Goal: Information Seeking & Learning: Learn about a topic

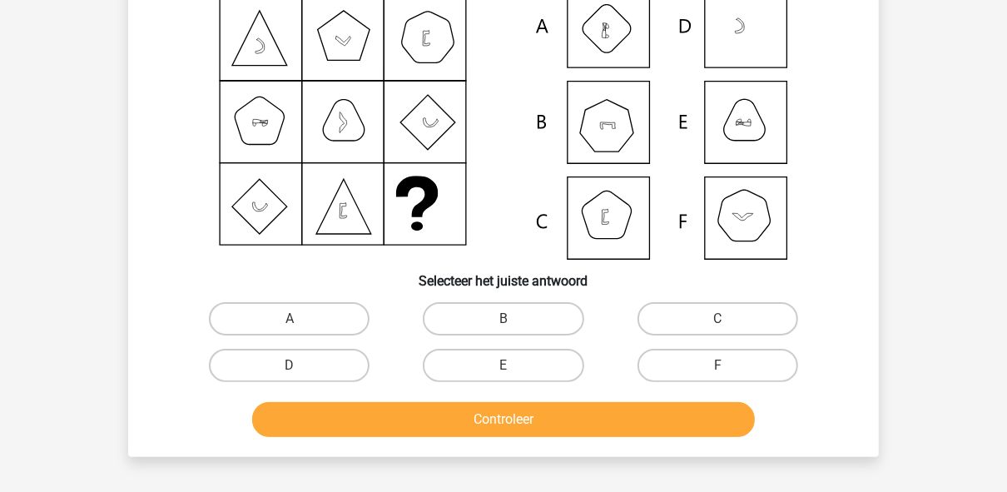
scroll to position [77, 0]
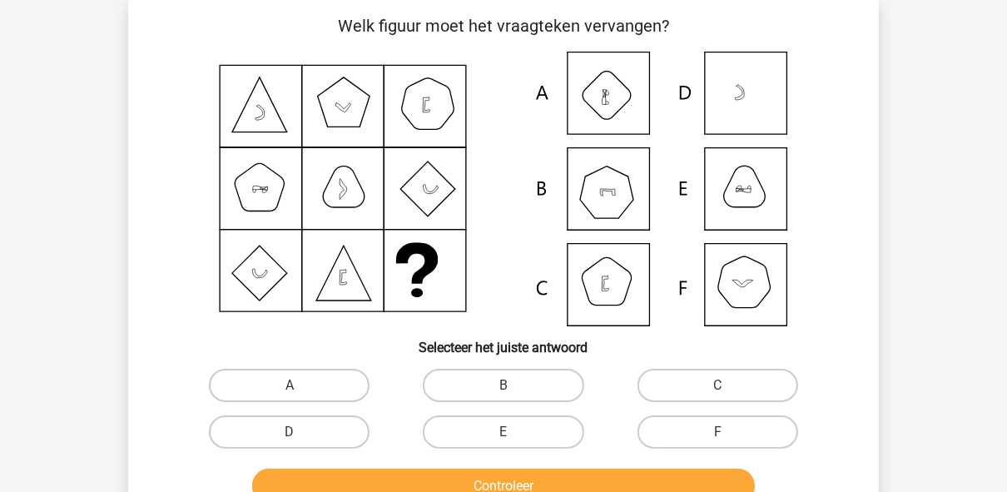
click at [746, 176] on icon at bounding box center [503, 189] width 671 height 275
click at [753, 190] on icon at bounding box center [503, 189] width 671 height 275
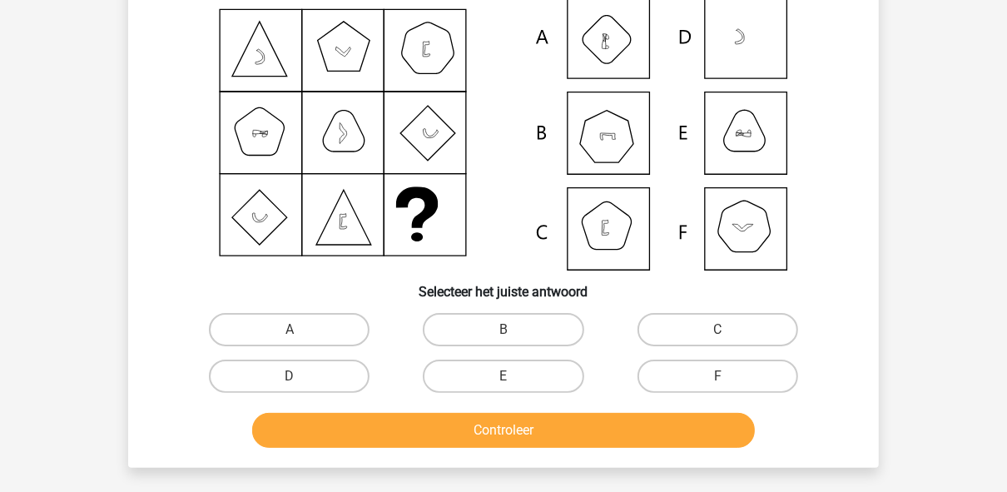
scroll to position [210, 0]
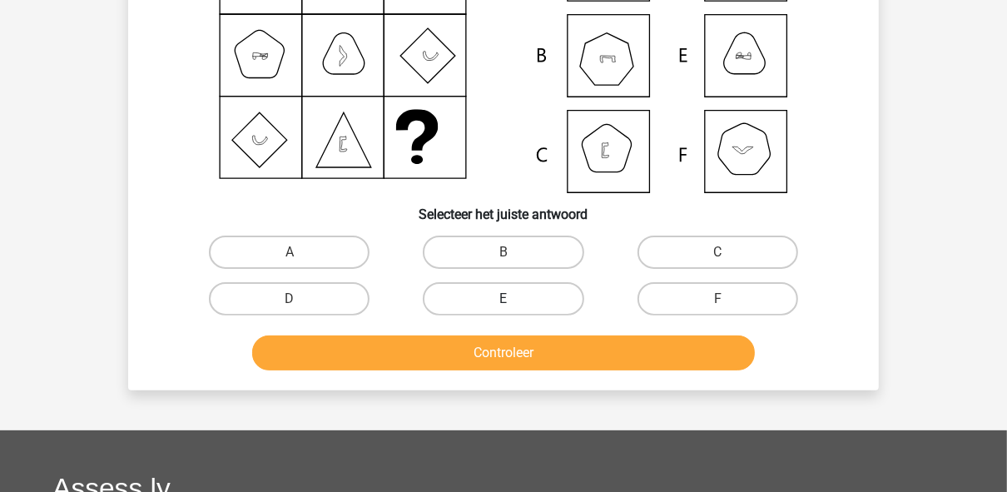
click at [502, 293] on label "E" at bounding box center [503, 298] width 161 height 33
click at [503, 299] on input "E" at bounding box center [508, 304] width 11 height 11
radio input "true"
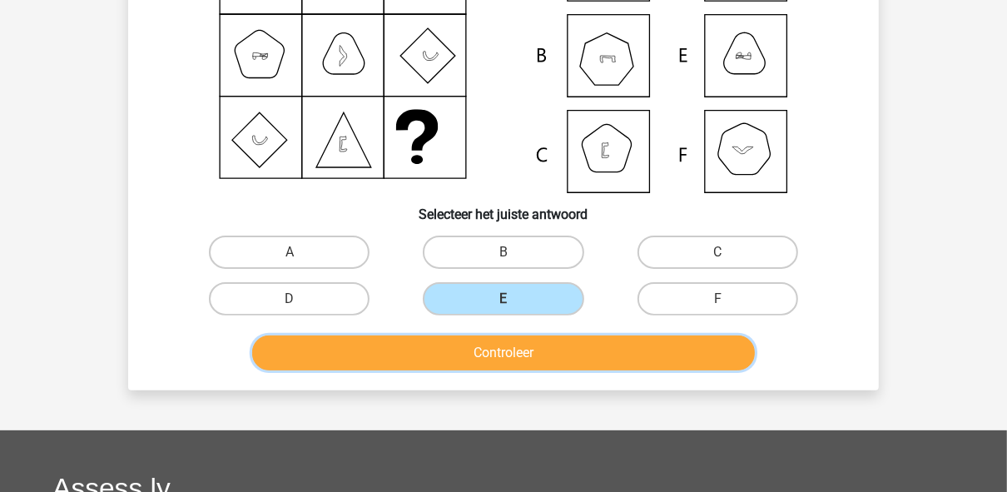
click at [542, 353] on button "Controleer" at bounding box center [503, 352] width 503 height 35
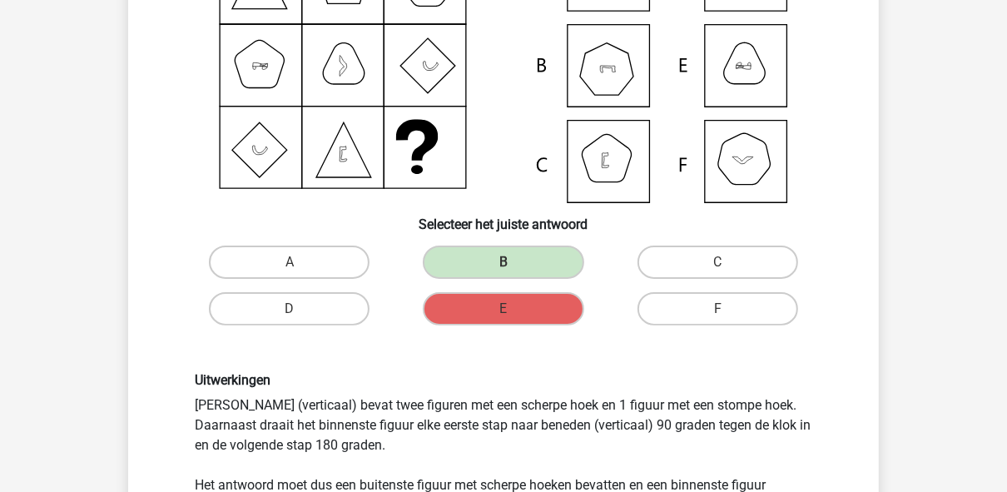
scroll to position [343, 0]
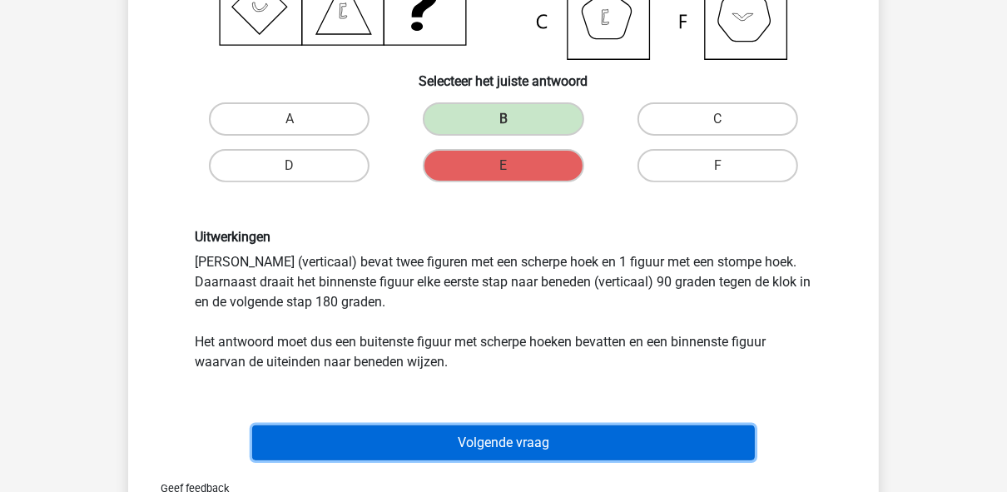
click at [576, 440] on button "Volgende vraag" at bounding box center [503, 442] width 503 height 35
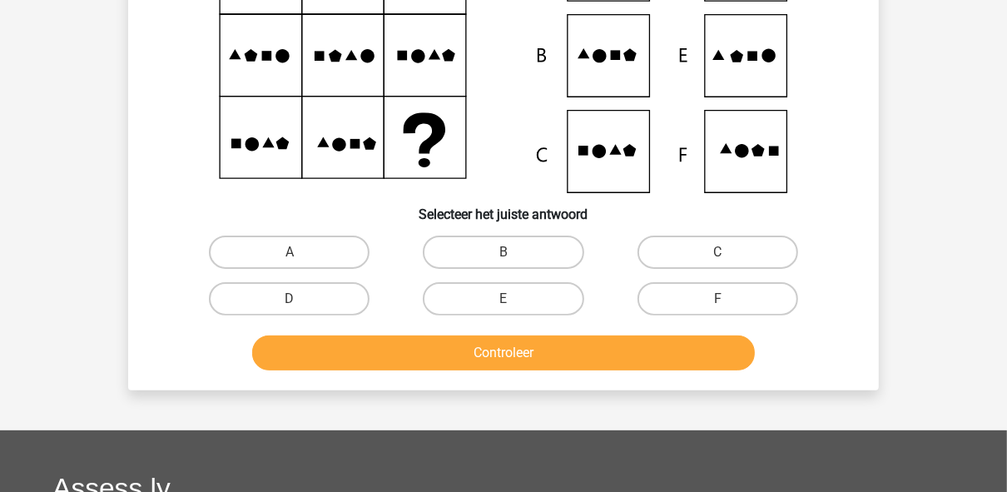
scroll to position [276, 0]
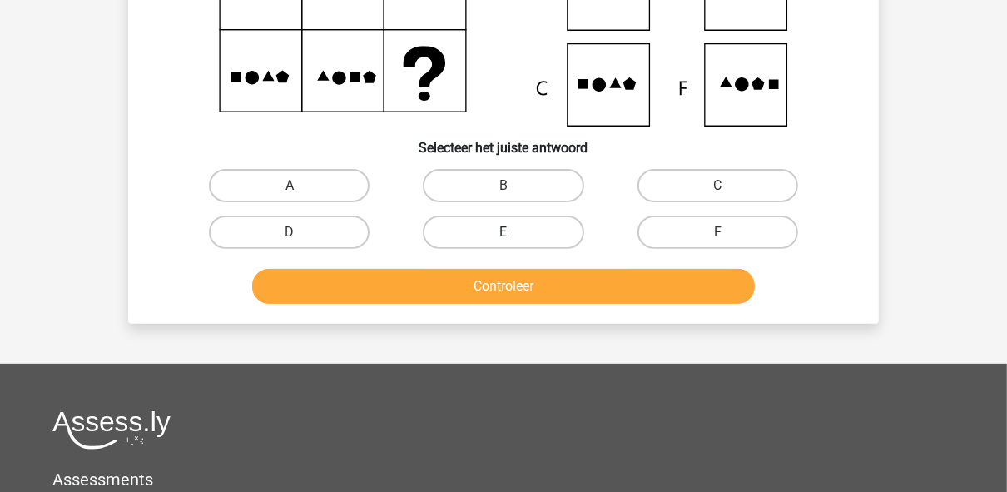
click at [494, 245] on label "E" at bounding box center [503, 231] width 161 height 33
click at [503, 243] on input "E" at bounding box center [508, 237] width 11 height 11
radio input "true"
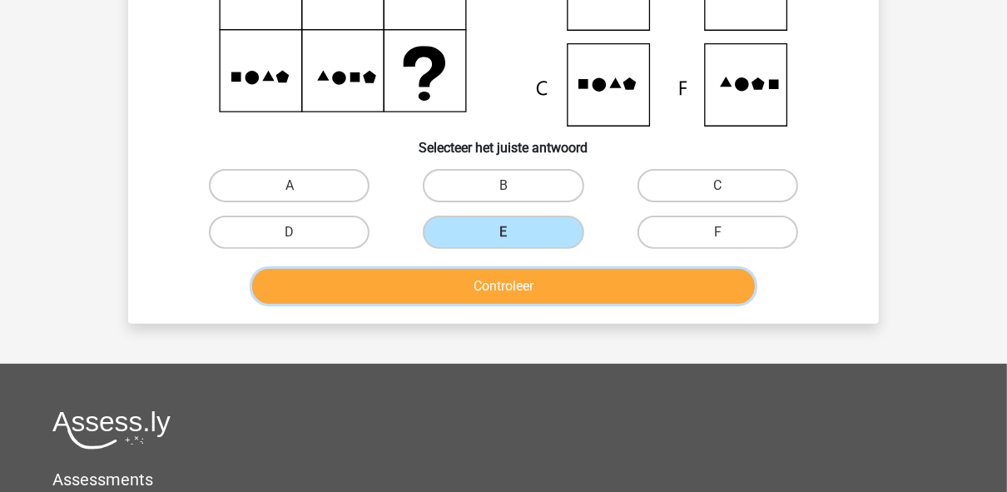
click at [506, 293] on button "Controleer" at bounding box center [503, 286] width 503 height 35
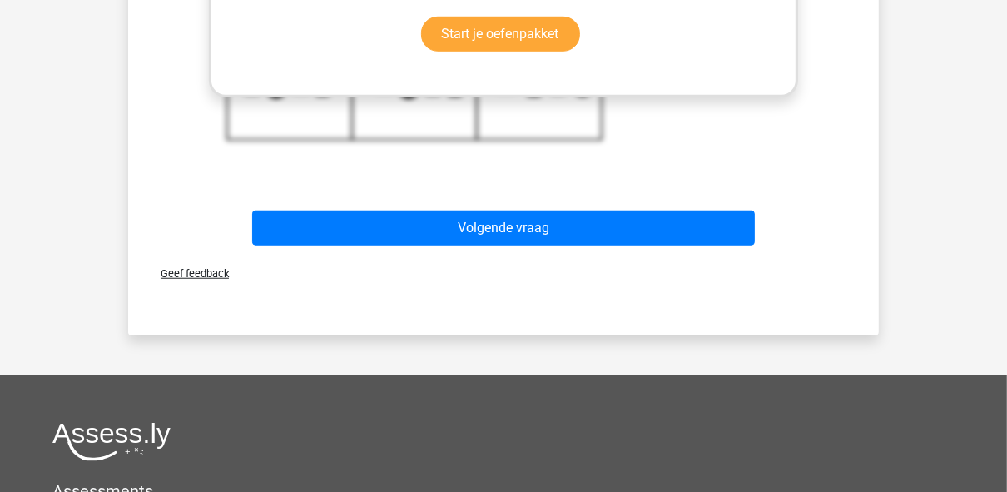
scroll to position [875, 0]
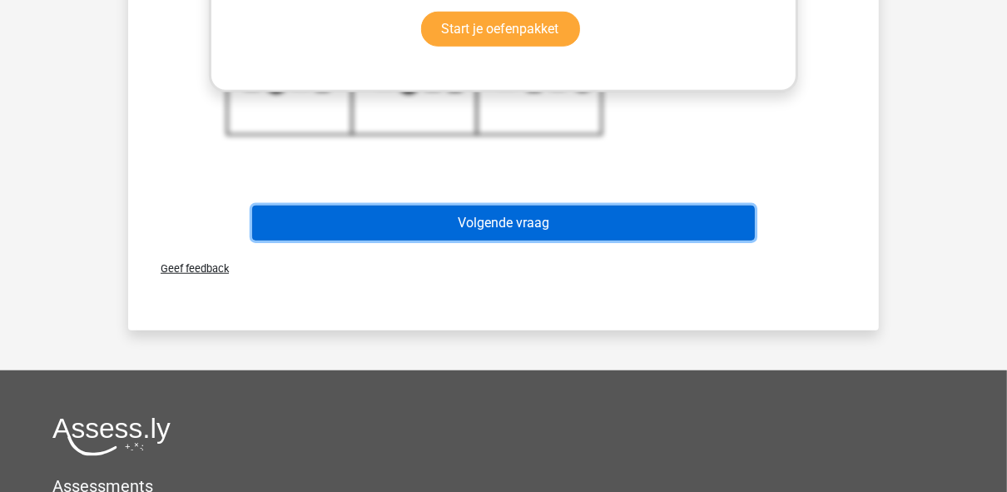
click at [573, 231] on button "Volgende vraag" at bounding box center [503, 222] width 503 height 35
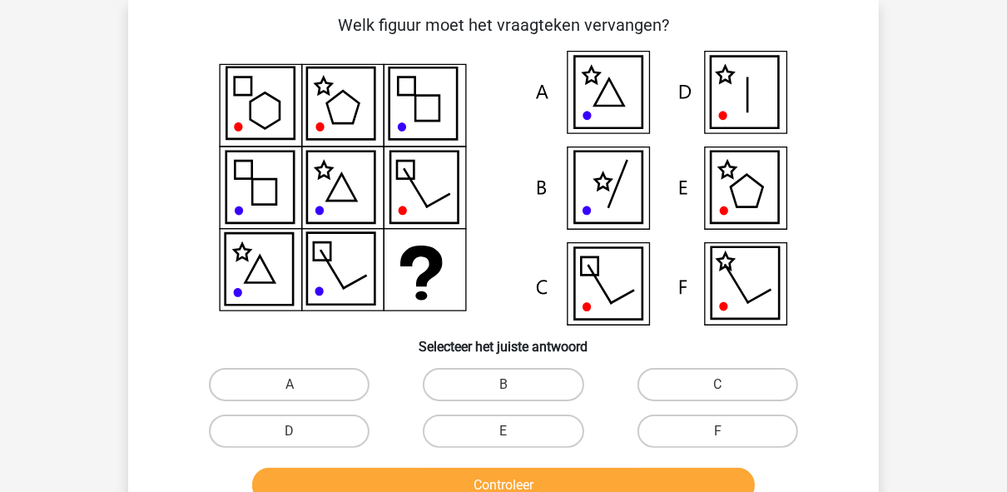
scroll to position [77, 0]
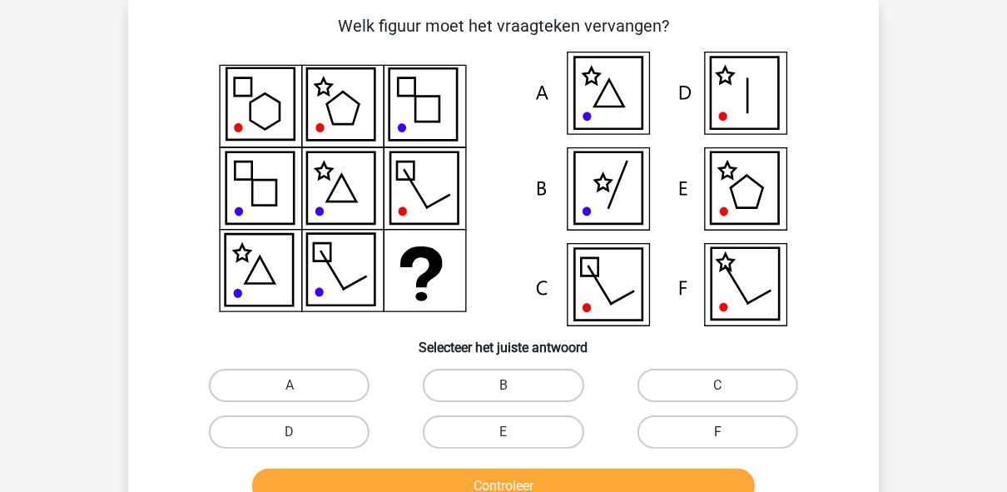
click at [721, 422] on label "F" at bounding box center [717, 431] width 161 height 33
click at [721, 432] on input "F" at bounding box center [722, 437] width 11 height 11
radio input "true"
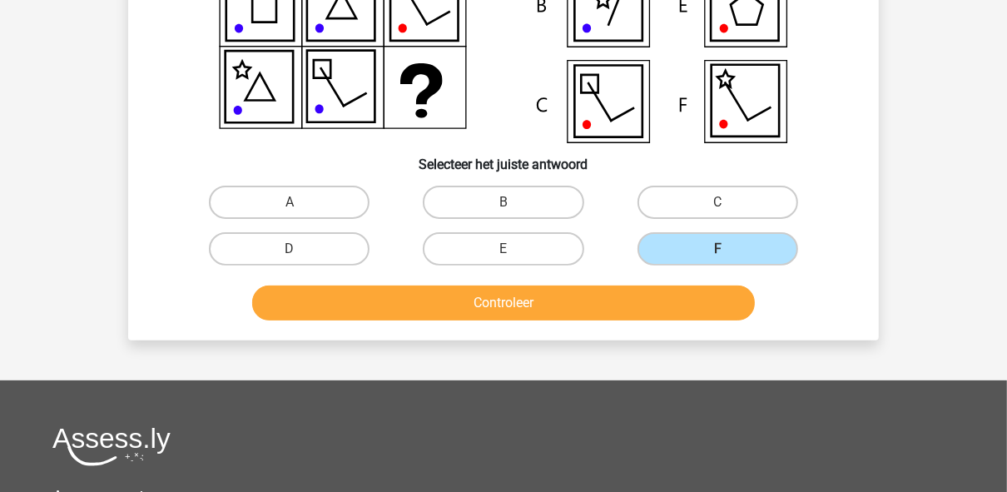
scroll to position [276, 0]
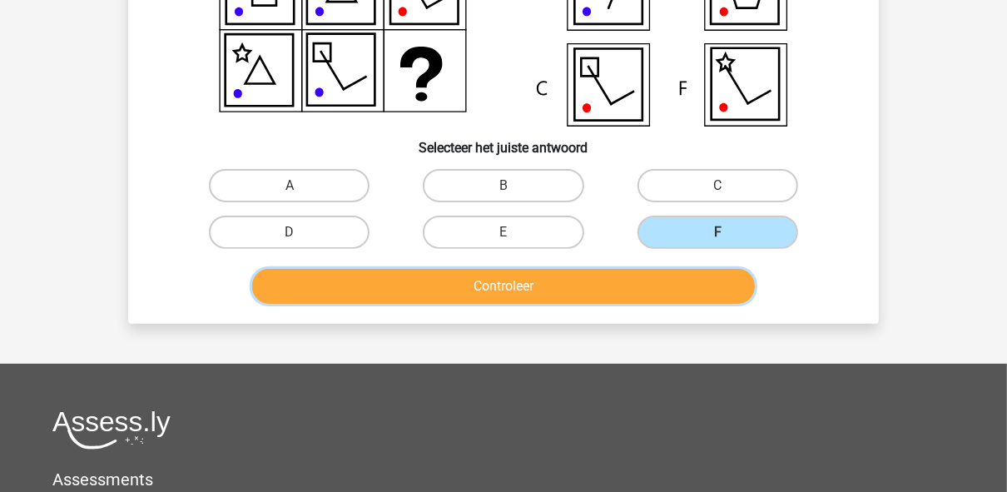
click at [656, 295] on button "Controleer" at bounding box center [503, 286] width 503 height 35
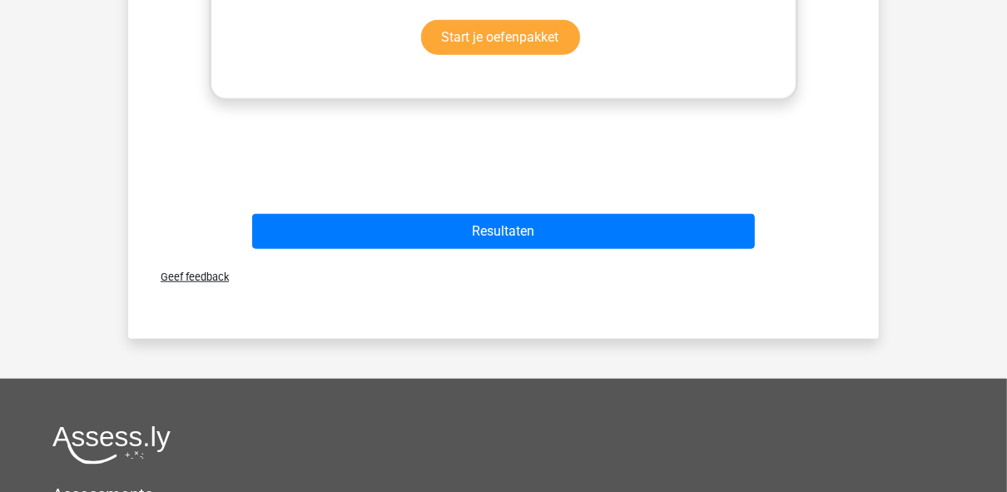
scroll to position [875, 0]
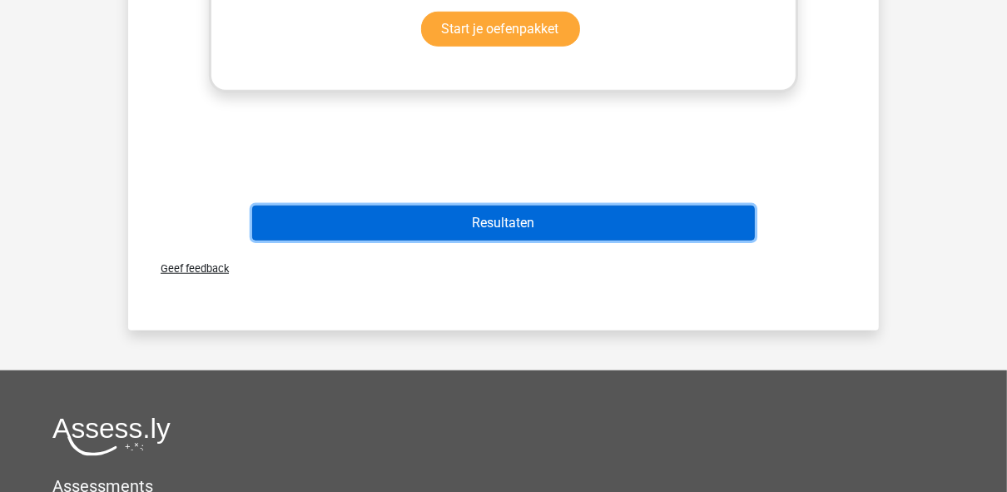
click at [621, 217] on button "Resultaten" at bounding box center [503, 222] width 503 height 35
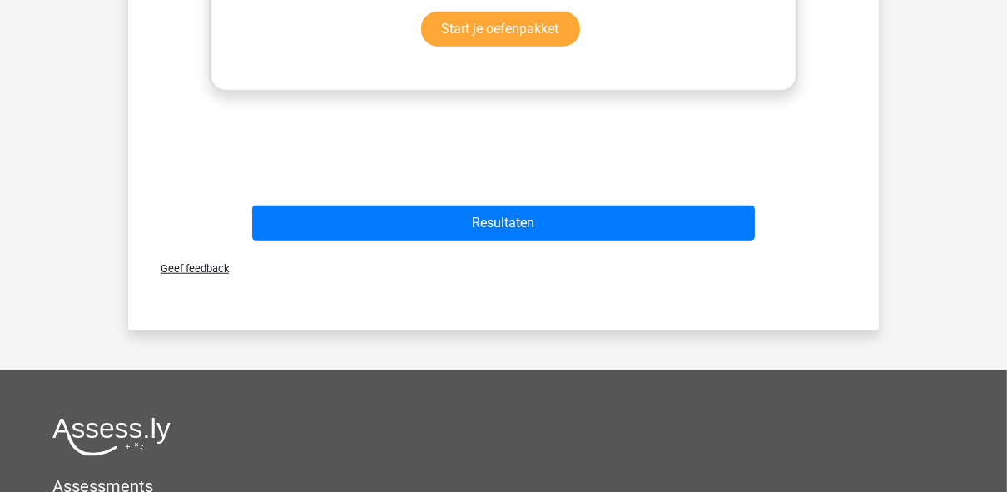
click at [600, 240] on div "Resultaten" at bounding box center [503, 226] width 642 height 42
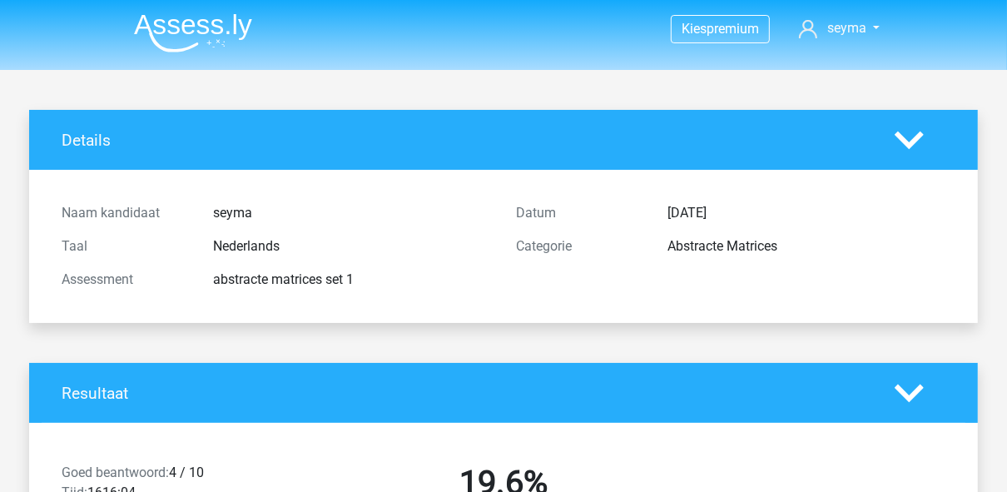
click at [211, 25] on img at bounding box center [193, 32] width 118 height 39
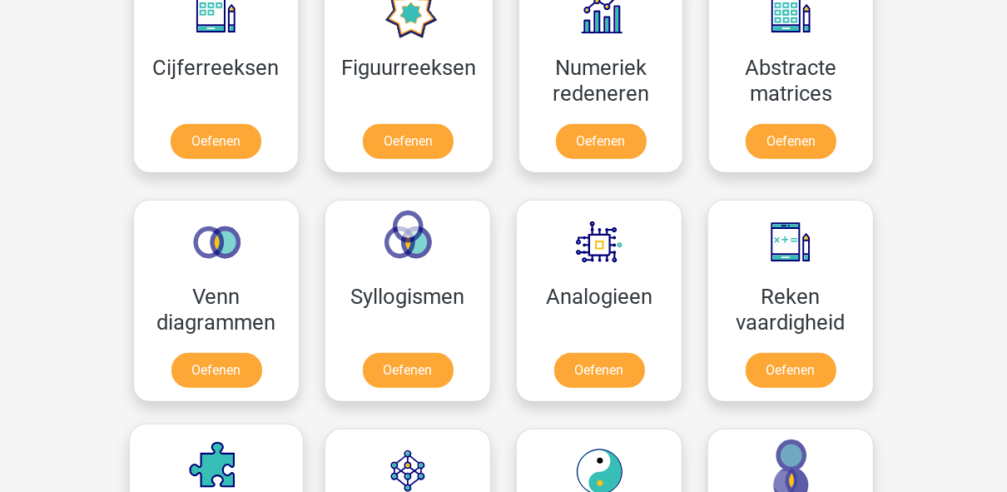
scroll to position [865, 0]
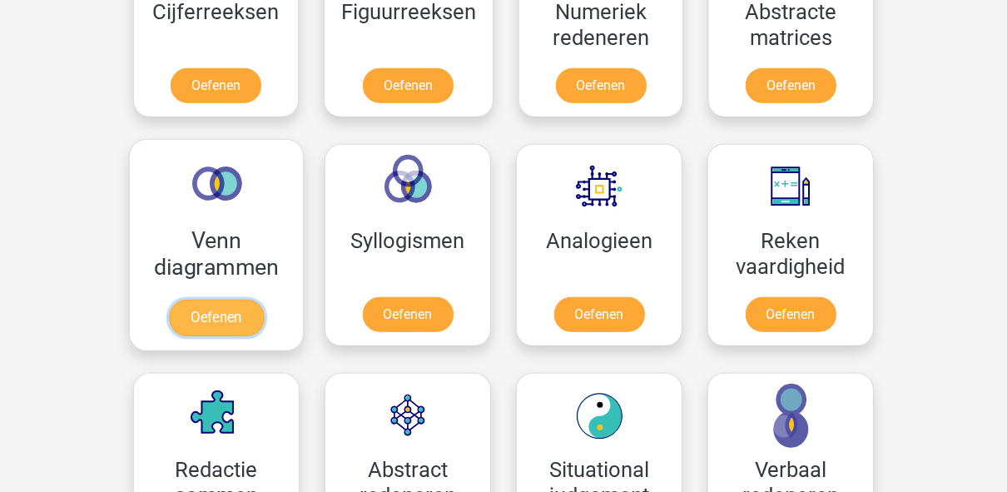
click at [235, 308] on link "Oefenen" at bounding box center [216, 317] width 95 height 37
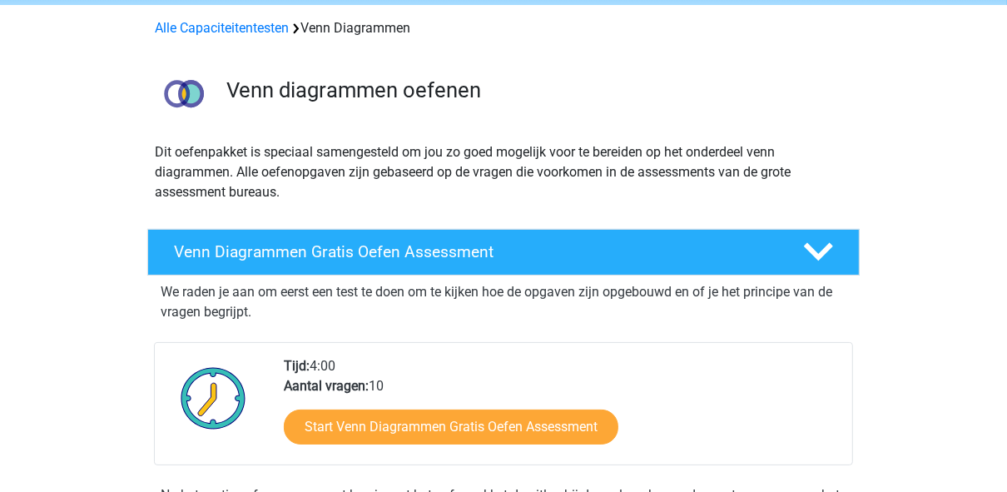
scroll to position [133, 0]
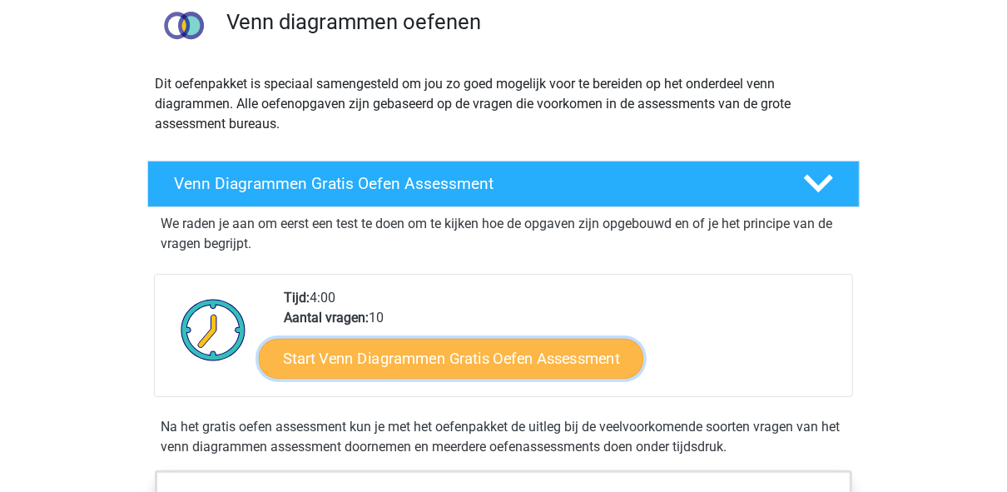
click at [535, 354] on link "Start Venn Diagrammen Gratis Oefen Assessment" at bounding box center [451, 359] width 384 height 40
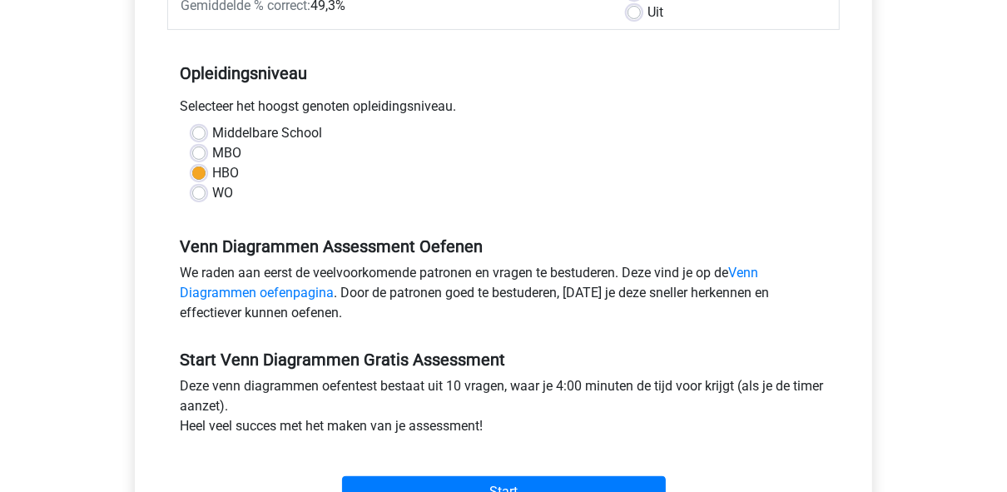
scroll to position [399, 0]
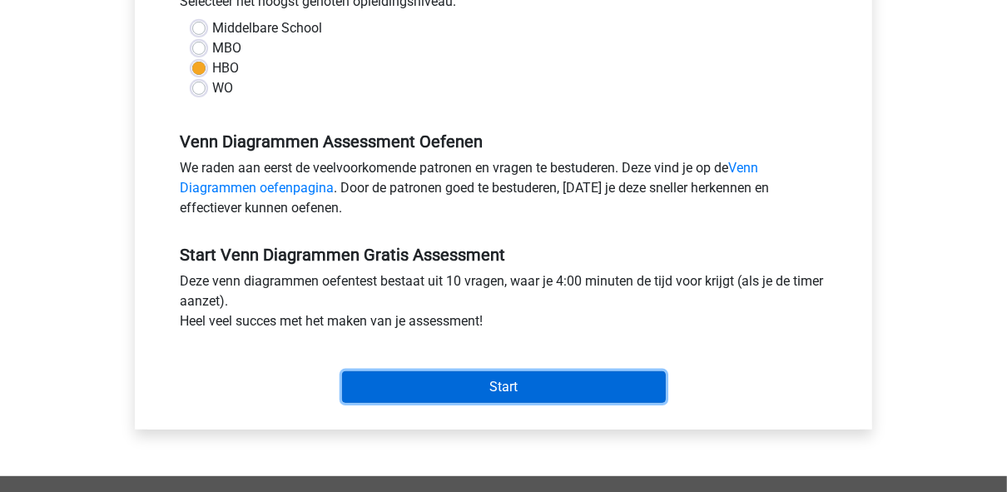
click at [490, 388] on input "Start" at bounding box center [504, 387] width 324 height 32
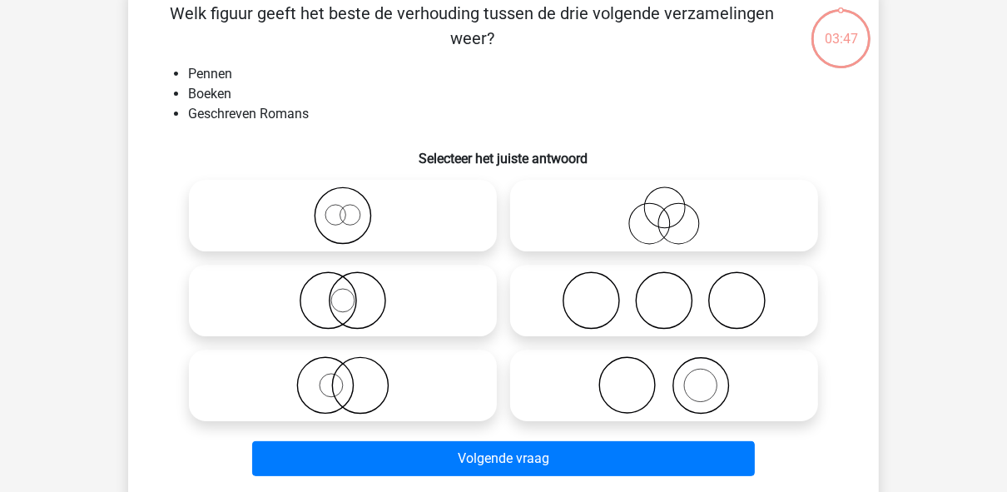
scroll to position [67, 0]
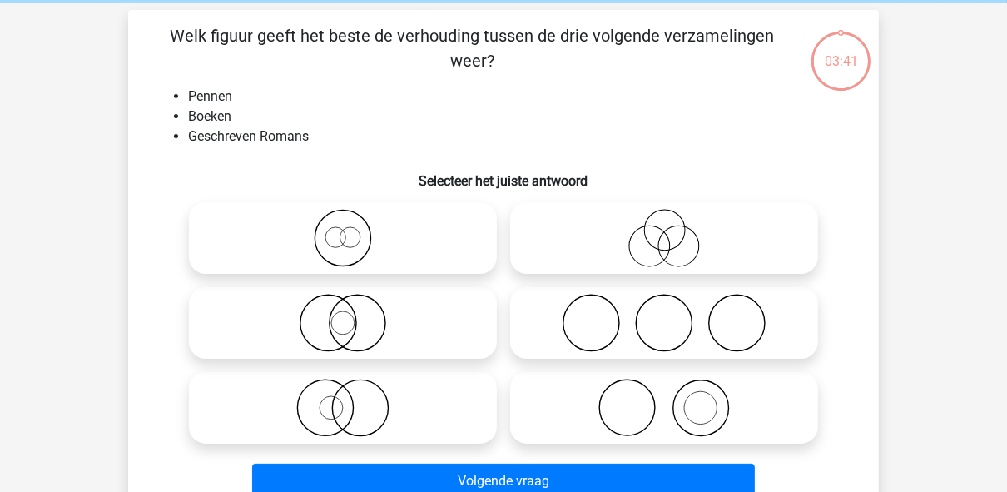
click at [852, 181] on h6 "Selecteer het juiste antwoord" at bounding box center [503, 174] width 697 height 29
click at [390, 395] on icon at bounding box center [342, 408] width 294 height 58
click at [354, 395] on input "radio" at bounding box center [348, 394] width 11 height 11
radio input "true"
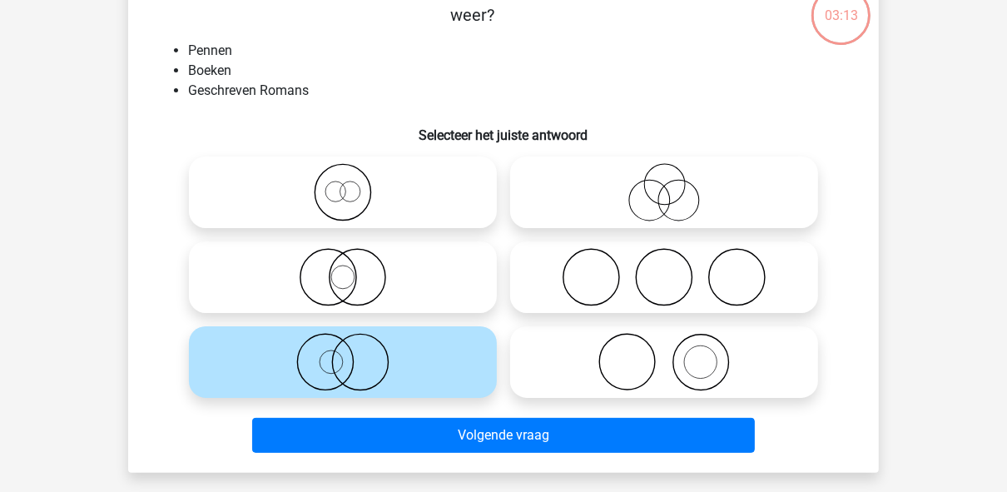
scroll to position [133, 0]
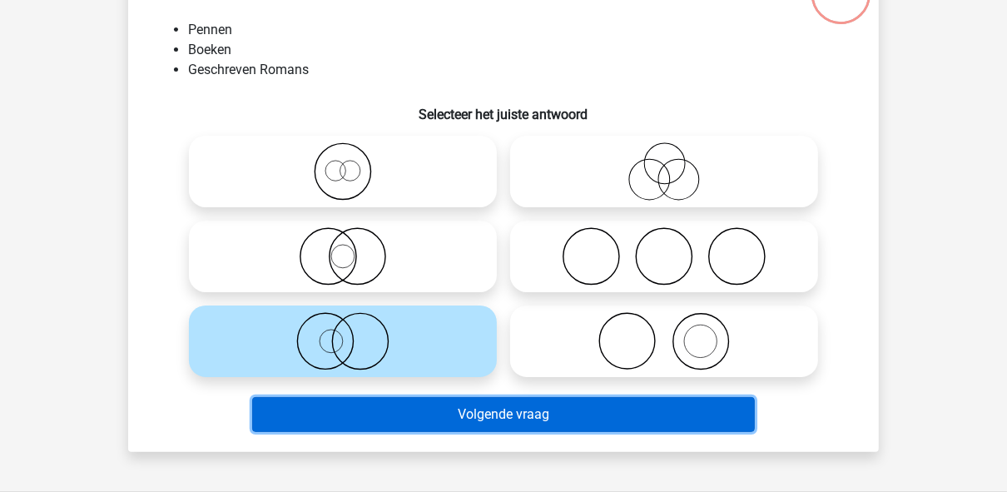
click at [413, 403] on button "Volgende vraag" at bounding box center [503, 414] width 503 height 35
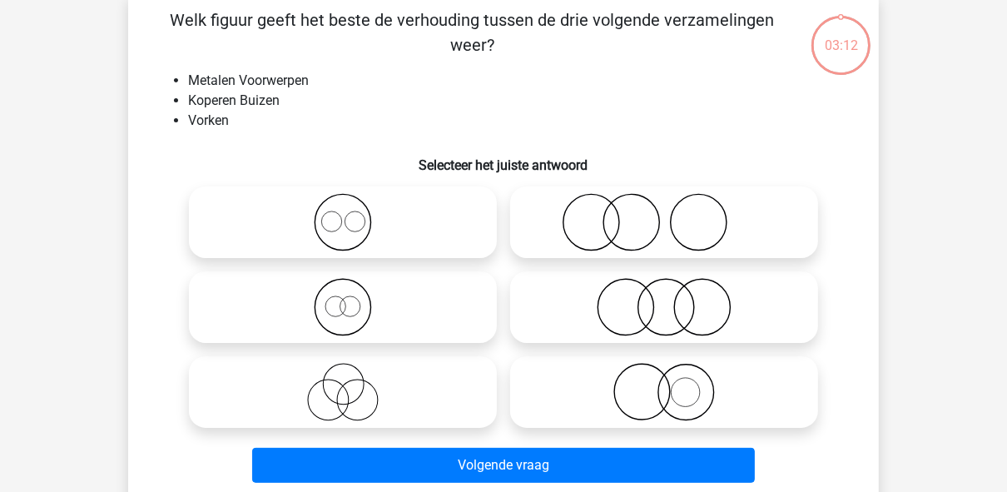
scroll to position [77, 0]
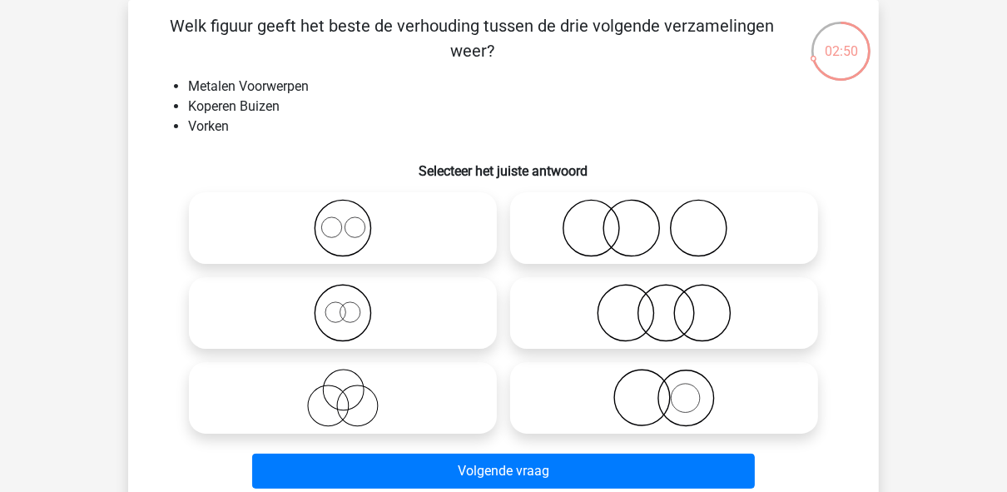
click at [658, 243] on icon at bounding box center [664, 228] width 294 height 58
click at [664, 220] on input "radio" at bounding box center [669, 214] width 11 height 11
radio input "true"
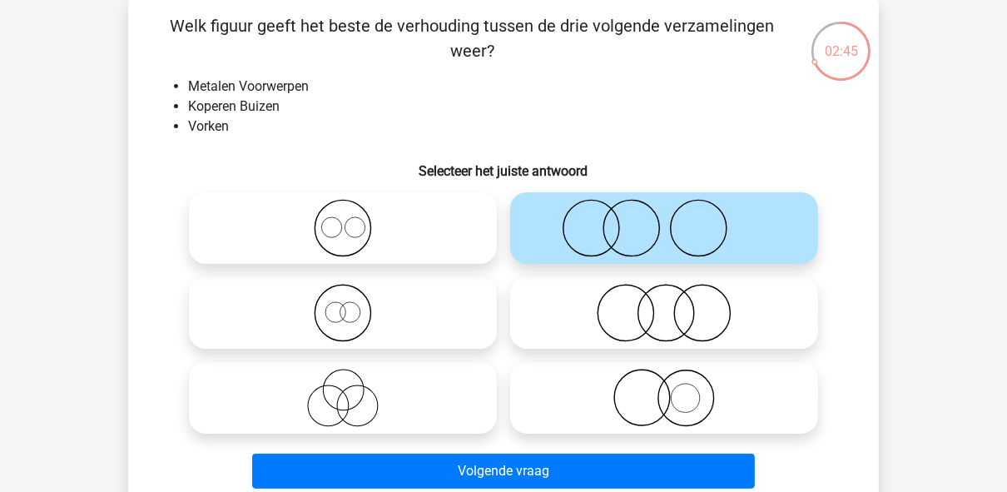
click at [672, 403] on icon at bounding box center [664, 398] width 294 height 58
click at [672, 389] on input "radio" at bounding box center [669, 384] width 11 height 11
radio input "true"
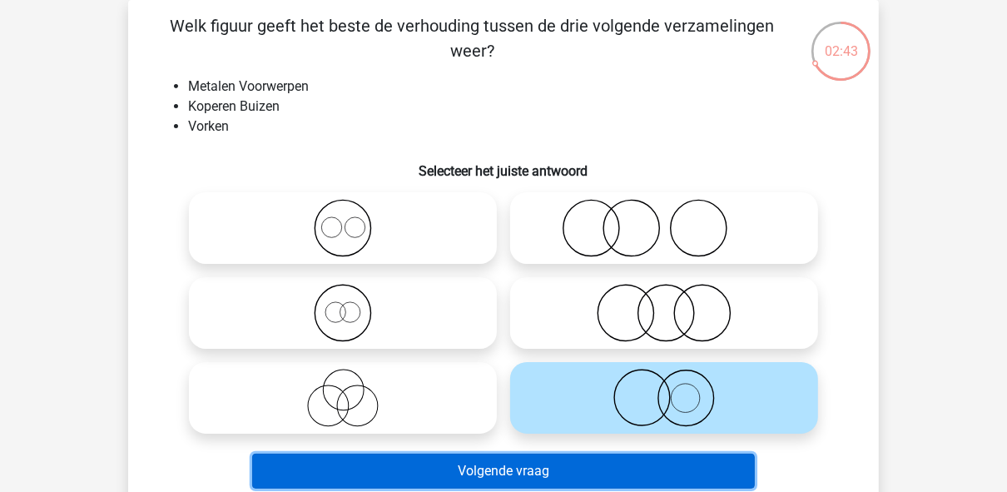
click at [654, 469] on button "Volgende vraag" at bounding box center [503, 470] width 503 height 35
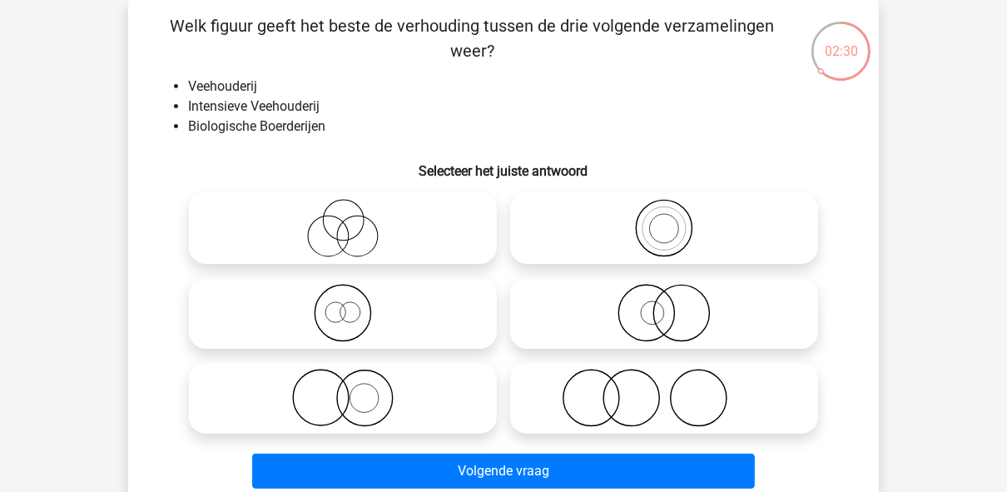
click at [648, 224] on icon at bounding box center [664, 228] width 294 height 58
click at [664, 220] on input "radio" at bounding box center [669, 214] width 11 height 11
radio input "true"
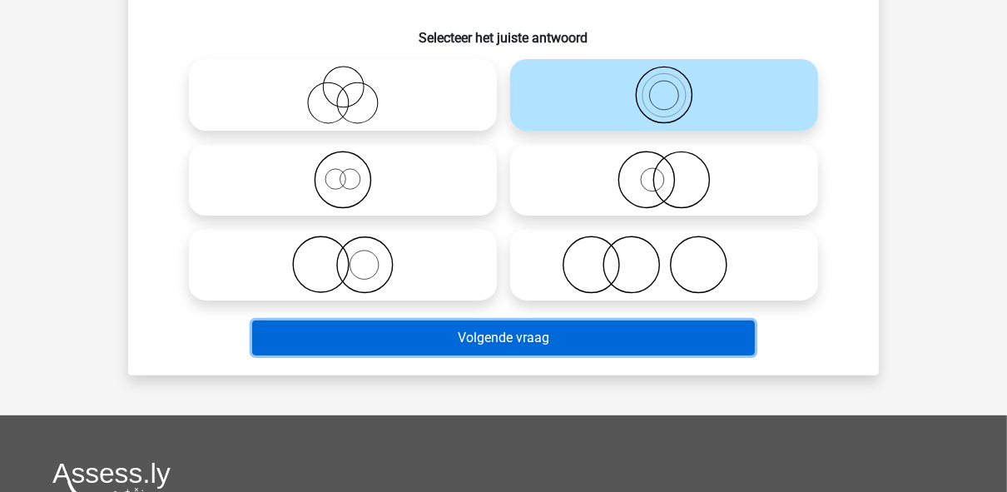
click at [579, 323] on button "Volgende vraag" at bounding box center [503, 337] width 503 height 35
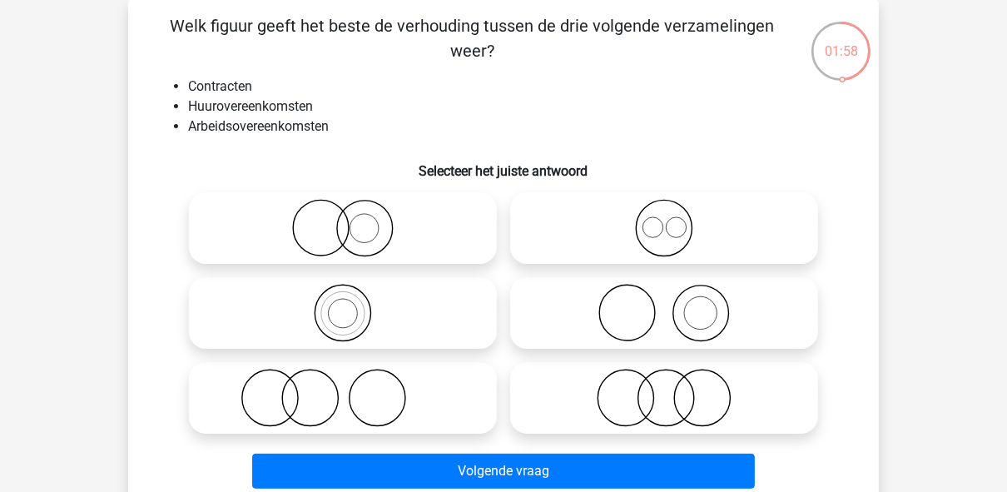
click at [652, 229] on icon at bounding box center [664, 228] width 294 height 58
click at [664, 220] on input "radio" at bounding box center [669, 214] width 11 height 11
radio input "true"
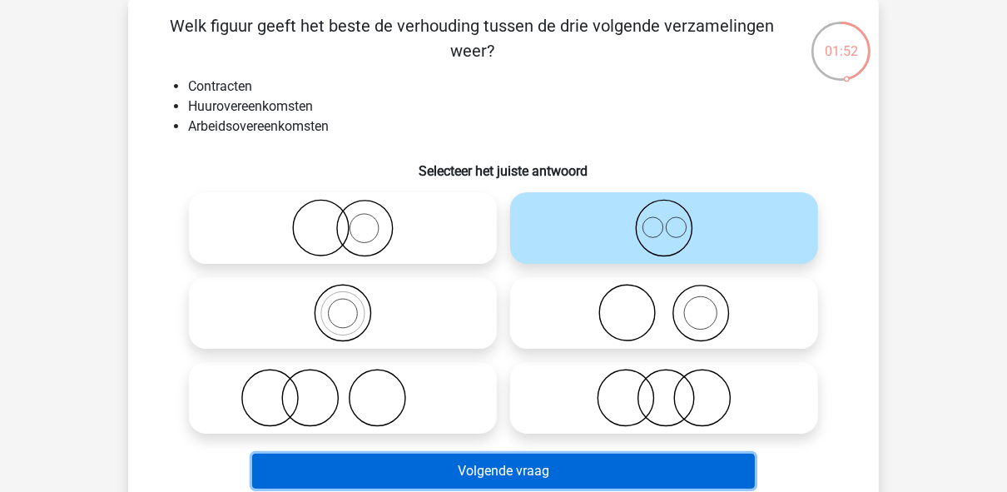
click at [587, 461] on button "Volgende vraag" at bounding box center [503, 470] width 503 height 35
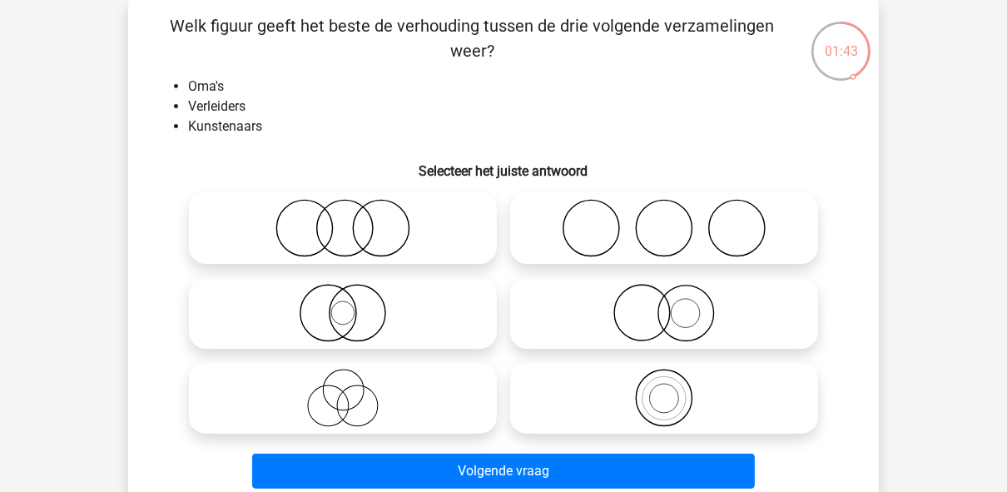
click at [699, 246] on icon at bounding box center [664, 228] width 294 height 58
click at [675, 220] on input "radio" at bounding box center [669, 214] width 11 height 11
radio input "true"
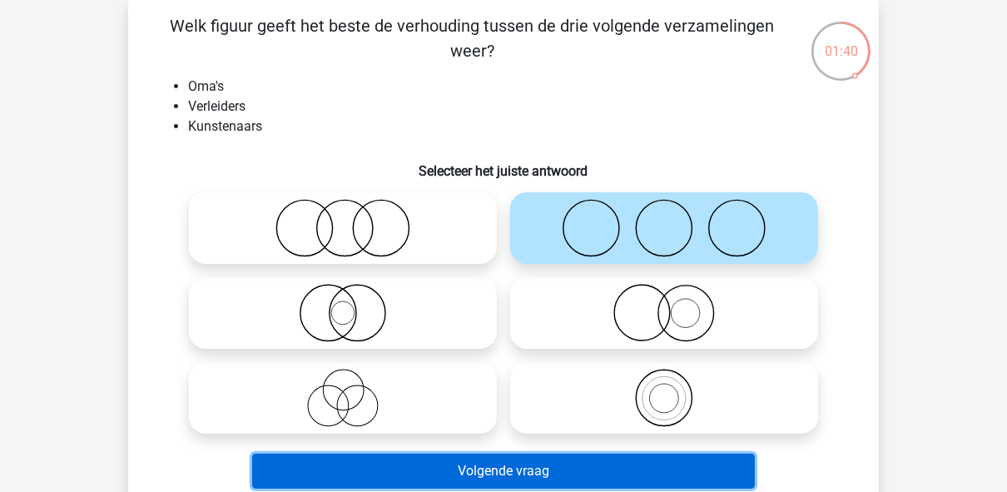
click at [652, 468] on button "Volgende vraag" at bounding box center [503, 470] width 503 height 35
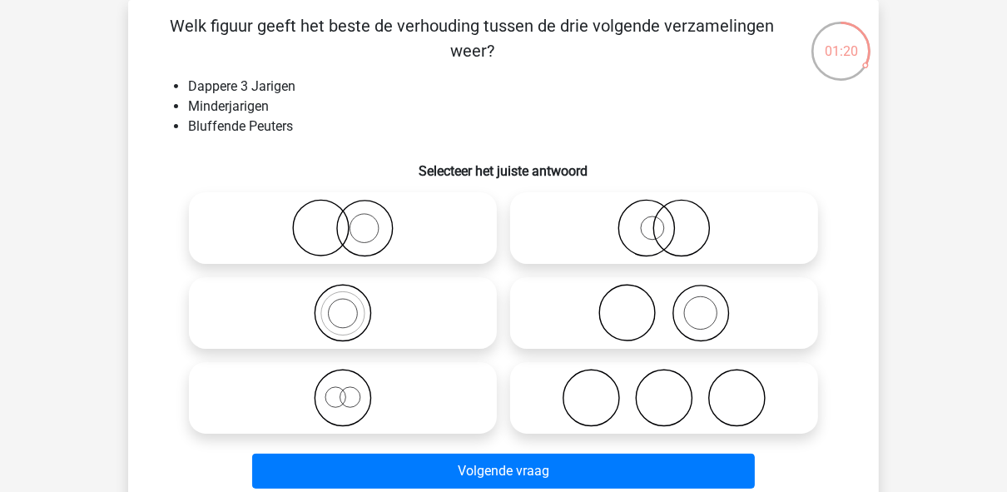
click at [643, 231] on icon at bounding box center [664, 228] width 294 height 58
click at [664, 220] on input "radio" at bounding box center [669, 214] width 11 height 11
radio input "true"
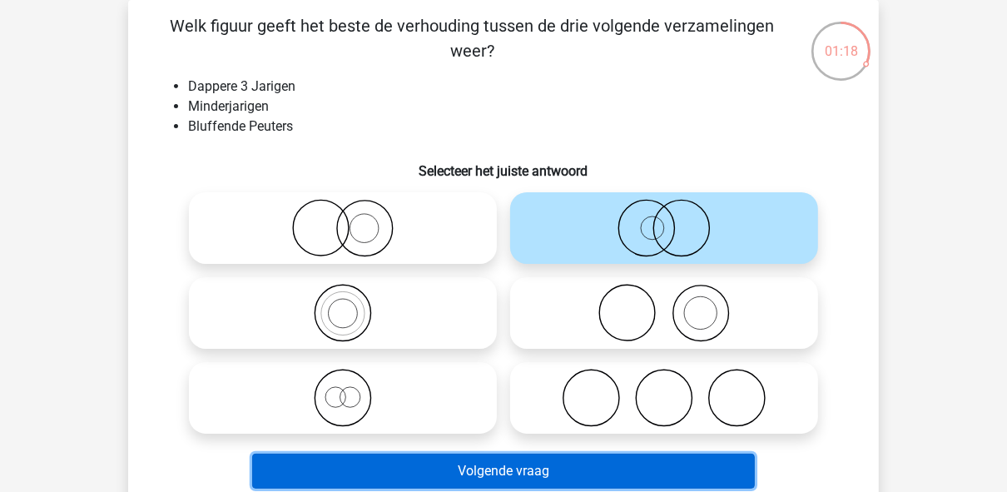
click at [654, 477] on button "Volgende vraag" at bounding box center [503, 470] width 503 height 35
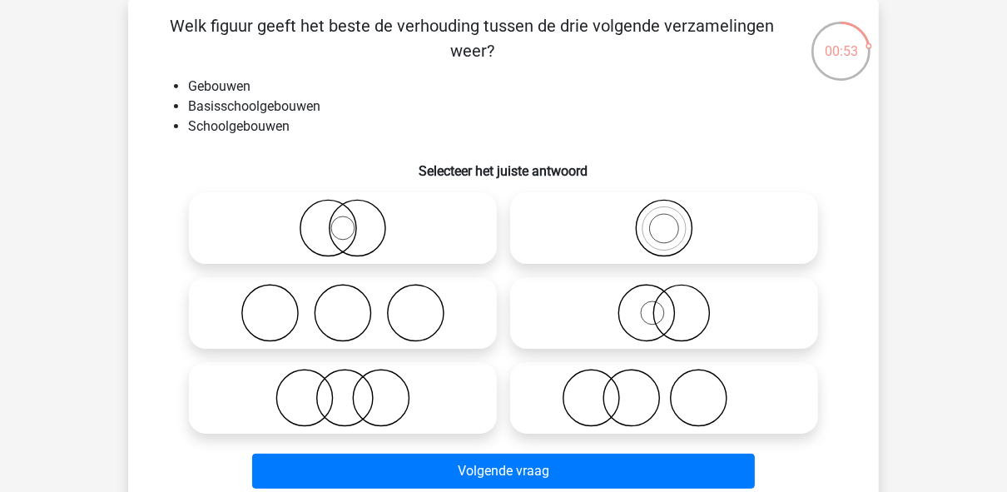
click at [628, 329] on icon at bounding box center [664, 313] width 294 height 58
click at [664, 304] on input "radio" at bounding box center [669, 299] width 11 height 11
radio input "true"
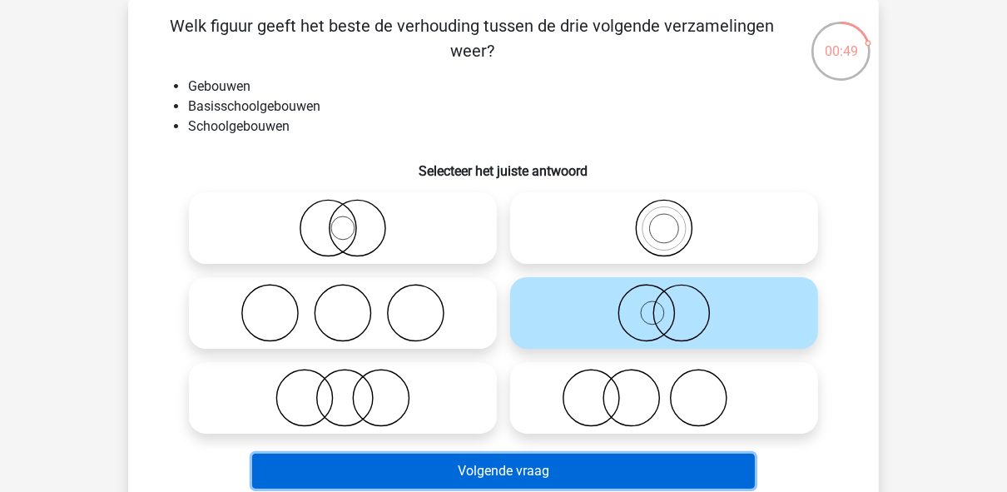
click at [562, 480] on button "Volgende vraag" at bounding box center [503, 470] width 503 height 35
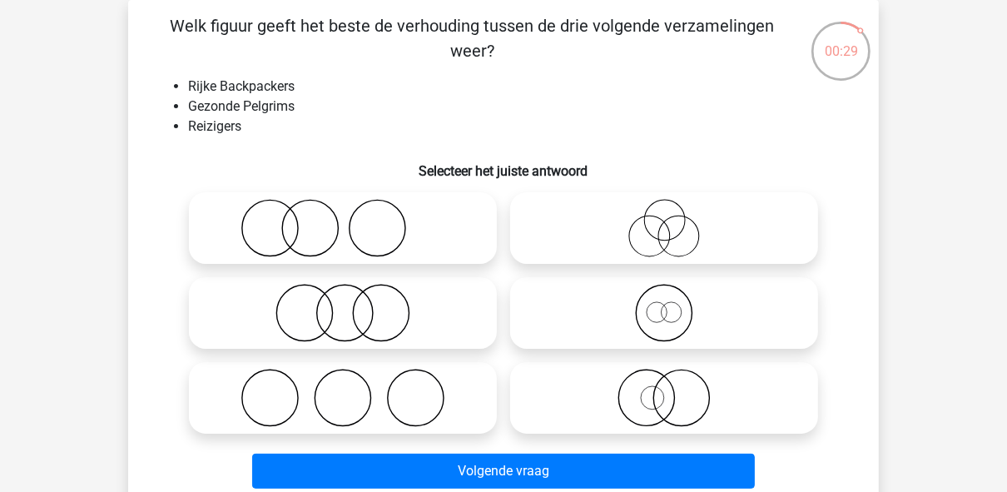
click at [359, 319] on icon at bounding box center [342, 313] width 294 height 58
click at [354, 304] on input "radio" at bounding box center [348, 299] width 11 height 11
radio input "true"
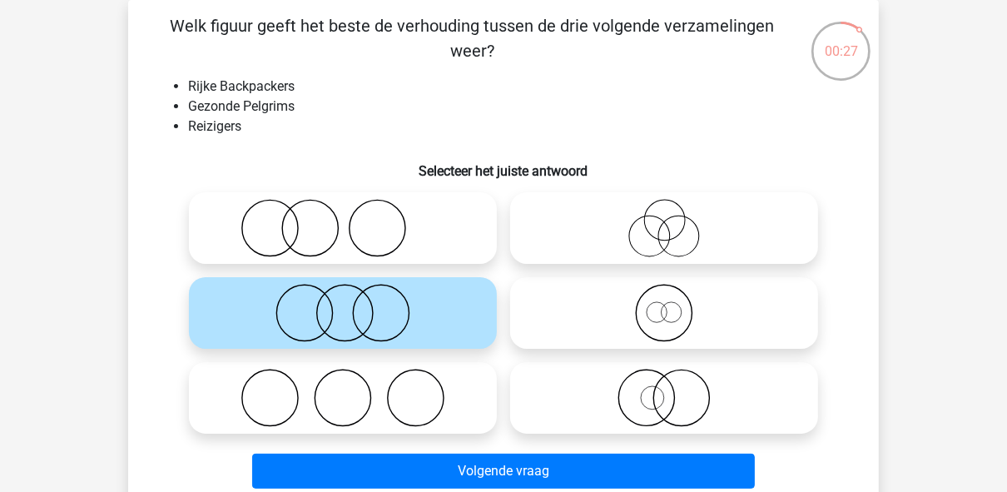
click at [666, 247] on circle at bounding box center [649, 236] width 41 height 41
click at [666, 220] on input "radio" at bounding box center [669, 214] width 11 height 11
radio input "true"
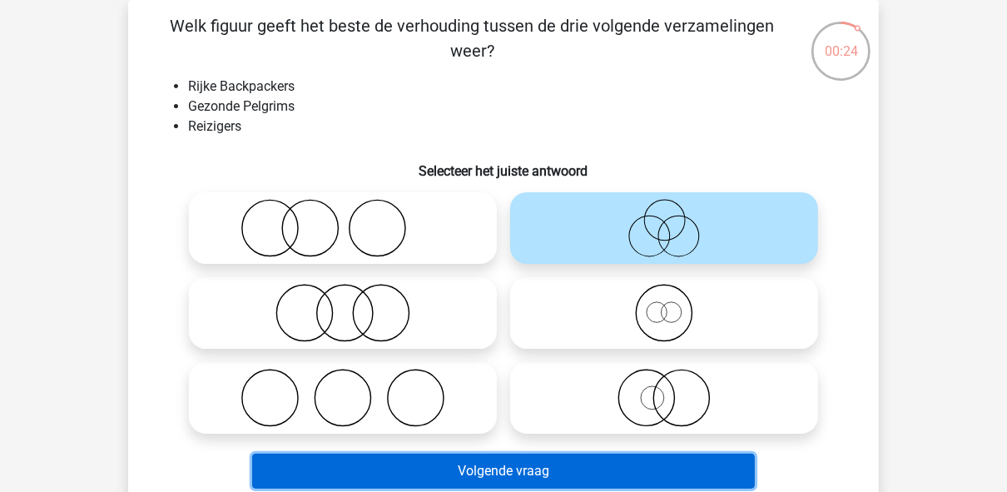
click at [616, 481] on button "Volgende vraag" at bounding box center [503, 470] width 503 height 35
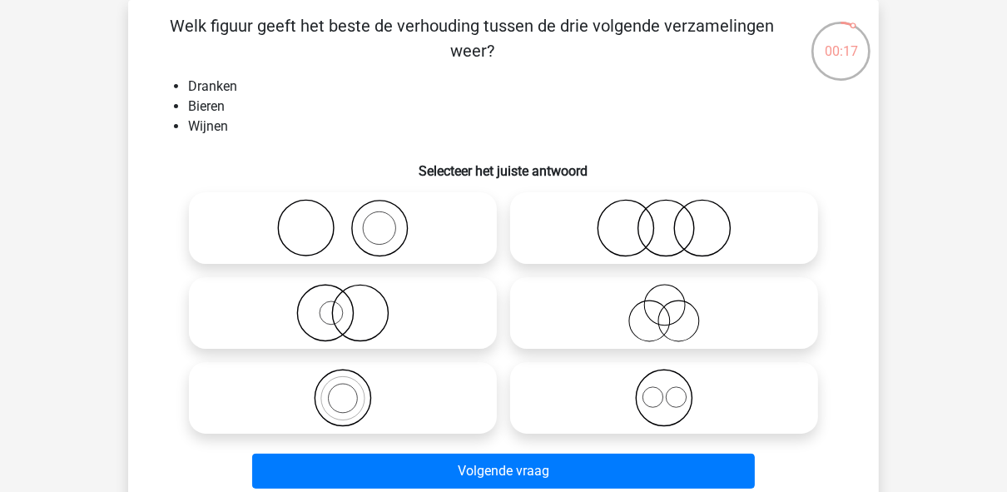
click at [612, 384] on icon at bounding box center [664, 398] width 294 height 58
click at [664, 384] on input "radio" at bounding box center [669, 384] width 11 height 11
radio input "true"
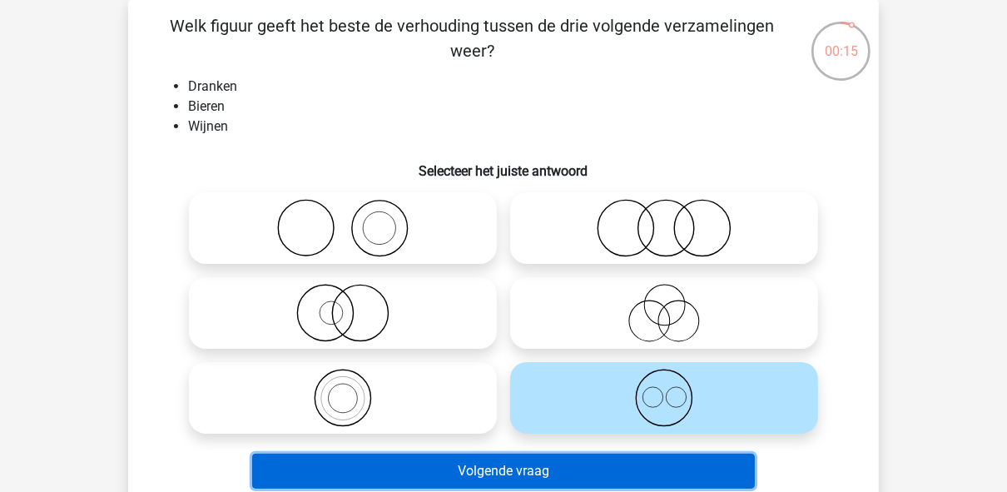
click at [607, 462] on button "Volgende vraag" at bounding box center [503, 470] width 503 height 35
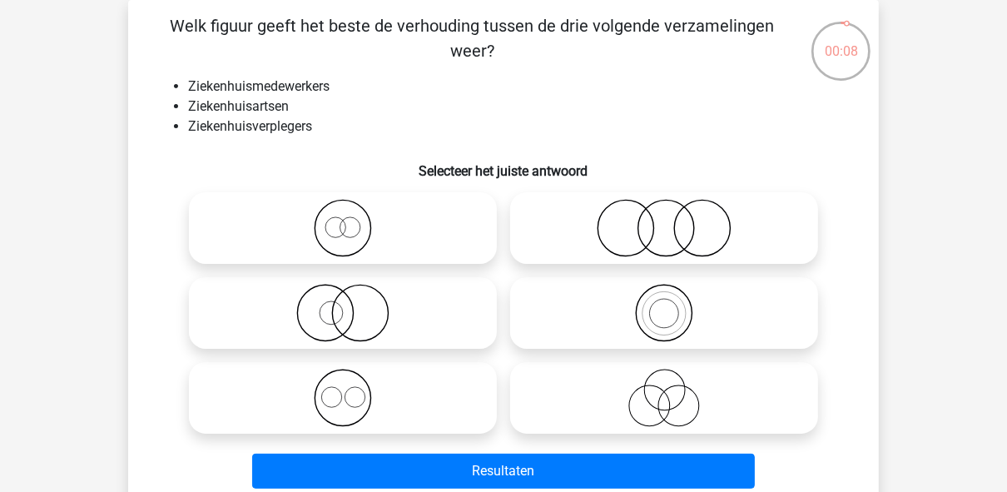
click at [652, 319] on icon at bounding box center [664, 313] width 294 height 58
click at [664, 304] on input "radio" at bounding box center [669, 299] width 11 height 11
radio input "true"
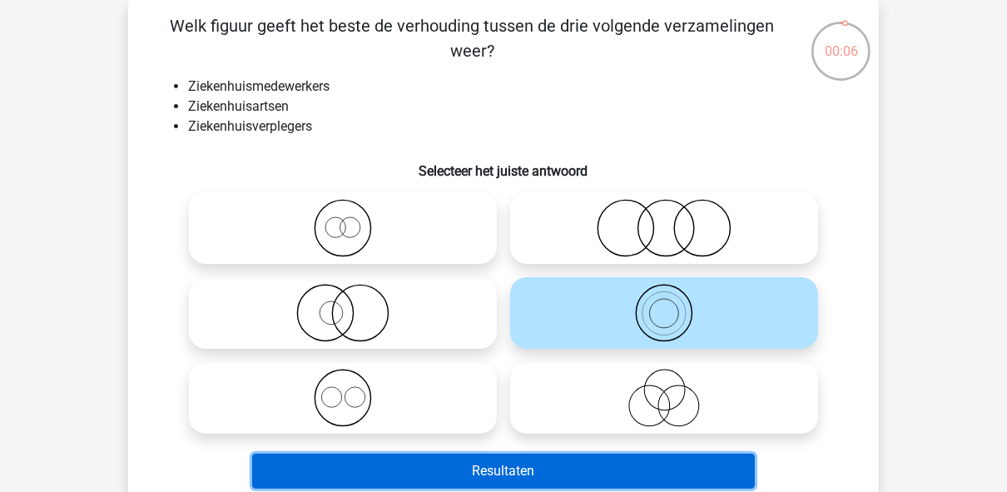
click at [556, 476] on button "Resultaten" at bounding box center [503, 470] width 503 height 35
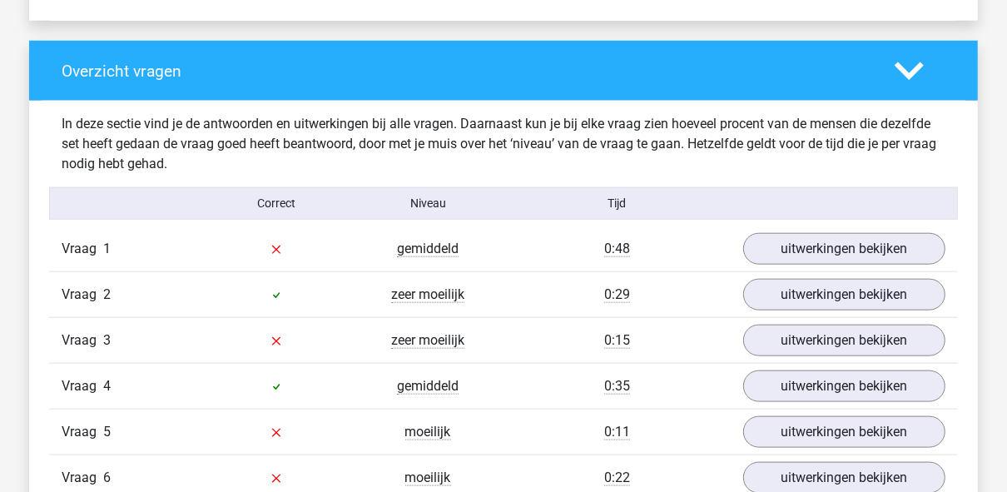
scroll to position [1265, 0]
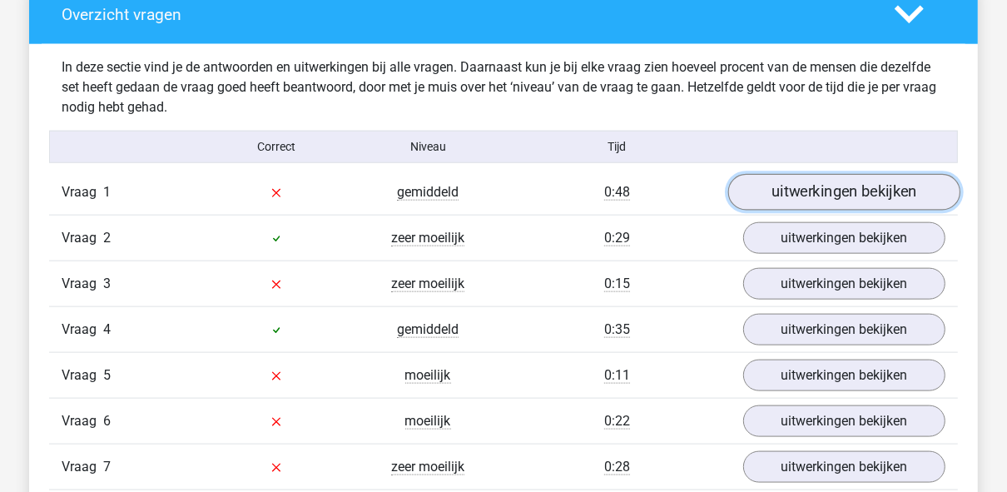
click at [838, 192] on link "uitwerkingen bekijken" at bounding box center [844, 192] width 232 height 37
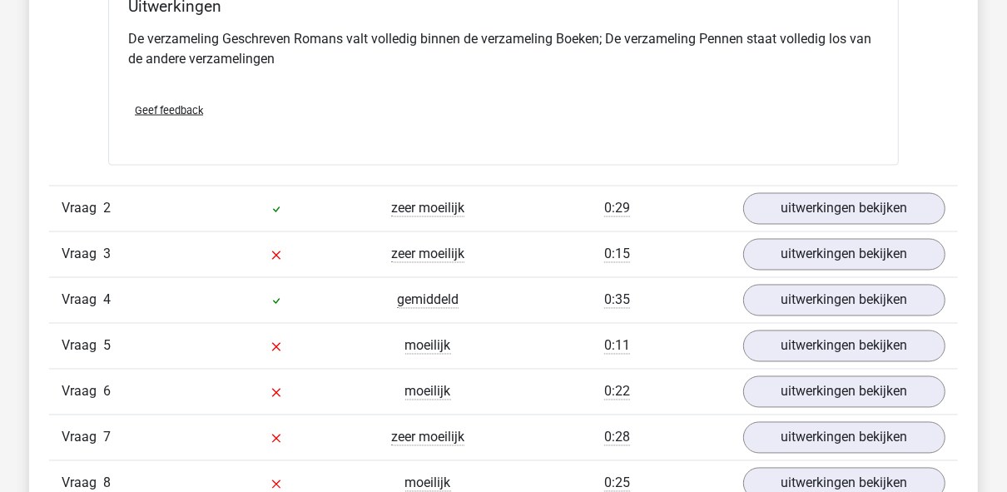
scroll to position [1930, 0]
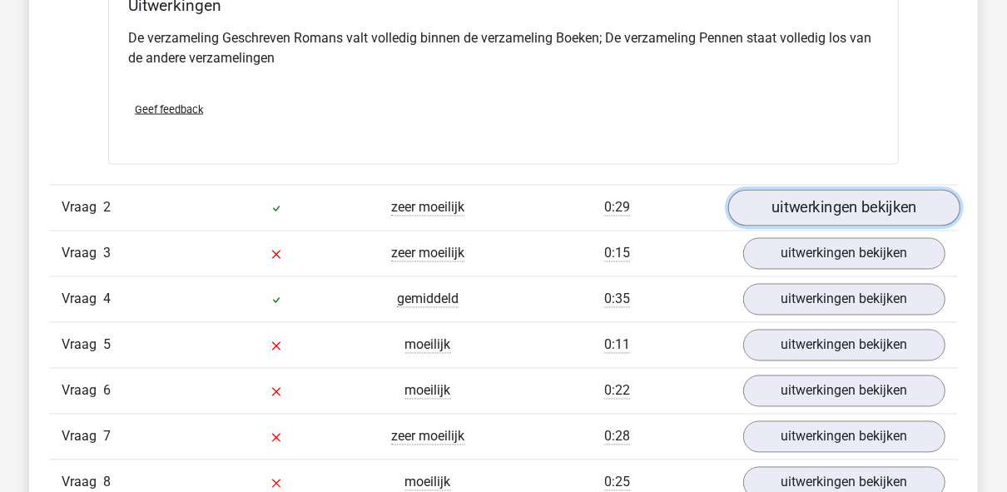
click at [826, 214] on link "uitwerkingen bekijken" at bounding box center [844, 209] width 232 height 37
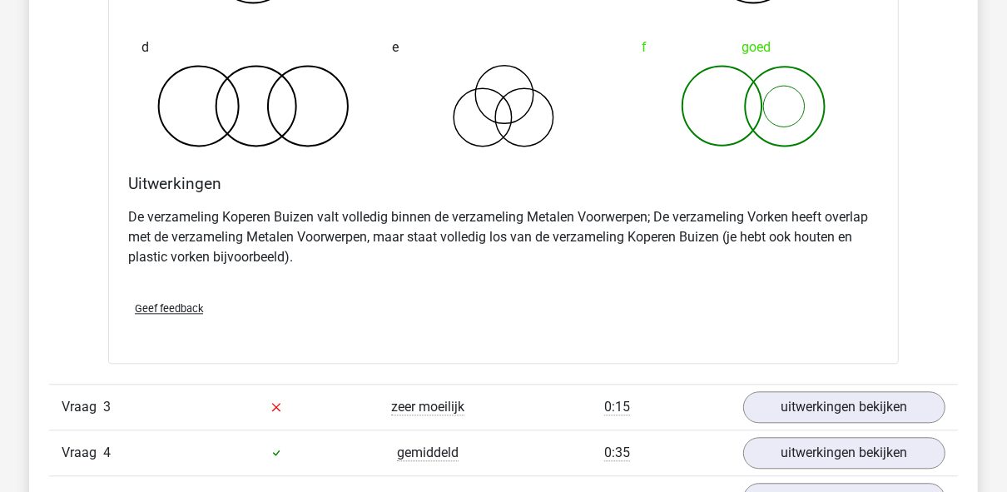
scroll to position [2529, 0]
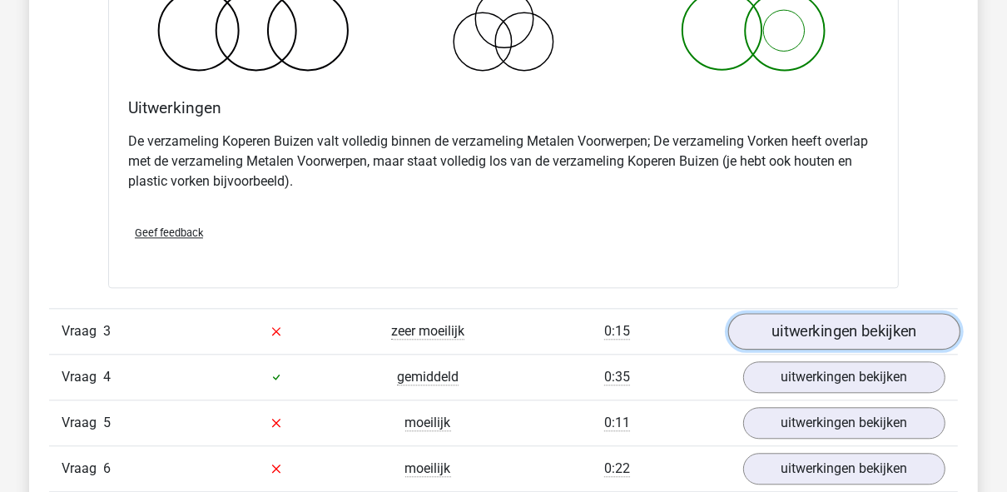
click at [785, 315] on link "uitwerkingen bekijken" at bounding box center [844, 331] width 232 height 37
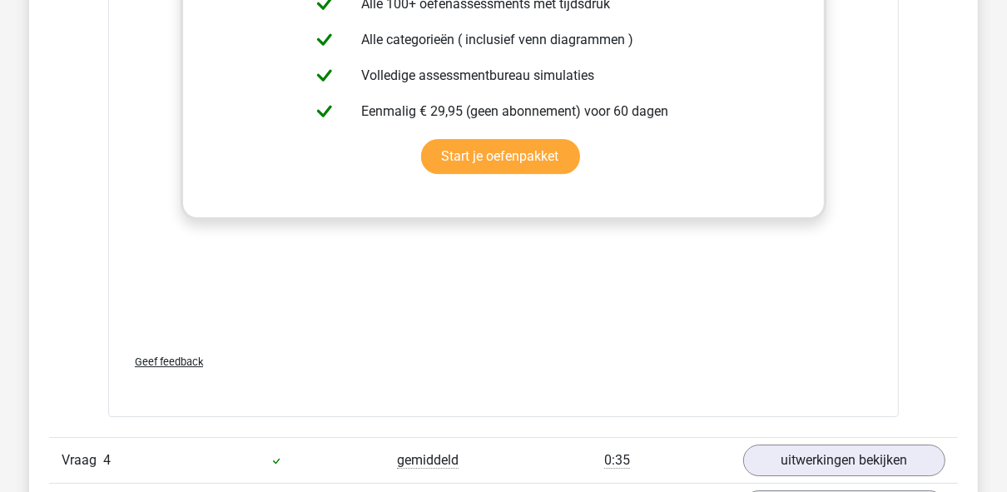
scroll to position [3794, 0]
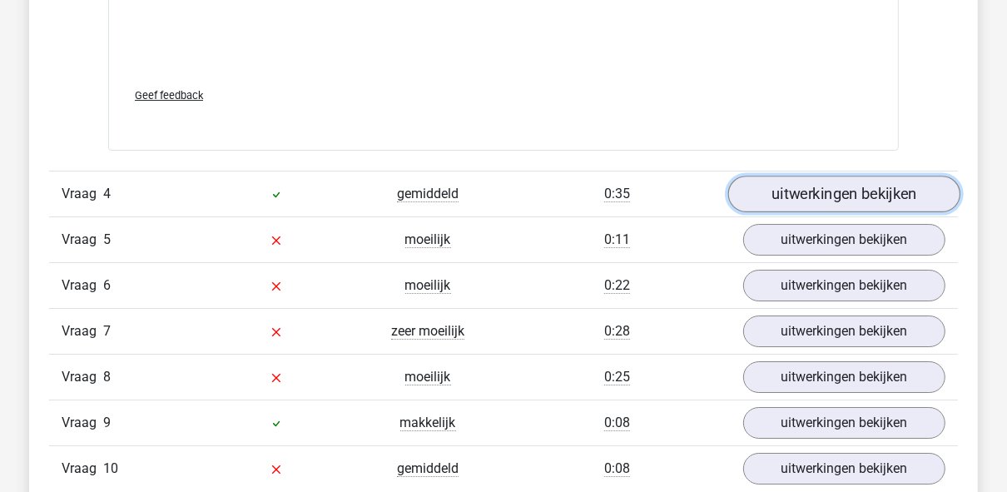
click at [804, 186] on link "uitwerkingen bekijken" at bounding box center [844, 194] width 232 height 37
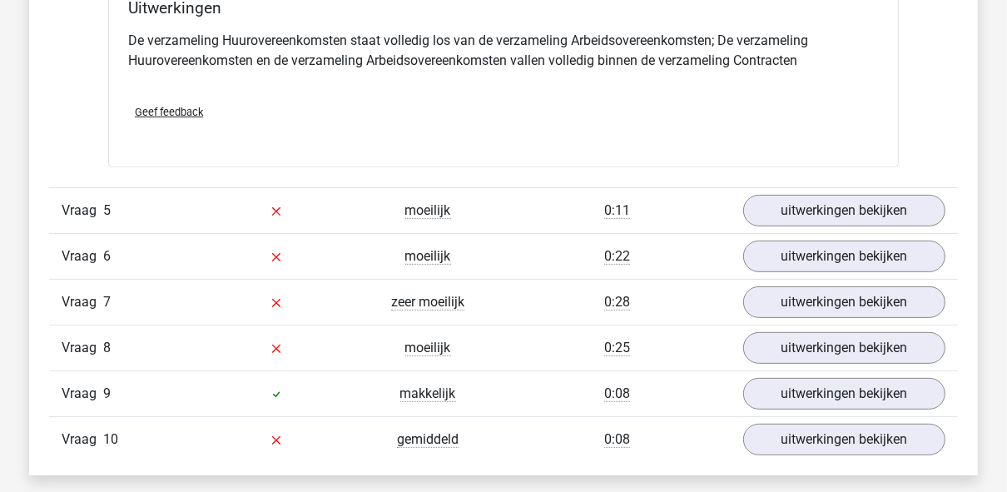
scroll to position [4459, 0]
click at [794, 381] on link "uitwerkingen bekijken" at bounding box center [844, 392] width 232 height 37
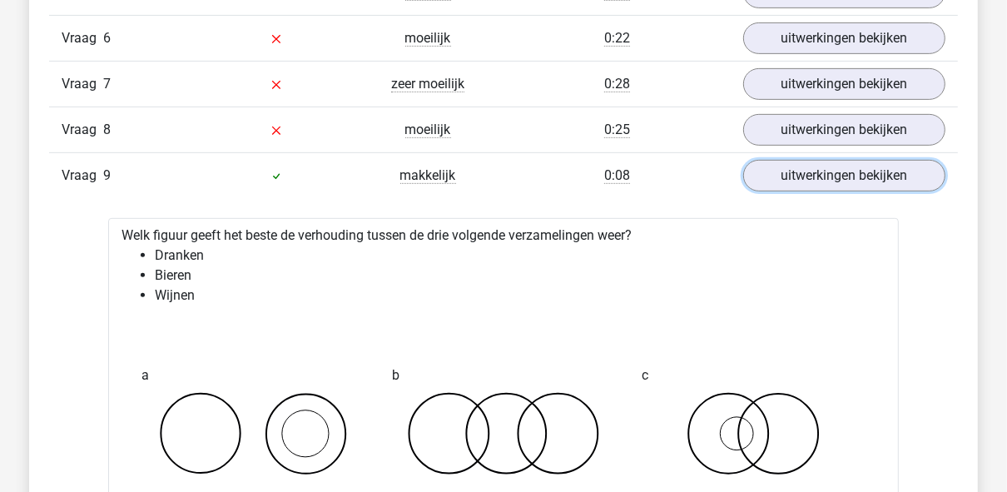
scroll to position [4659, 0]
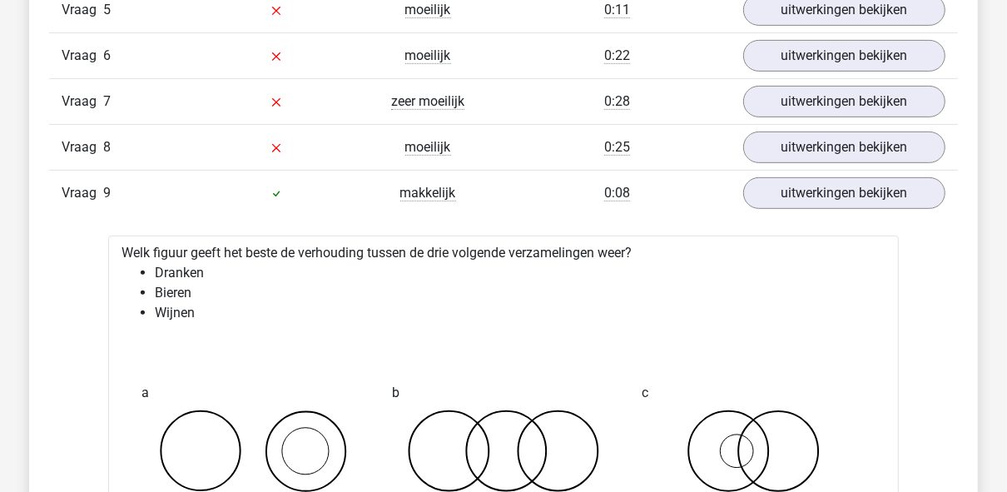
click at [819, 153] on div "Vraag 8 moeilijk 0:25 uitwerkingen bekijken" at bounding box center [503, 147] width 908 height 46
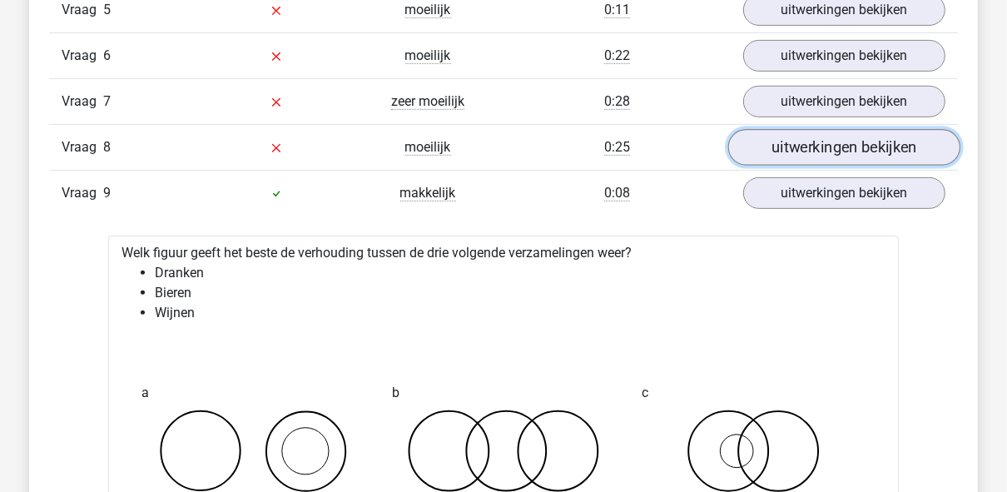
click at [820, 140] on link "uitwerkingen bekijken" at bounding box center [844, 147] width 232 height 37
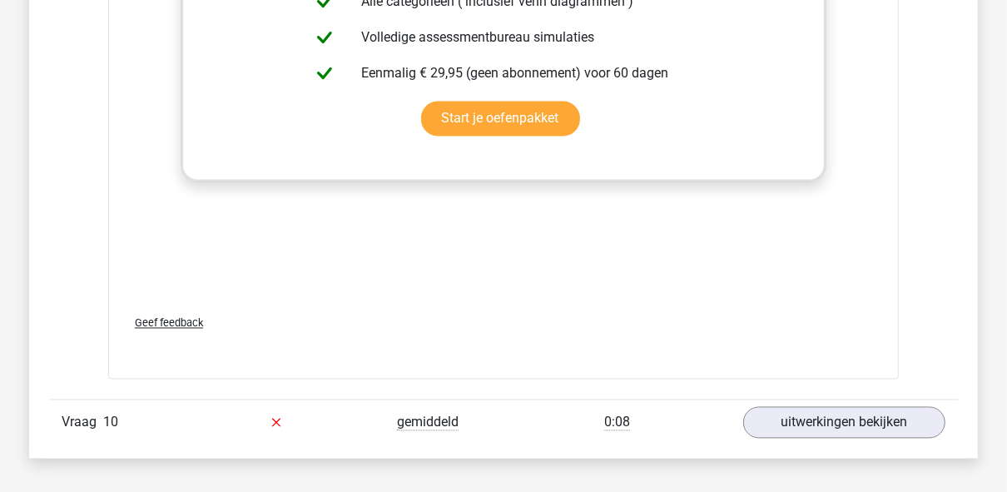
scroll to position [6389, 0]
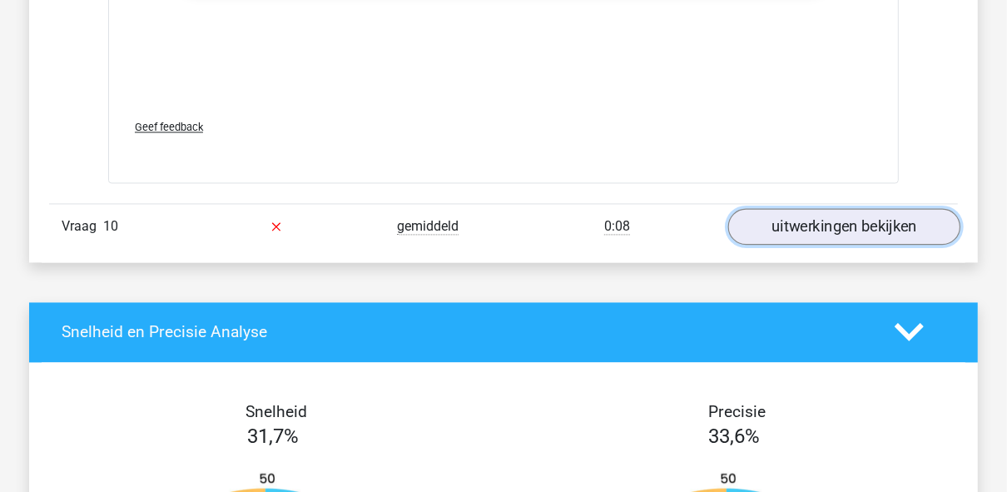
click at [792, 220] on link "uitwerkingen bekijken" at bounding box center [844, 226] width 232 height 37
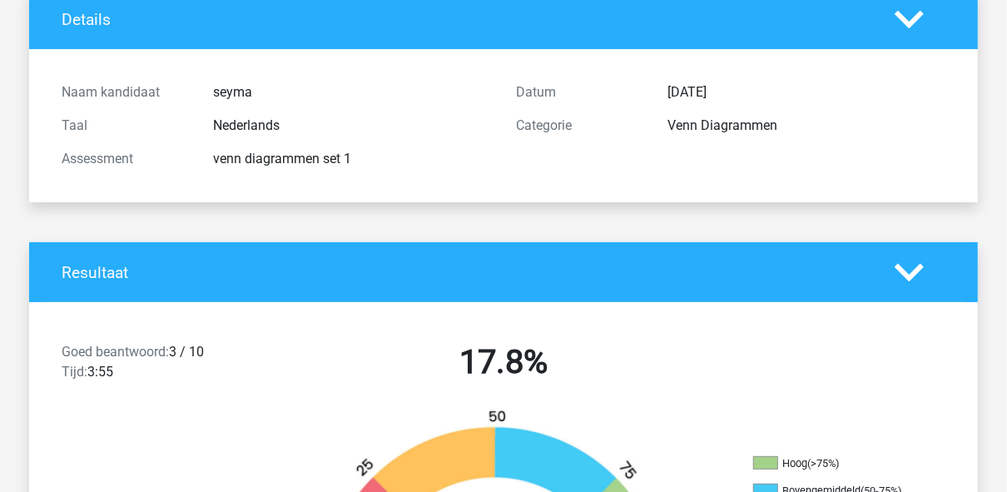
scroll to position [0, 0]
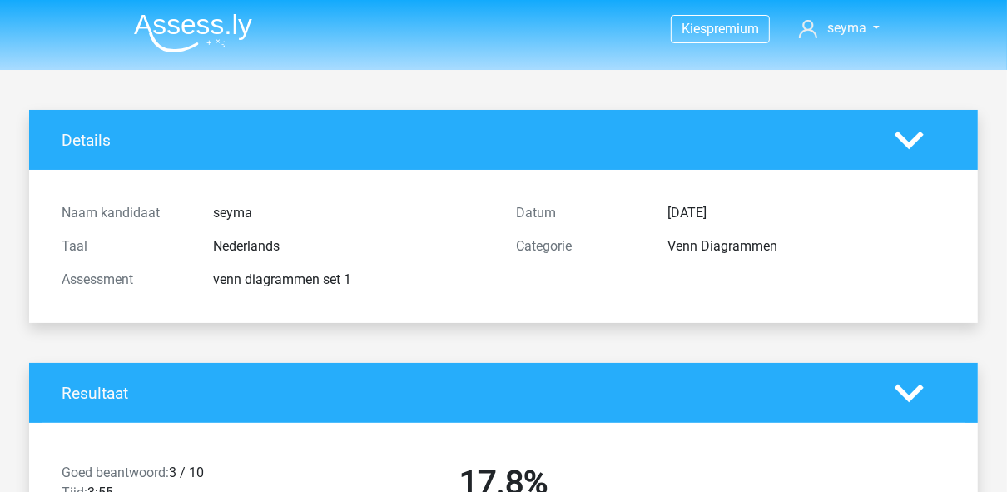
click at [174, 30] on img at bounding box center [193, 32] width 118 height 39
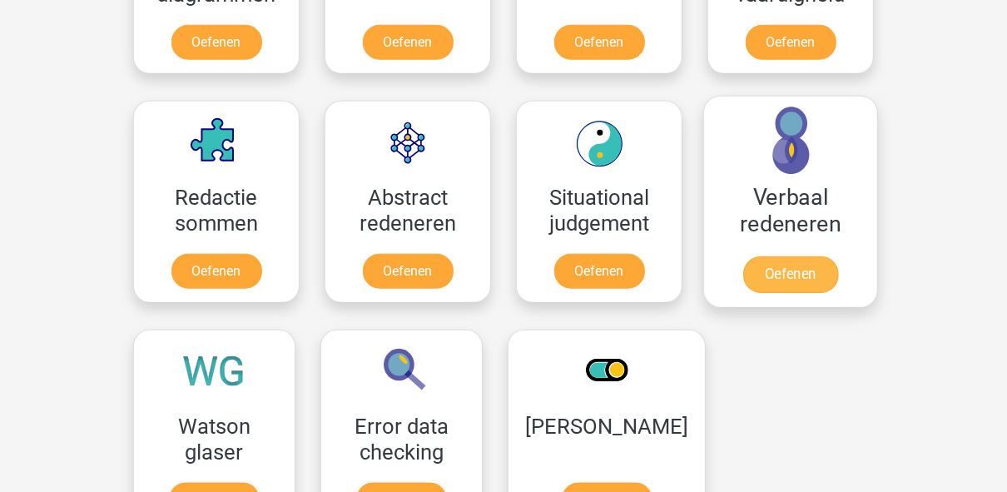
scroll to position [1265, 0]
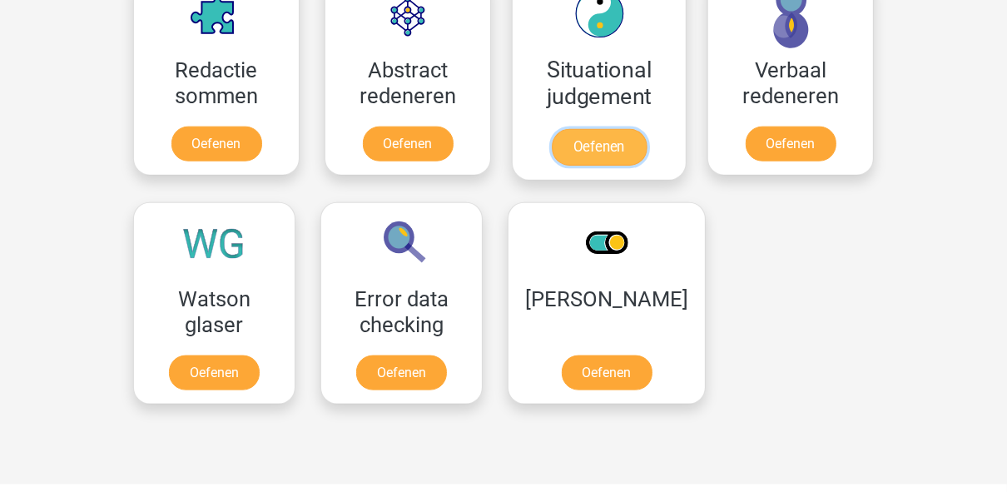
click at [577, 132] on link "Oefenen" at bounding box center [599, 147] width 95 height 37
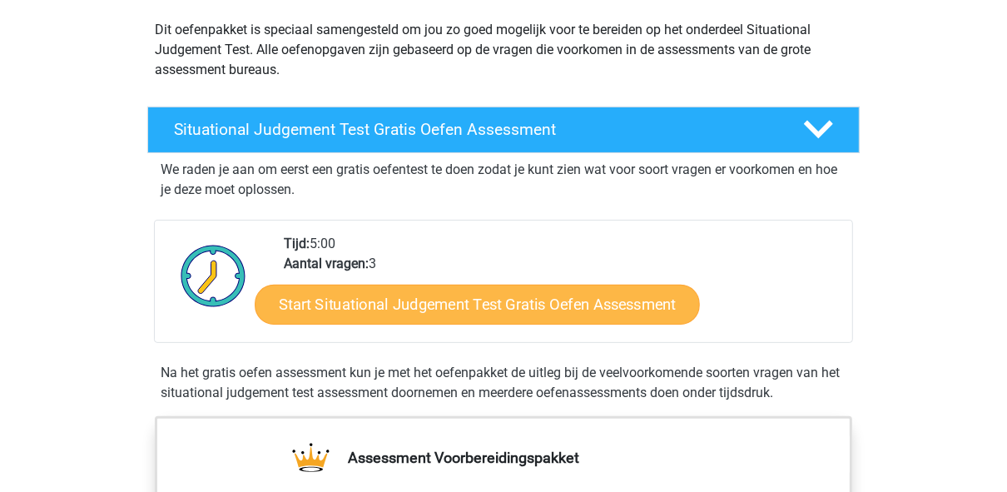
scroll to position [200, 0]
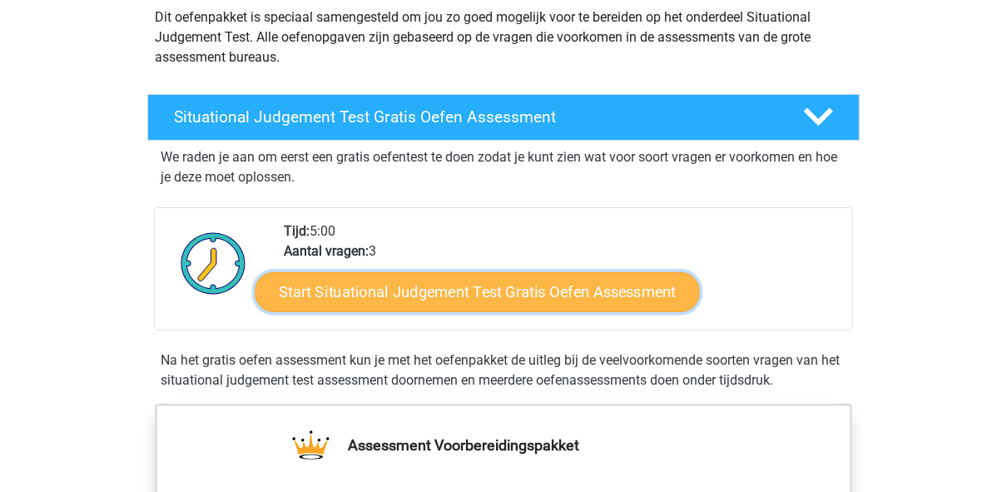
click at [455, 299] on link "Start Situational Judgement Test Gratis Oefen Assessment" at bounding box center [477, 292] width 445 height 40
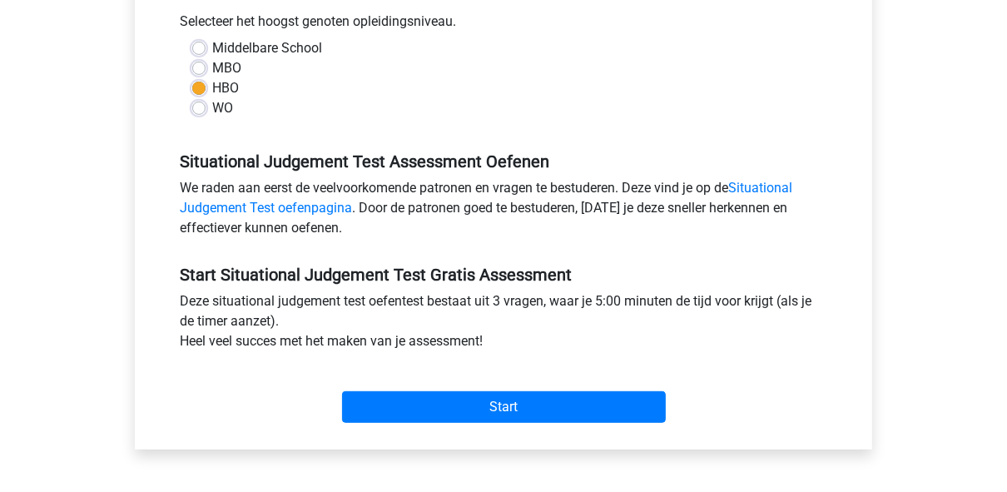
scroll to position [399, 0]
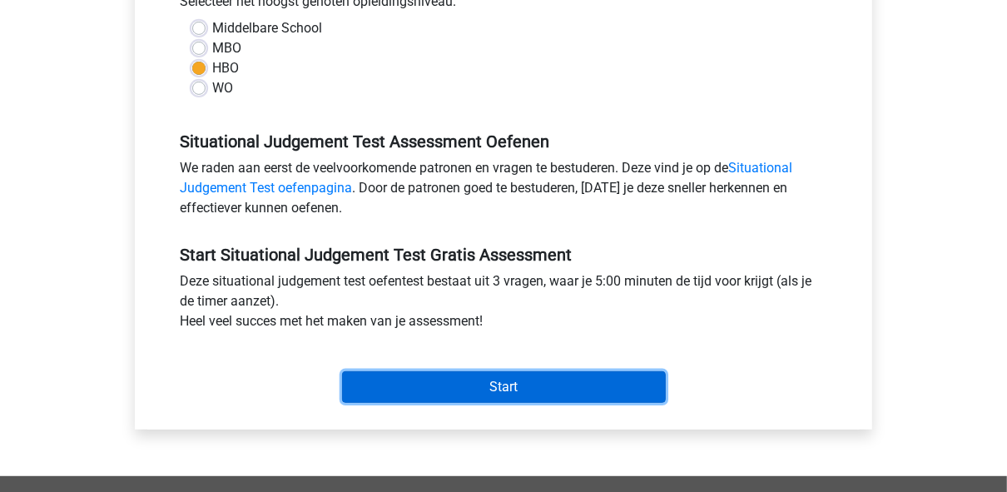
click at [461, 380] on input "Start" at bounding box center [504, 387] width 324 height 32
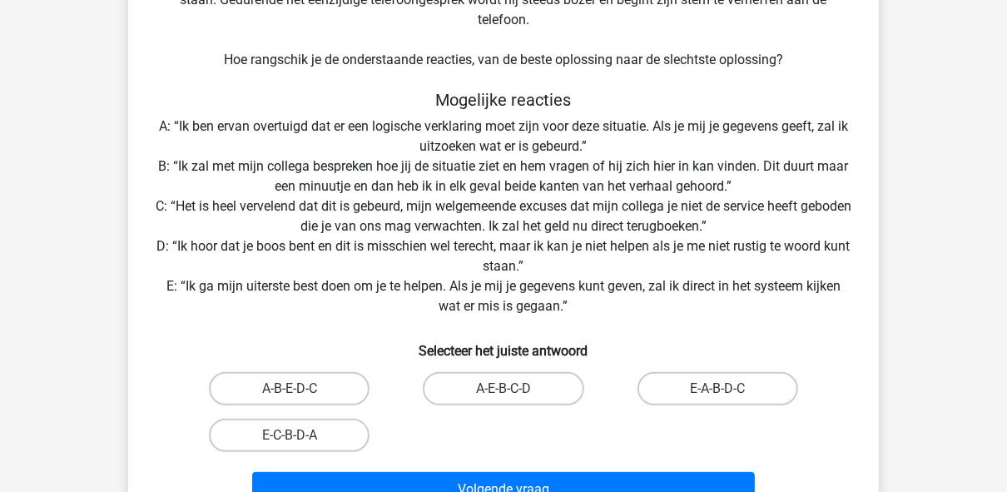
scroll to position [200, 0]
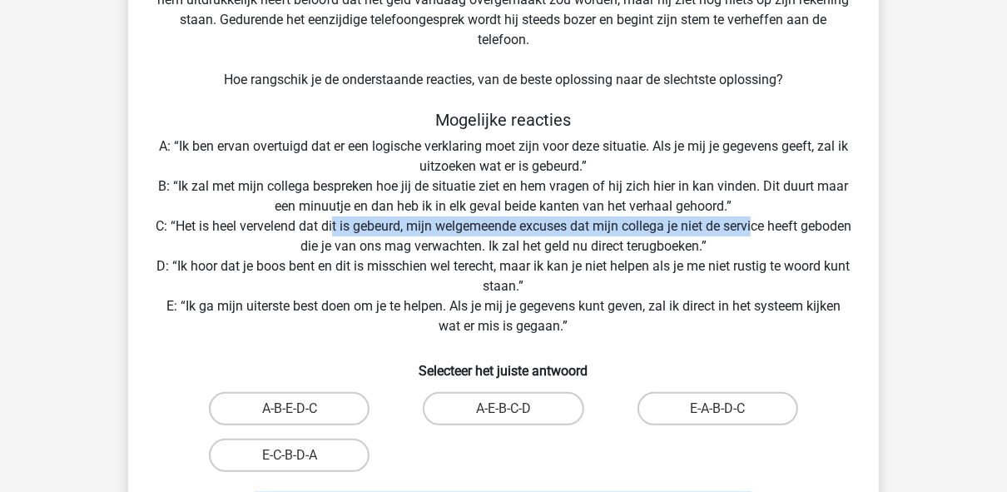
drag, startPoint x: 368, startPoint y: 223, endPoint x: 783, endPoint y: 230, distance: 415.2
click at [783, 230] on div "Situatie Je bent aangenomen als stagiaire bij een grote verzekeraar. Op de dag …" at bounding box center [503, 218] width 737 height 630
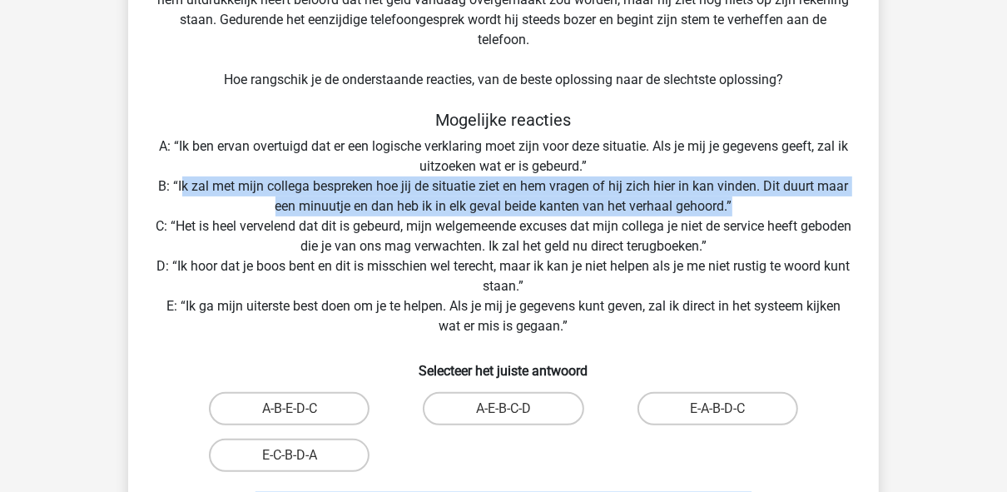
drag, startPoint x: 181, startPoint y: 186, endPoint x: 805, endPoint y: 197, distance: 624.9
click at [805, 197] on div "Situatie Je bent aangenomen als stagiaire bij een grote verzekeraar. Op de dag …" at bounding box center [503, 218] width 737 height 630
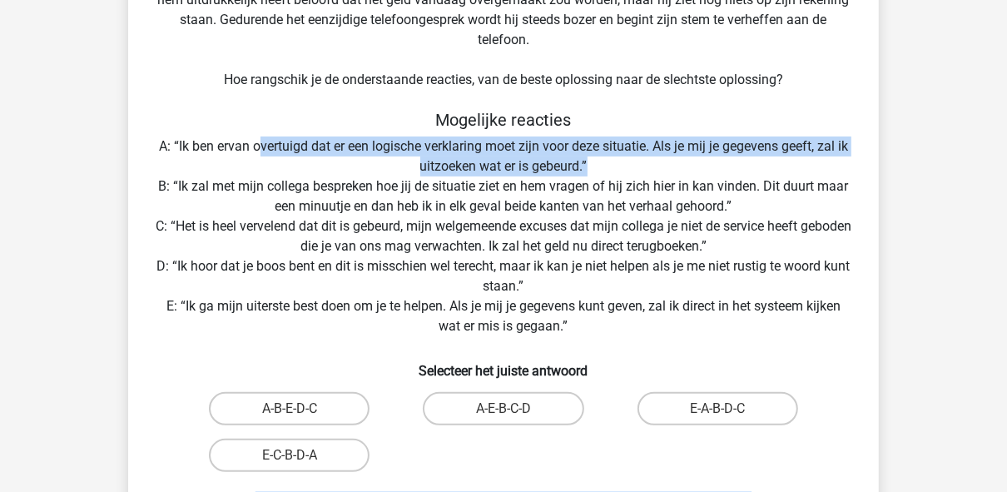
drag, startPoint x: 263, startPoint y: 150, endPoint x: 626, endPoint y: 172, distance: 363.4
click at [626, 172] on div "Situatie Je bent aangenomen als stagiaire bij een grote verzekeraar. Op de dag …" at bounding box center [503, 218] width 737 height 630
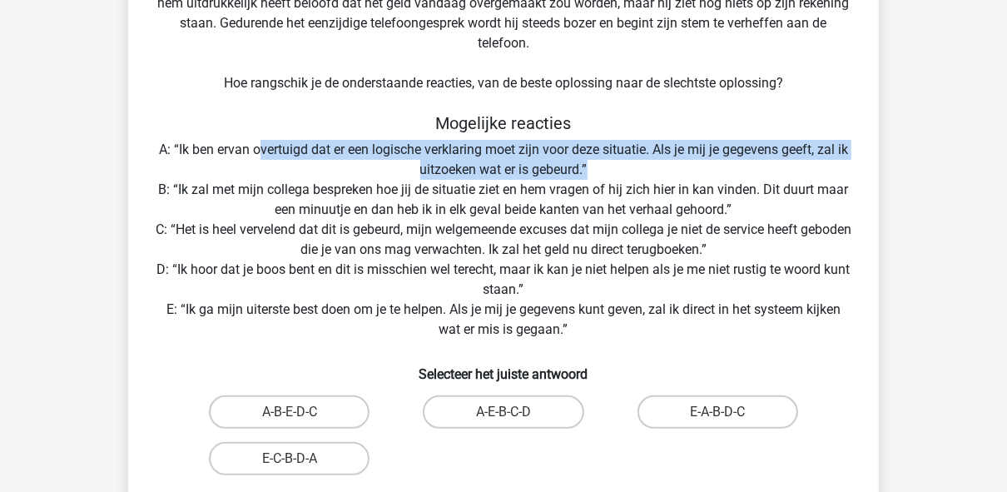
scroll to position [266, 0]
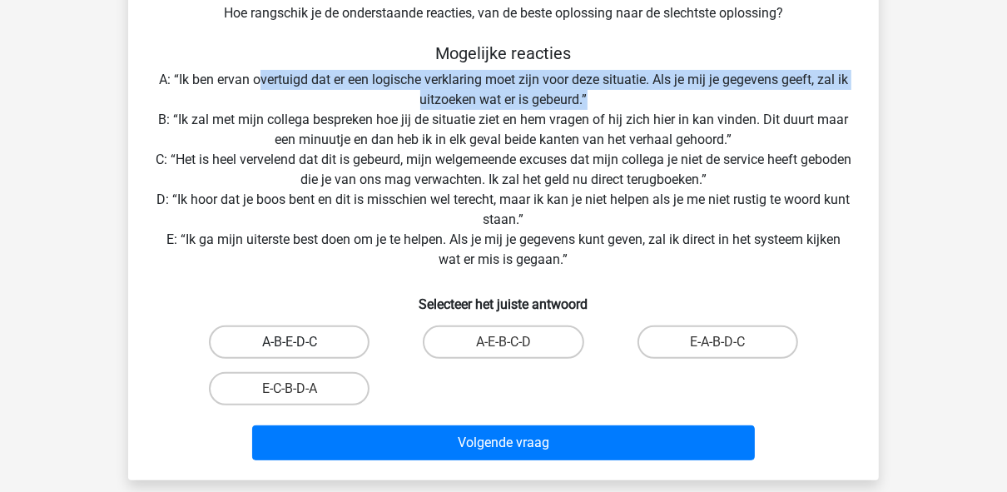
click at [310, 340] on label "A-B-E-D-C" at bounding box center [289, 341] width 161 height 33
click at [300, 342] on input "A-B-E-D-C" at bounding box center [295, 347] width 11 height 11
radio input "true"
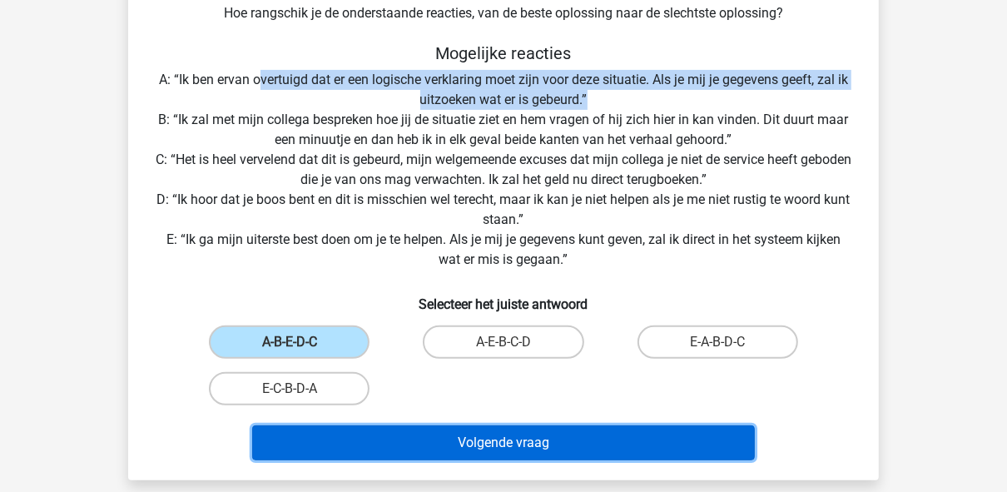
click at [449, 442] on button "Volgende vraag" at bounding box center [503, 442] width 503 height 35
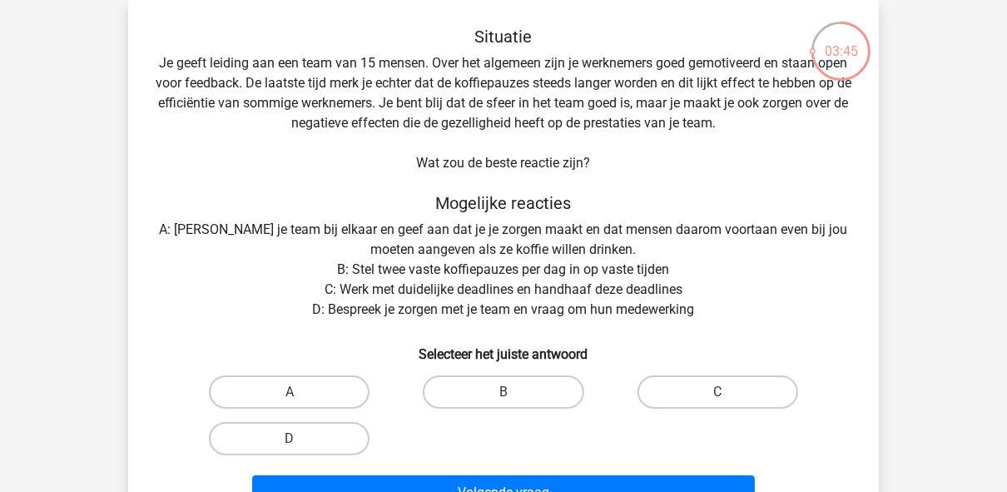
scroll to position [10, 0]
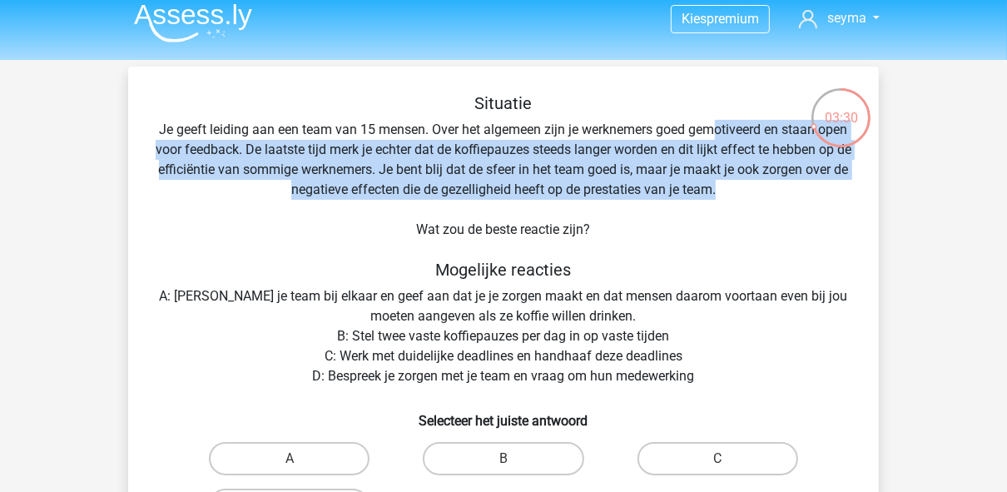
drag, startPoint x: 711, startPoint y: 131, endPoint x: 821, endPoint y: 188, distance: 123.9
click at [821, 188] on div "Situatie Je geeft leiding aan een team van 15 mensen. Over het algemeen zijn je…" at bounding box center [503, 338] width 737 height 490
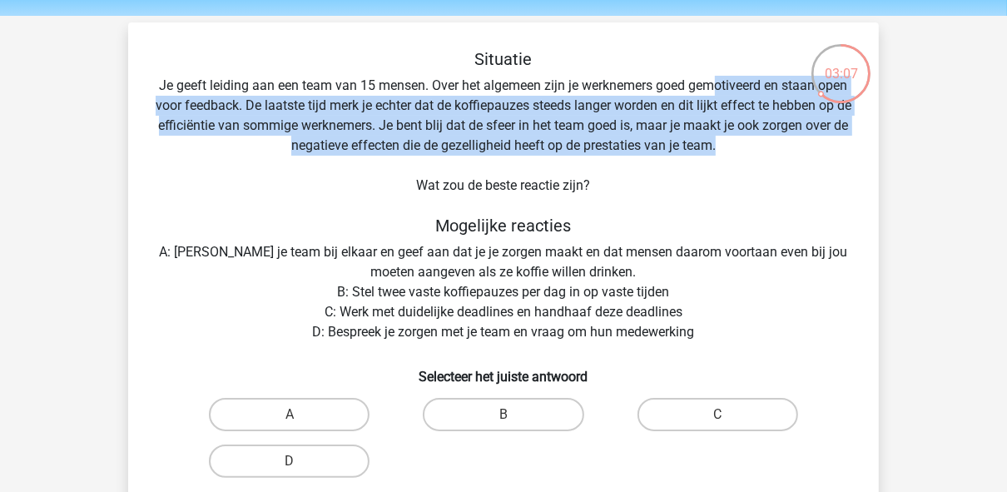
scroll to position [77, 0]
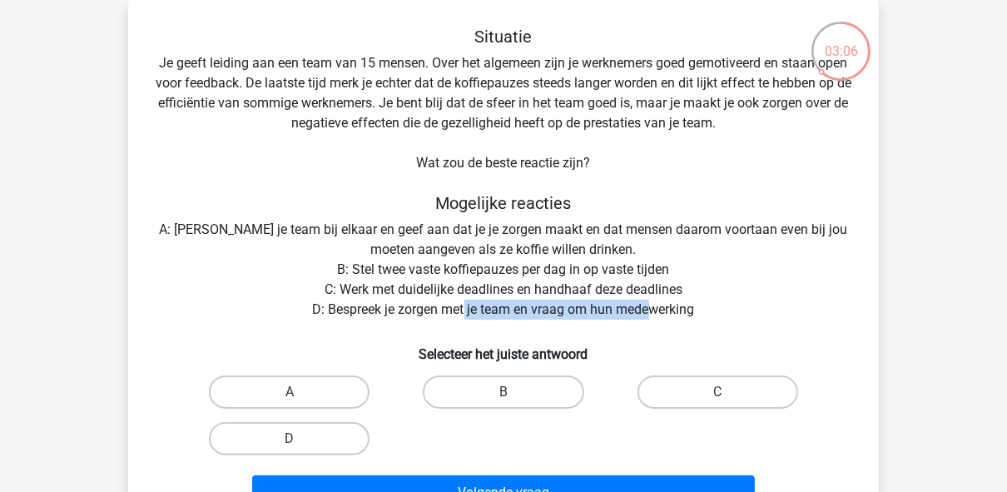
drag, startPoint x: 470, startPoint y: 309, endPoint x: 651, endPoint y: 313, distance: 180.6
click at [651, 313] on div "Situatie Je geeft leiding aan een team van 15 mensen. Over het algemeen zijn je…" at bounding box center [503, 272] width 737 height 490
click at [329, 444] on label "D" at bounding box center [289, 438] width 161 height 33
click at [300, 444] on input "D" at bounding box center [295, 443] width 11 height 11
radio input "true"
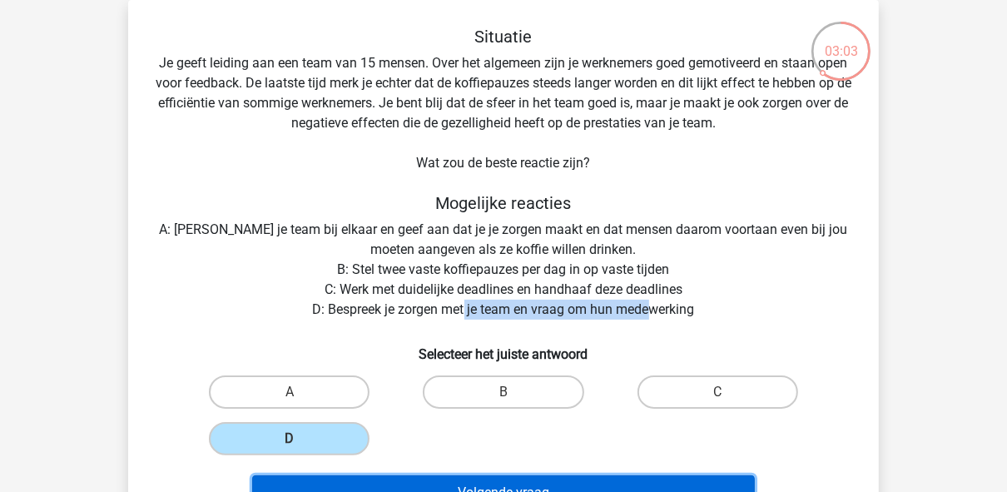
click at [415, 475] on button "Volgende vraag" at bounding box center [503, 492] width 503 height 35
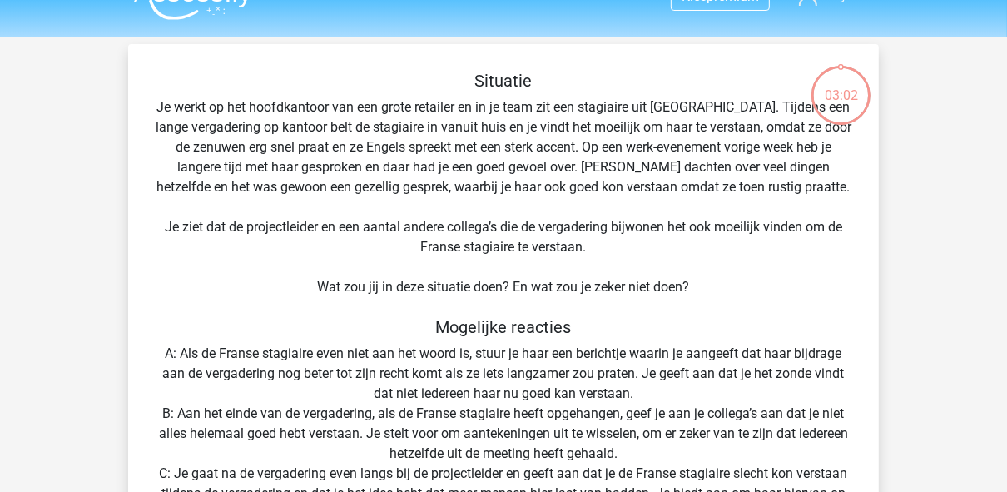
scroll to position [10, 0]
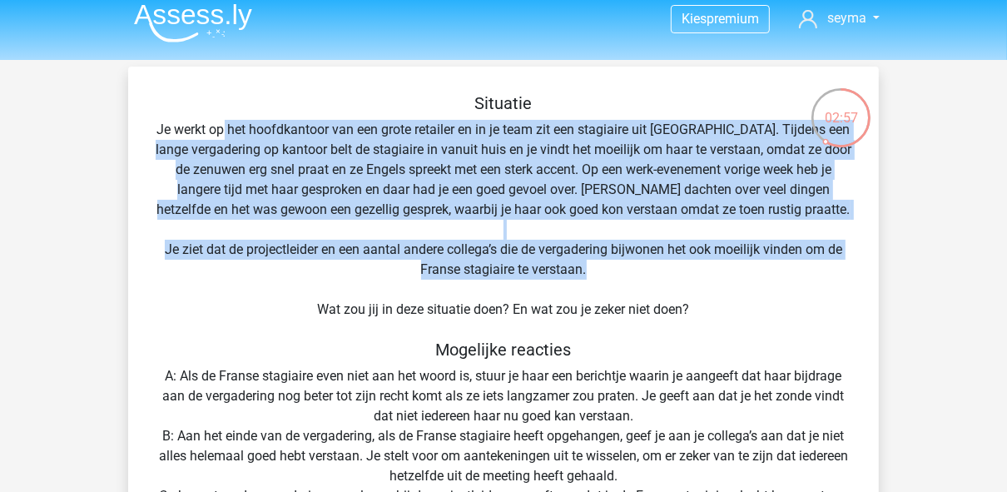
drag, startPoint x: 259, startPoint y: 131, endPoint x: 834, endPoint y: 273, distance: 592.2
click at [834, 273] on div "Situatie Je werkt op het hoofdkantoor van een grote retailer en in je team zit …" at bounding box center [503, 448] width 737 height 710
click at [320, 166] on div "Situatie Je werkt op het hoofdkantoor van een grote retailer en in je team zit …" at bounding box center [503, 448] width 737 height 710
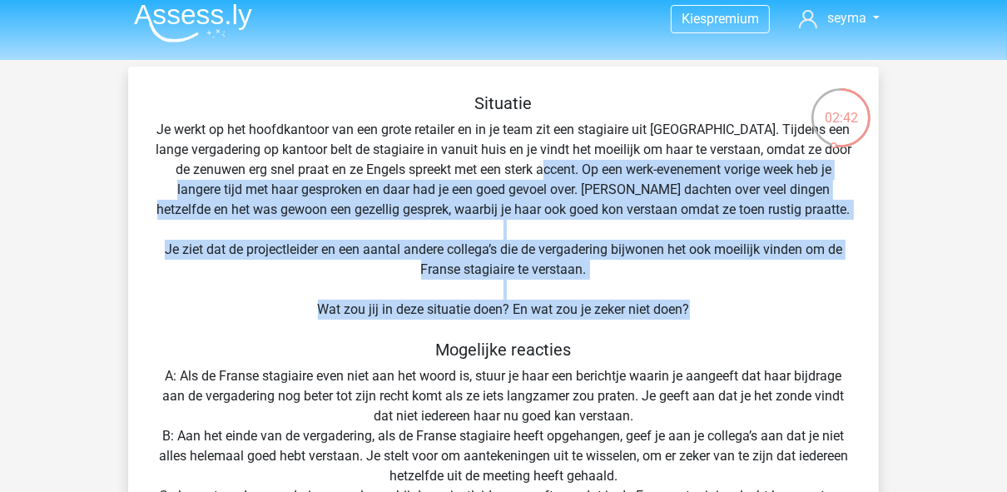
drag, startPoint x: 569, startPoint y: 176, endPoint x: 820, endPoint y: 313, distance: 286.3
click at [820, 313] on div "Situatie Je werkt op het hoofdkantoor van een grote retailer en in je team zit …" at bounding box center [503, 448] width 737 height 710
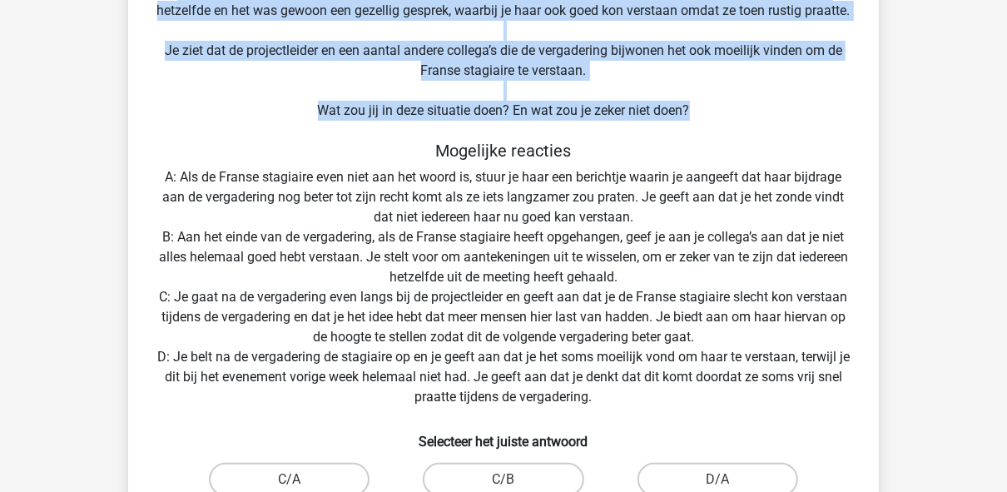
scroll to position [210, 0]
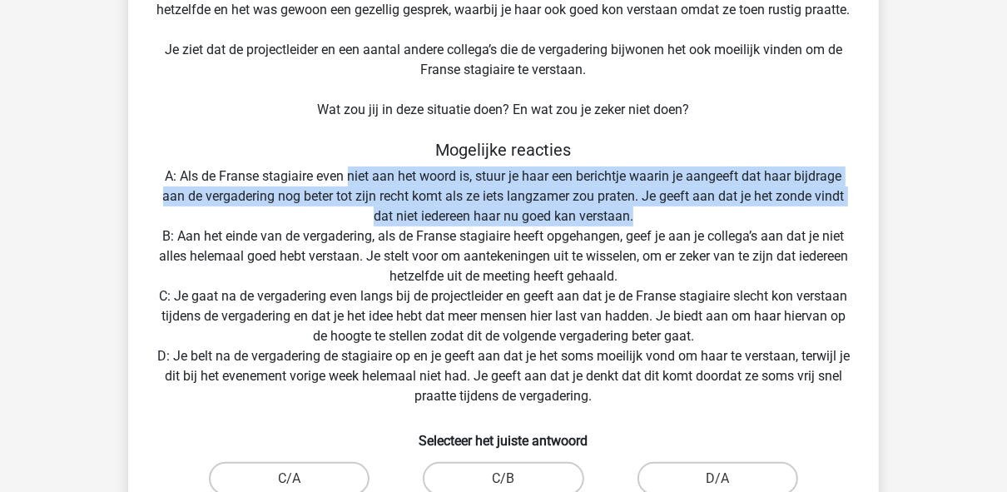
drag, startPoint x: 345, startPoint y: 177, endPoint x: 690, endPoint y: 215, distance: 347.4
click at [690, 215] on div "Situatie Je werkt op het hoofdkantoor van een grote retailer en in je team zit …" at bounding box center [503, 249] width 737 height 710
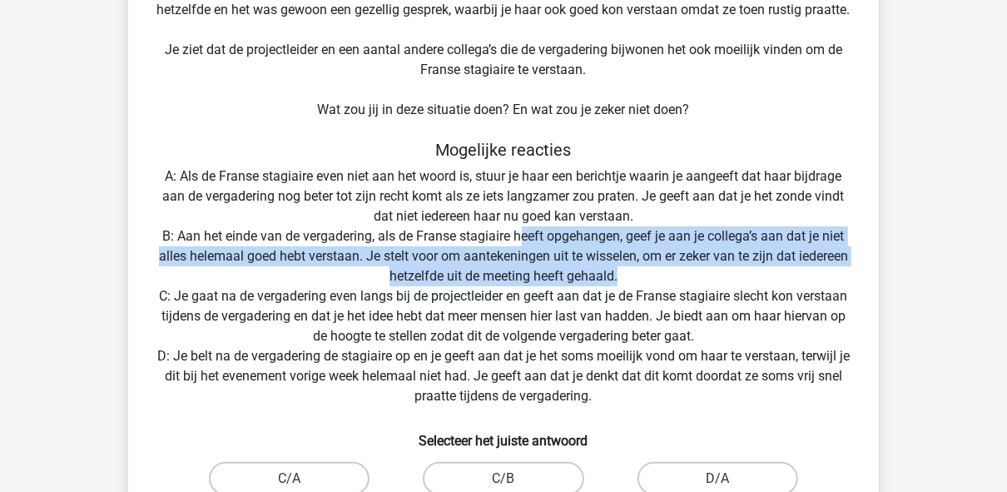
drag, startPoint x: 524, startPoint y: 234, endPoint x: 803, endPoint y: 285, distance: 283.3
click at [803, 285] on div "Situatie Je werkt op het hoofdkantoor van een grote retailer en in je team zit …" at bounding box center [503, 249] width 737 height 710
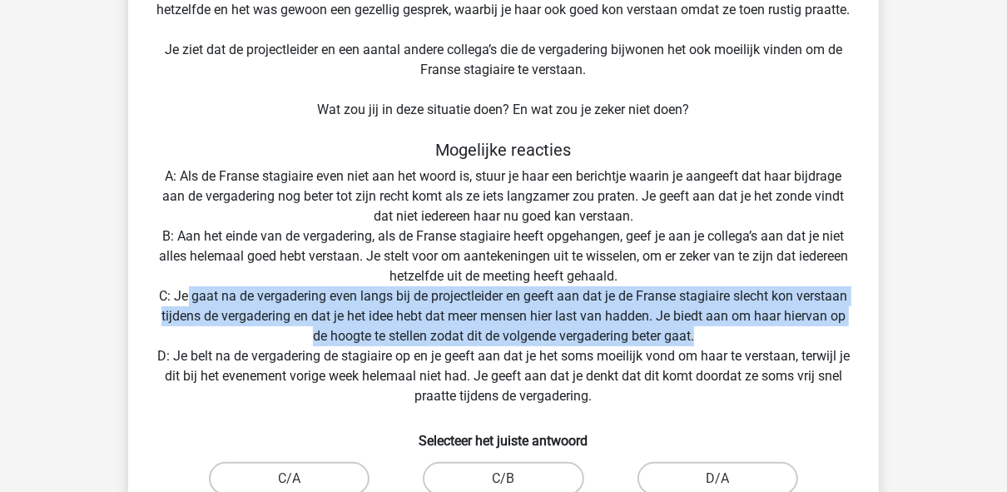
drag, startPoint x: 273, startPoint y: 302, endPoint x: 717, endPoint y: 330, distance: 445.1
click at [717, 330] on div "Situatie Je werkt op het hoofdkantoor van een grote retailer en in je team zit …" at bounding box center [503, 249] width 737 height 710
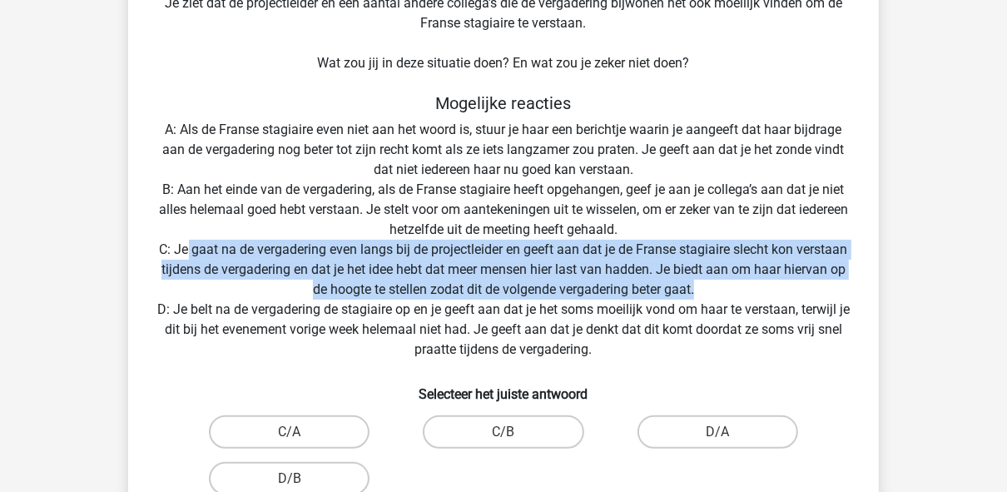
scroll to position [276, 0]
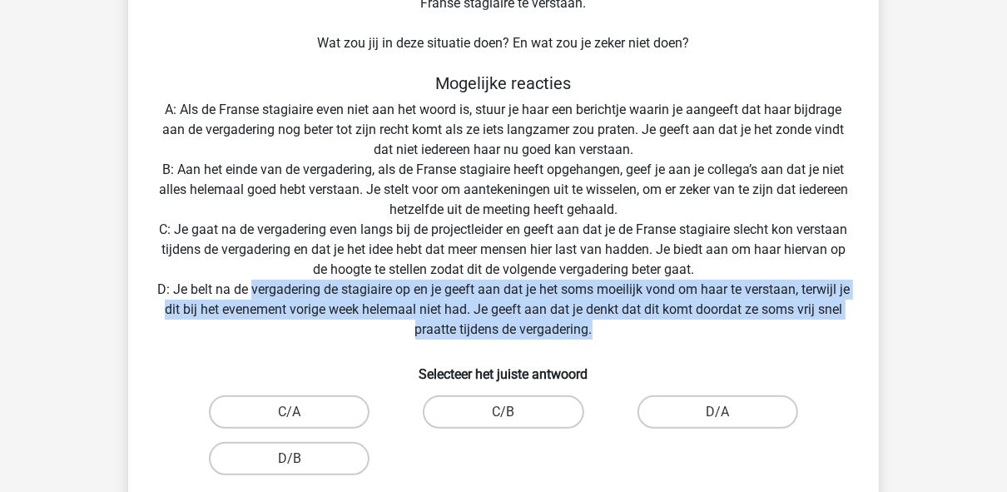
drag, startPoint x: 247, startPoint y: 292, endPoint x: 625, endPoint y: 322, distance: 378.9
click at [625, 322] on div "Situatie Je werkt op het hoofdkantoor van een grote retailer en in je team zit …" at bounding box center [503, 182] width 737 height 710
click at [737, 405] on label "D/A" at bounding box center [717, 411] width 161 height 33
click at [728, 412] on input "D/A" at bounding box center [722, 417] width 11 height 11
radio input "true"
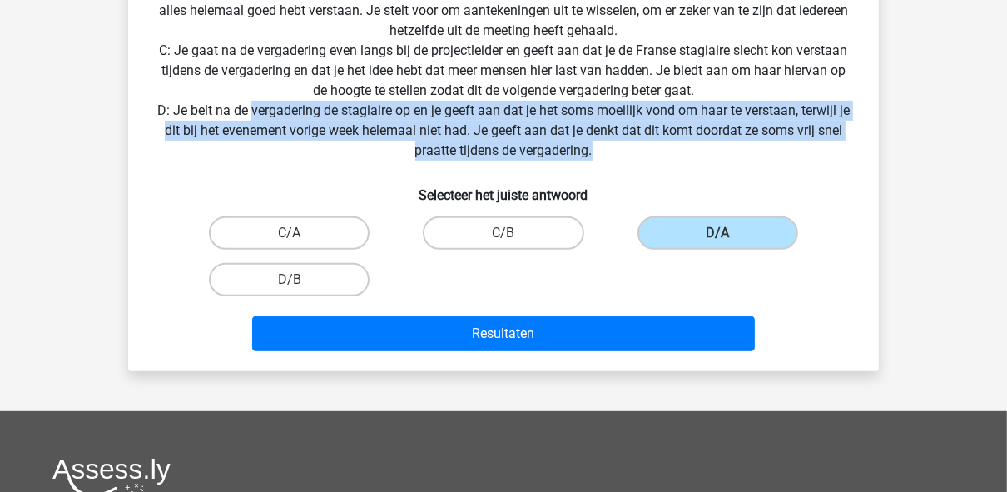
scroll to position [476, 0]
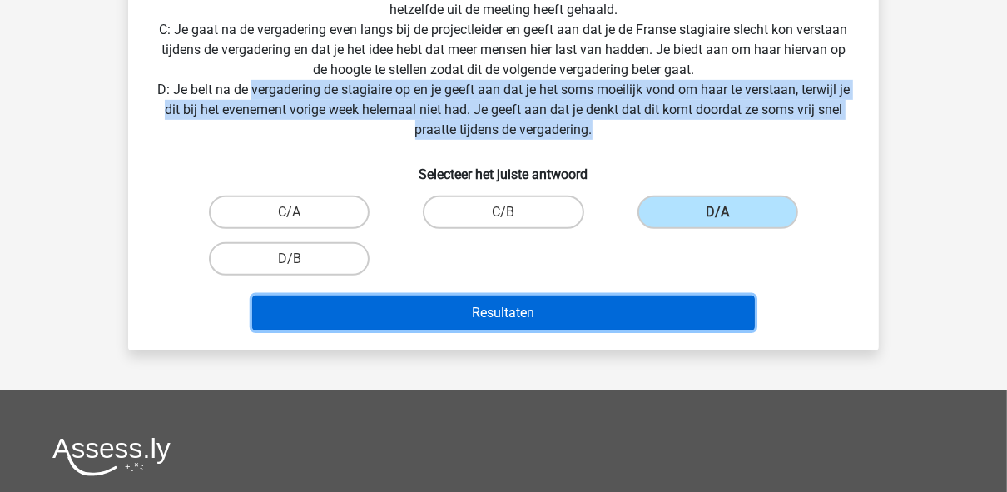
click at [672, 313] on button "Resultaten" at bounding box center [503, 312] width 503 height 35
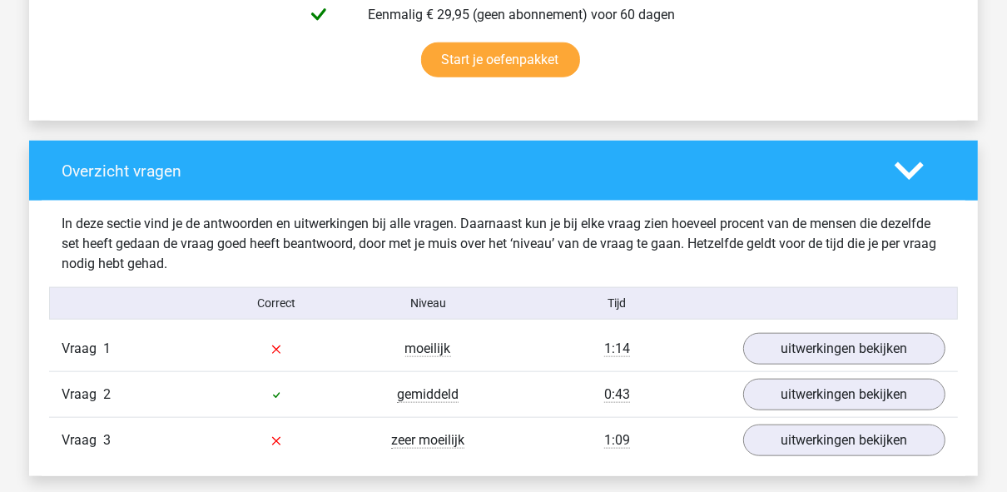
scroll to position [1131, 0]
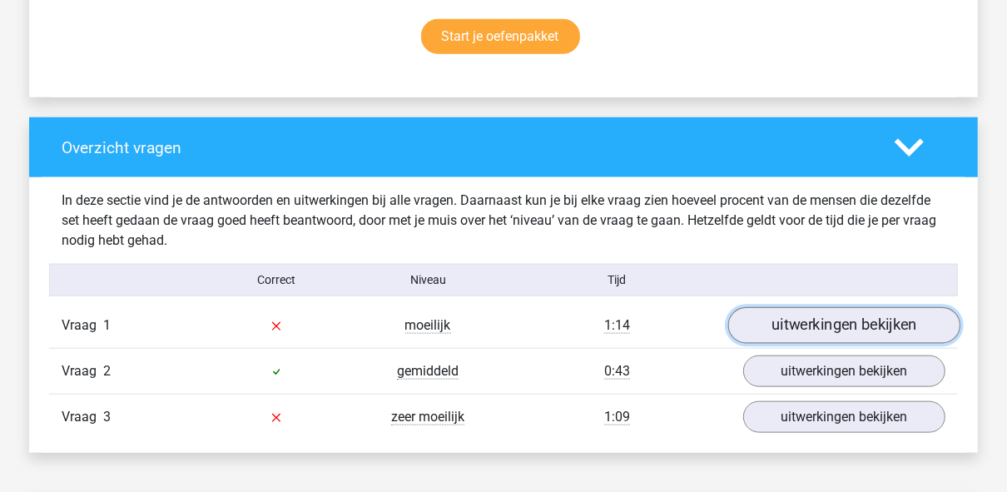
click at [854, 324] on link "uitwerkingen bekijken" at bounding box center [844, 325] width 232 height 37
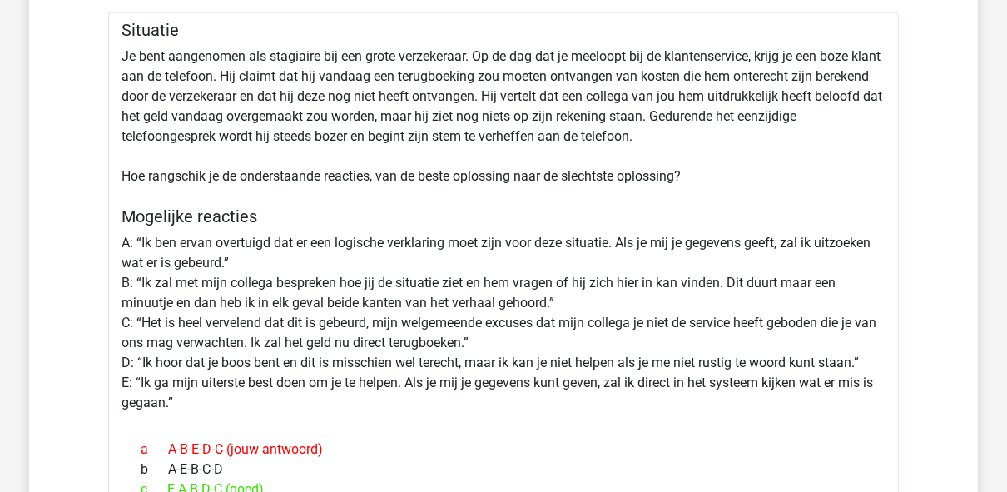
scroll to position [1464, 0]
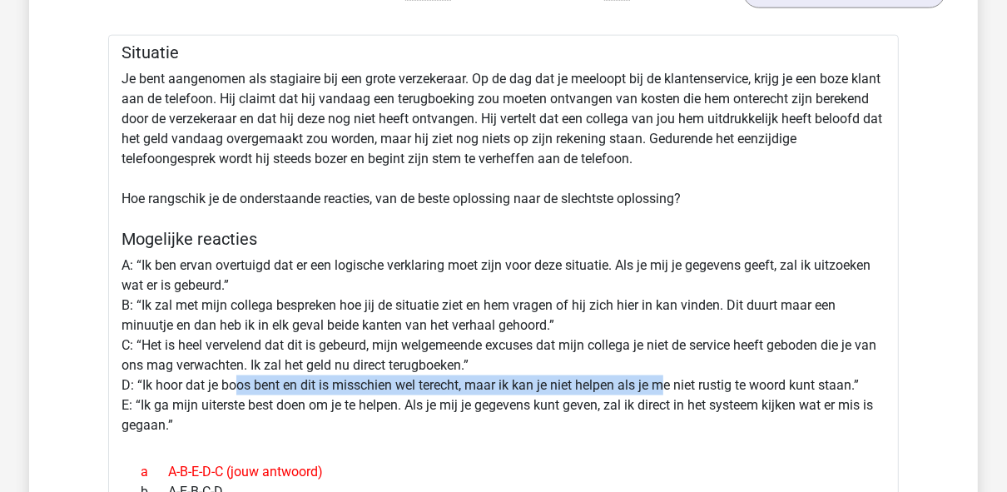
drag, startPoint x: 244, startPoint y: 392, endPoint x: 667, endPoint y: 393, distance: 423.4
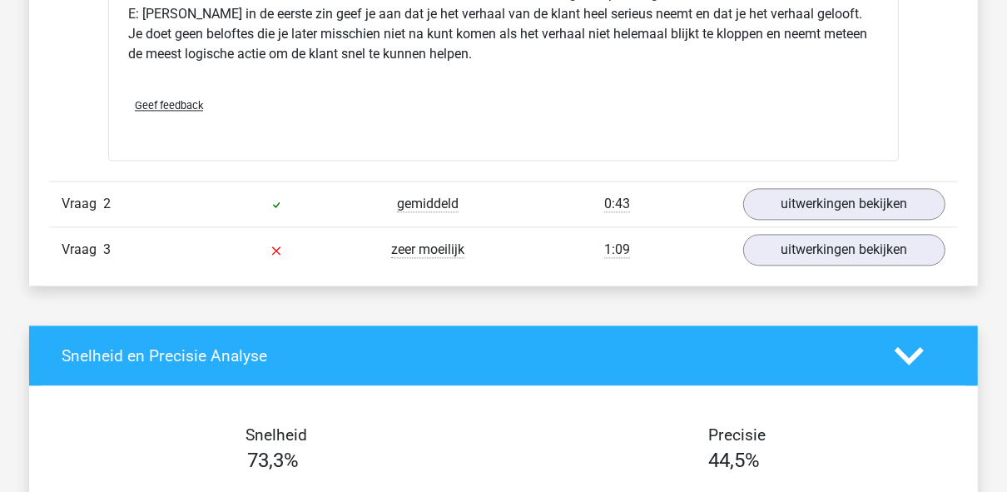
scroll to position [2329, 0]
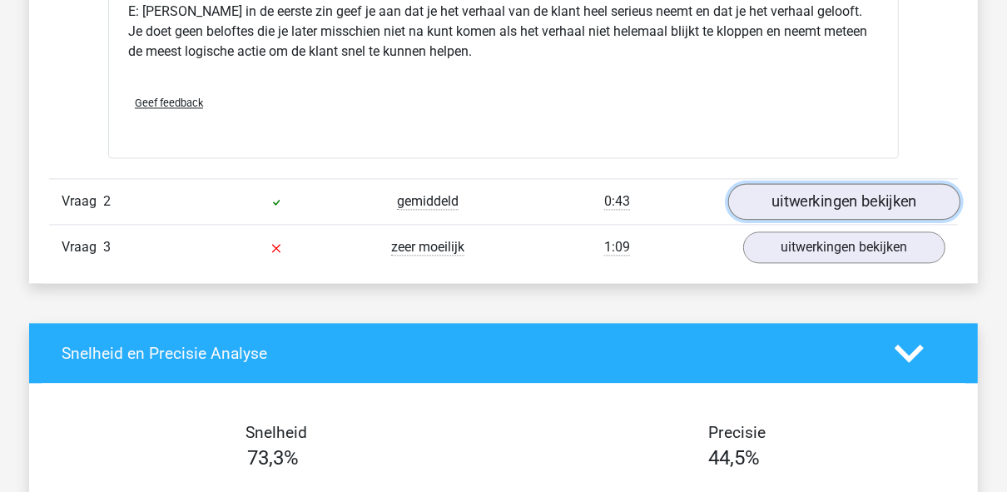
click at [773, 208] on link "uitwerkingen bekijken" at bounding box center [844, 202] width 232 height 37
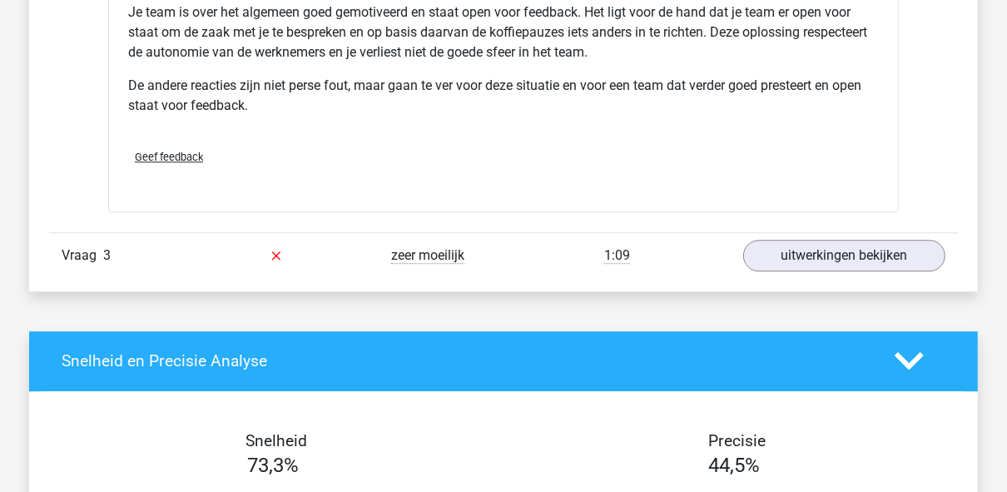
scroll to position [3195, 0]
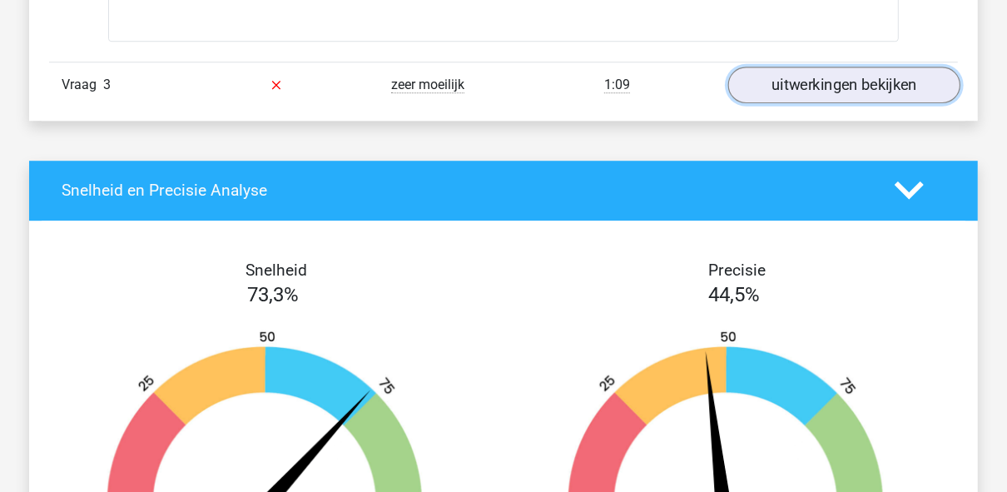
click at [824, 85] on link "uitwerkingen bekijken" at bounding box center [844, 85] width 232 height 37
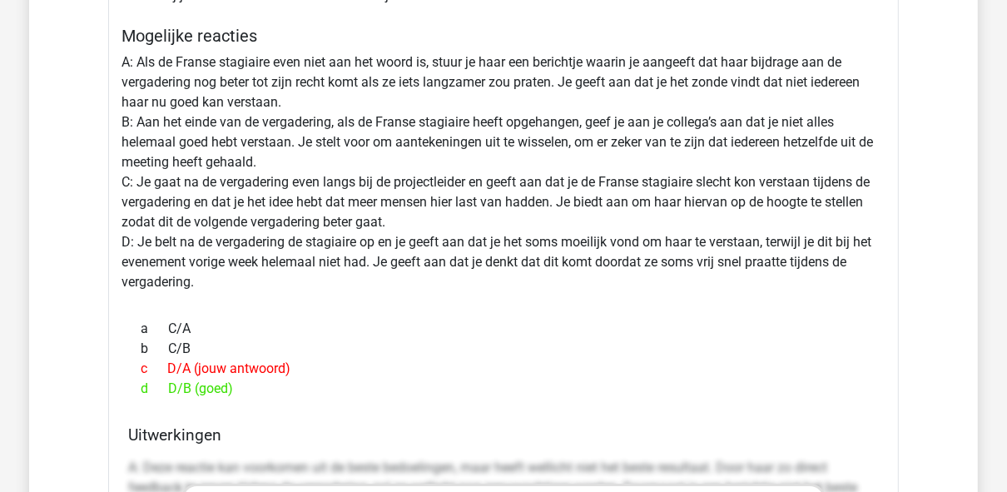
scroll to position [3527, 0]
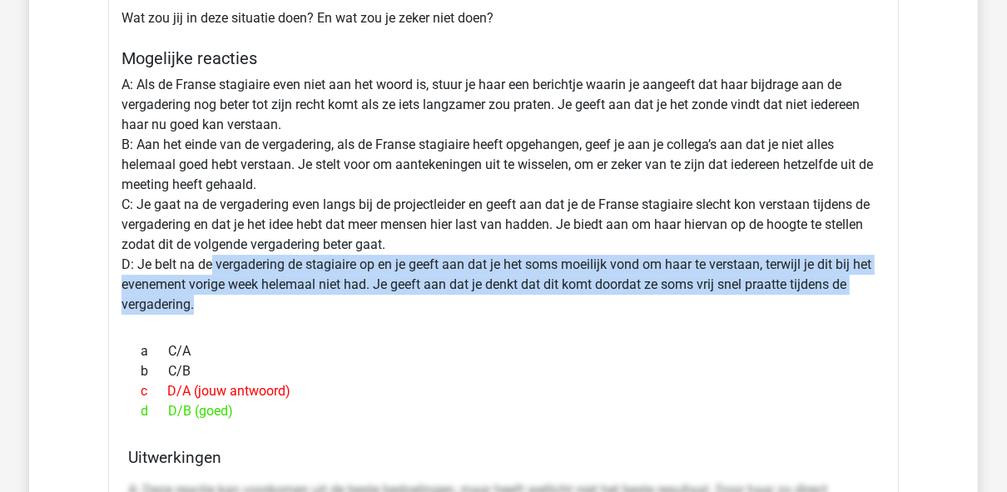
drag, startPoint x: 215, startPoint y: 260, endPoint x: 339, endPoint y: 316, distance: 135.9
click at [339, 316] on div "Situatie Je werkt op het hoofdkantoor van een grote retailer en in je team zit …" at bounding box center [503, 422] width 790 height 1255
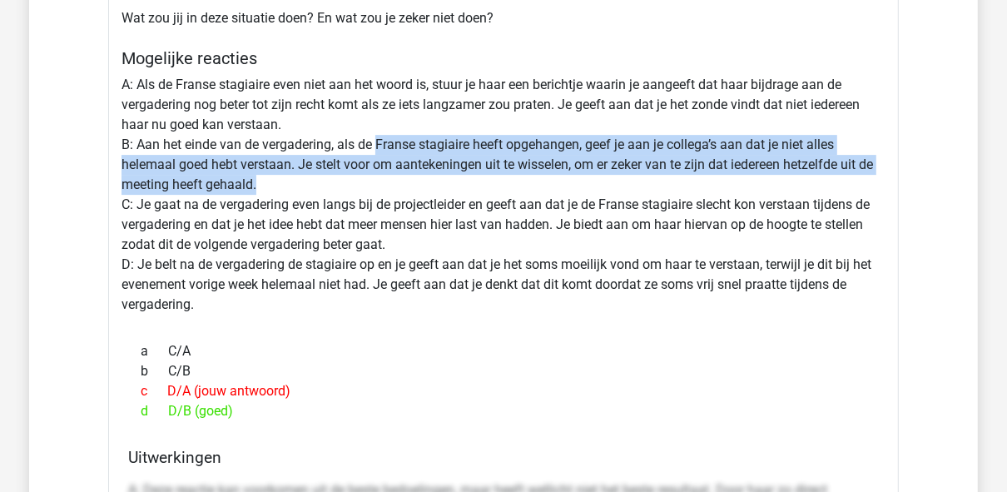
drag, startPoint x: 379, startPoint y: 138, endPoint x: 547, endPoint y: 181, distance: 174.1
click at [547, 181] on div "Situatie Je werkt op het hoofdkantoor van een grote retailer en in je team zit …" at bounding box center [503, 422] width 790 height 1255
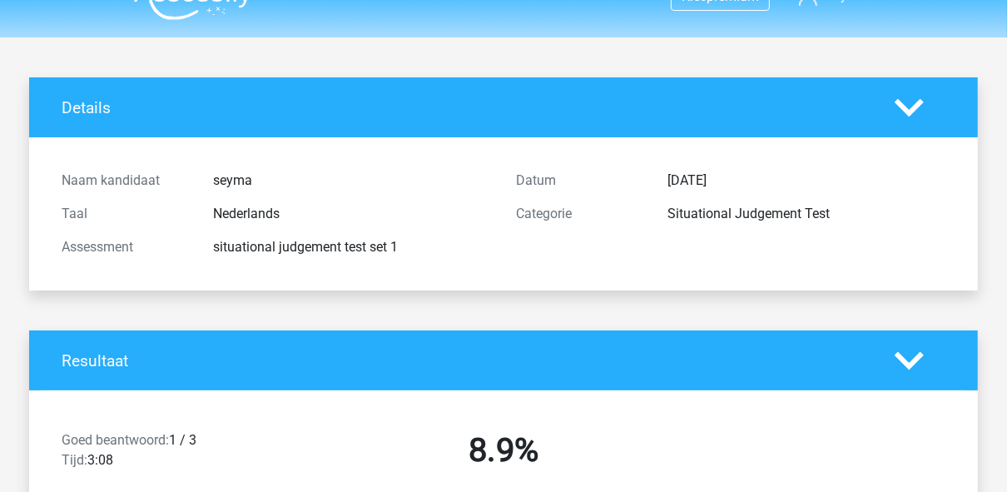
scroll to position [0, 0]
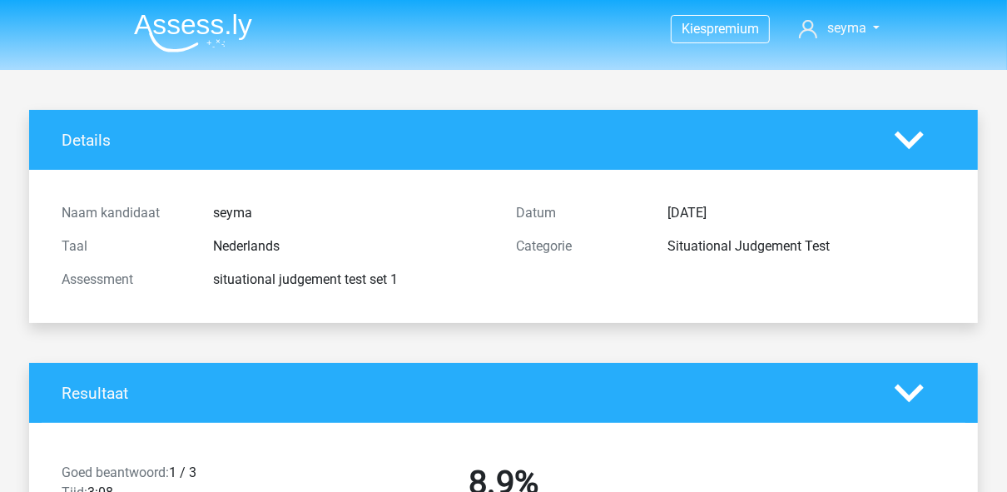
click at [156, 33] on img at bounding box center [193, 32] width 118 height 39
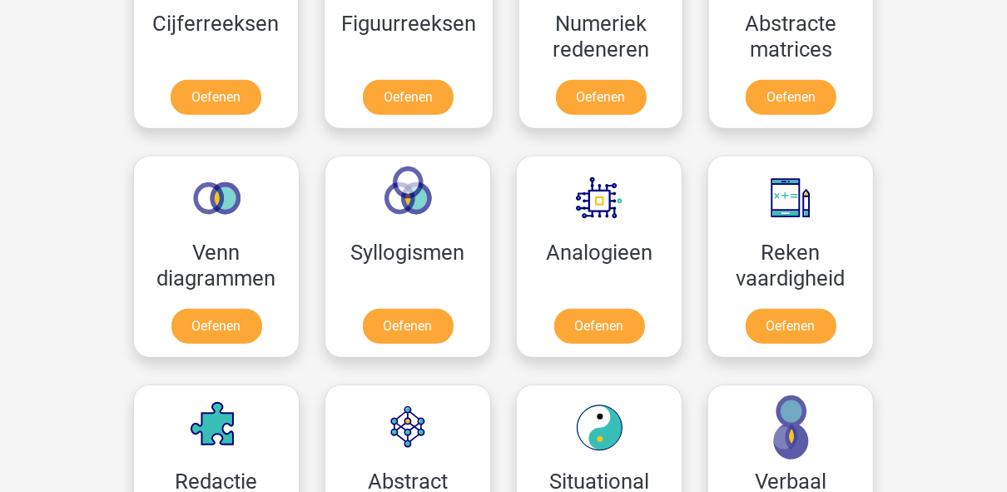
scroll to position [865, 0]
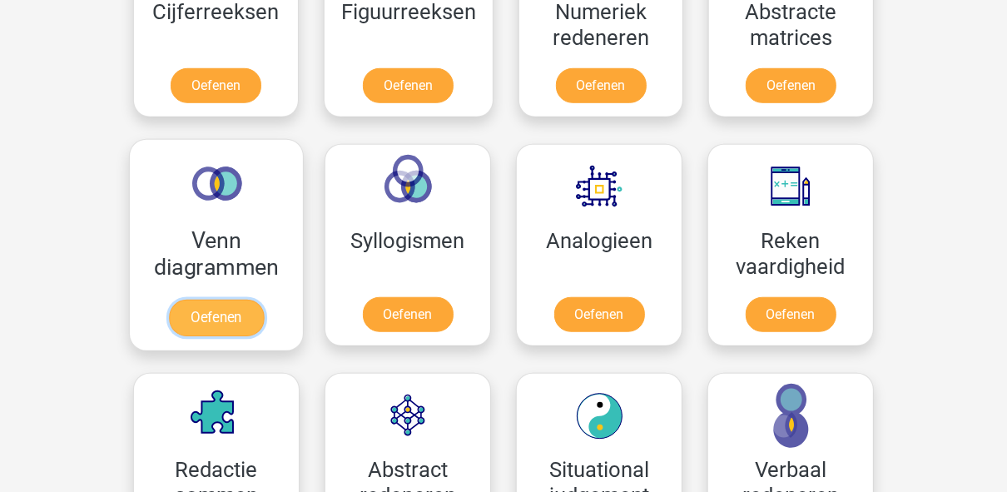
click at [215, 299] on link "Oefenen" at bounding box center [216, 317] width 95 height 37
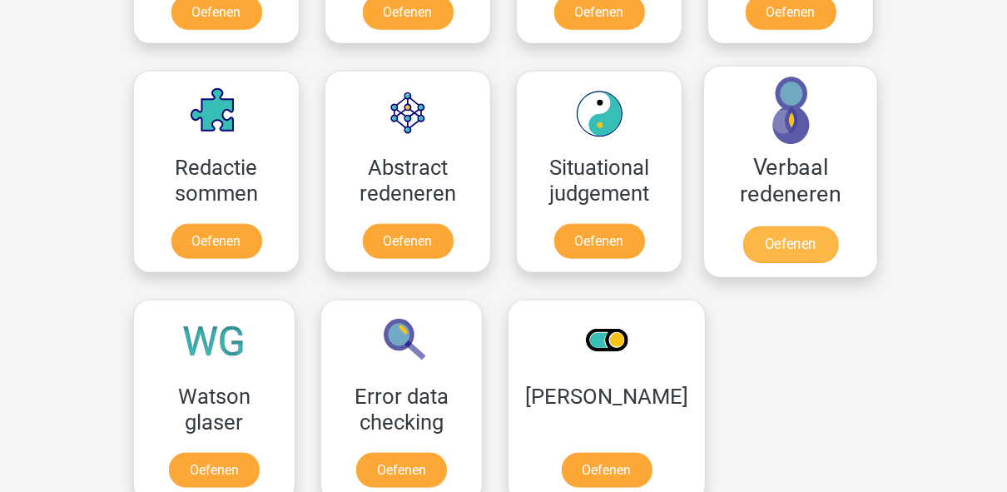
scroll to position [1198, 0]
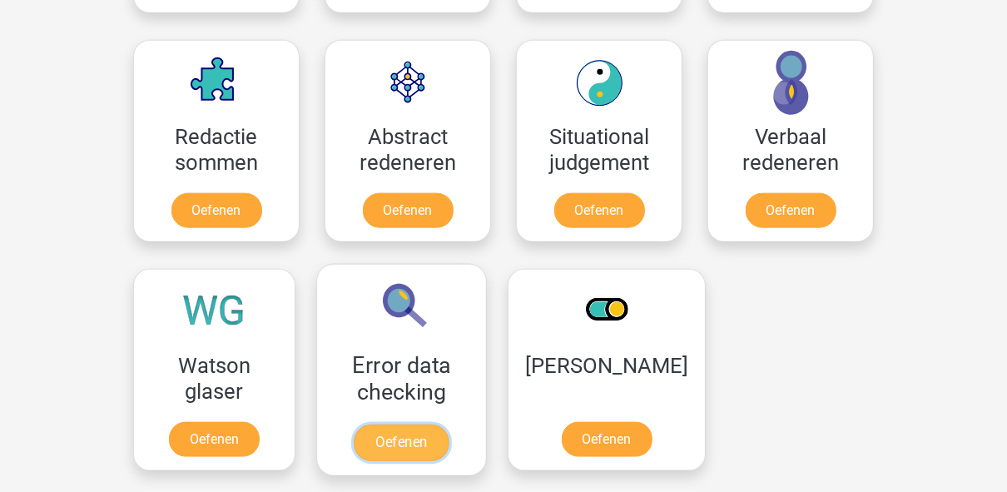
click at [411, 424] on link "Oefenen" at bounding box center [401, 442] width 95 height 37
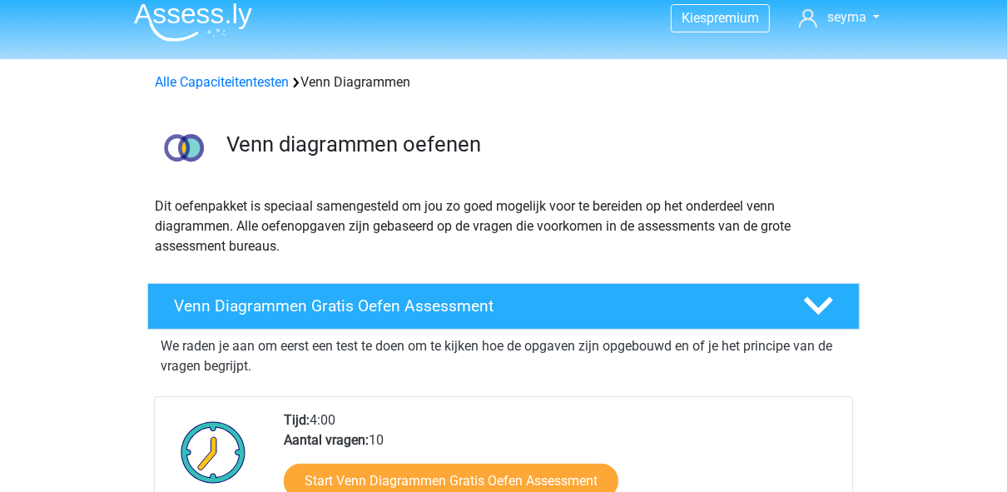
scroll to position [266, 0]
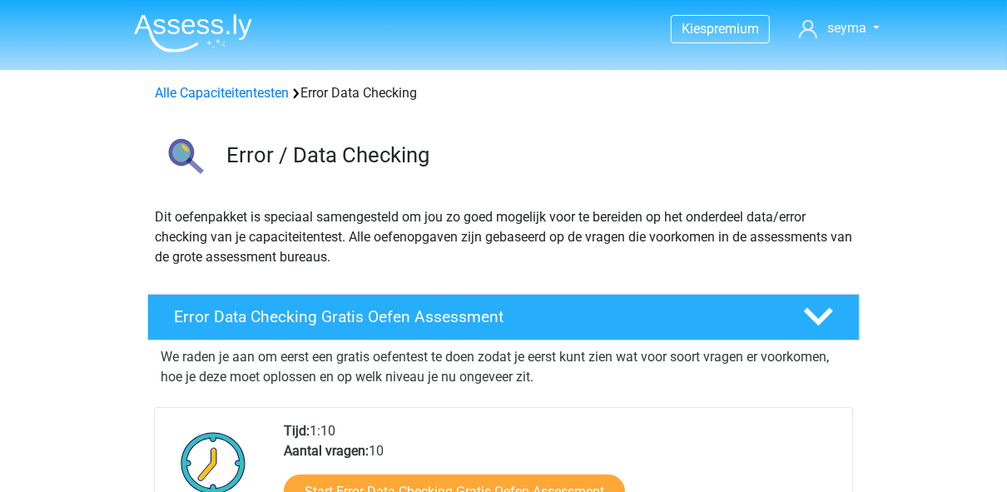
scroll to position [133, 0]
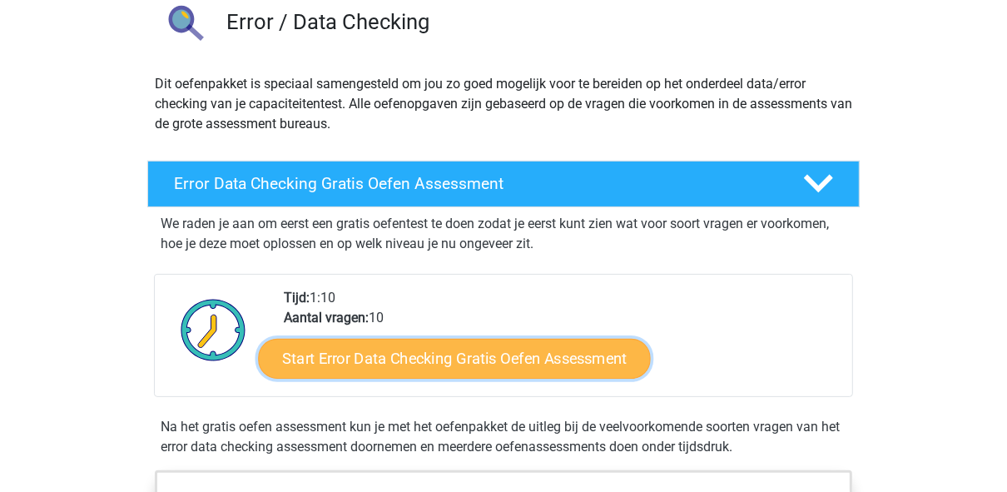
click at [419, 353] on link "Start Error Data Checking Gratis Oefen Assessment" at bounding box center [455, 359] width 393 height 40
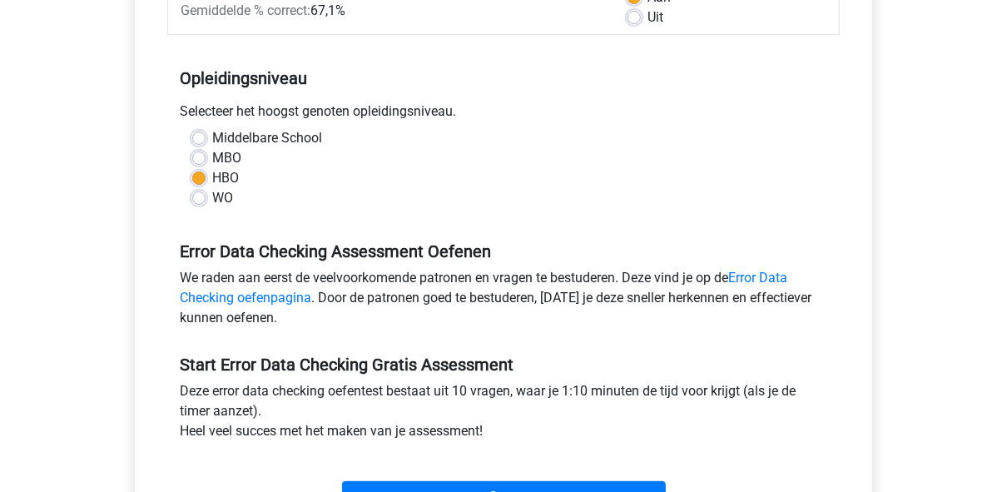
scroll to position [399, 0]
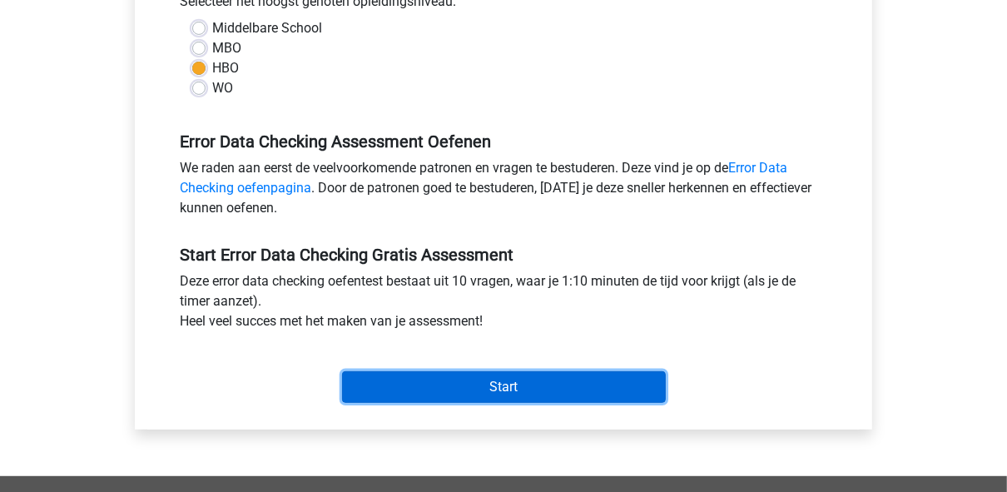
click at [491, 376] on input "Start" at bounding box center [504, 387] width 324 height 32
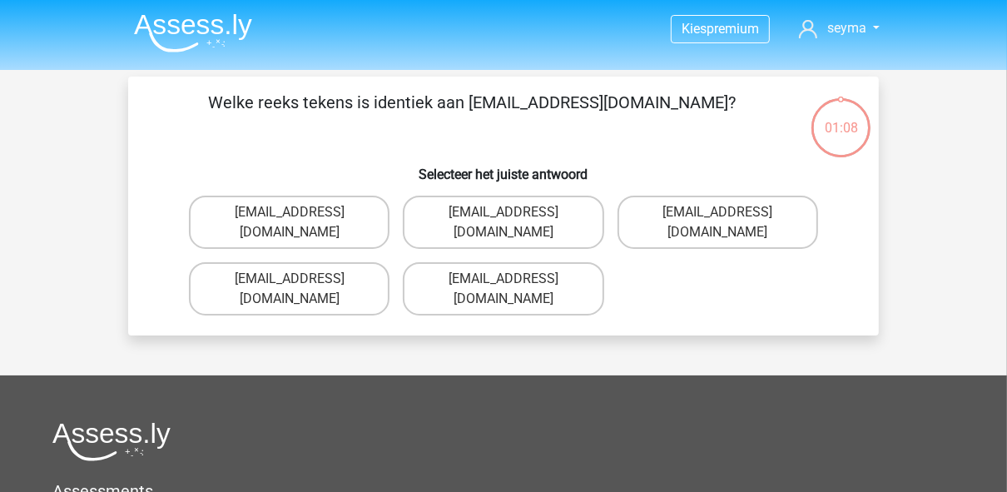
drag, startPoint x: 415, startPoint y: 104, endPoint x: 647, endPoint y: 127, distance: 233.3
click at [647, 127] on p "Welke reeks tekens is identiek aan [EMAIL_ADDRESS][DOMAIN_NAME]?" at bounding box center [472, 115] width 635 height 50
click at [680, 119] on p "Welke reeks tekens is identiek aan Evie_Meade@jointmail.com.uk?" at bounding box center [472, 115] width 635 height 50
click at [574, 218] on label "Evie_Meade@jointmail.com.uk" at bounding box center [503, 221] width 200 height 53
click at [514, 218] on input "Evie_Meade@jointmail.com.uk" at bounding box center [508, 217] width 11 height 11
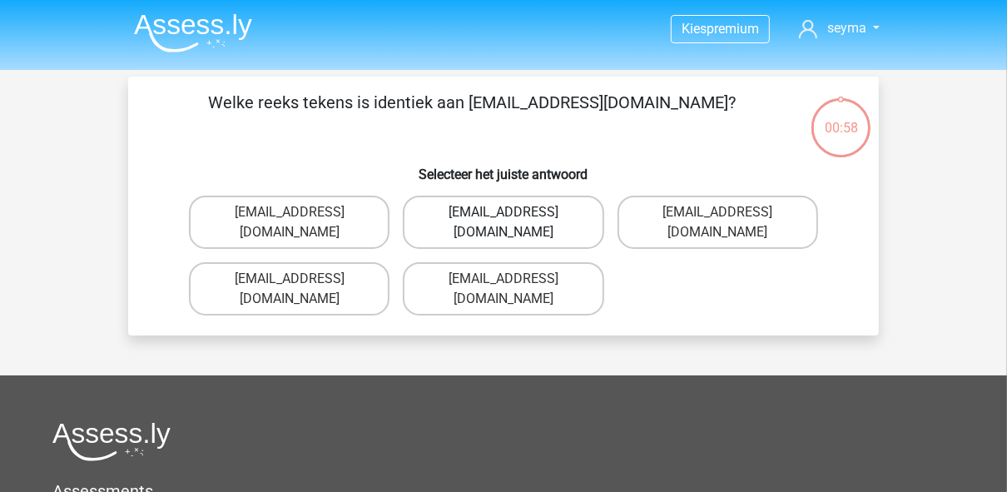
radio input "true"
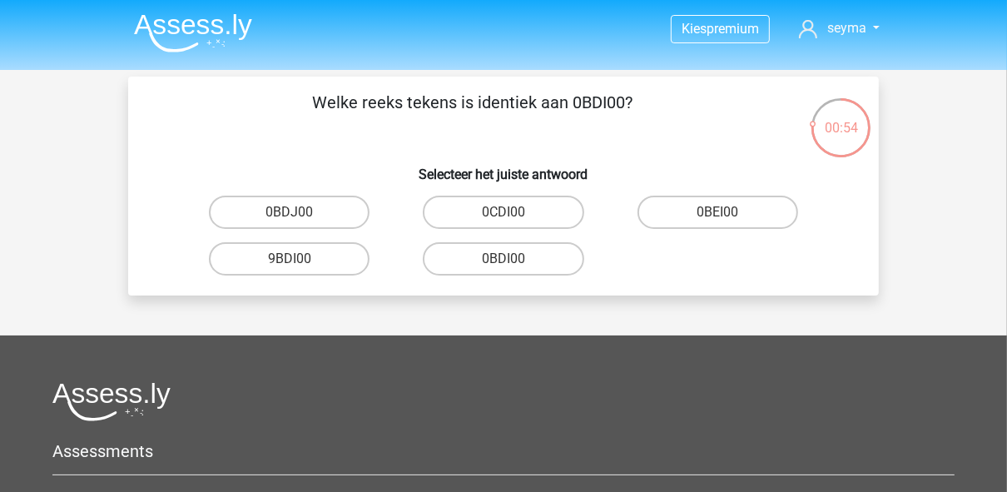
click at [507, 264] on input "0BDI00" at bounding box center [508, 264] width 11 height 11
radio input "true"
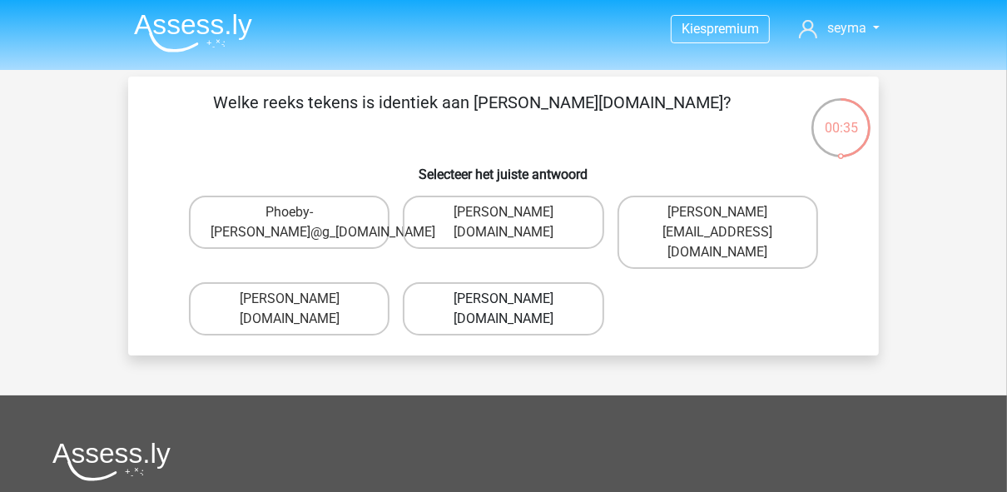
click at [483, 306] on label "Phoebe-Paterson@g_mail.gr" at bounding box center [503, 308] width 200 height 53
click at [503, 306] on input "Phoebe-Paterson@g_mail.gr" at bounding box center [508, 304] width 11 height 11
radio input "true"
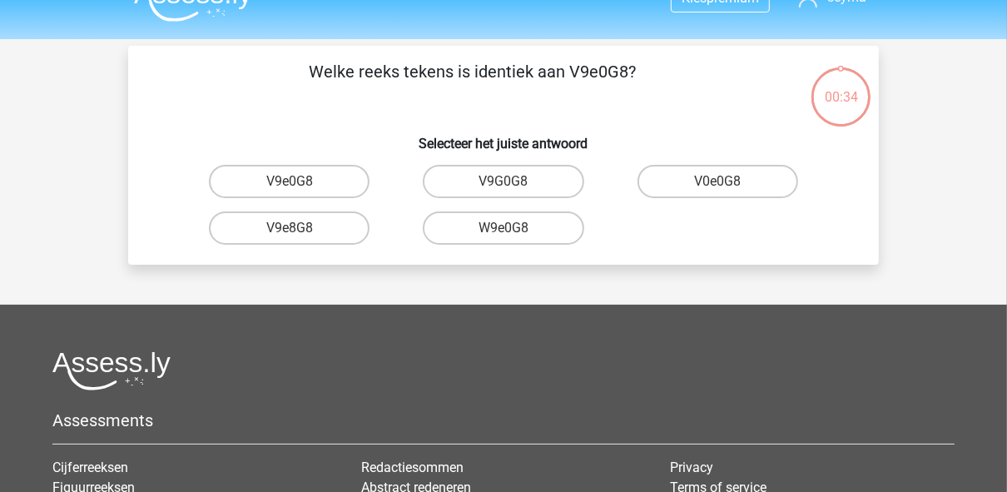
scroll to position [10, 0]
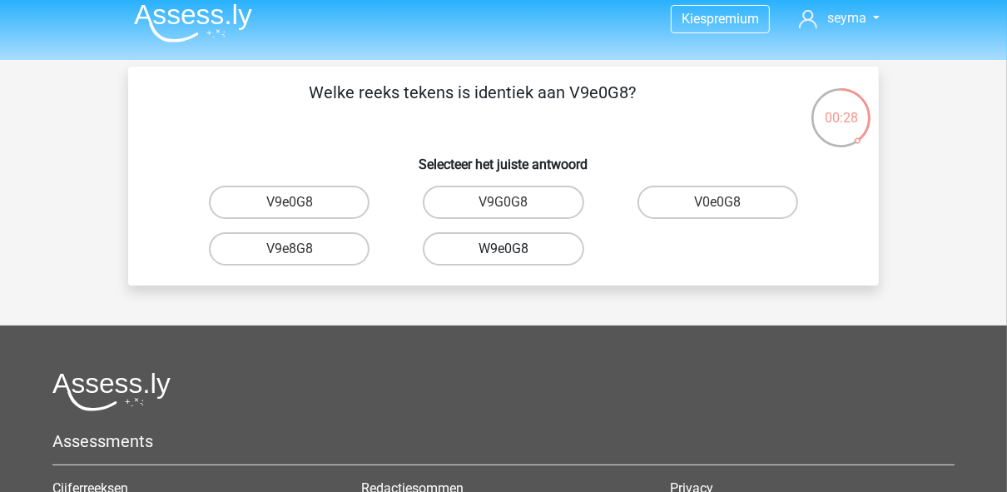
click at [550, 250] on label "W9e0G8" at bounding box center [503, 248] width 161 height 33
click at [514, 250] on input "W9e0G8" at bounding box center [508, 254] width 11 height 11
radio input "true"
click at [488, 252] on label "91O51S" at bounding box center [503, 248] width 161 height 33
click at [503, 252] on input "91O51S" at bounding box center [508, 254] width 11 height 11
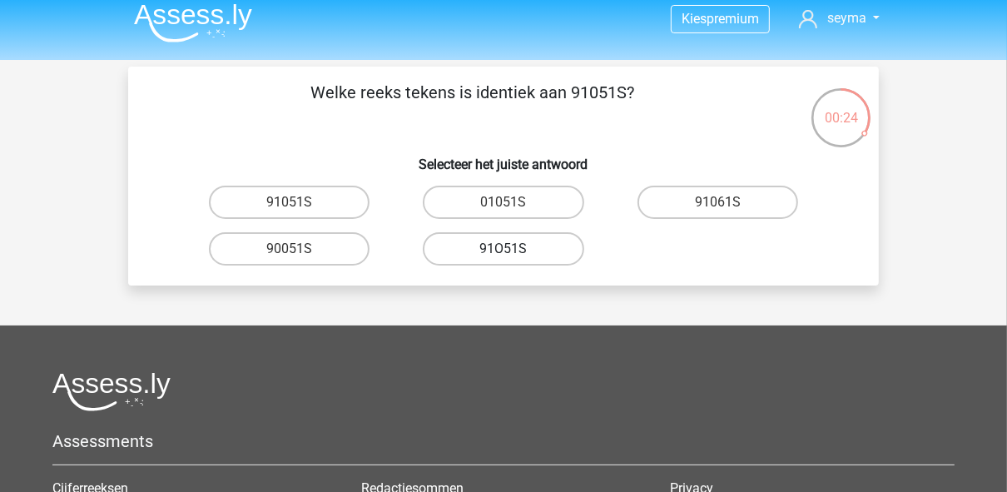
radio input "true"
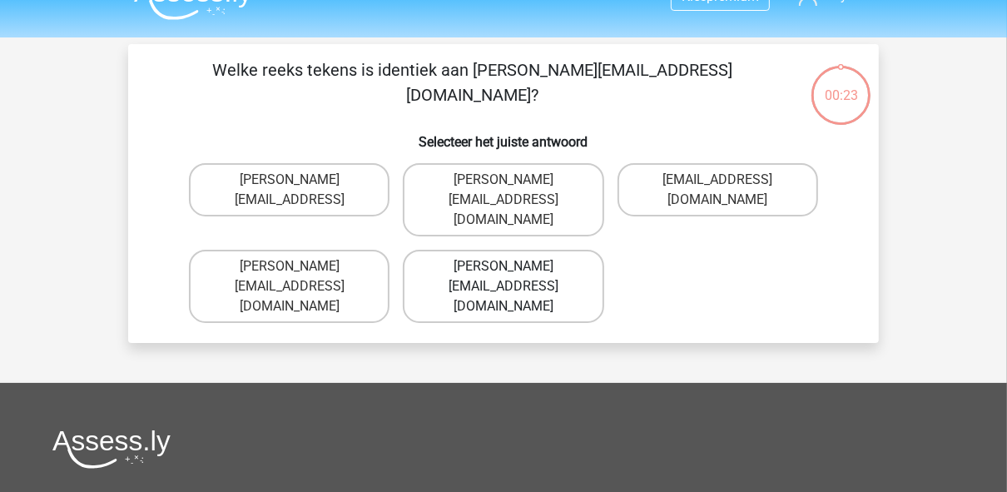
scroll to position [0, 0]
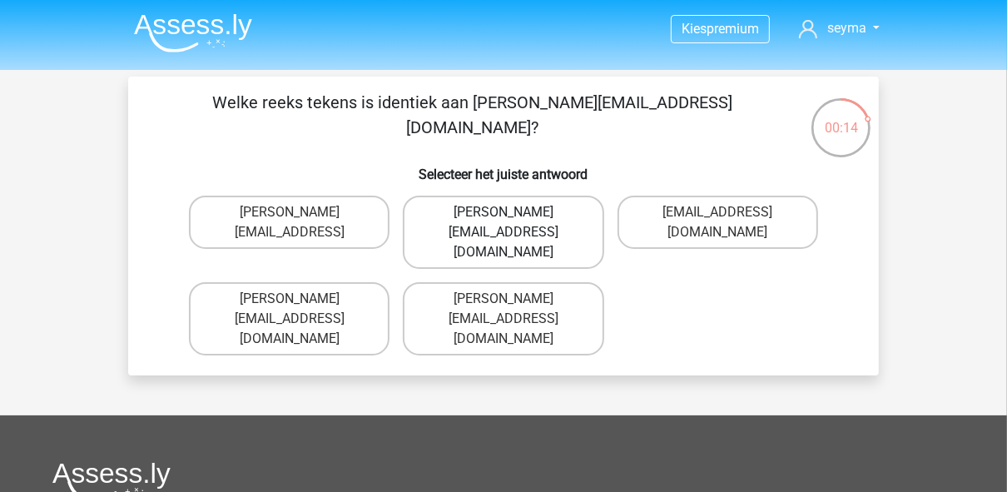
click at [544, 217] on label "Connor.Paterson@mailme.com" at bounding box center [503, 231] width 200 height 73
click at [514, 217] on input "Connor.Paterson@mailme.com" at bounding box center [508, 217] width 11 height 11
radio input "true"
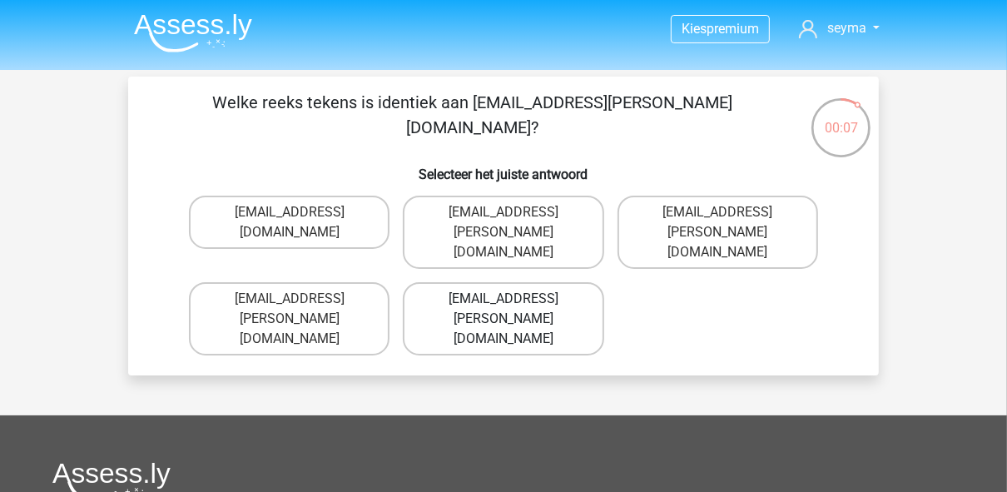
click at [454, 296] on label "Ava-Carroll@mailme.uk.com" at bounding box center [503, 318] width 200 height 73
click at [503, 299] on input "Ava-Carroll@mailme.uk.com" at bounding box center [508, 304] width 11 height 11
radio input "true"
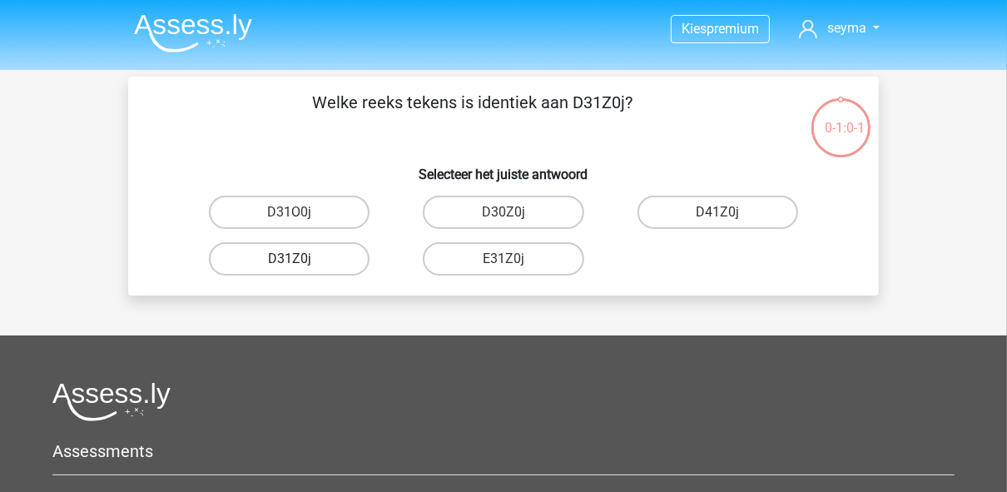
click at [330, 256] on label "D31Z0j" at bounding box center [289, 258] width 161 height 33
click at [300, 259] on input "D31Z0j" at bounding box center [295, 264] width 11 height 11
radio input "true"
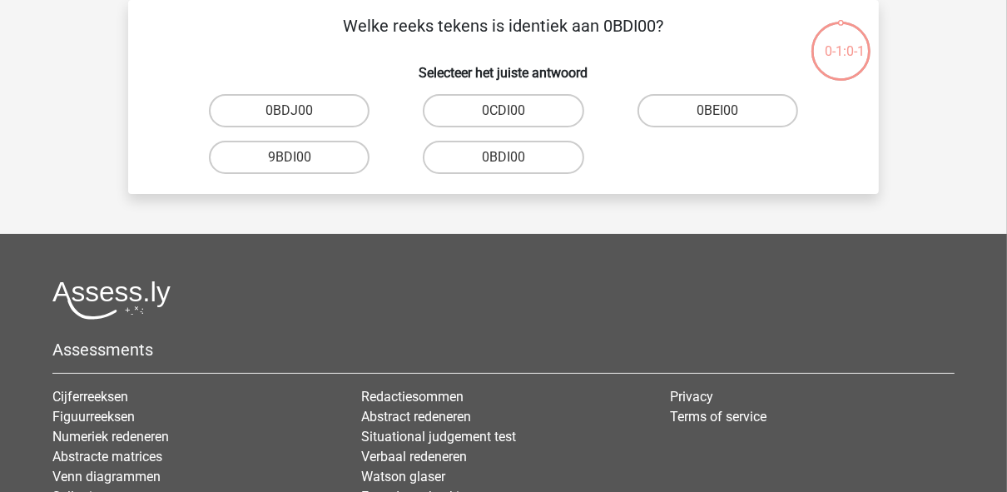
scroll to position [10, 0]
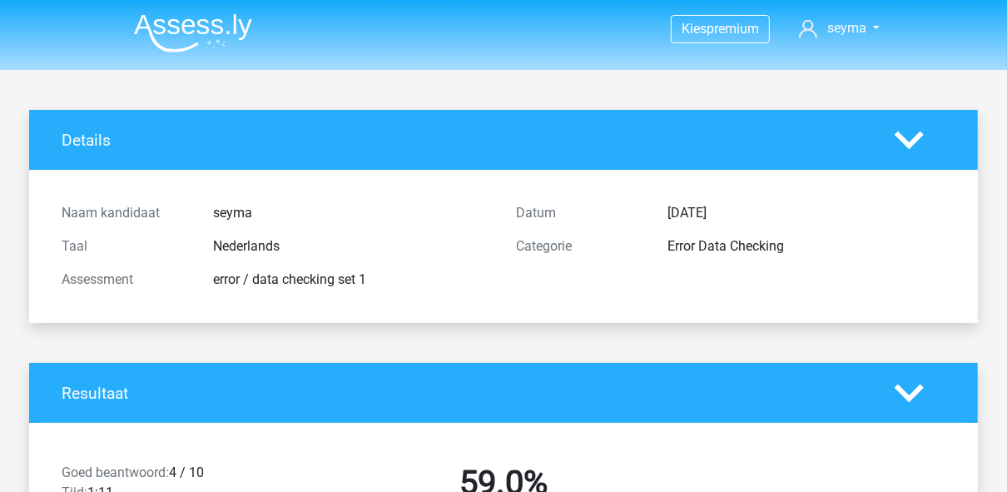
click at [149, 41] on img at bounding box center [193, 32] width 118 height 39
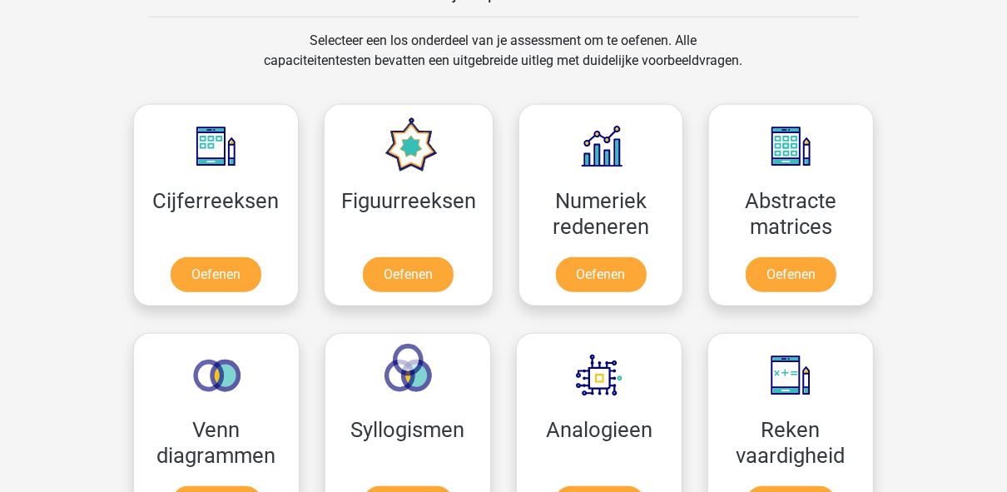
scroll to position [932, 0]
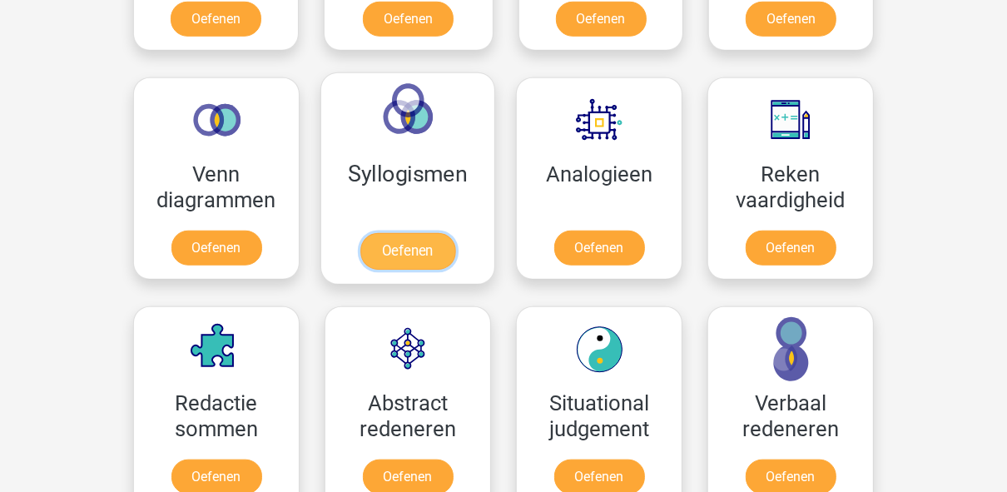
click at [401, 233] on link "Oefenen" at bounding box center [407, 251] width 95 height 37
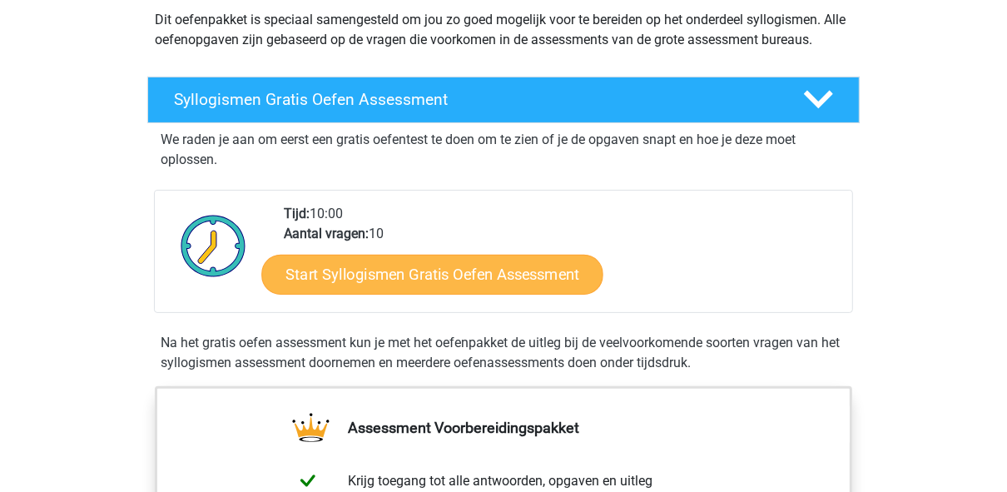
scroll to position [200, 0]
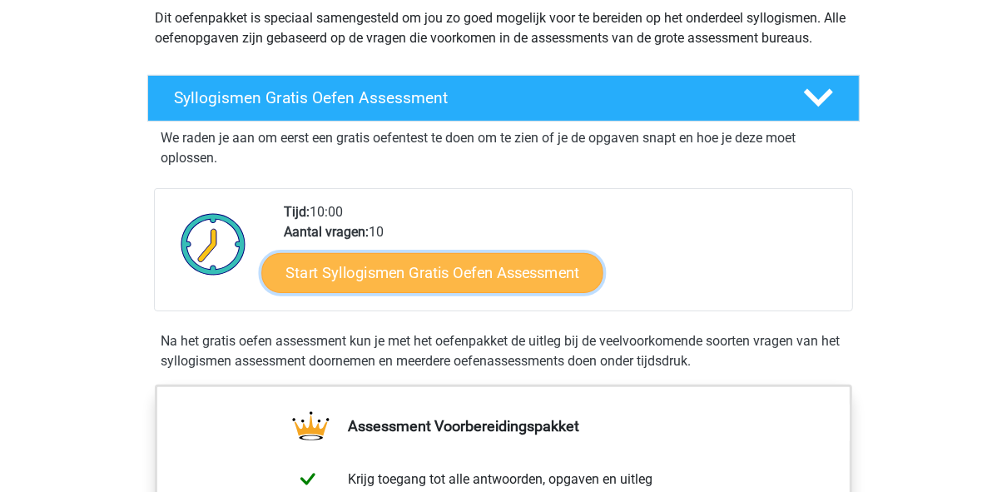
click at [449, 266] on link "Start Syllogismen Gratis Oefen Assessment" at bounding box center [433, 272] width 342 height 40
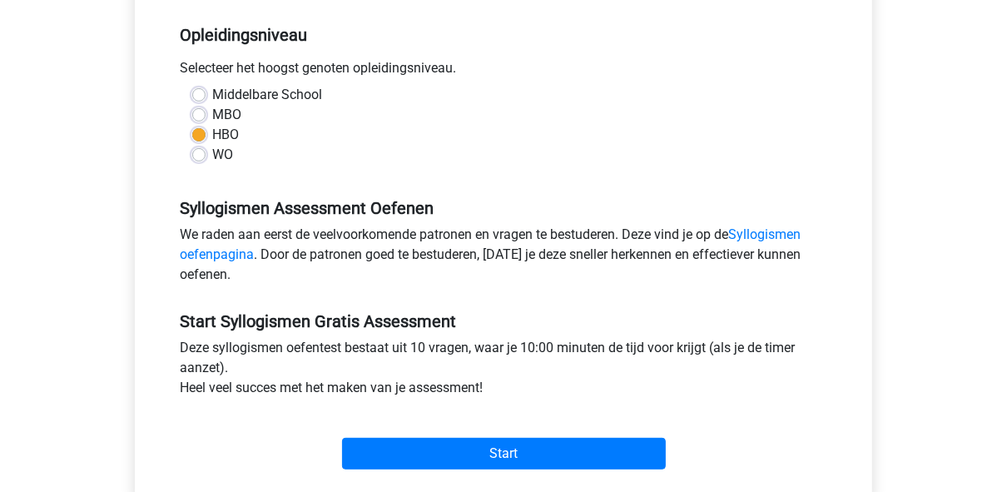
scroll to position [532, 0]
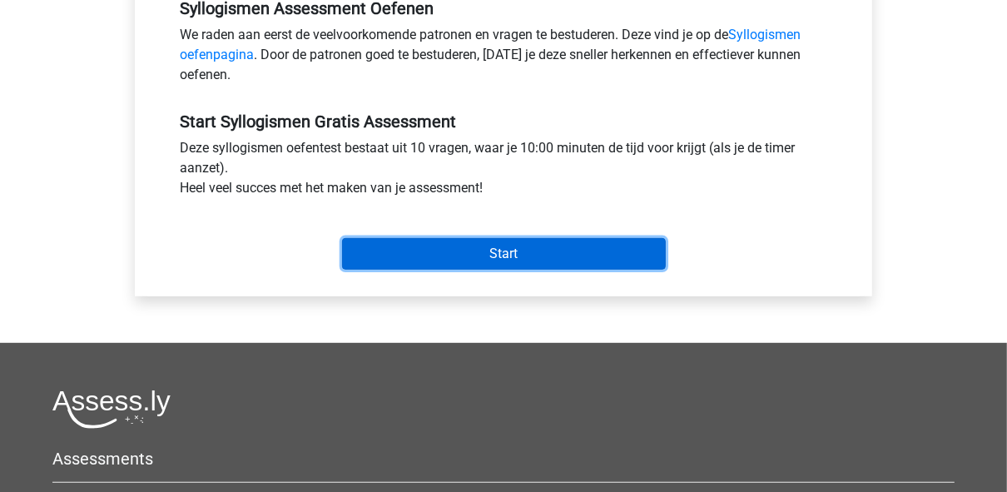
click at [552, 252] on input "Start" at bounding box center [504, 254] width 324 height 32
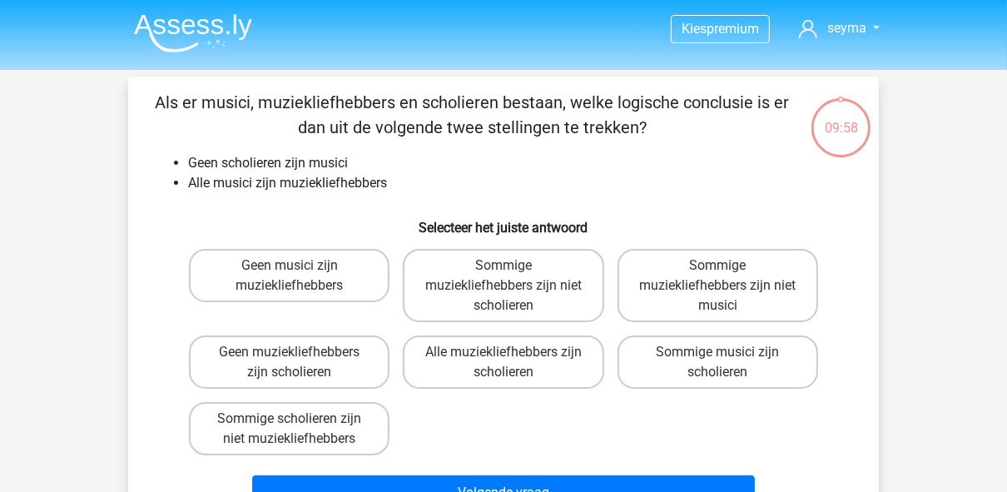
drag, startPoint x: 328, startPoint y: 99, endPoint x: 681, endPoint y: 137, distance: 355.6
click at [681, 137] on p "Als er musici, muziekliefhebbers en scholieren bestaan, welke logische conclusi…" at bounding box center [472, 115] width 635 height 50
click at [683, 136] on p "Als er musici, muziekliefhebbers en scholieren bestaan, welke logische conclusi…" at bounding box center [472, 115] width 635 height 50
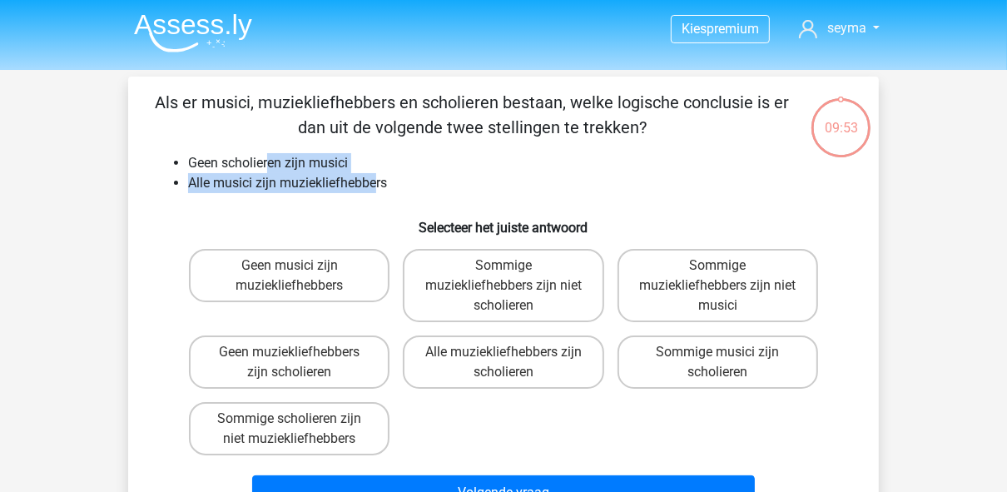
drag, startPoint x: 278, startPoint y: 163, endPoint x: 375, endPoint y: 192, distance: 101.6
click at [375, 192] on ul "Geen scholieren zijn musici Alle musici zijn muziekliefhebbers" at bounding box center [503, 173] width 697 height 40
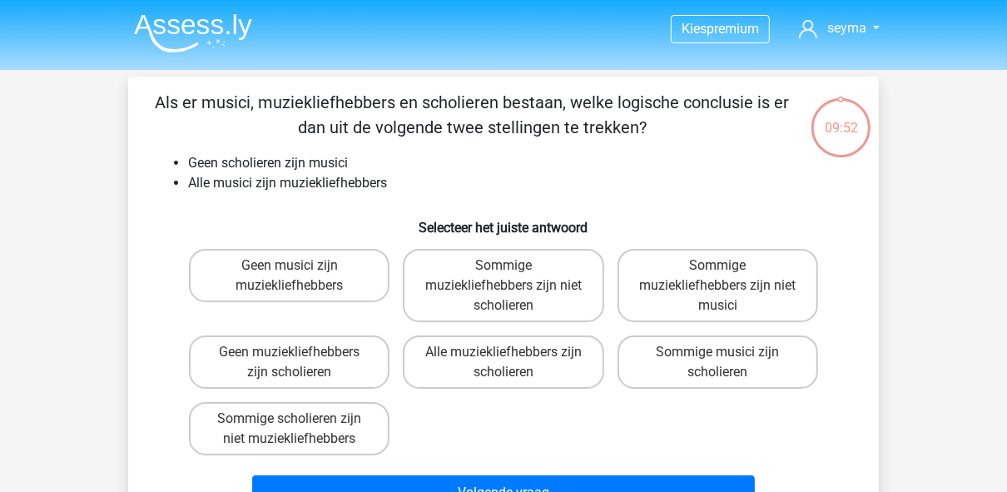
drag, startPoint x: 375, startPoint y: 192, endPoint x: 257, endPoint y: 197, distance: 118.2
click at [257, 197] on div "Als er musici, muziekliefhebbers en scholieren bestaan, welke logische conclusi…" at bounding box center [503, 303] width 737 height 427
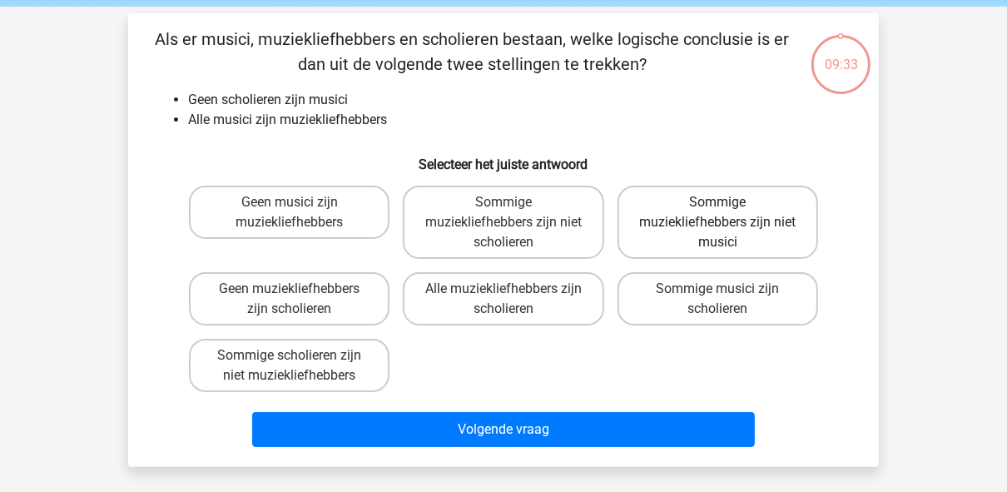
scroll to position [67, 0]
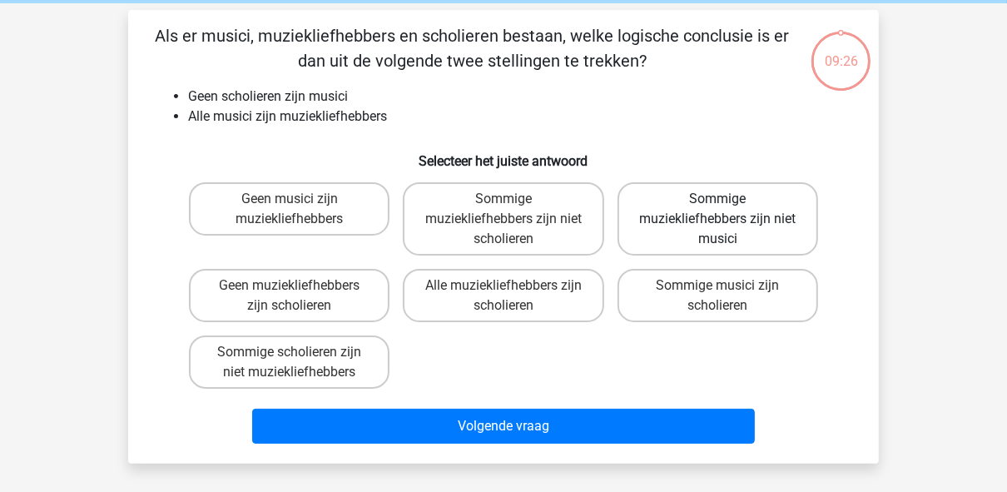
click at [703, 213] on label "Sommige muziekliefhebbers zijn niet musici" at bounding box center [717, 218] width 200 height 73
click at [717, 210] on input "Sommige muziekliefhebbers zijn niet musici" at bounding box center [722, 204] width 11 height 11
radio input "true"
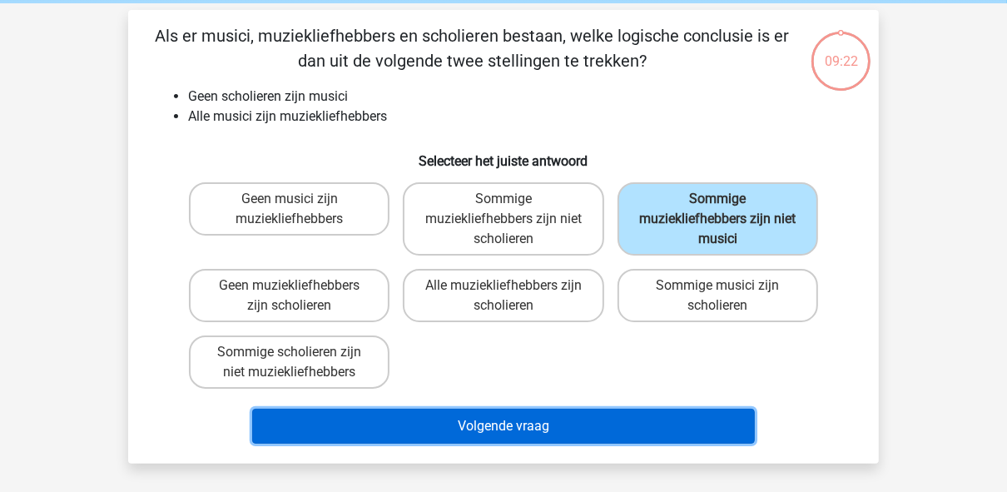
drag, startPoint x: 508, startPoint y: 425, endPoint x: 537, endPoint y: 364, distance: 67.0
click at [537, 364] on div "Als er musici, muziekliefhebbers en scholieren bestaan, welke logische conclusi…" at bounding box center [503, 236] width 737 height 427
click at [433, 433] on button "Volgende vraag" at bounding box center [503, 425] width 503 height 35
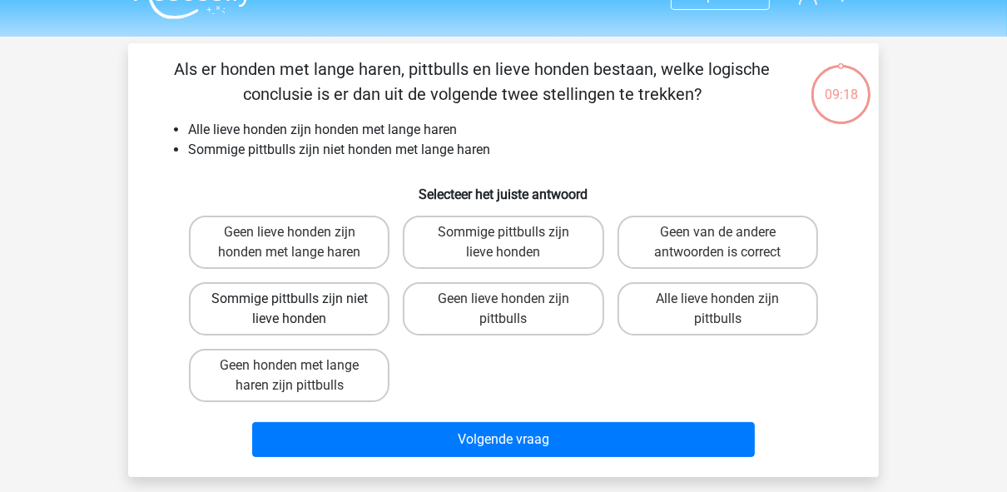
scroll to position [10, 0]
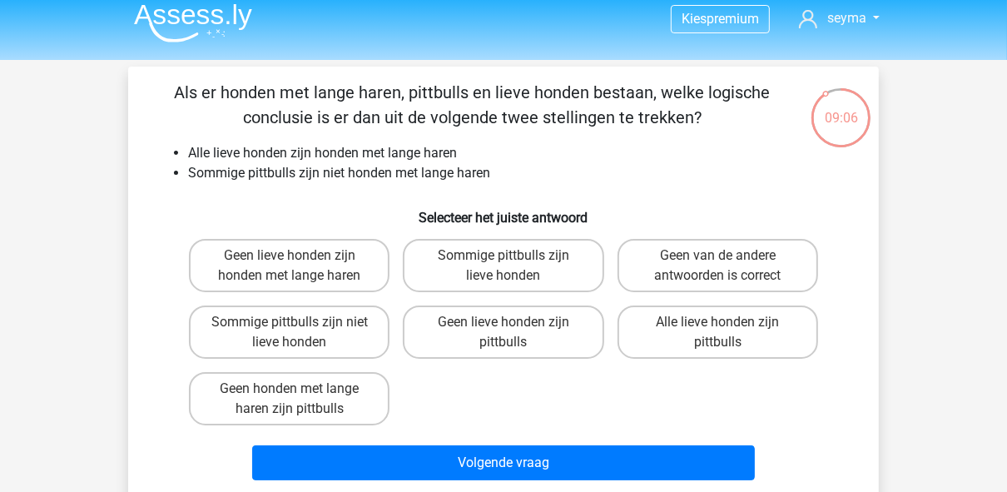
click at [199, 22] on img at bounding box center [193, 22] width 118 height 39
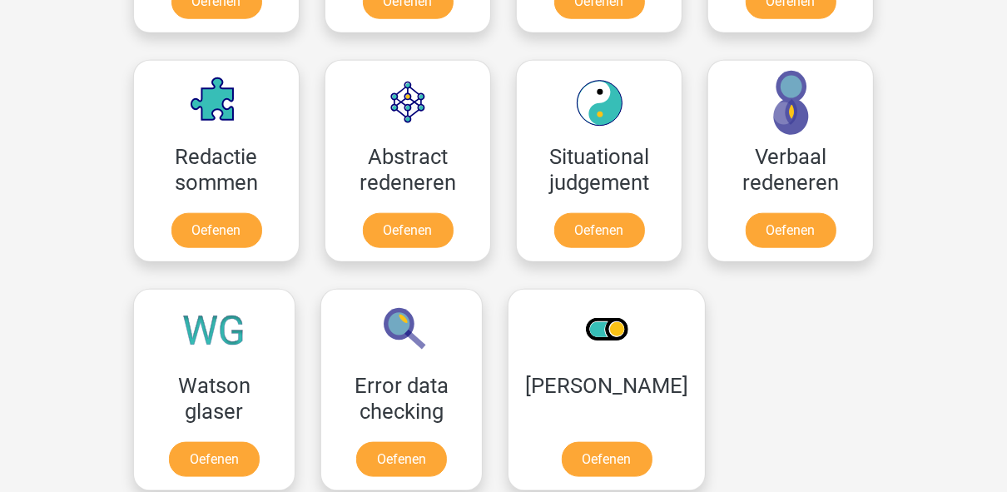
scroll to position [1265, 0]
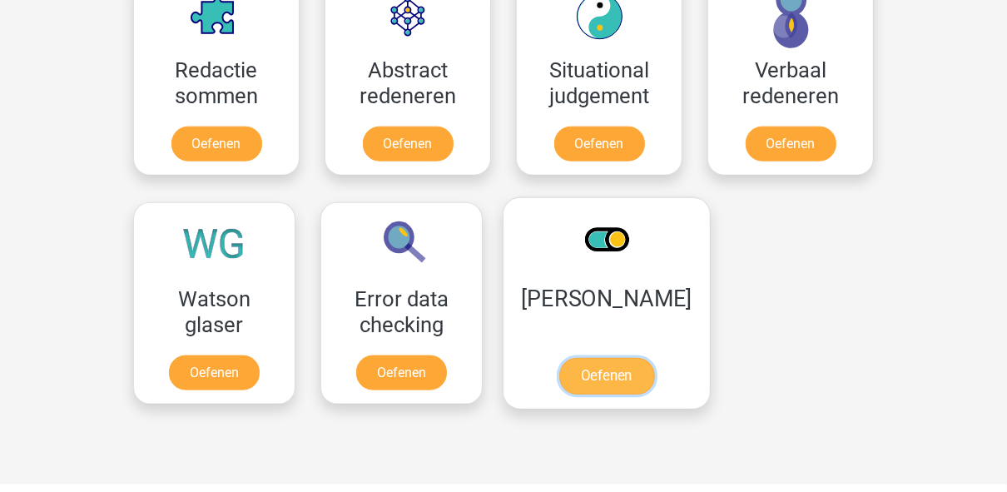
click at [618, 358] on link "Oefenen" at bounding box center [606, 376] width 95 height 37
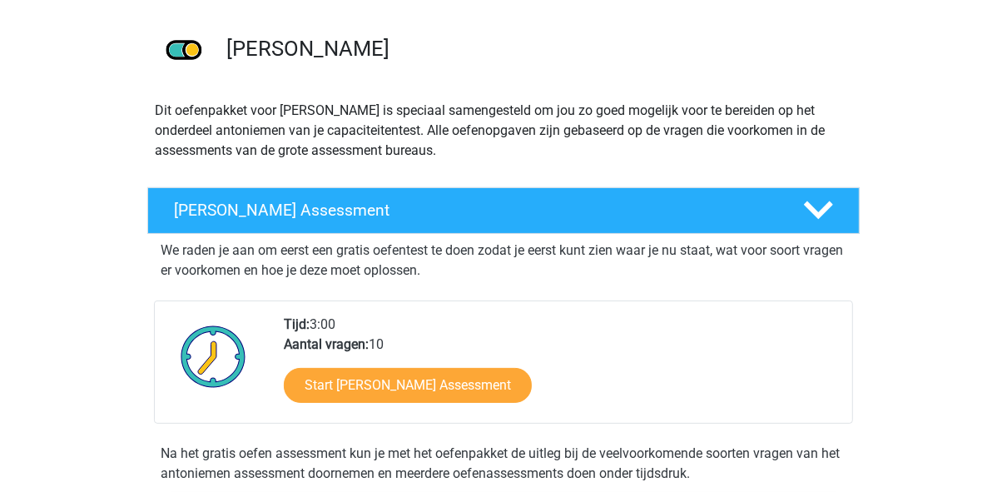
scroll to position [200, 0]
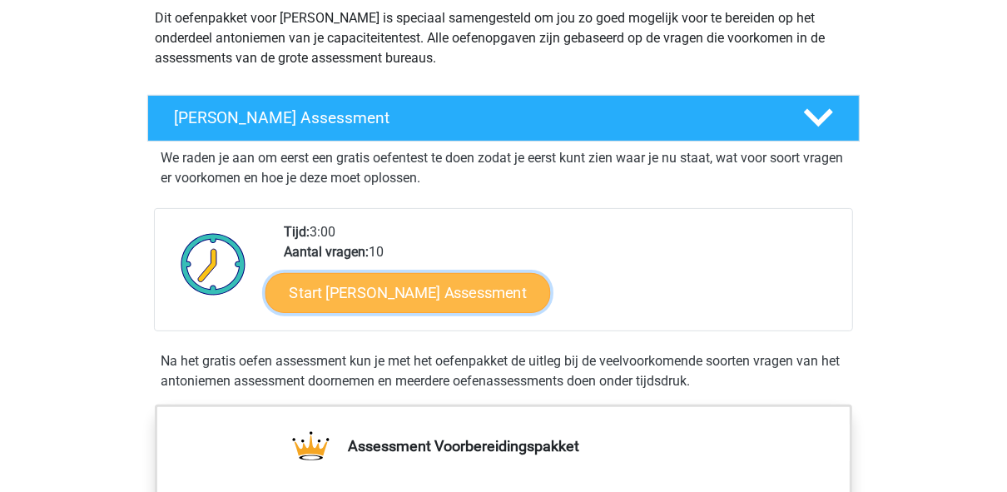
click at [527, 285] on link "Start Antoniemen Gratis Oefen Assessment" at bounding box center [407, 292] width 285 height 40
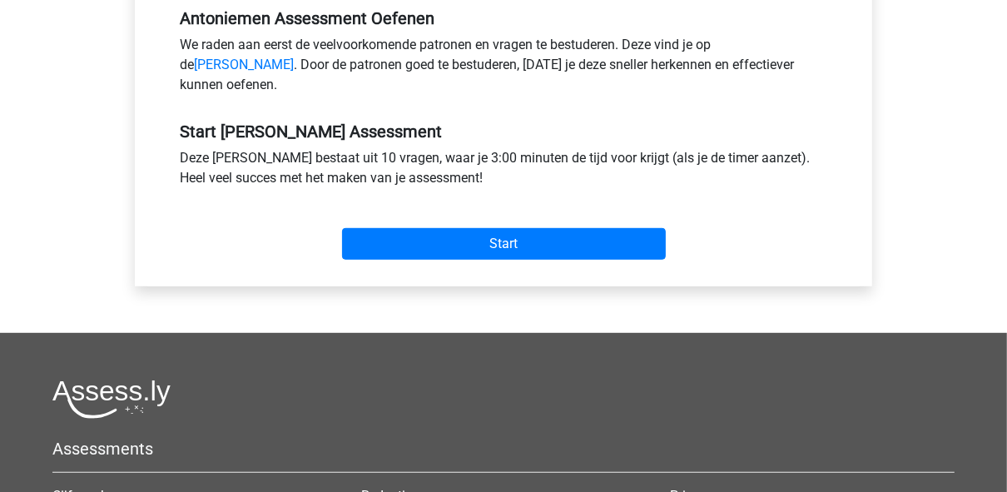
scroll to position [599, 0]
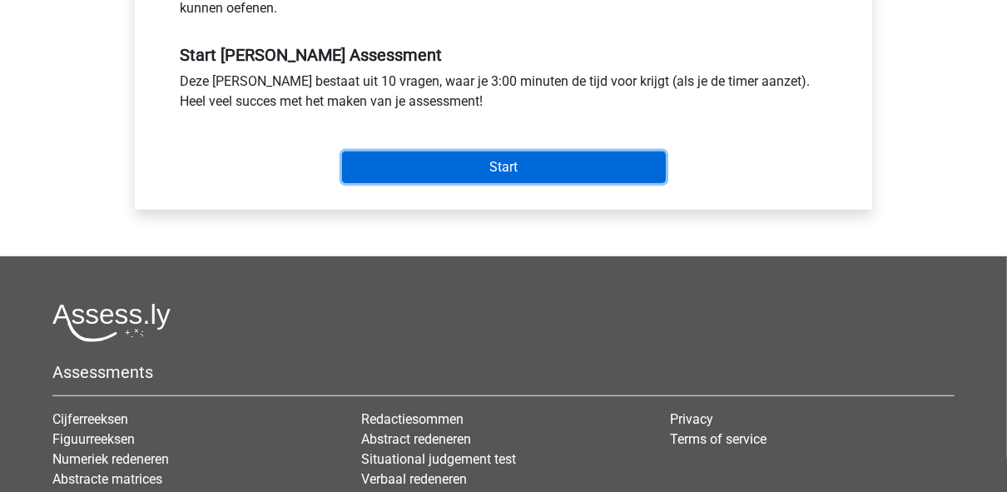
click at [572, 183] on input "Start" at bounding box center [504, 167] width 324 height 32
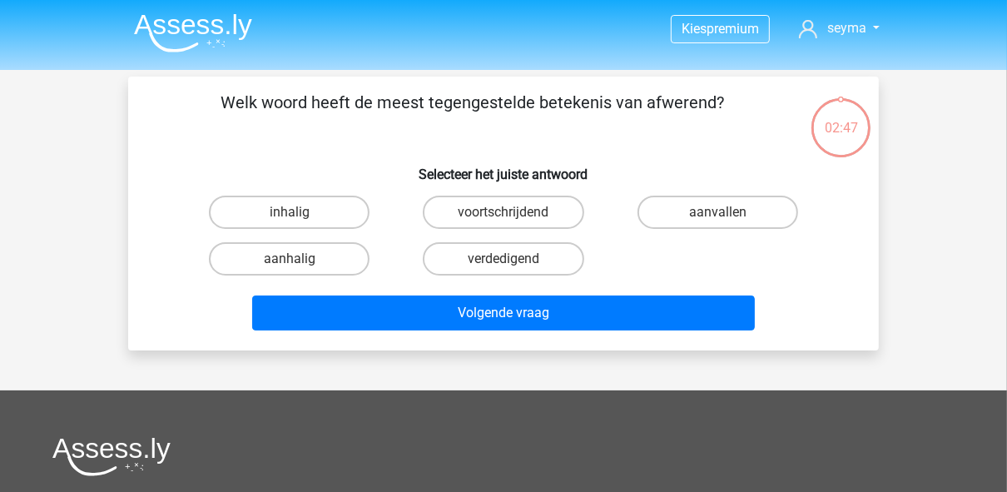
drag, startPoint x: 304, startPoint y: 215, endPoint x: 340, endPoint y: 181, distance: 49.4
click at [340, 181] on div "Welk woord heeft de meest tegengestelde betekenis van afwerend? Selecteer het j…" at bounding box center [503, 213] width 737 height 247
click at [339, 255] on label "aanhalig" at bounding box center [289, 258] width 161 height 33
click at [300, 259] on input "aanhalig" at bounding box center [295, 264] width 11 height 11
radio input "true"
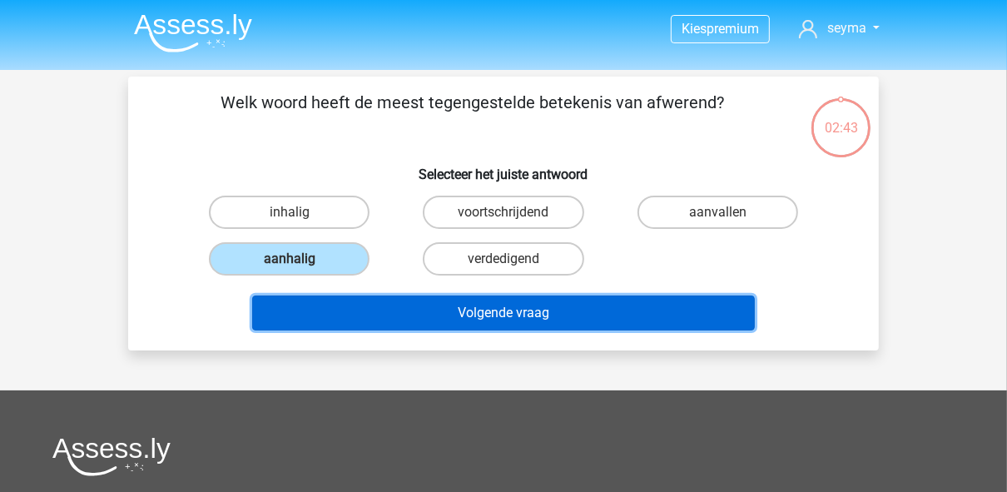
click at [413, 313] on button "Volgende vraag" at bounding box center [503, 312] width 503 height 35
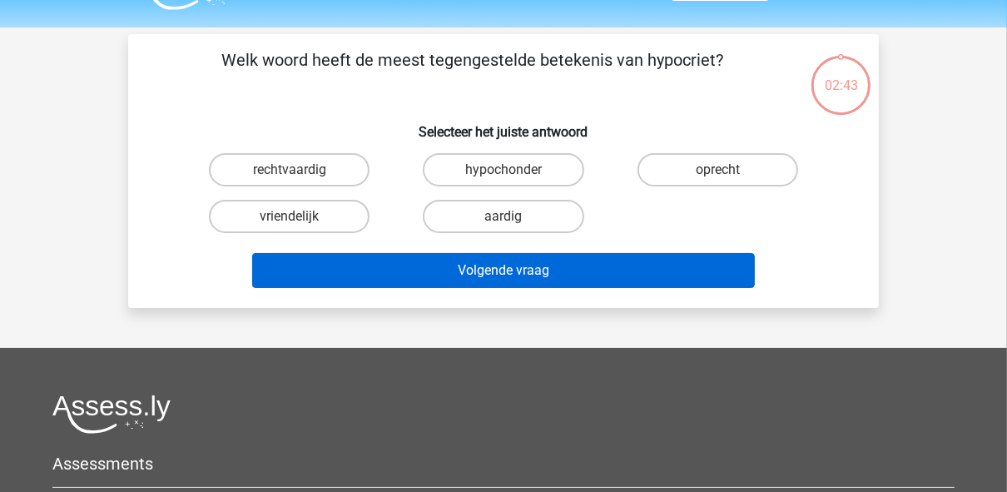
scroll to position [10, 0]
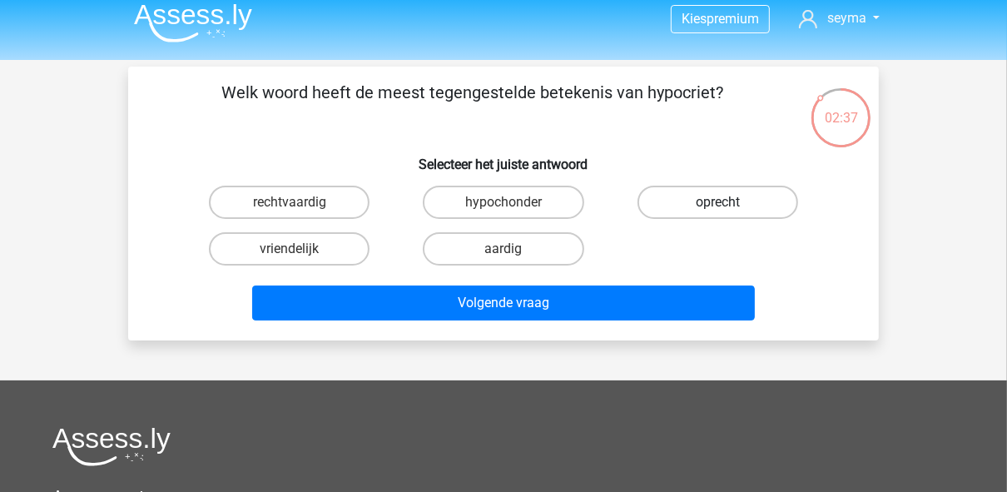
click at [720, 200] on label "oprecht" at bounding box center [717, 202] width 161 height 33
click at [720, 202] on input "oprecht" at bounding box center [722, 207] width 11 height 11
radio input "true"
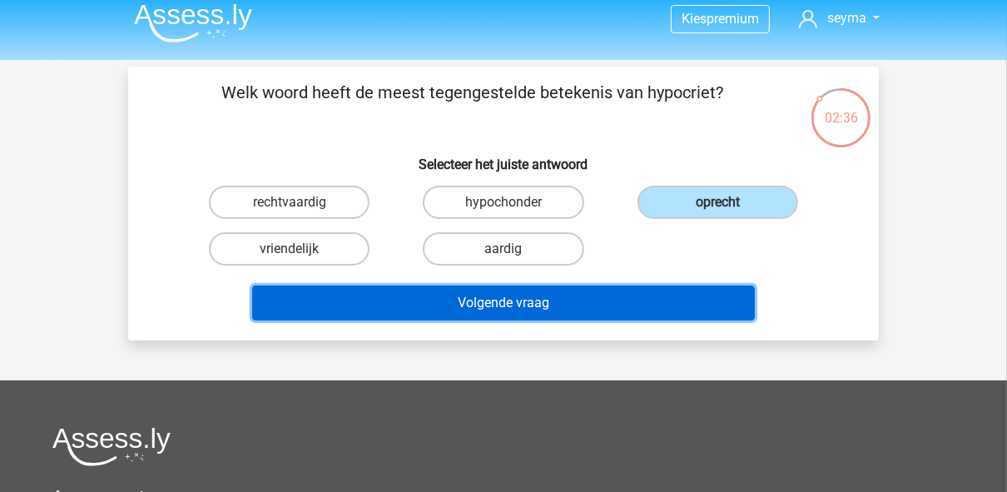
click at [670, 299] on button "Volgende vraag" at bounding box center [503, 302] width 503 height 35
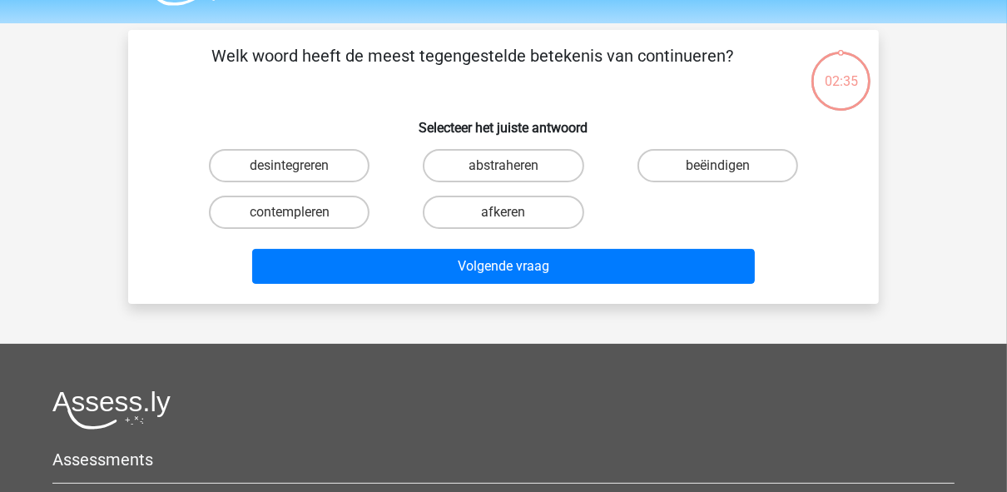
scroll to position [77, 0]
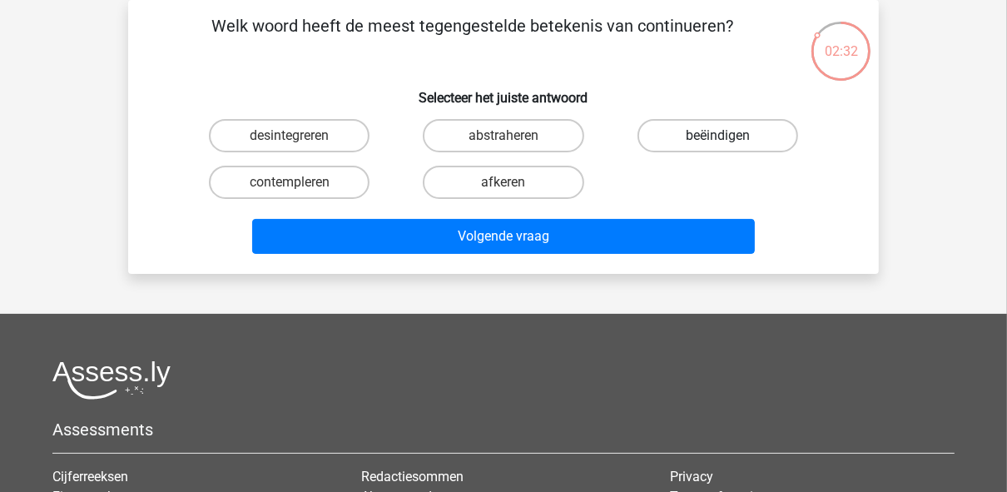
click at [686, 127] on label "beëindigen" at bounding box center [717, 135] width 161 height 33
click at [717, 136] on input "beëindigen" at bounding box center [722, 141] width 11 height 11
radio input "true"
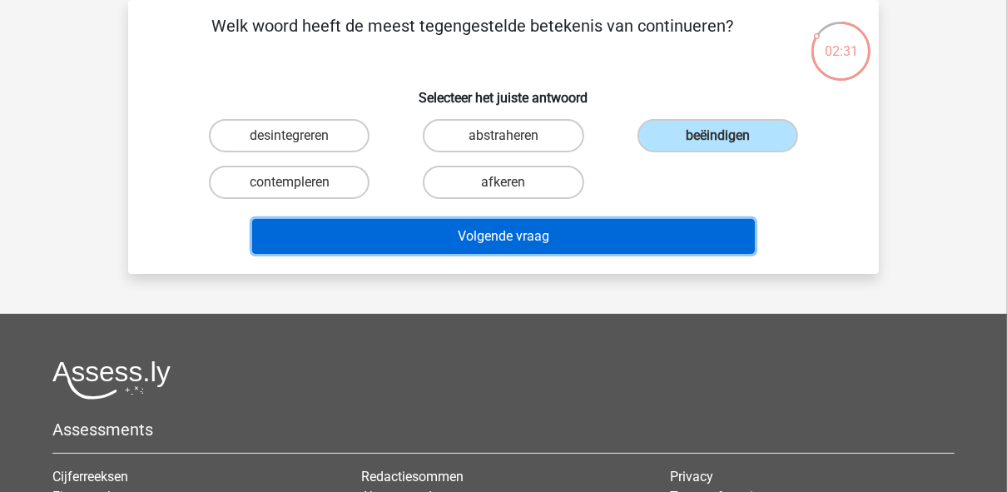
click at [611, 237] on button "Volgende vraag" at bounding box center [503, 236] width 503 height 35
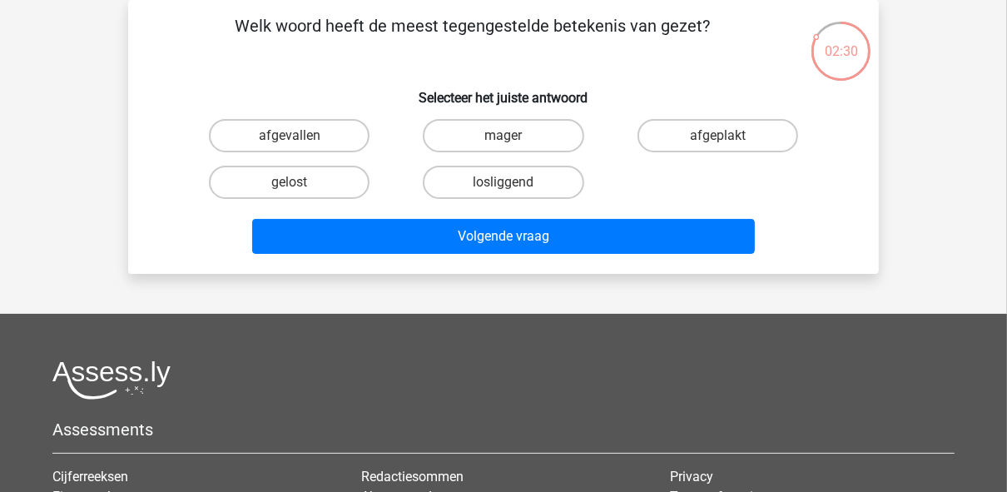
scroll to position [10, 0]
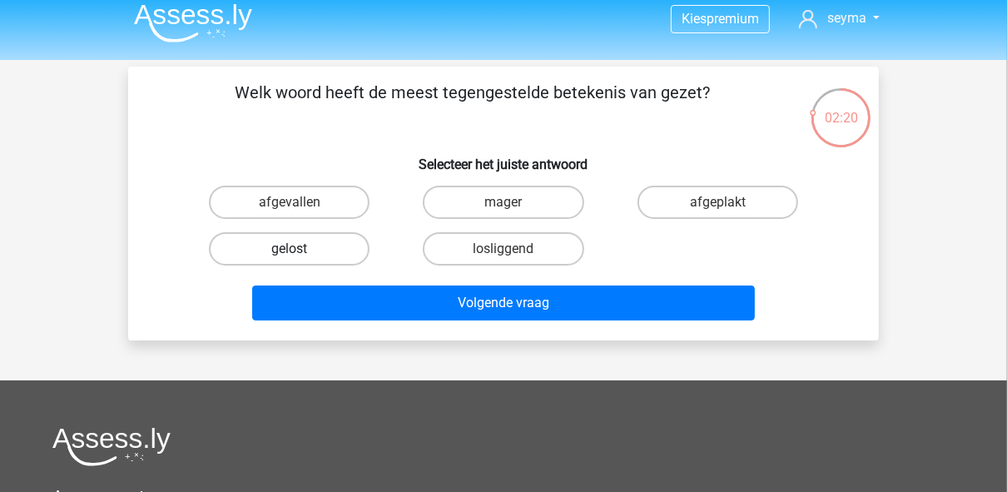
click at [339, 247] on label "gelost" at bounding box center [289, 248] width 161 height 33
click at [300, 249] on input "gelost" at bounding box center [295, 254] width 11 height 11
radio input "true"
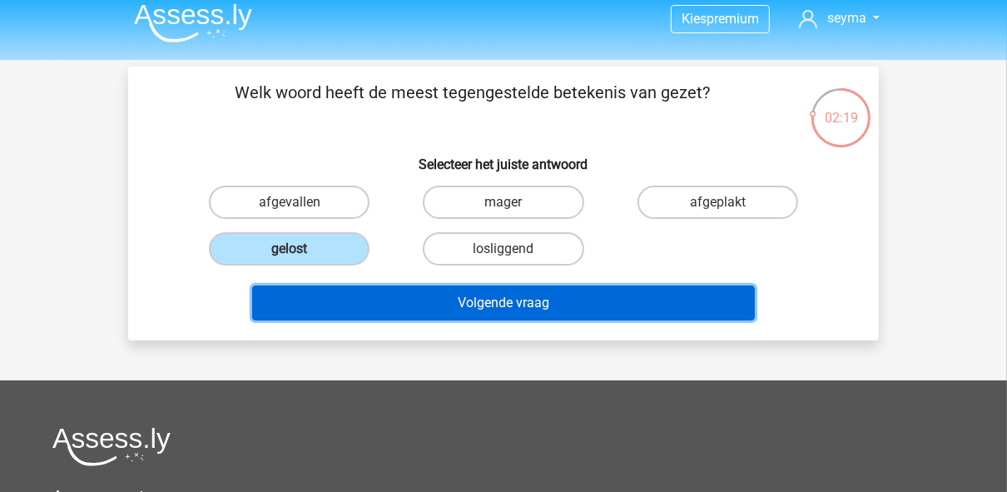
click at [429, 304] on button "Volgende vraag" at bounding box center [503, 302] width 503 height 35
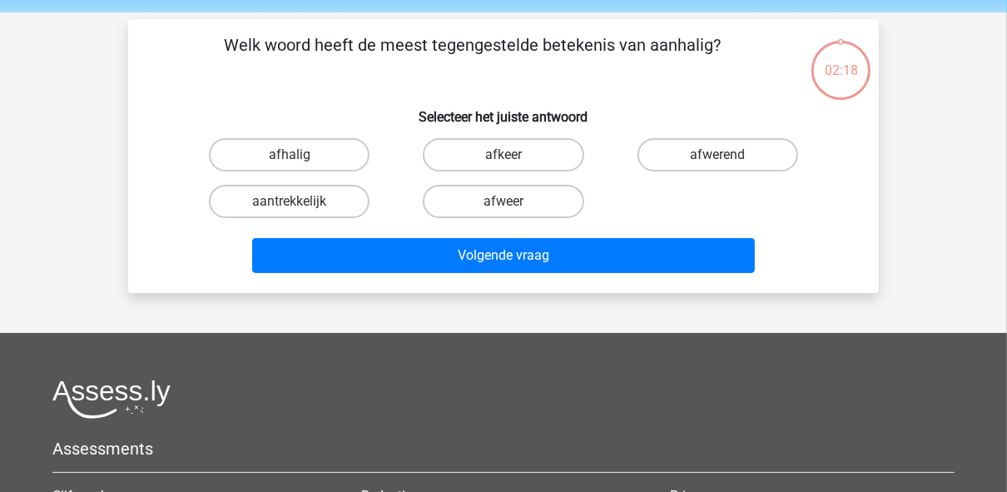
scroll to position [77, 0]
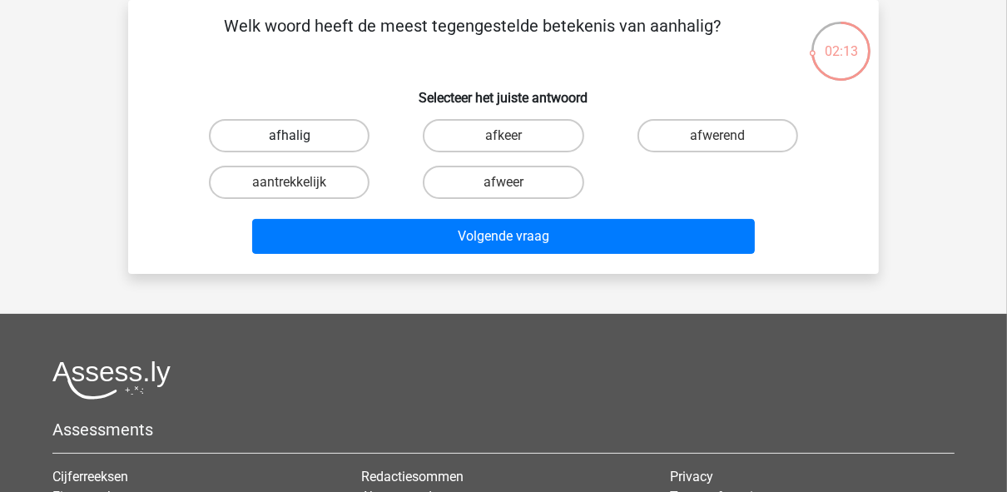
click at [309, 131] on label "afhalig" at bounding box center [289, 135] width 161 height 33
click at [300, 136] on input "afhalig" at bounding box center [295, 141] width 11 height 11
radio input "true"
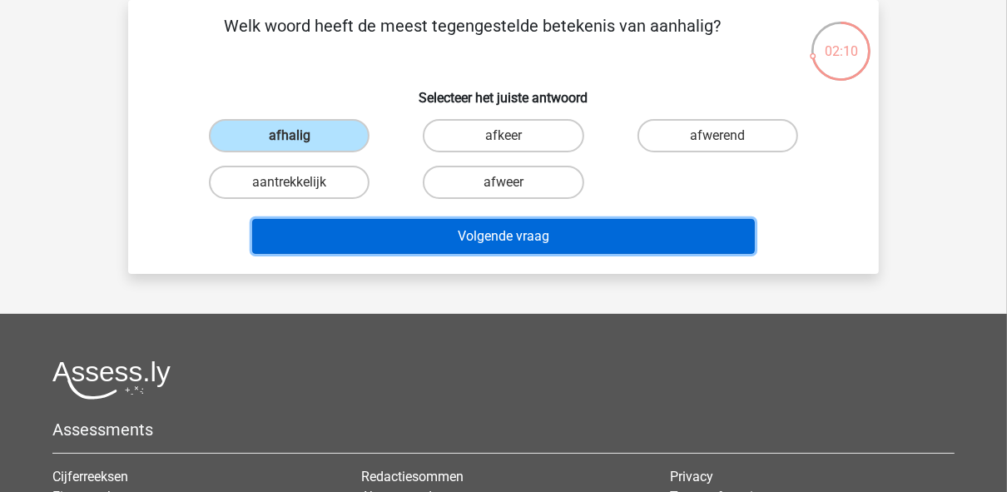
click at [473, 233] on button "Volgende vraag" at bounding box center [503, 236] width 503 height 35
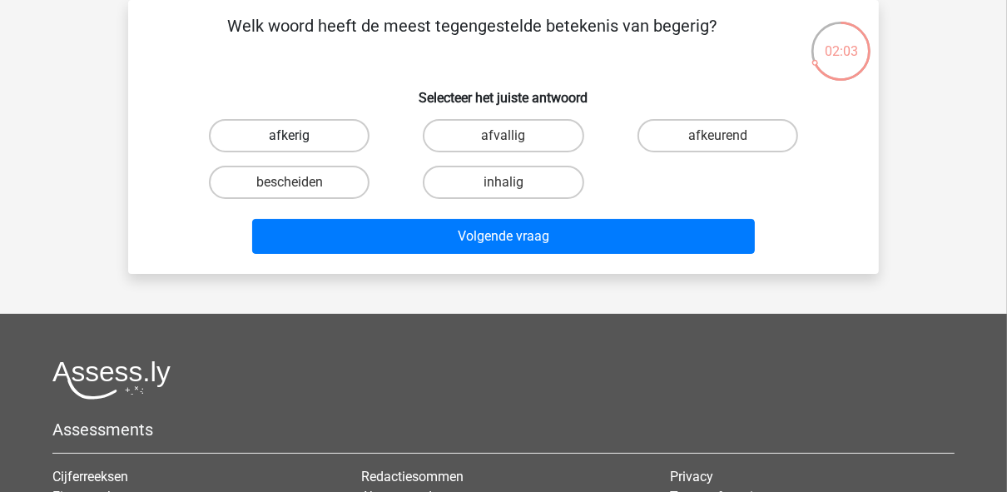
click at [299, 127] on label "afkerig" at bounding box center [289, 135] width 161 height 33
click at [299, 136] on input "afkerig" at bounding box center [295, 141] width 11 height 11
radio input "true"
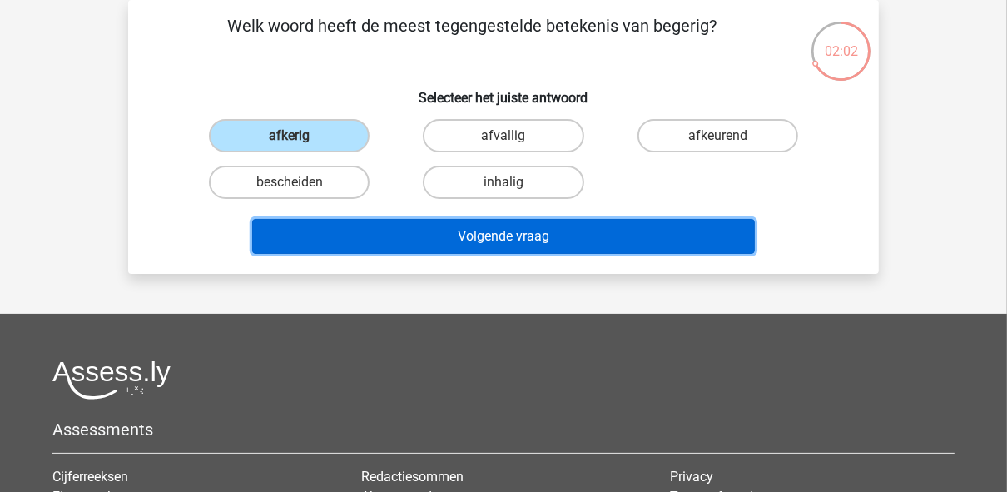
click at [433, 245] on button "Volgende vraag" at bounding box center [503, 236] width 503 height 35
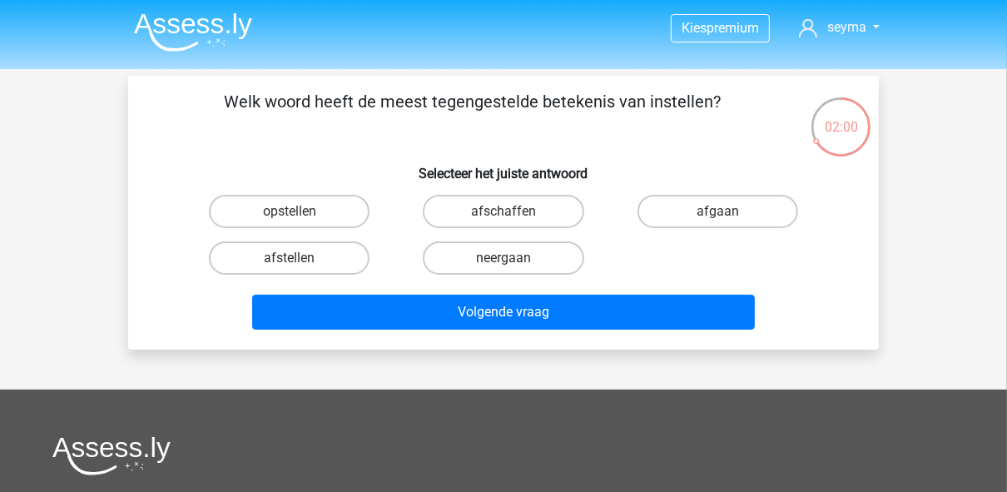
scroll to position [0, 0]
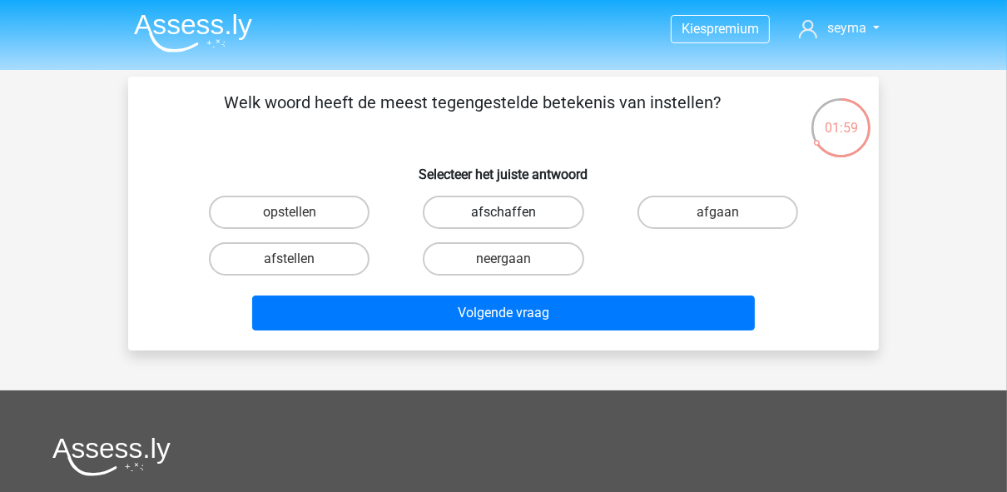
click at [529, 213] on label "afschaffen" at bounding box center [503, 211] width 161 height 33
click at [514, 213] on input "afschaffen" at bounding box center [508, 217] width 11 height 11
radio input "true"
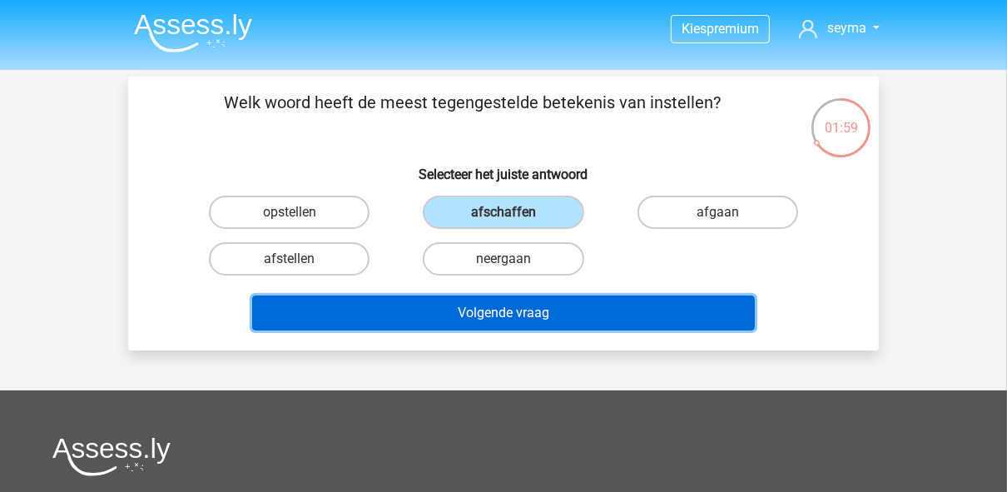
click at [580, 298] on button "Volgende vraag" at bounding box center [503, 312] width 503 height 35
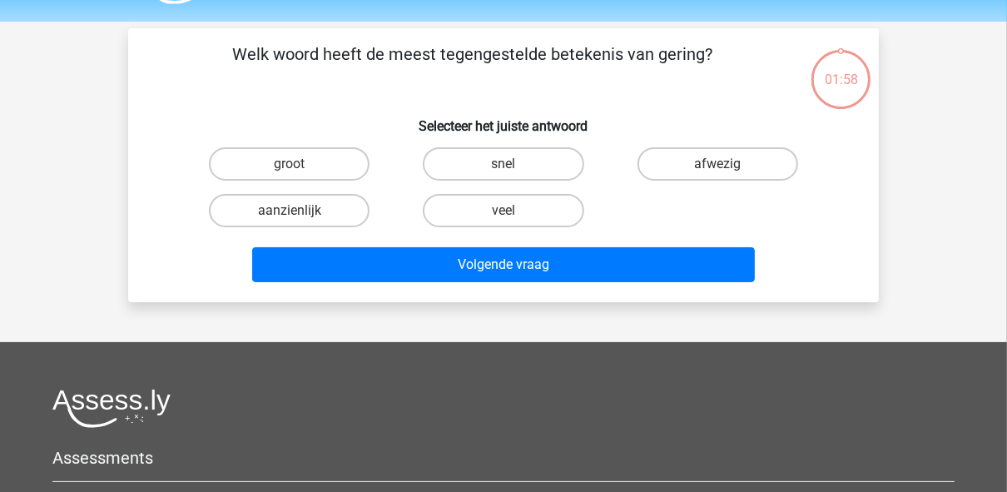
scroll to position [77, 0]
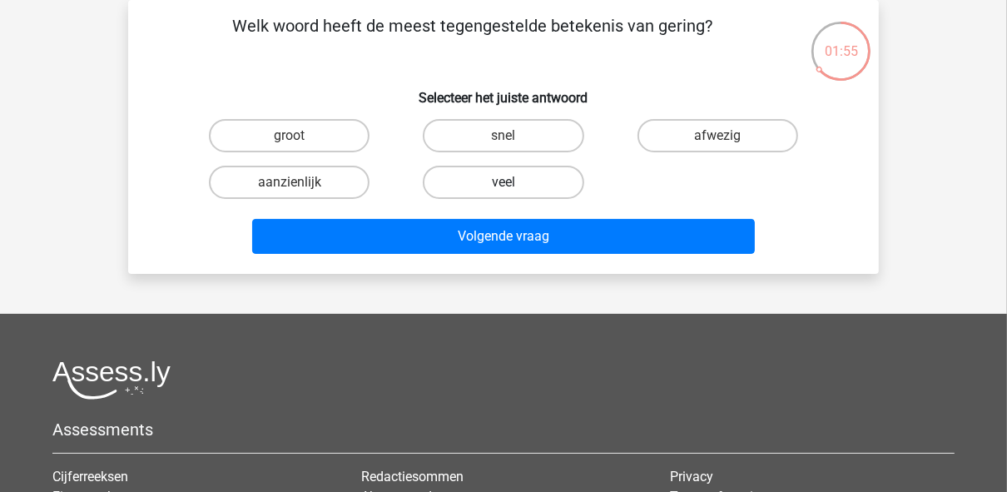
click at [443, 190] on label "veel" at bounding box center [503, 182] width 161 height 33
click at [503, 190] on input "veel" at bounding box center [508, 187] width 11 height 11
radio input "true"
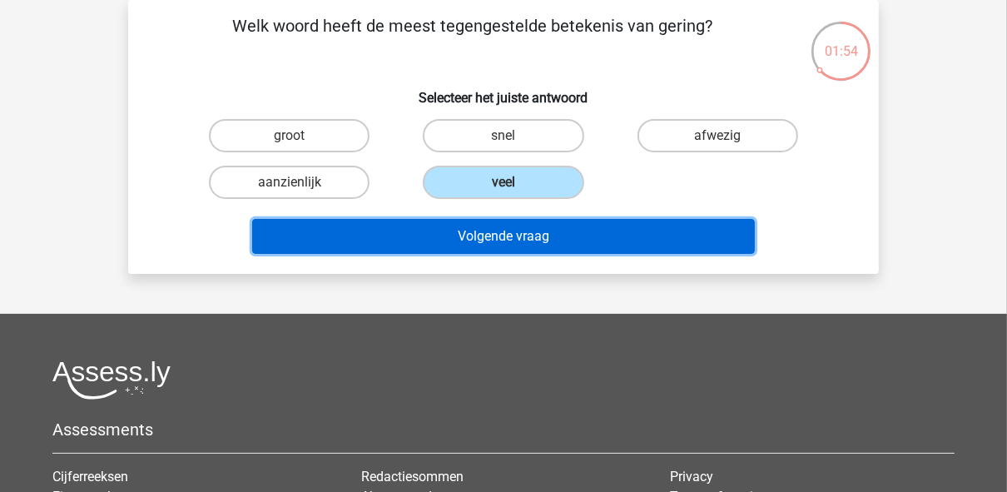
click at [458, 246] on button "Volgende vraag" at bounding box center [503, 236] width 503 height 35
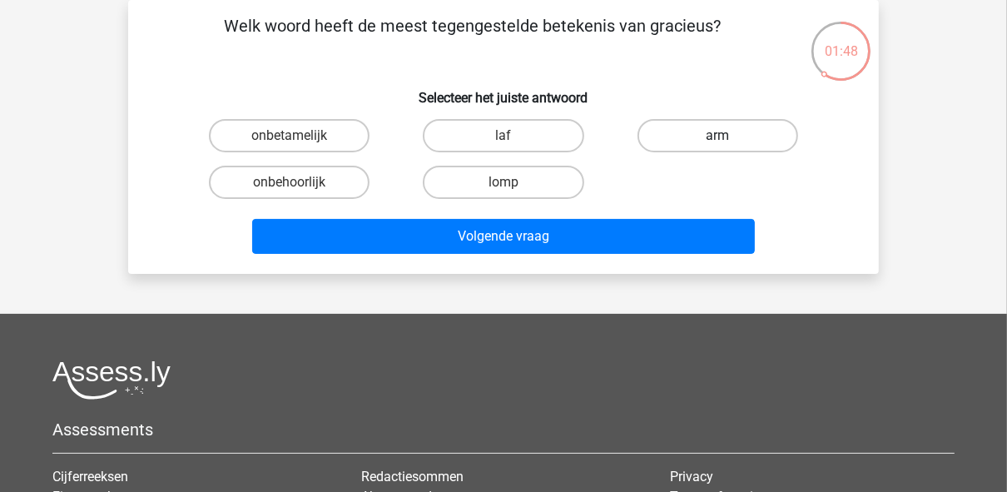
click at [689, 136] on label "arm" at bounding box center [717, 135] width 161 height 33
click at [717, 136] on input "arm" at bounding box center [722, 141] width 11 height 11
radio input "true"
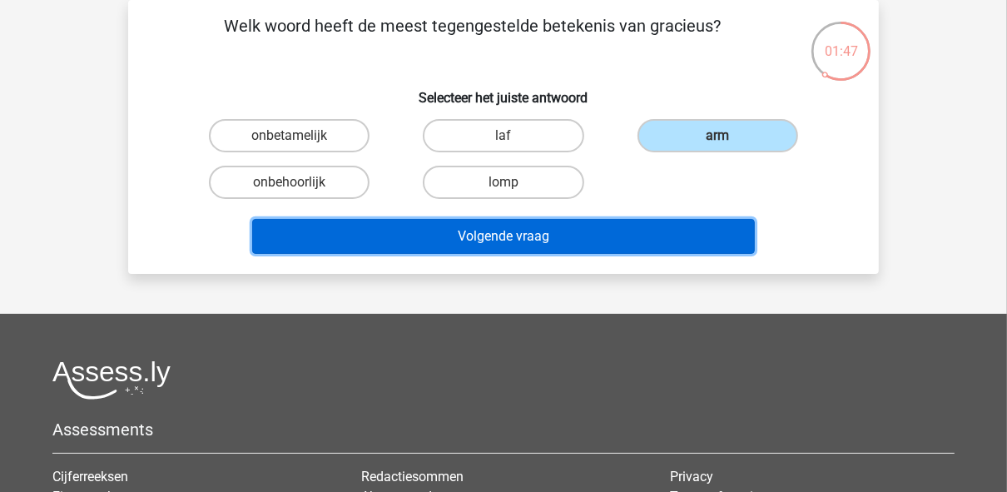
click at [665, 239] on button "Volgende vraag" at bounding box center [503, 236] width 503 height 35
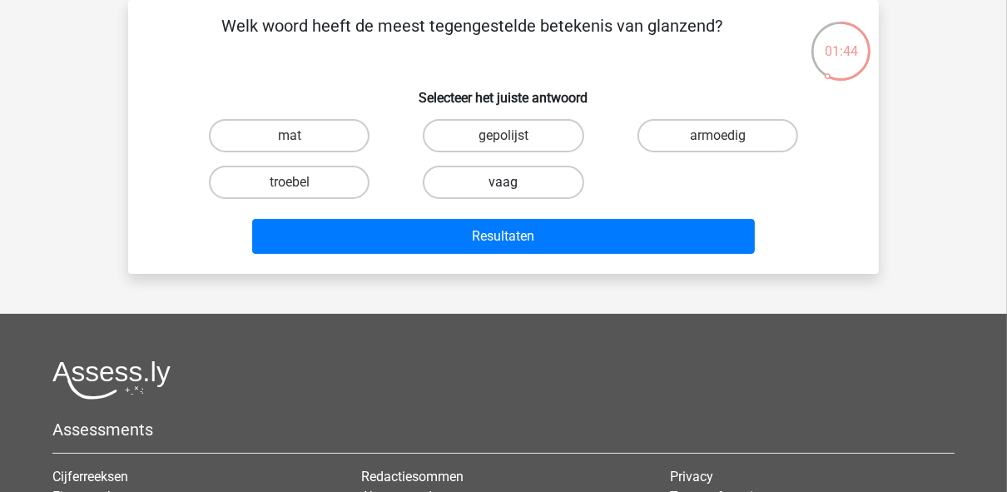
click at [554, 186] on label "vaag" at bounding box center [503, 182] width 161 height 33
click at [514, 186] on input "vaag" at bounding box center [508, 187] width 11 height 11
radio input "true"
click at [280, 121] on label "mat" at bounding box center [289, 135] width 161 height 33
click at [290, 136] on input "mat" at bounding box center [295, 141] width 11 height 11
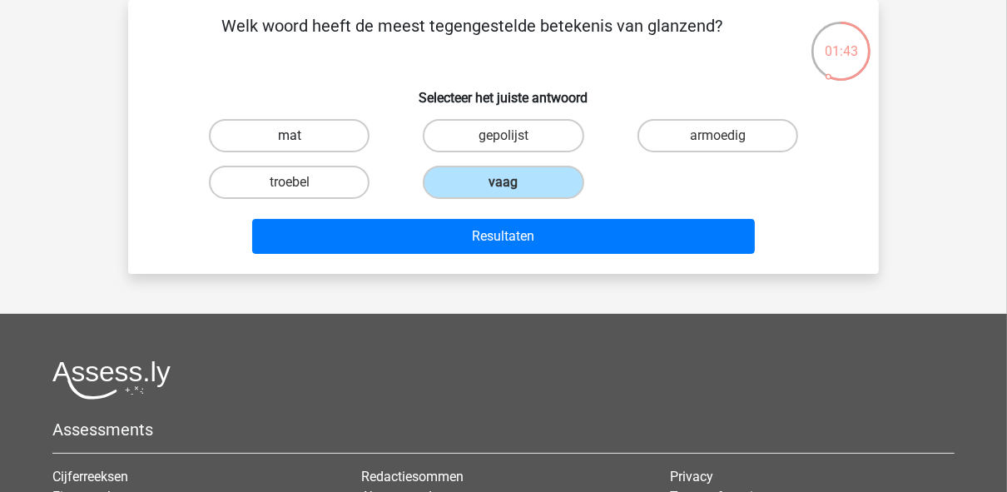
radio input "true"
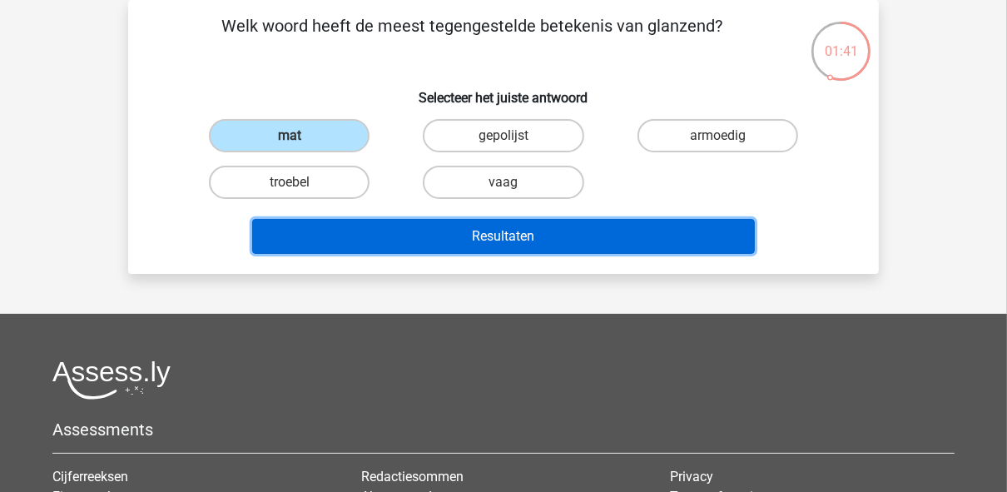
click at [426, 226] on button "Resultaten" at bounding box center [503, 236] width 503 height 35
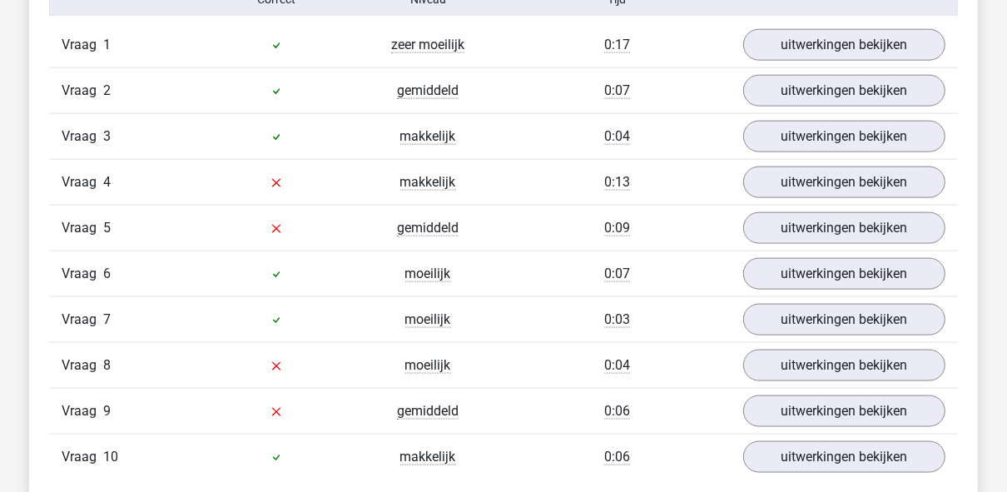
scroll to position [1331, 0]
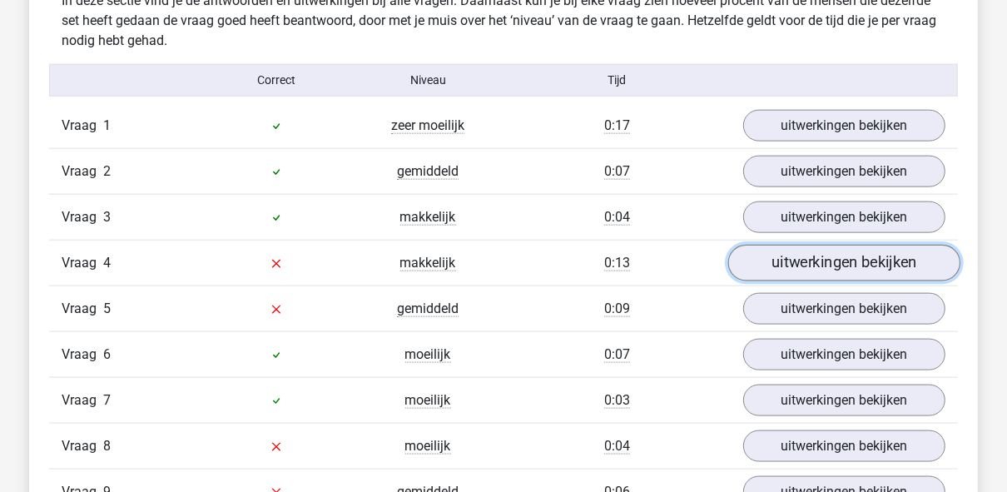
click at [780, 260] on link "uitwerkingen bekijken" at bounding box center [844, 263] width 232 height 37
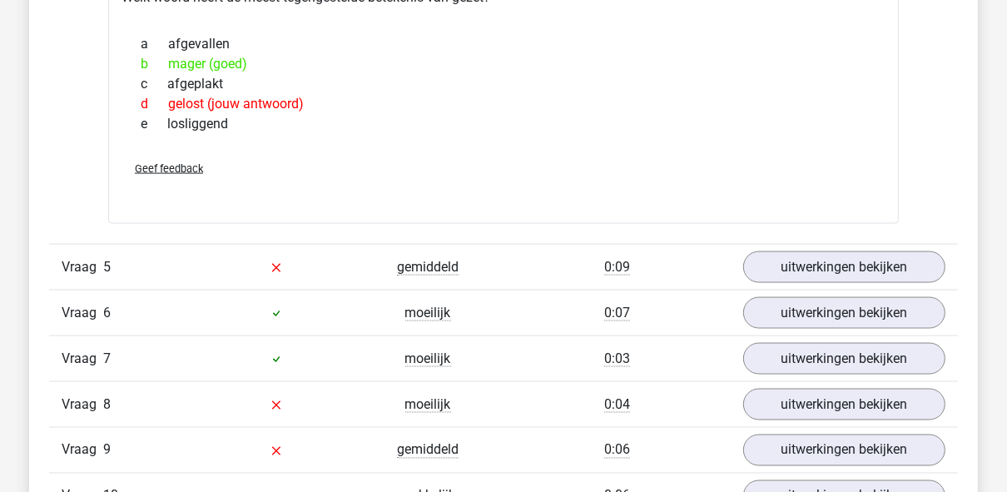
scroll to position [1664, 0]
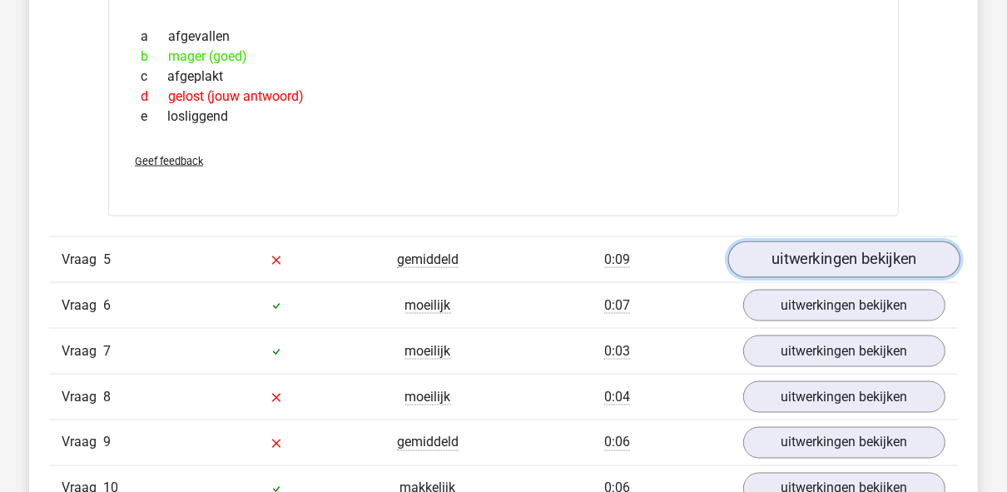
click at [776, 268] on link "uitwerkingen bekijken" at bounding box center [844, 260] width 232 height 37
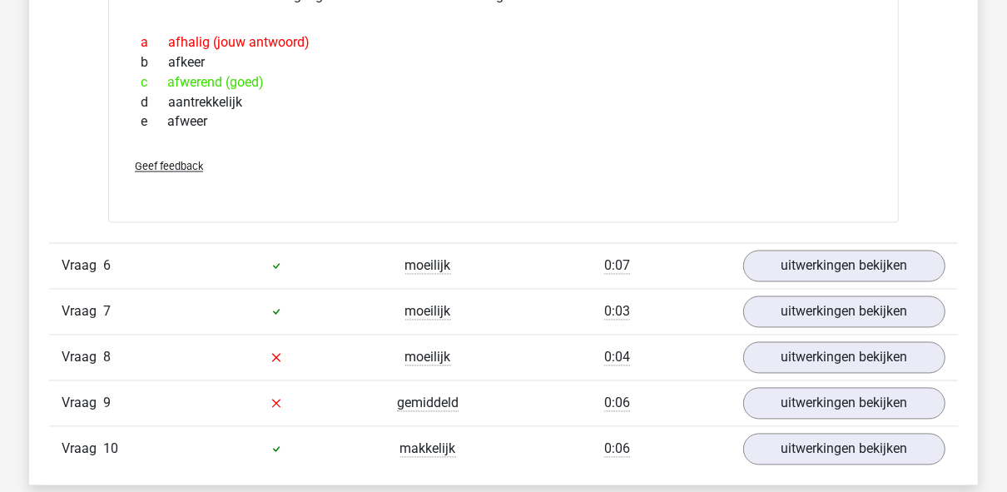
scroll to position [1997, 0]
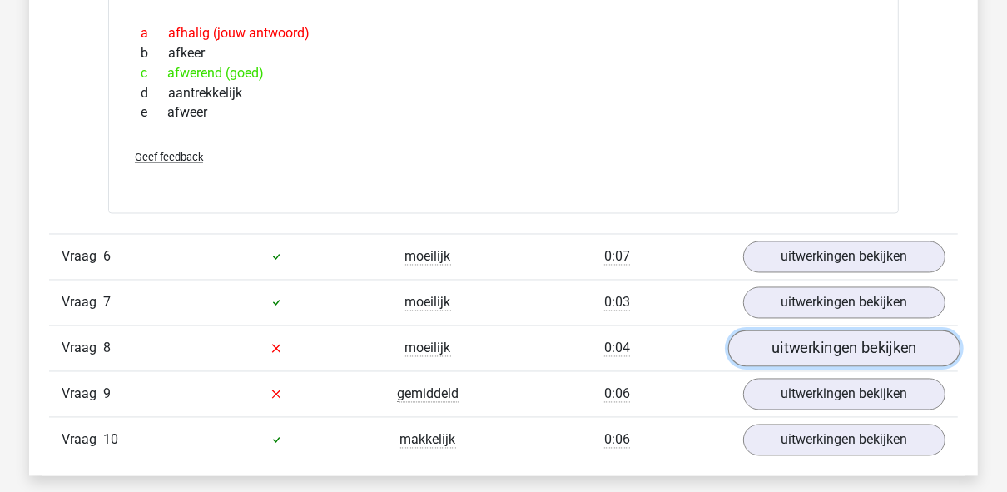
click at [784, 339] on link "uitwerkingen bekijken" at bounding box center [844, 348] width 232 height 37
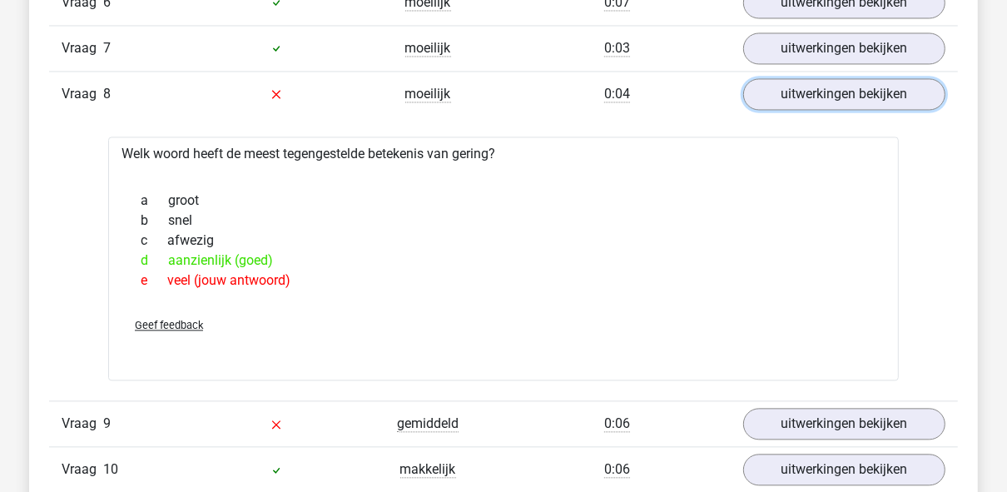
scroll to position [2263, 0]
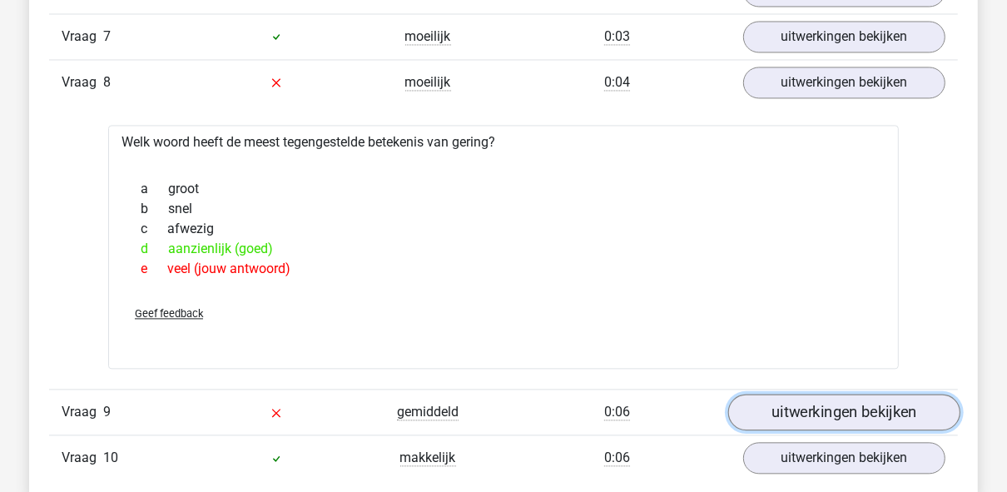
click at [795, 398] on link "uitwerkingen bekijken" at bounding box center [844, 411] width 232 height 37
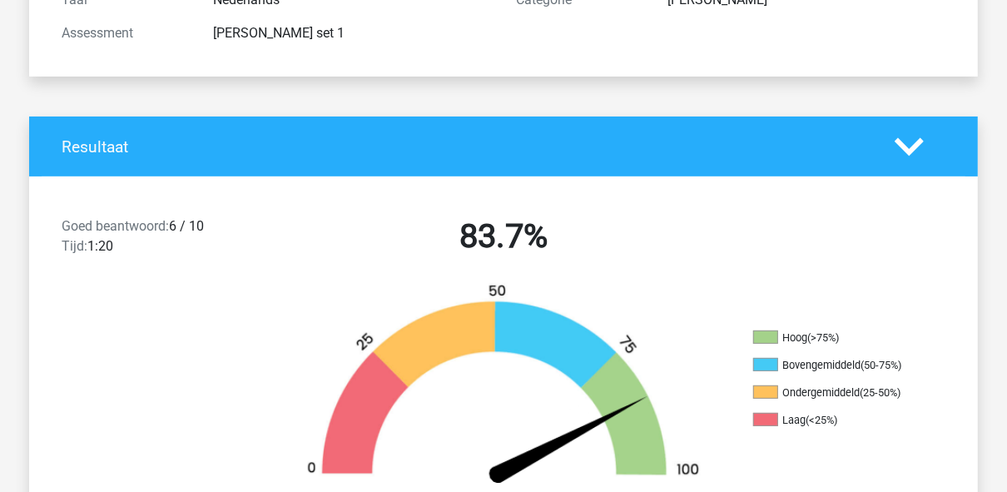
scroll to position [0, 0]
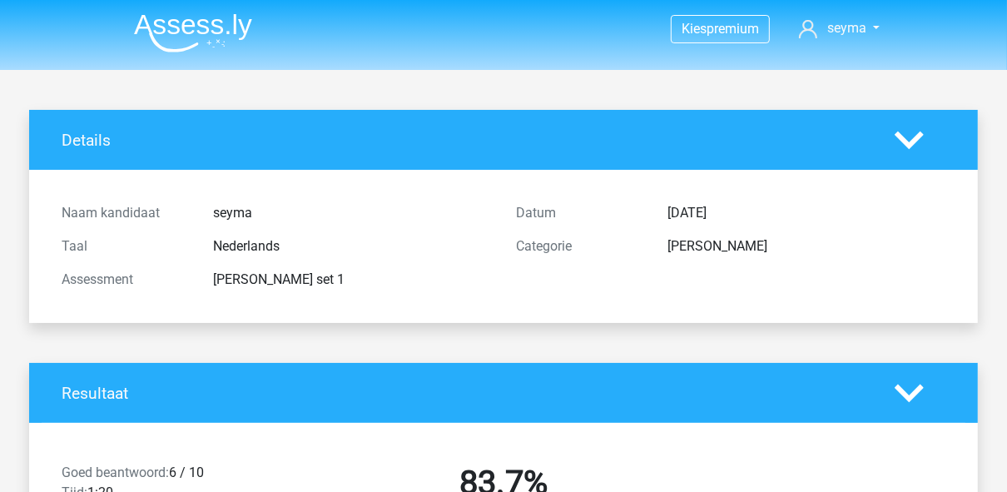
click at [171, 8] on li at bounding box center [186, 30] width 131 height 46
click at [176, 26] on img at bounding box center [193, 32] width 118 height 39
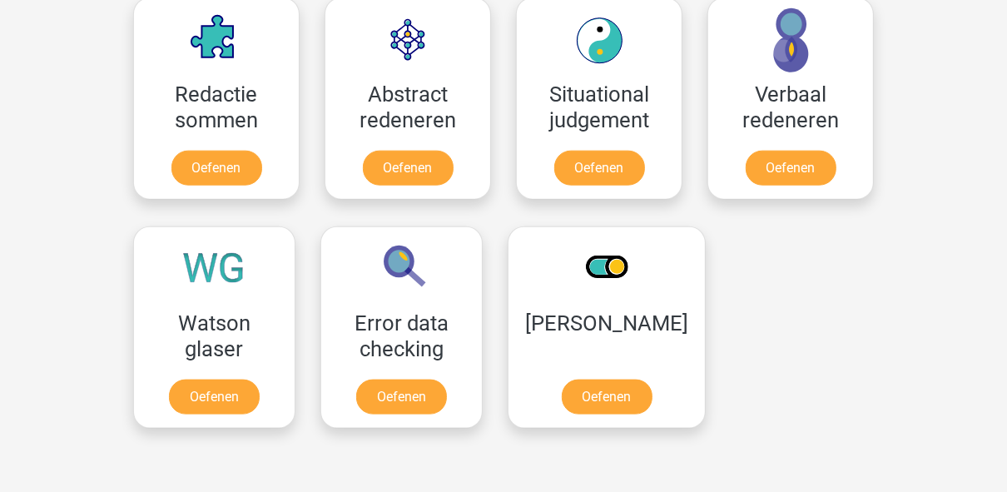
scroll to position [1265, 0]
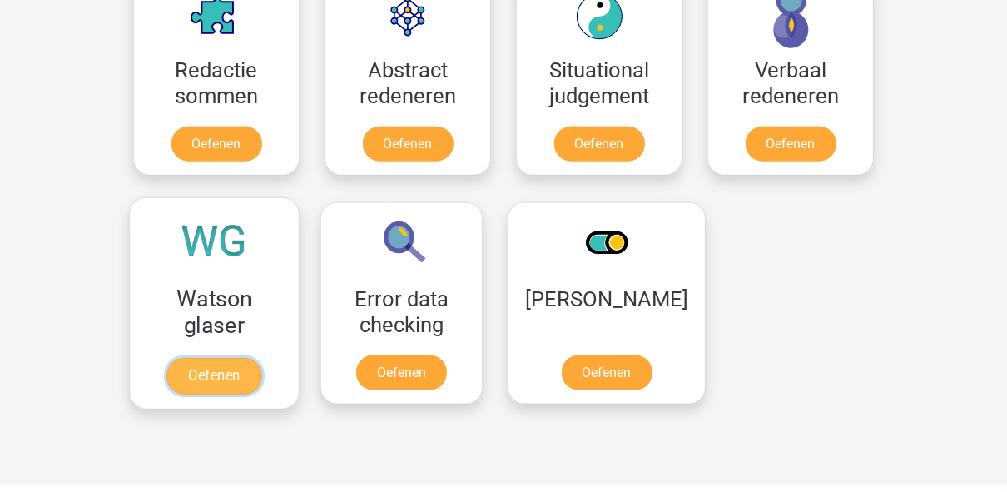
click at [216, 358] on link "Oefenen" at bounding box center [213, 376] width 95 height 37
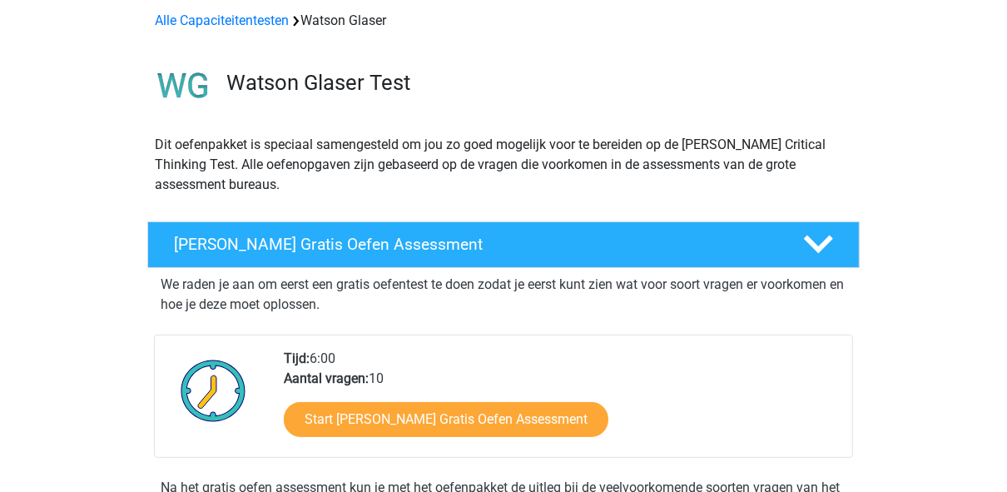
scroll to position [333, 0]
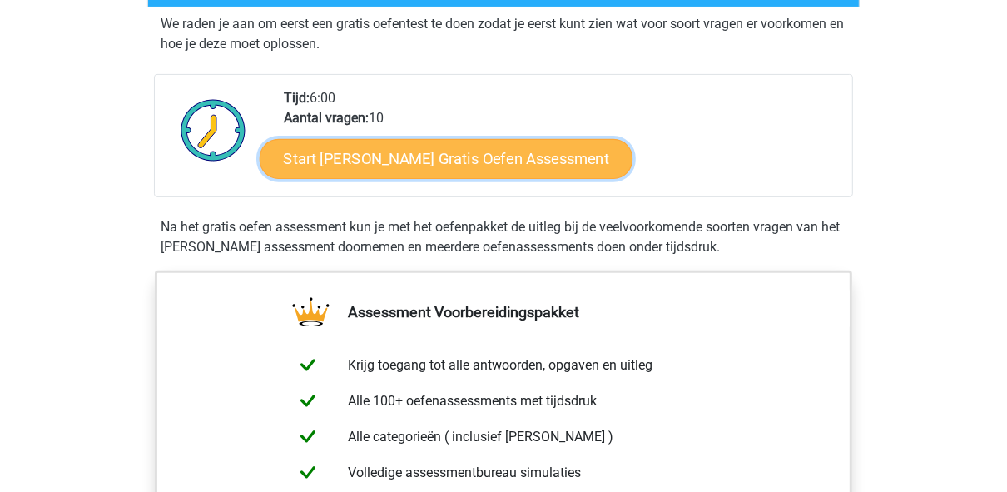
click at [428, 163] on link "Start [PERSON_NAME] Gratis Oefen Assessment" at bounding box center [447, 159] width 374 height 40
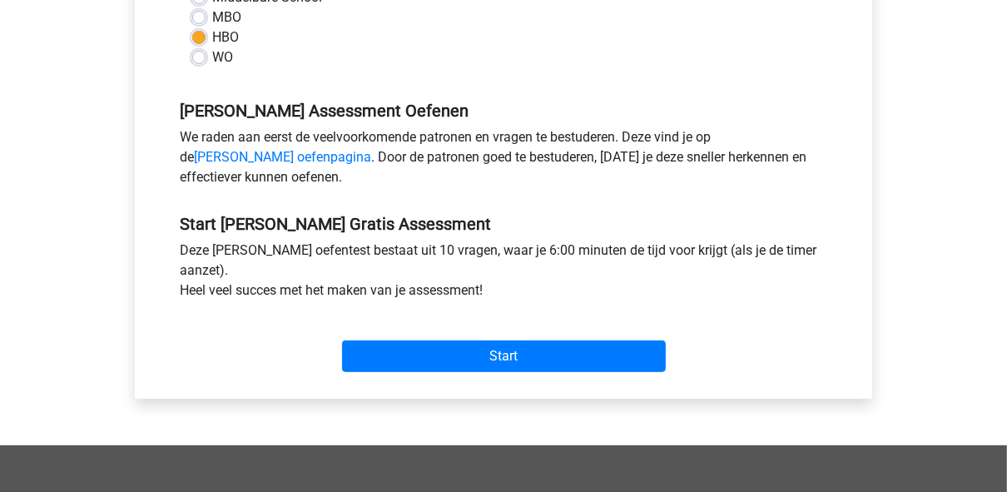
scroll to position [599, 0]
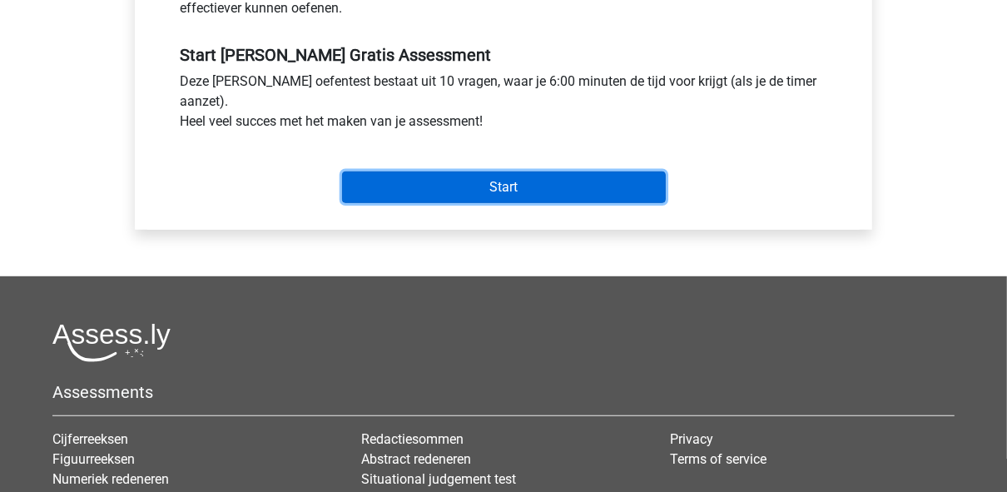
click at [485, 191] on input "Start" at bounding box center [504, 187] width 324 height 32
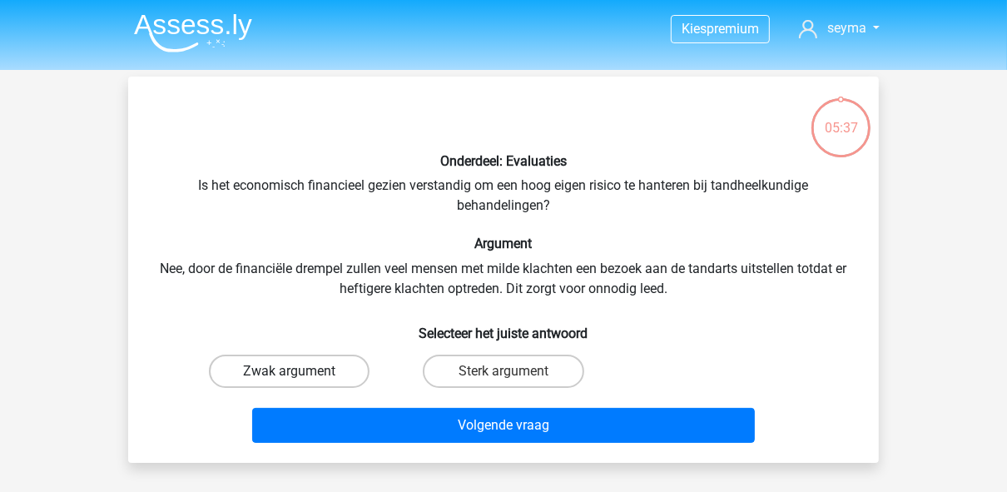
click at [326, 366] on label "Zwak argument" at bounding box center [289, 370] width 161 height 33
click at [300, 371] on input "Zwak argument" at bounding box center [295, 376] width 11 height 11
radio input "true"
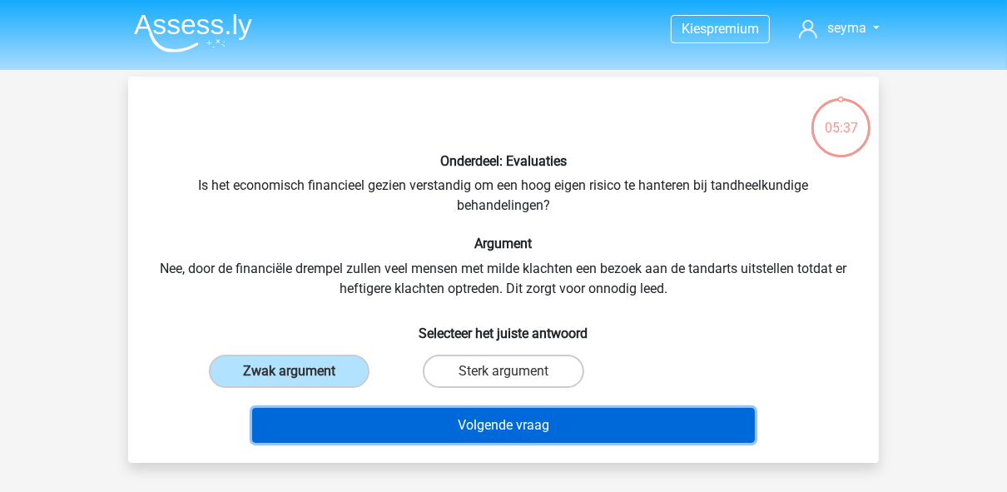
click at [411, 423] on button "Volgende vraag" at bounding box center [503, 425] width 503 height 35
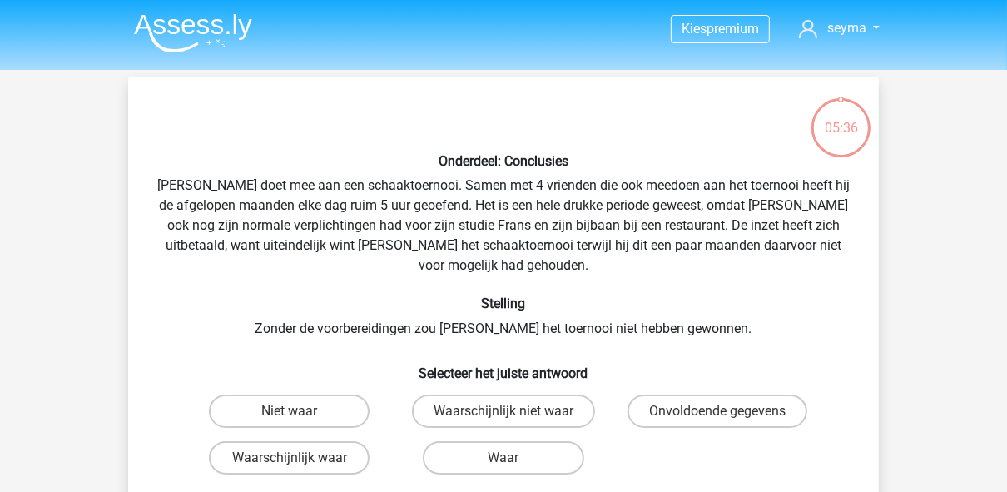
scroll to position [77, 0]
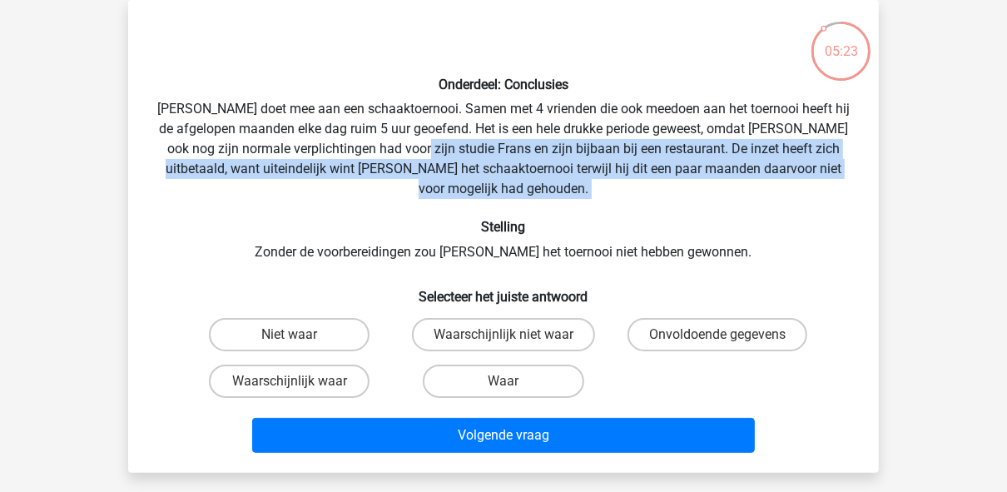
drag, startPoint x: 440, startPoint y: 156, endPoint x: 788, endPoint y: 190, distance: 349.4
click at [788, 190] on div "Onderdeel: Conclusies [PERSON_NAME] doet mee aan een schaaktoernooi. Samen met …" at bounding box center [503, 236] width 737 height 446
drag, startPoint x: 788, startPoint y: 190, endPoint x: 715, endPoint y: 197, distance: 72.8
click at [715, 197] on div "Onderdeel: Conclusies [PERSON_NAME] doet mee aan een schaaktoernooi. Samen met …" at bounding box center [503, 236] width 737 height 446
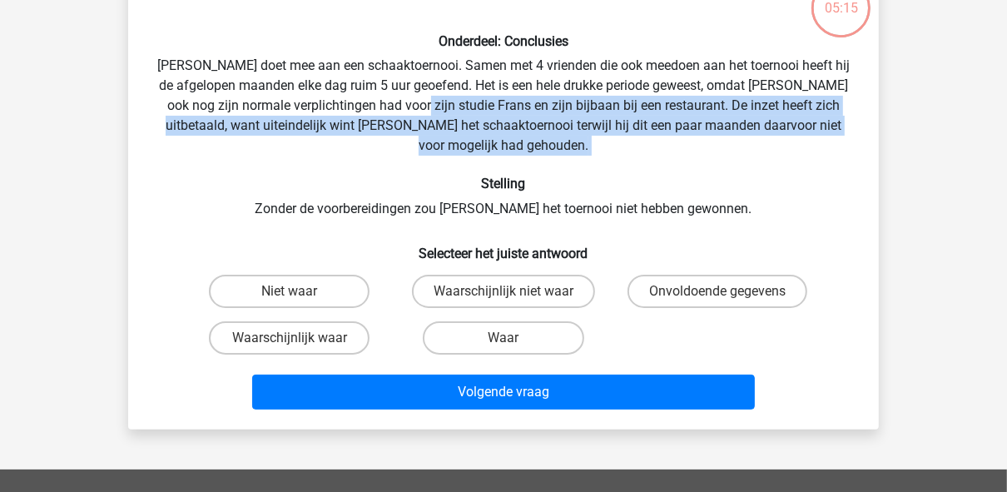
scroll to position [143, 0]
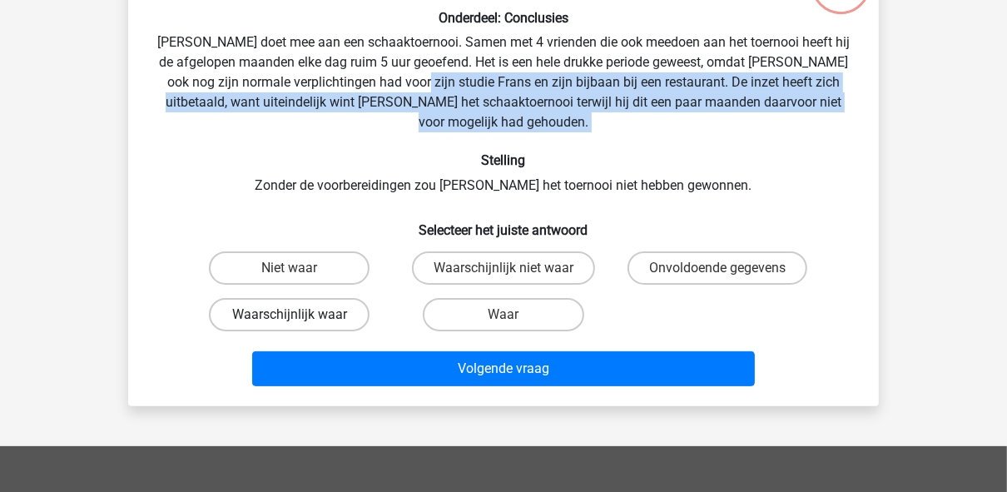
click at [295, 298] on label "Waarschijnlijk waar" at bounding box center [289, 314] width 161 height 33
click at [295, 314] on input "Waarschijnlijk waar" at bounding box center [295, 319] width 11 height 11
radio input "true"
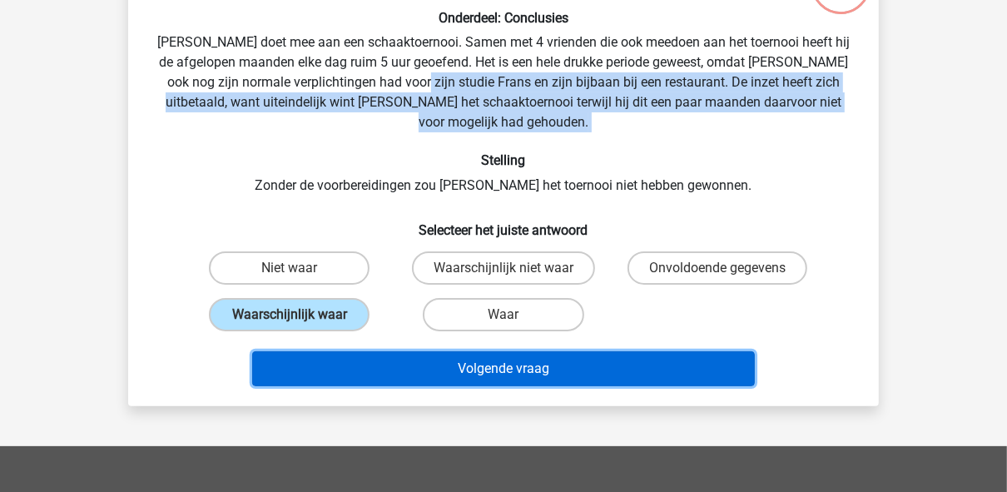
click at [432, 351] on button "Volgende vraag" at bounding box center [503, 368] width 503 height 35
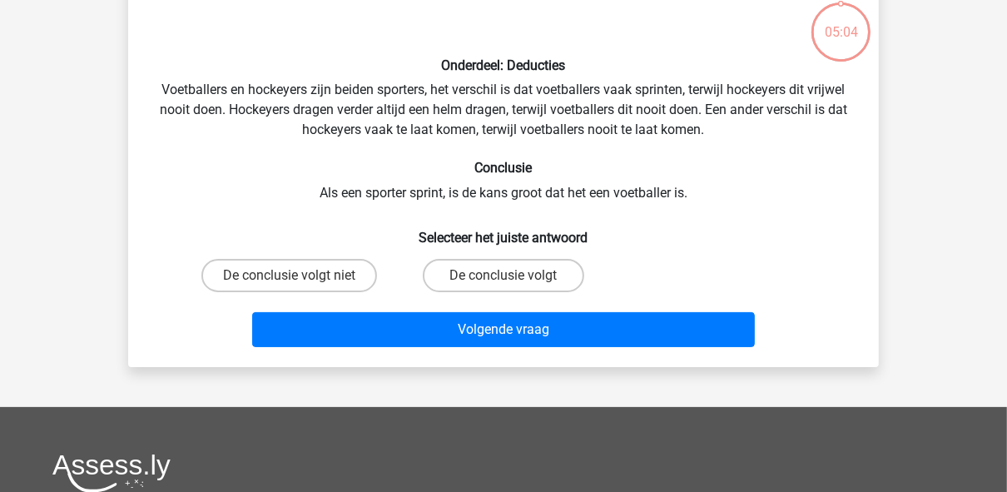
scroll to position [77, 0]
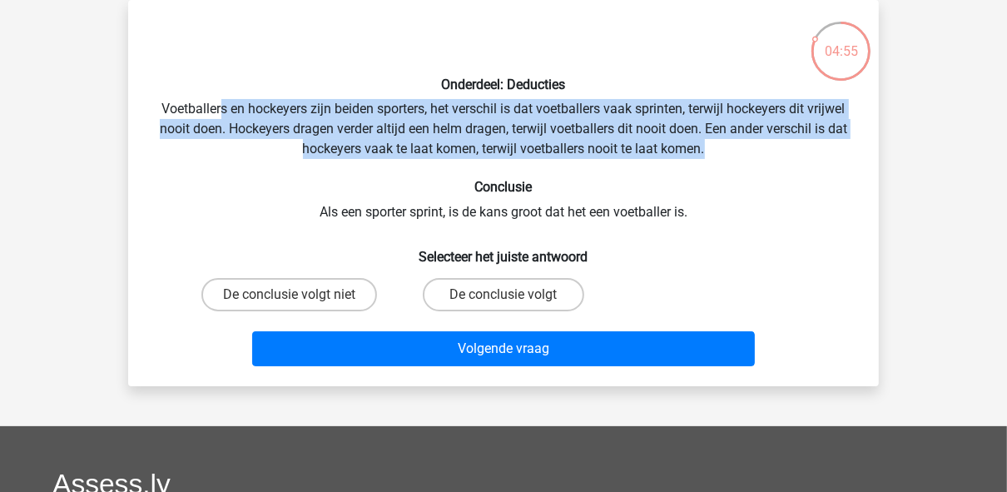
drag, startPoint x: 268, startPoint y: 105, endPoint x: 740, endPoint y: 146, distance: 474.4
click at [740, 146] on div "Onderdeel: Deducties Voetballers en hockeyers zijn beiden sporters, het verschi…" at bounding box center [503, 192] width 737 height 359
click at [318, 299] on label "De conclusie volgt niet" at bounding box center [289, 294] width 176 height 33
click at [300, 299] on input "De conclusie volgt niet" at bounding box center [295, 299] width 11 height 11
radio input "true"
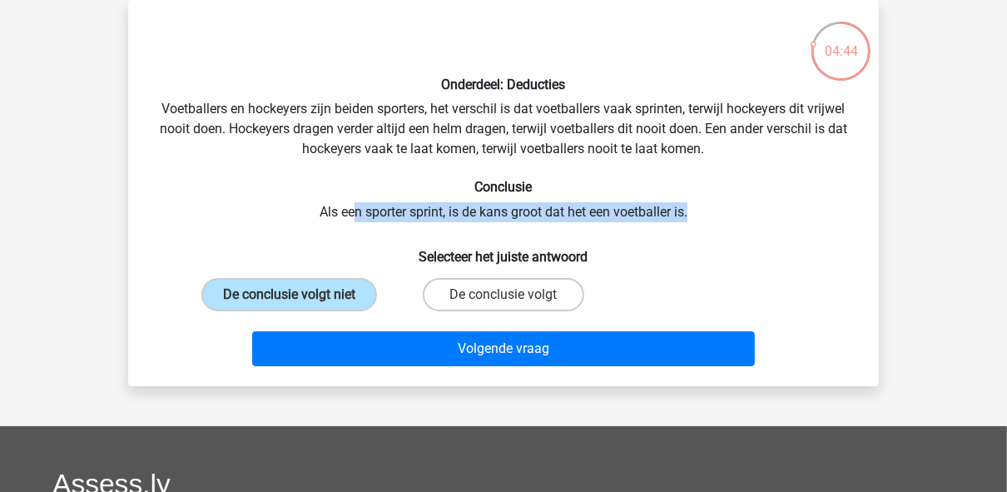
drag, startPoint x: 350, startPoint y: 212, endPoint x: 703, endPoint y: 217, distance: 352.8
click at [703, 217] on div "Onderdeel: Deducties Voetballers en hockeyers zijn beiden sporters, het verschi…" at bounding box center [503, 192] width 737 height 359
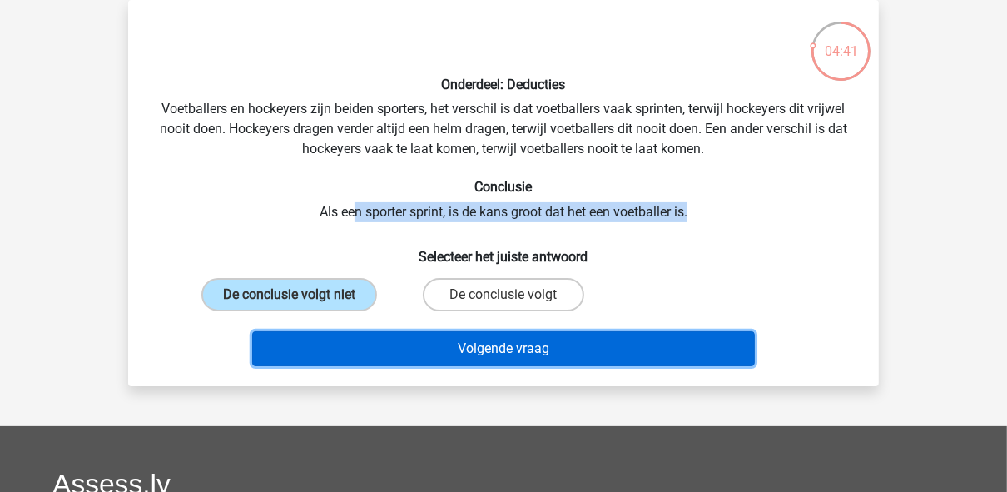
click at [512, 364] on button "Volgende vraag" at bounding box center [503, 348] width 503 height 35
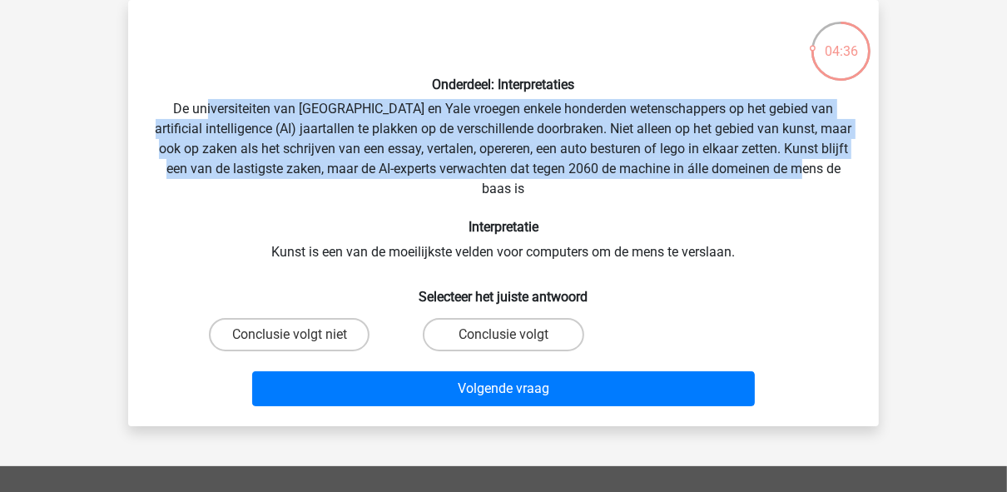
drag, startPoint x: 224, startPoint y: 109, endPoint x: 854, endPoint y: 178, distance: 634.4
click at [854, 178] on div "Onderdeel: Interpretaties De universiteiten van [GEOGRAPHIC_DATA] en Yale vroeg…" at bounding box center [503, 212] width 737 height 399
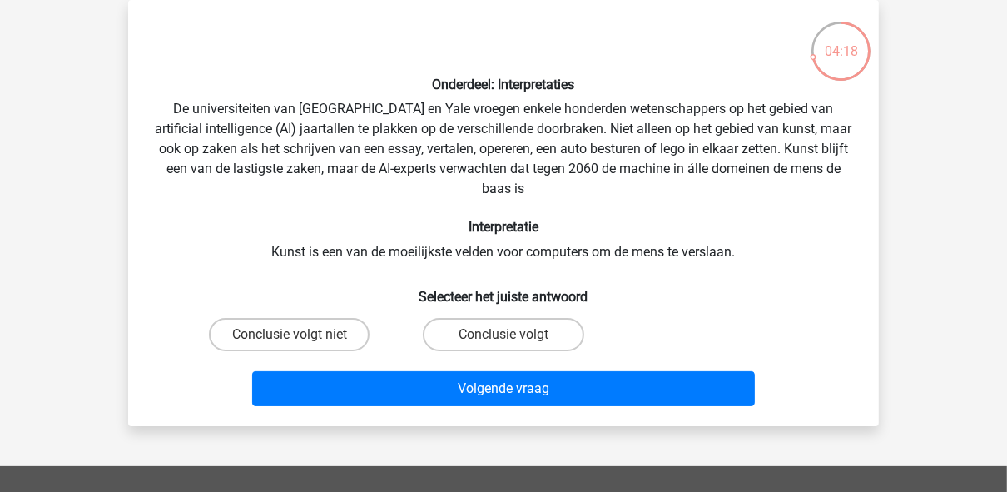
click at [591, 246] on div "Onderdeel: Interpretaties De universiteiten van [GEOGRAPHIC_DATA] en Yale vroeg…" at bounding box center [503, 212] width 737 height 399
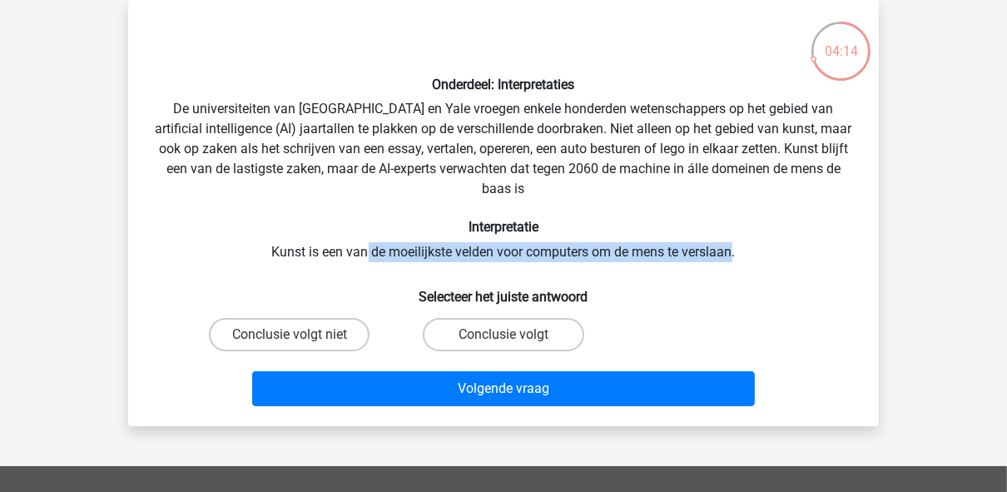
drag, startPoint x: 366, startPoint y: 253, endPoint x: 734, endPoint y: 258, distance: 367.7
click at [734, 258] on div "Onderdeel: Interpretaties De universiteiten van [GEOGRAPHIC_DATA] en Yale vroeg…" at bounding box center [503, 212] width 737 height 399
click at [522, 338] on label "Conclusie volgt" at bounding box center [503, 334] width 161 height 33
click at [514, 338] on input "Conclusie volgt" at bounding box center [508, 339] width 11 height 11
radio input "true"
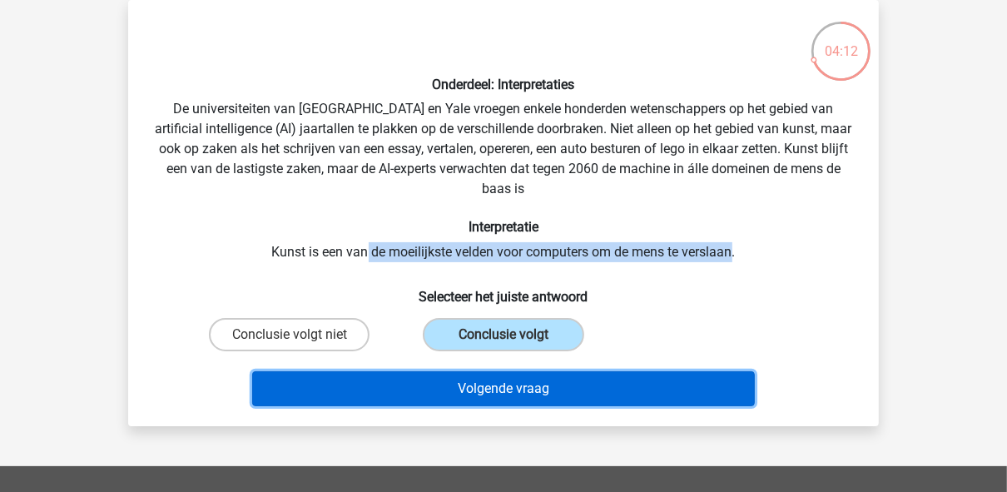
click at [546, 388] on button "Volgende vraag" at bounding box center [503, 388] width 503 height 35
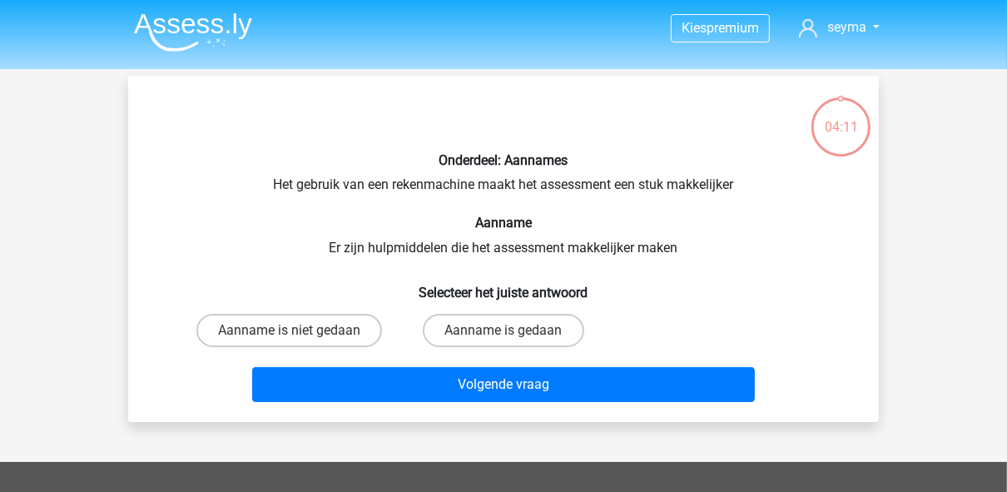
scroll to position [0, 0]
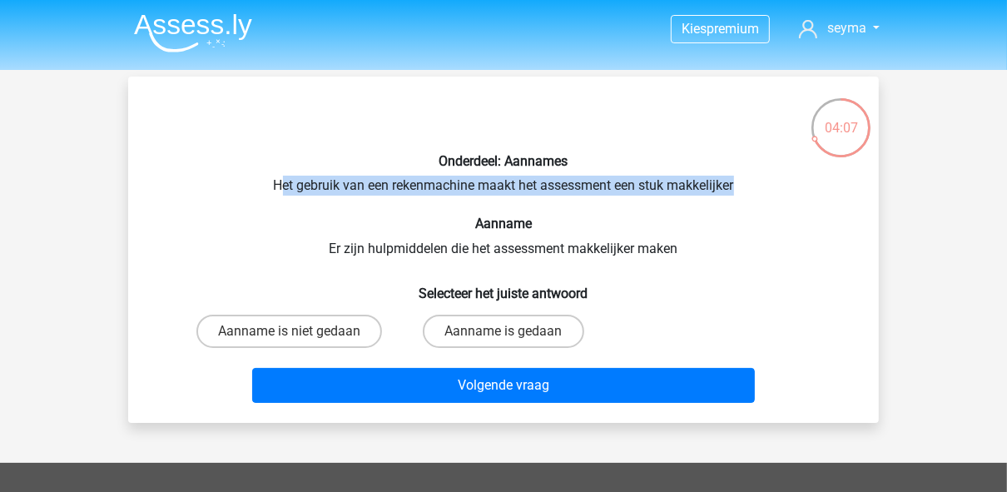
drag, startPoint x: 282, startPoint y: 181, endPoint x: 756, endPoint y: 192, distance: 474.3
click at [756, 192] on div "Onderdeel: Aannames Het gebruik van een rekenmachine maakt het assessment een s…" at bounding box center [503, 249] width 737 height 319
click at [504, 334] on input "Aanname is gedaan" at bounding box center [508, 336] width 11 height 11
radio input "true"
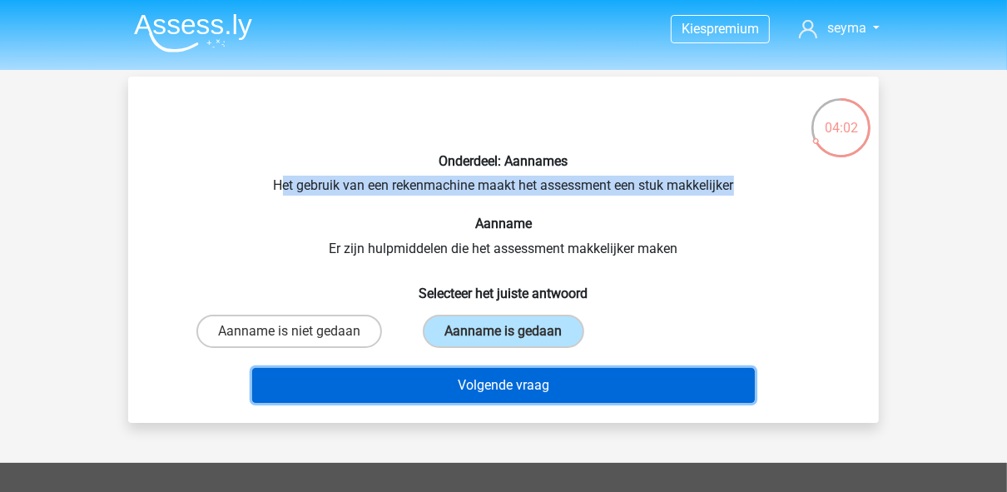
click at [473, 386] on button "Volgende vraag" at bounding box center [503, 385] width 503 height 35
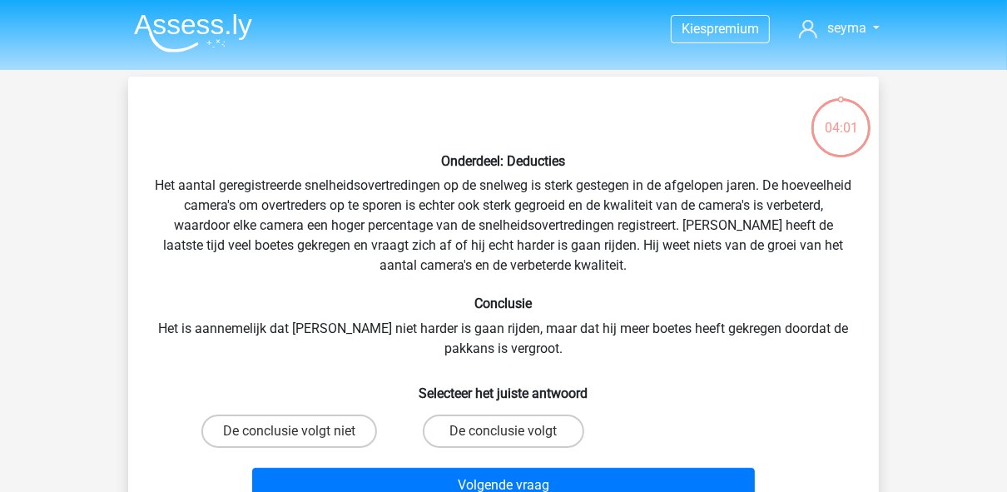
scroll to position [77, 0]
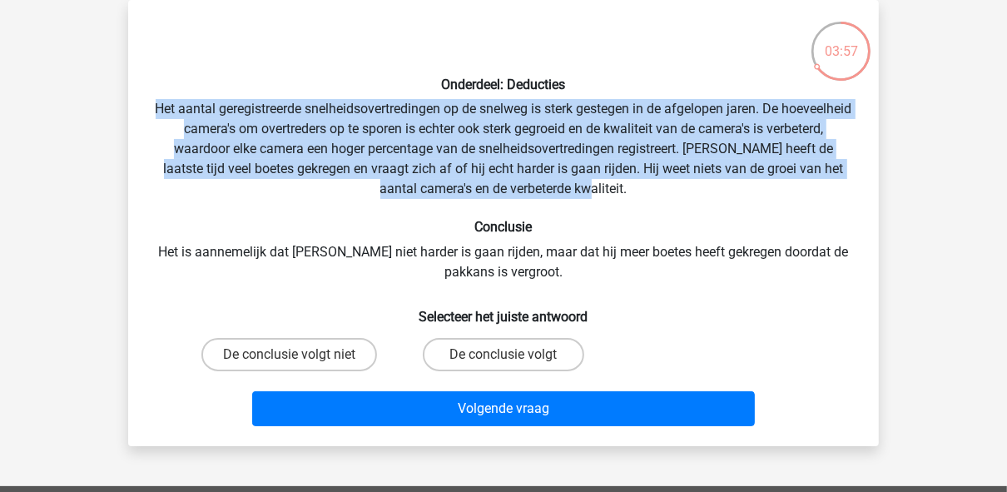
drag, startPoint x: 181, startPoint y: 108, endPoint x: 760, endPoint y: 187, distance: 583.6
click at [760, 187] on div "Onderdeel: Deducties Het aantal geregistreerde snelheidsovertredingen op de sne…" at bounding box center [503, 222] width 737 height 419
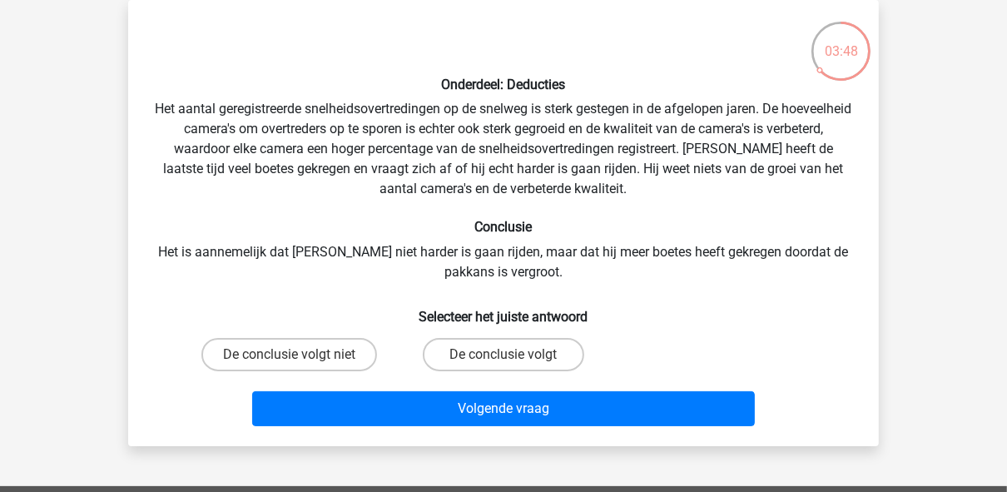
click at [705, 201] on div "Onderdeel: Deducties Het aantal geregistreerde snelheidsovertredingen op de sne…" at bounding box center [503, 222] width 737 height 419
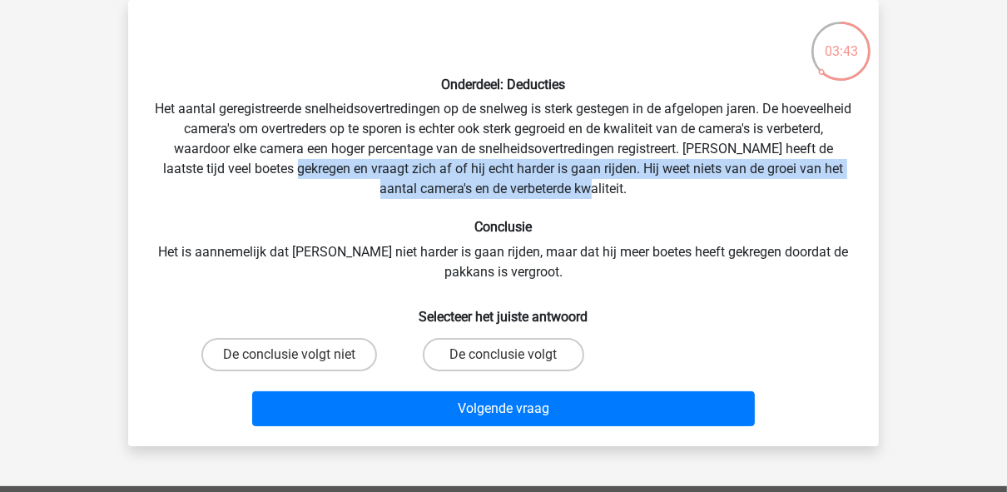
drag, startPoint x: 350, startPoint y: 169, endPoint x: 691, endPoint y: 190, distance: 341.7
click at [691, 190] on div "Onderdeel: Deducties Het aantal geregistreerde snelheidsovertredingen op de sne…" at bounding box center [503, 222] width 737 height 419
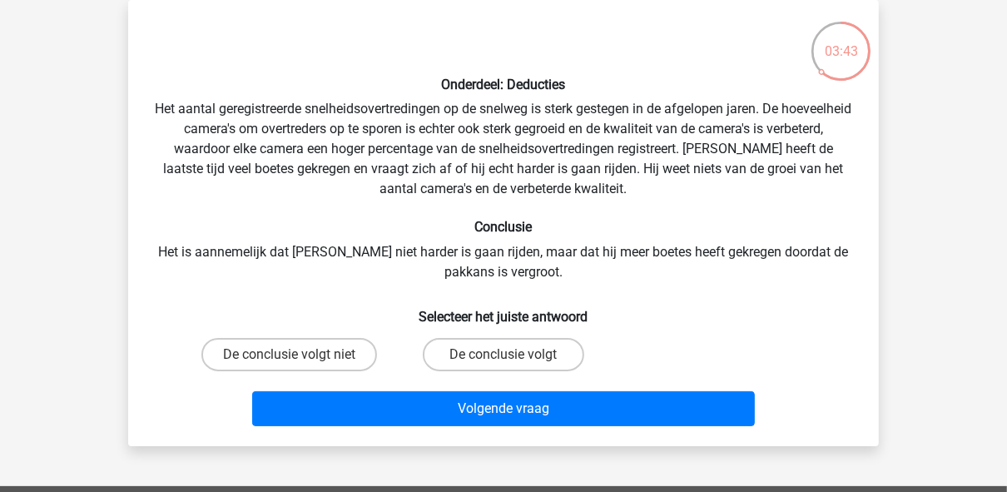
drag, startPoint x: 691, startPoint y: 190, endPoint x: 820, endPoint y: 210, distance: 130.5
click at [820, 210] on div "Onderdeel: Deducties Het aantal geregistreerde snelheidsovertredingen op de sne…" at bounding box center [503, 222] width 737 height 419
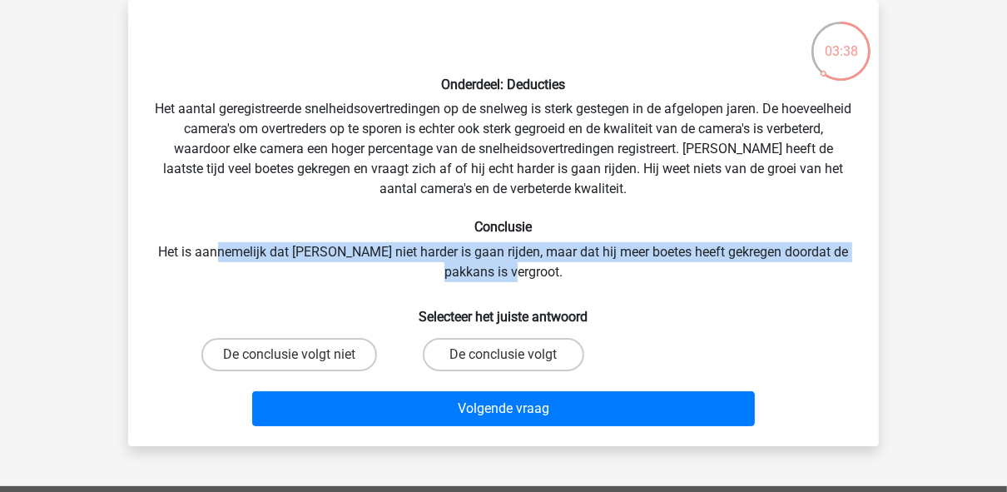
drag, startPoint x: 227, startPoint y: 253, endPoint x: 590, endPoint y: 274, distance: 363.3
click at [590, 274] on div "Onderdeel: Deducties Het aantal geregistreerde snelheidsovertredingen op de sne…" at bounding box center [503, 222] width 737 height 419
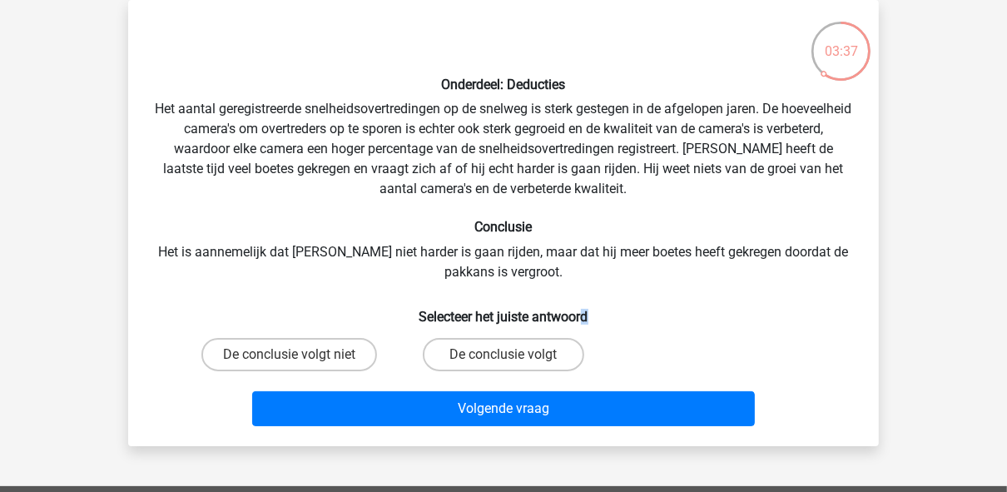
drag, startPoint x: 590, startPoint y: 274, endPoint x: 586, endPoint y: 294, distance: 21.2
click at [586, 294] on div "Onderdeel: Deducties Het aantal geregistreerde snelheidsovertredingen op de sne…" at bounding box center [503, 222] width 737 height 419
drag, startPoint x: 586, startPoint y: 294, endPoint x: 532, endPoint y: 268, distance: 60.3
click at [532, 268] on div "Onderdeel: Deducties Het aantal geregistreerde snelheidsovertredingen op de sne…" at bounding box center [503, 222] width 737 height 419
click at [474, 354] on label "De conclusie volgt" at bounding box center [503, 354] width 161 height 33
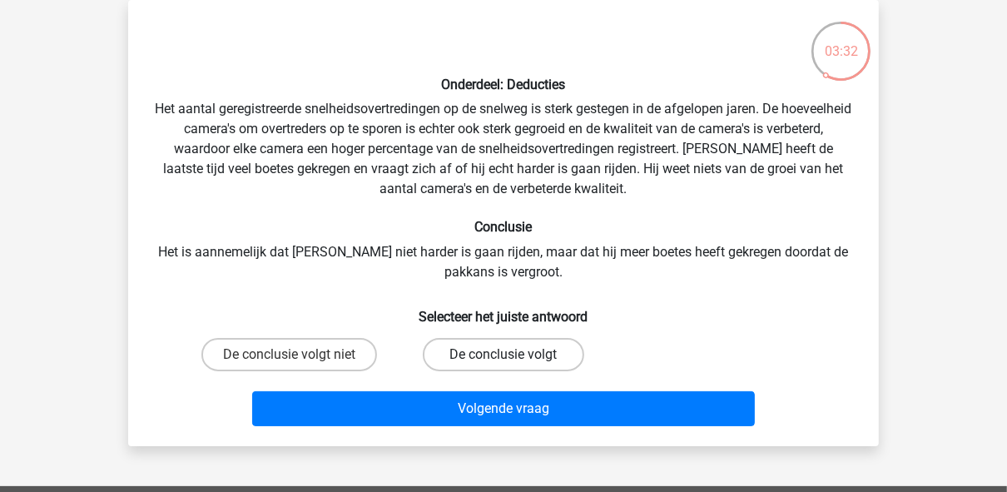
click at [503, 354] on input "De conclusie volgt" at bounding box center [508, 359] width 11 height 11
radio input "true"
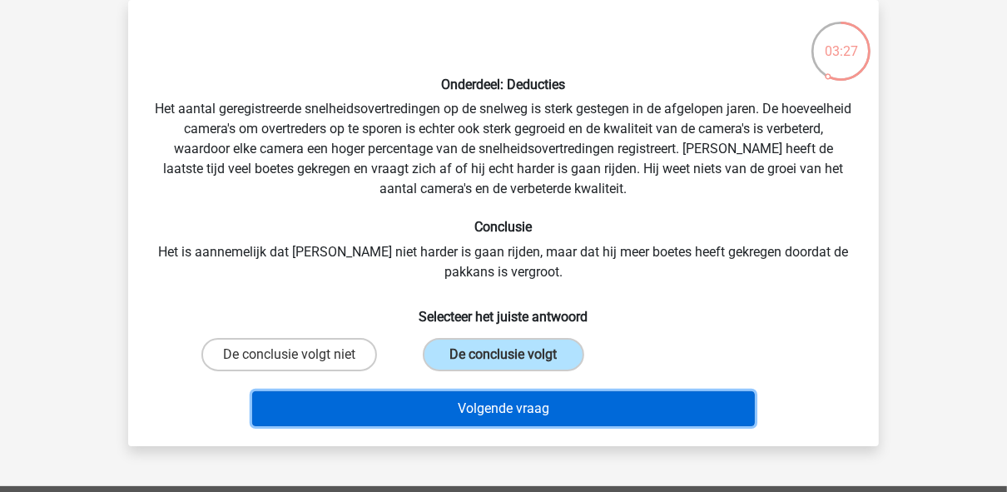
click at [508, 415] on button "Volgende vraag" at bounding box center [503, 408] width 503 height 35
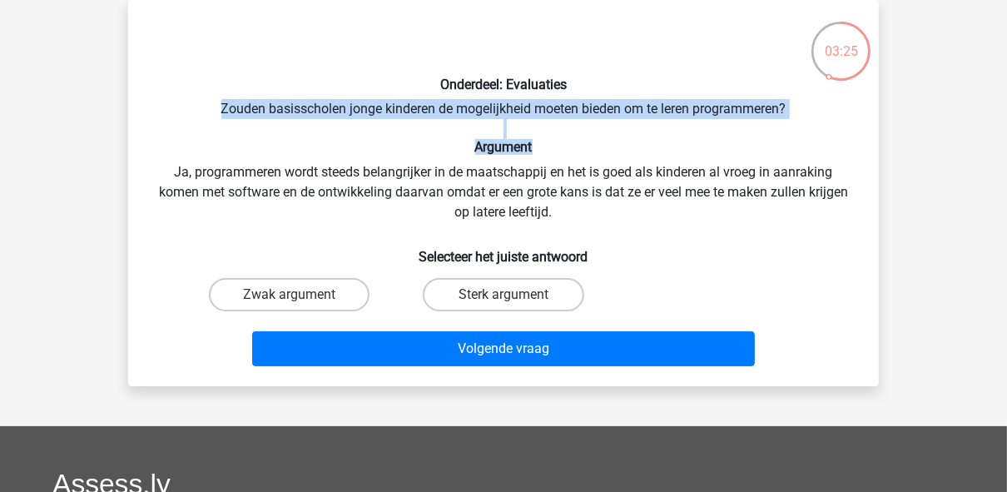
drag, startPoint x: 223, startPoint y: 108, endPoint x: 841, endPoint y: 141, distance: 619.0
click at [841, 141] on div "Onderdeel: Evaluaties Zouden basisscholen jonge kinderen de mogelijkheid moeten…" at bounding box center [503, 192] width 737 height 359
click at [545, 141] on h6 "Argument" at bounding box center [503, 147] width 697 height 16
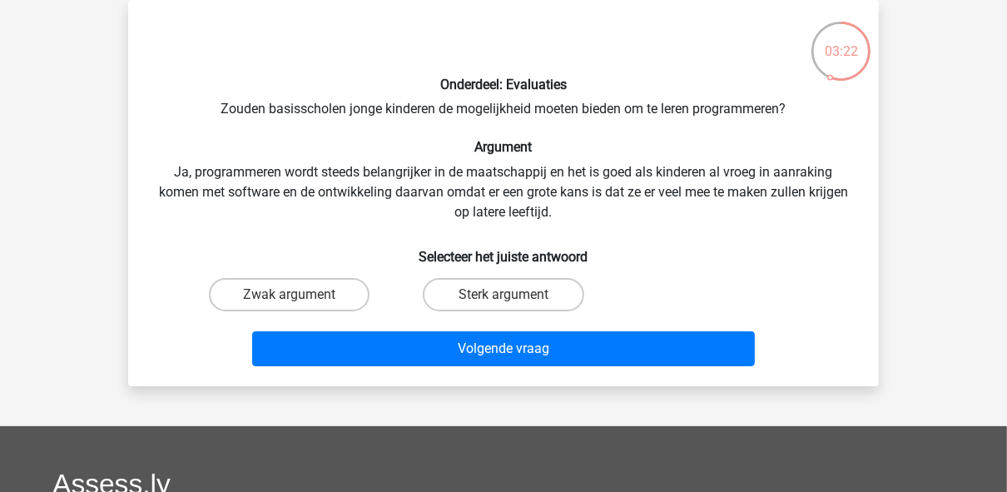
scroll to position [10, 0]
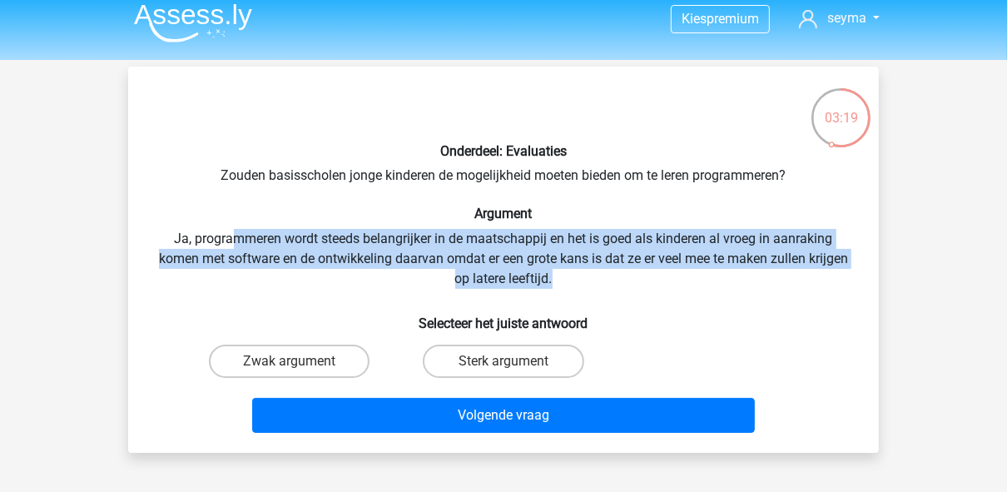
drag, startPoint x: 228, startPoint y: 236, endPoint x: 674, endPoint y: 277, distance: 447.8
click at [674, 277] on div "Onderdeel: Evaluaties Zouden basisscholen jonge kinderen de mogelijkheid moeten…" at bounding box center [503, 259] width 737 height 359
click at [213, 270] on div "Onderdeel: Evaluaties Zouden basisscholen jonge kinderen de mogelijkheid moeten…" at bounding box center [503, 259] width 737 height 359
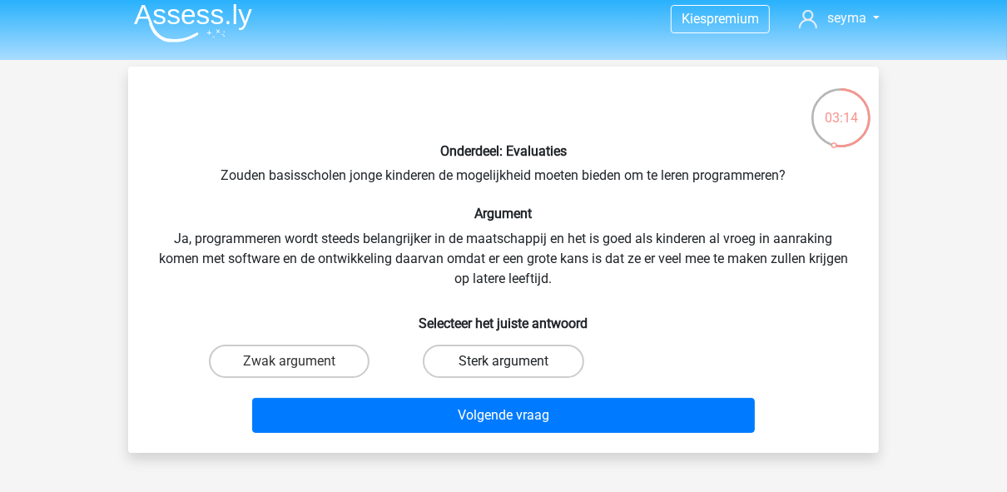
click at [472, 353] on label "Sterk argument" at bounding box center [503, 360] width 161 height 33
click at [503, 361] on input "Sterk argument" at bounding box center [508, 366] width 11 height 11
radio input "true"
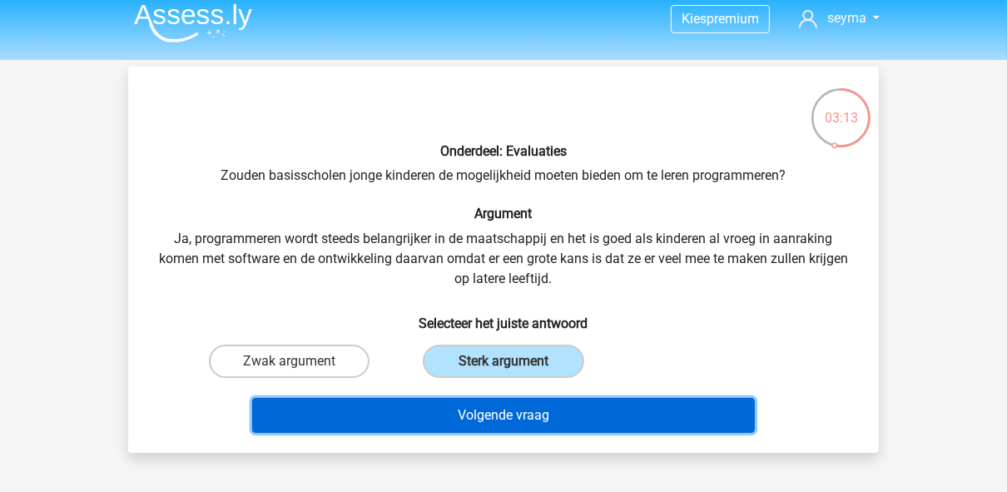
click at [483, 414] on button "Volgende vraag" at bounding box center [503, 415] width 503 height 35
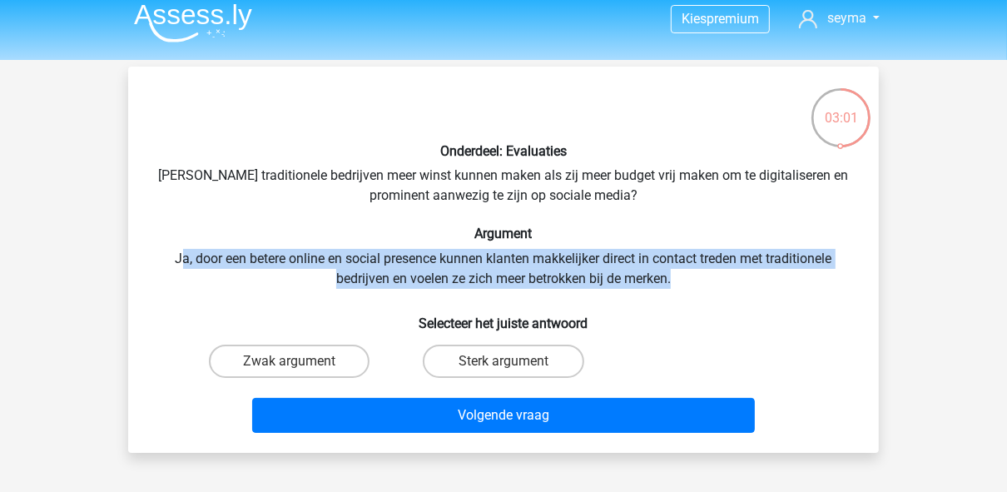
drag, startPoint x: 185, startPoint y: 258, endPoint x: 703, endPoint y: 283, distance: 518.9
click at [703, 283] on div "Onderdeel: Evaluaties Zouden traditionele bedrijven meer winst kunnen maken als…" at bounding box center [503, 259] width 737 height 359
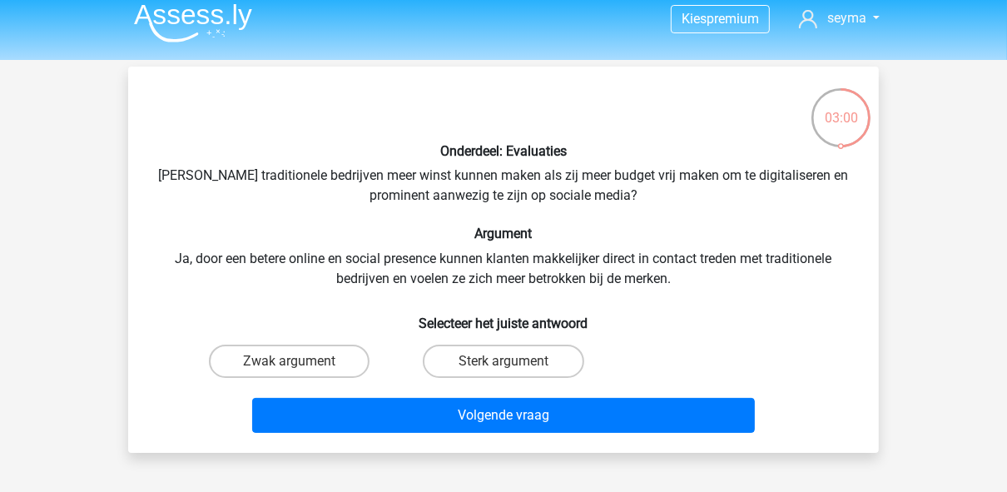
drag, startPoint x: 703, startPoint y: 283, endPoint x: 641, endPoint y: 313, distance: 68.5
click at [641, 313] on h6 "Selecteer het juiste antwoord" at bounding box center [503, 316] width 697 height 29
click at [529, 367] on label "Sterk argument" at bounding box center [503, 360] width 161 height 33
click at [514, 367] on input "Sterk argument" at bounding box center [508, 366] width 11 height 11
radio input "true"
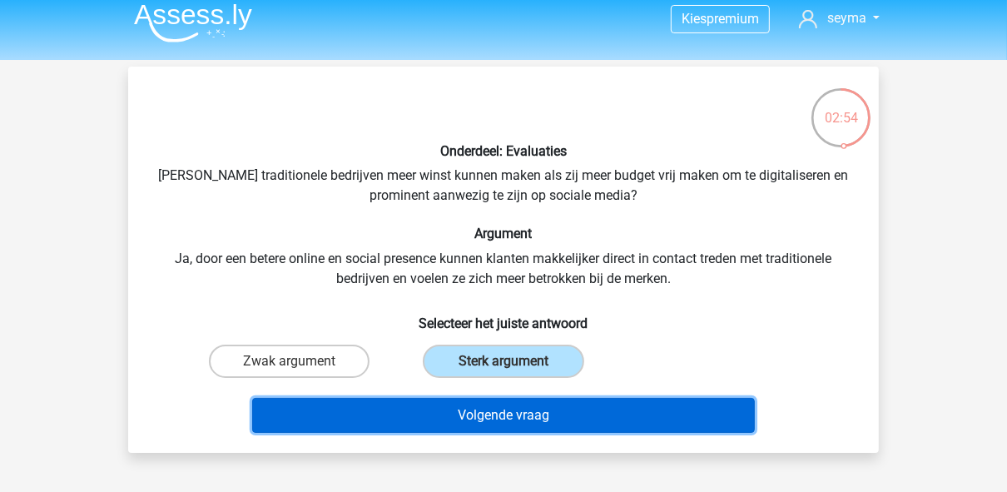
click at [521, 428] on button "Volgende vraag" at bounding box center [503, 415] width 503 height 35
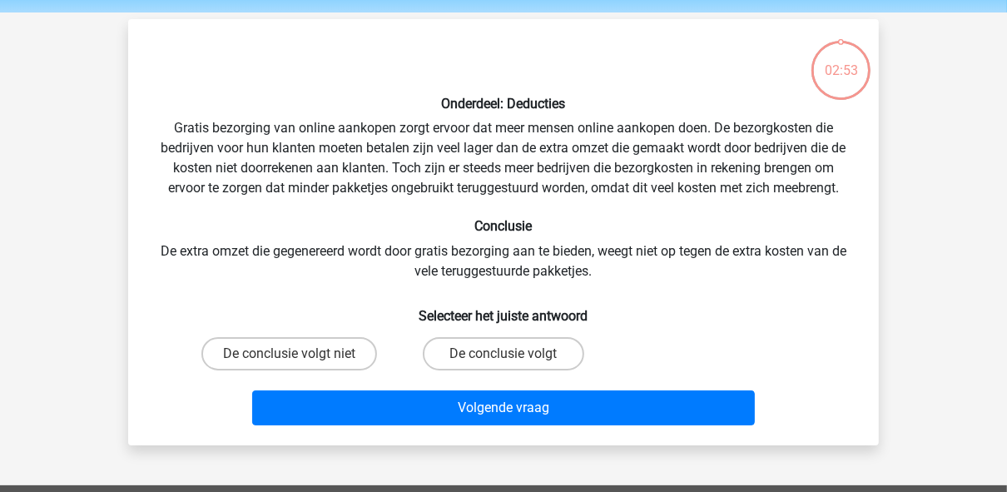
scroll to position [77, 0]
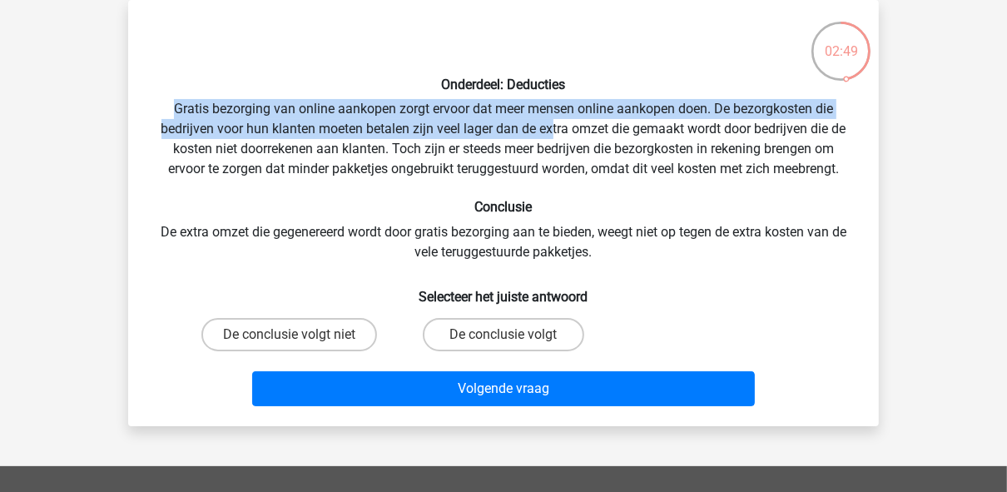
drag, startPoint x: 169, startPoint y: 108, endPoint x: 552, endPoint y: 129, distance: 384.1
click at [552, 129] on div "Onderdeel: Deducties Gratis bezorging van online aankopen zorgt ervoor dat meer…" at bounding box center [503, 212] width 737 height 399
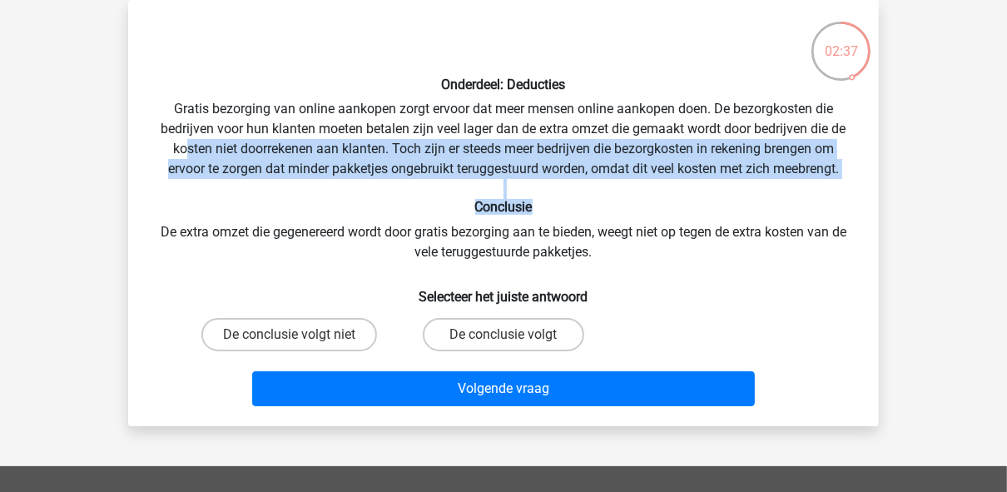
drag, startPoint x: 186, startPoint y: 146, endPoint x: 834, endPoint y: 204, distance: 649.8
click at [834, 204] on div "Onderdeel: Deducties Gratis bezorging van online aankopen zorgt ervoor dat meer…" at bounding box center [503, 212] width 737 height 399
click at [707, 193] on div "Onderdeel: Deducties Gratis bezorging van online aankopen zorgt ervoor dat meer…" at bounding box center [503, 212] width 737 height 399
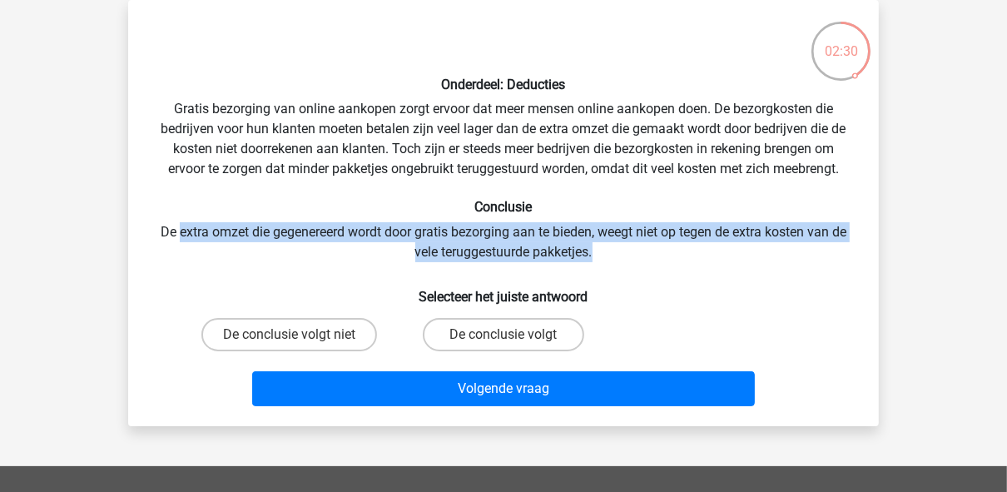
drag, startPoint x: 256, startPoint y: 235, endPoint x: 789, endPoint y: 247, distance: 532.6
click at [789, 247] on div "Onderdeel: Deducties Gratis bezorging van online aankopen zorgt ervoor dat meer…" at bounding box center [503, 212] width 737 height 399
click at [334, 338] on label "De conclusie volgt niet" at bounding box center [289, 334] width 176 height 33
click at [300, 338] on input "De conclusie volgt niet" at bounding box center [295, 339] width 11 height 11
radio input "true"
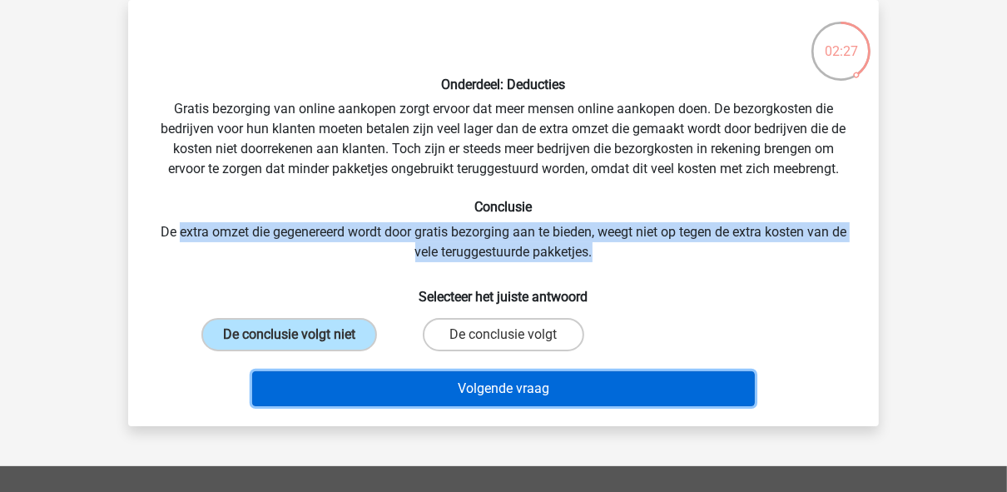
click at [425, 376] on button "Volgende vraag" at bounding box center [503, 388] width 503 height 35
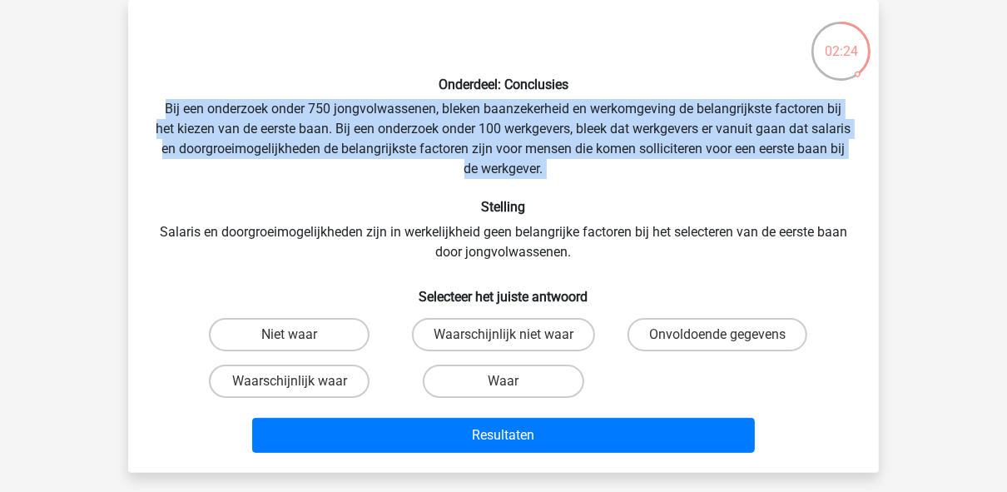
drag, startPoint x: 156, startPoint y: 106, endPoint x: 697, endPoint y: 191, distance: 547.4
click at [697, 191] on div "Onderdeel: Conclusies Bij een onderzoek onder 750 jongvolwassenen, bleken baanz…" at bounding box center [503, 236] width 737 height 446
click at [217, 150] on div "Onderdeel: Conclusies Bij een onderzoek onder 750 jongvolwassenen, bleken baanz…" at bounding box center [503, 236] width 737 height 446
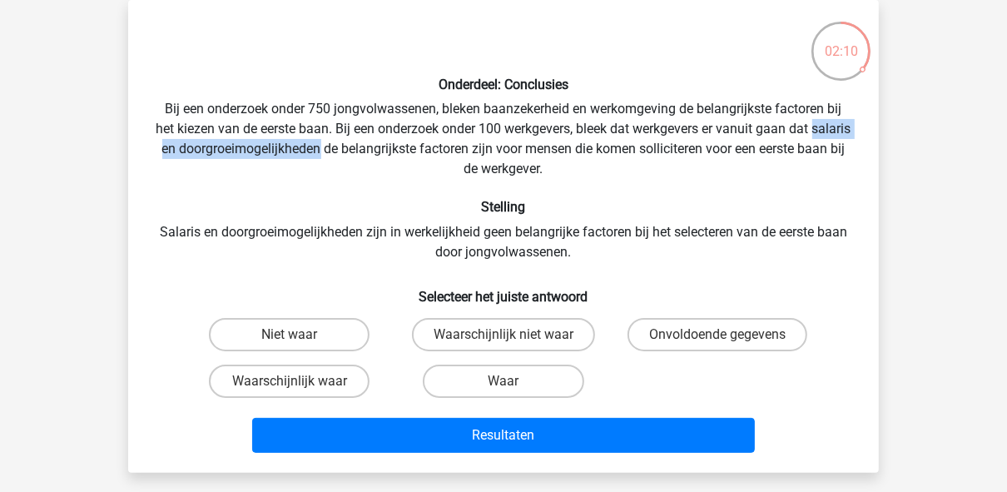
drag, startPoint x: 155, startPoint y: 151, endPoint x: 365, endPoint y: 150, distance: 210.5
click at [365, 150] on div "Onderdeel: Conclusies Bij een onderzoek onder 750 jongvolwassenen, bleken baanz…" at bounding box center [503, 236] width 737 height 446
click at [304, 333] on label "Niet waar" at bounding box center [289, 334] width 161 height 33
click at [300, 334] on input "Niet waar" at bounding box center [295, 339] width 11 height 11
radio input "true"
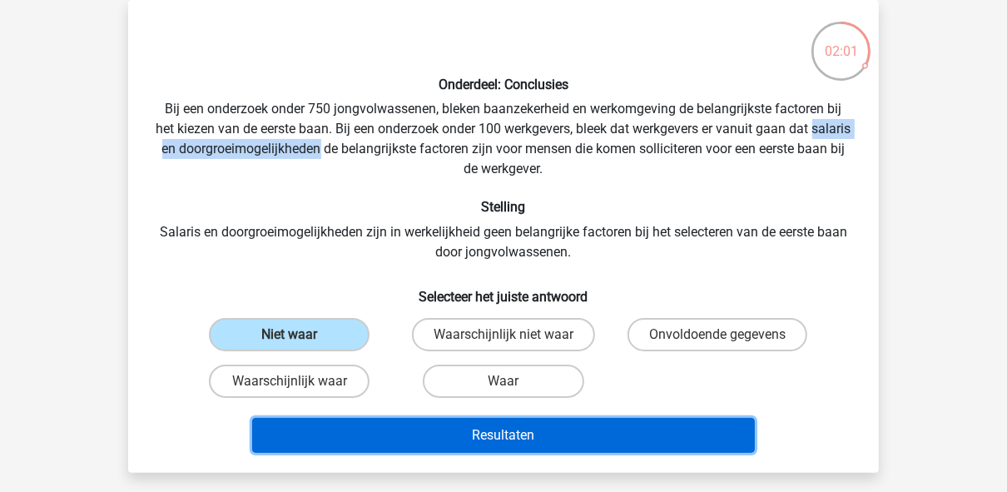
click at [486, 436] on button "Resultaten" at bounding box center [503, 435] width 503 height 35
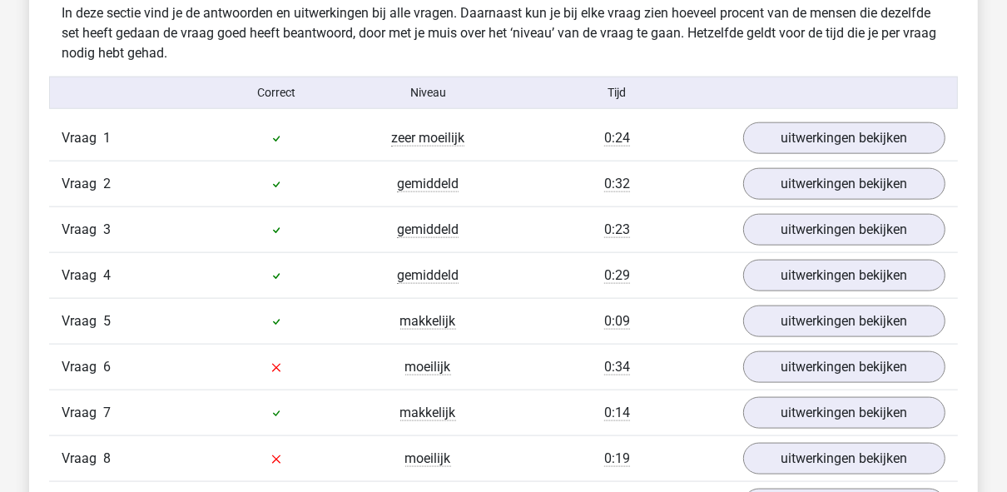
scroll to position [1331, 0]
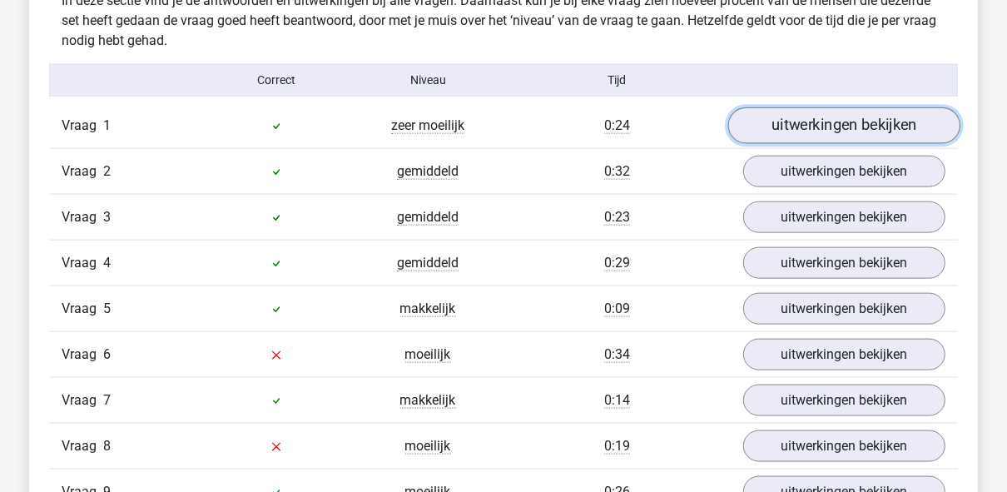
click at [890, 127] on link "uitwerkingen bekijken" at bounding box center [844, 125] width 232 height 37
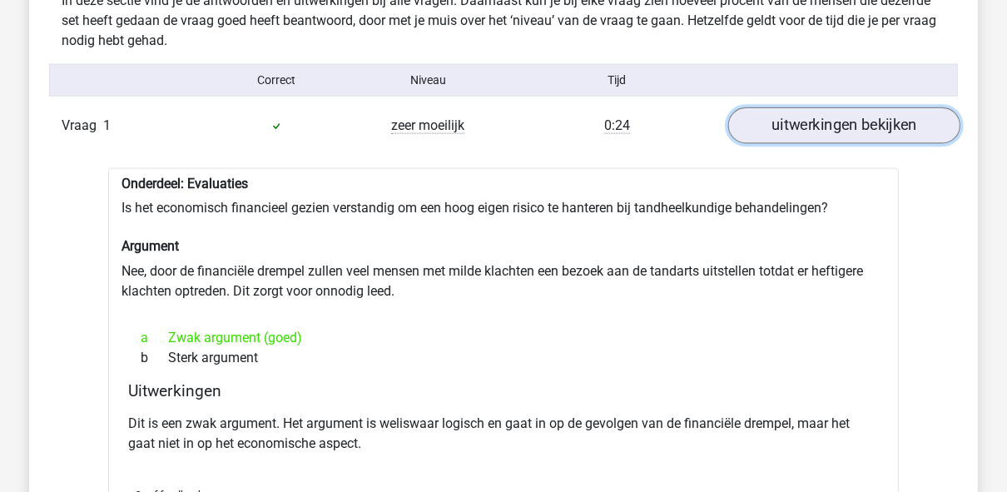
click at [878, 126] on link "uitwerkingen bekijken" at bounding box center [844, 125] width 232 height 37
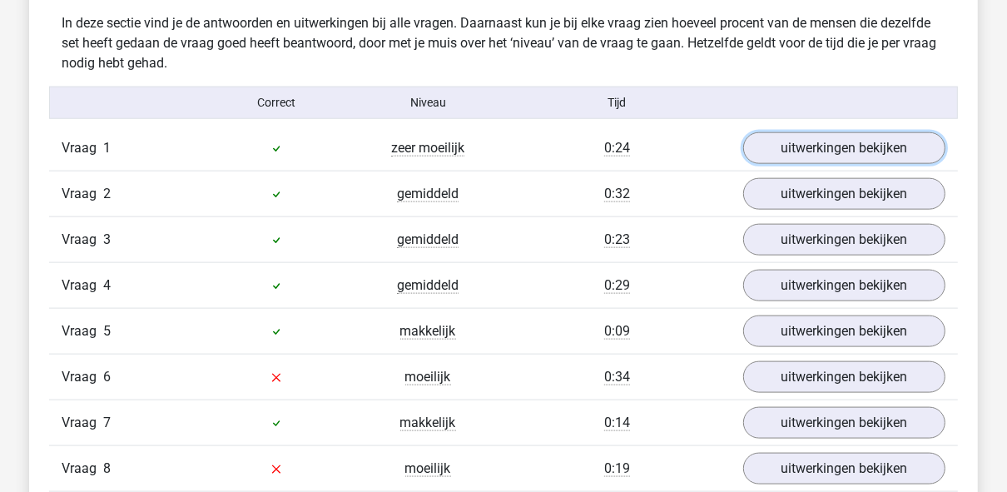
scroll to position [1198, 0]
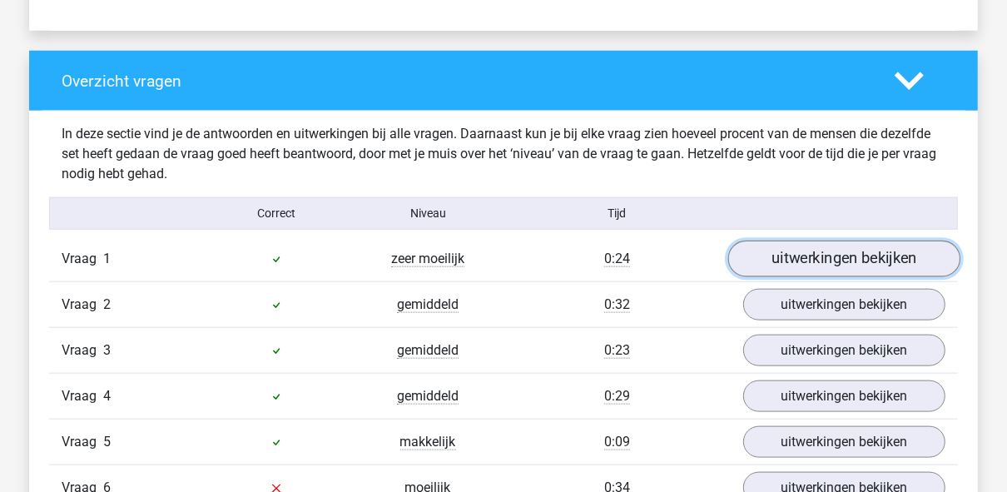
click at [812, 243] on link "uitwerkingen bekijken" at bounding box center [844, 258] width 232 height 37
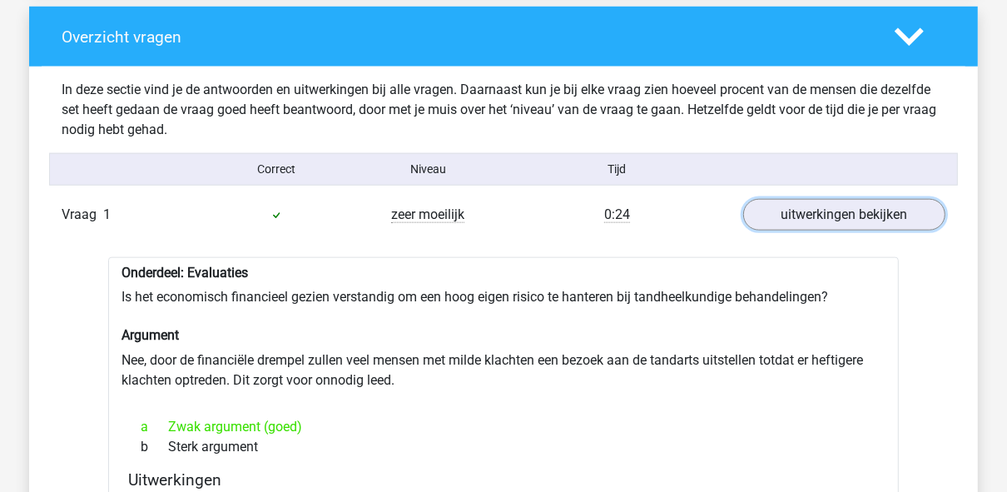
scroll to position [1331, 0]
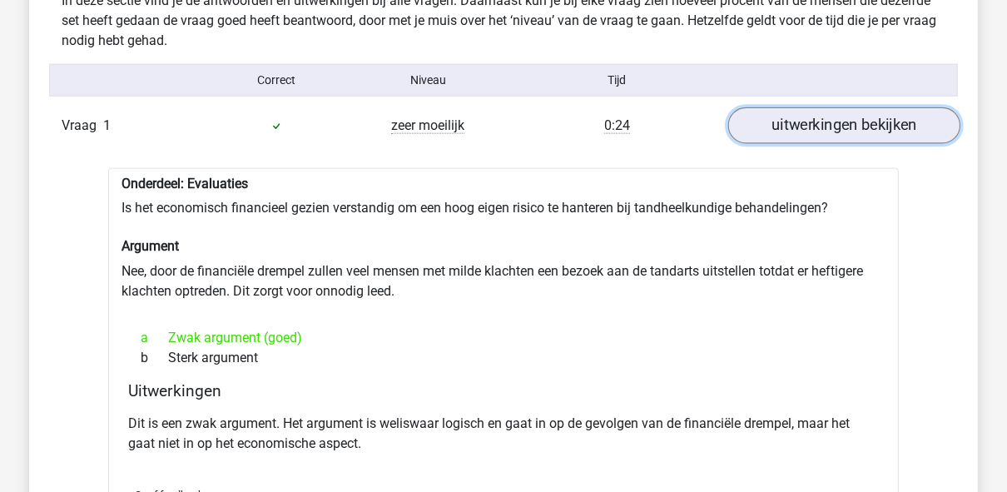
click at [794, 129] on link "uitwerkingen bekijken" at bounding box center [844, 125] width 232 height 37
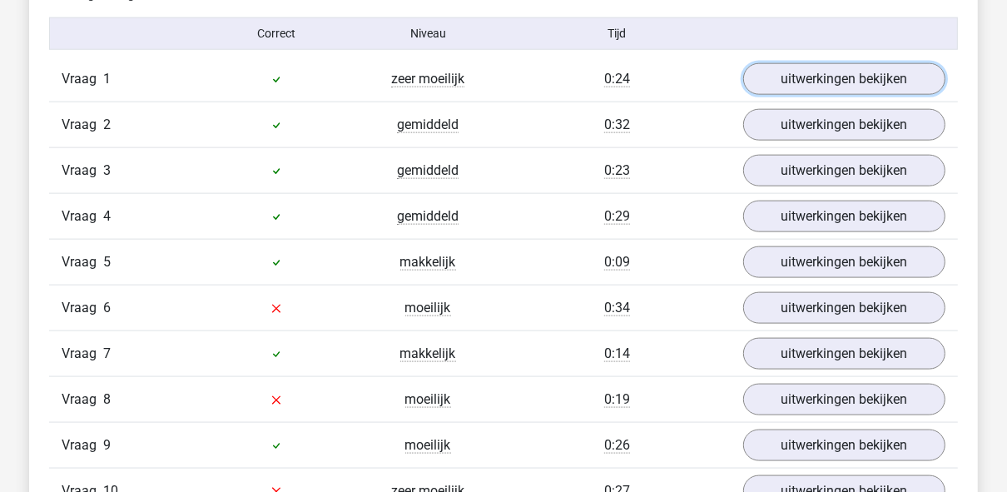
scroll to position [1464, 0]
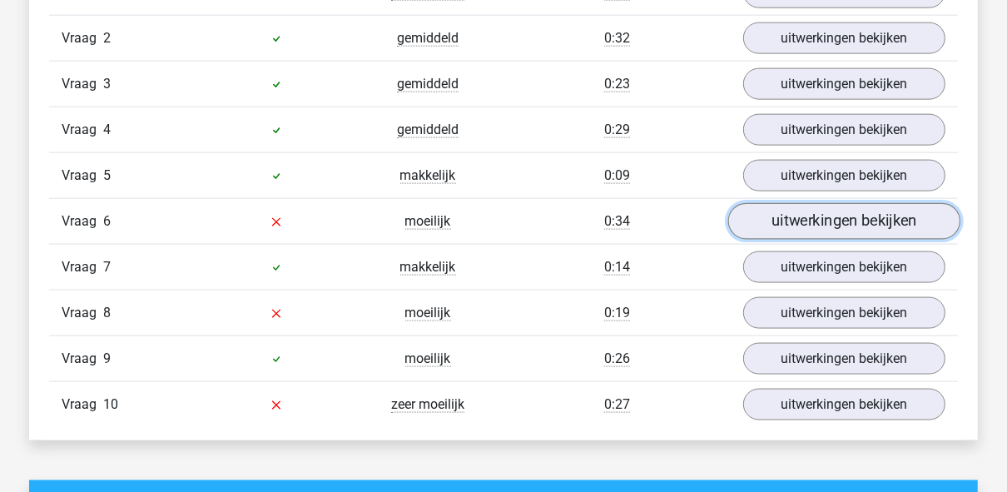
click at [805, 226] on link "uitwerkingen bekijken" at bounding box center [844, 221] width 232 height 37
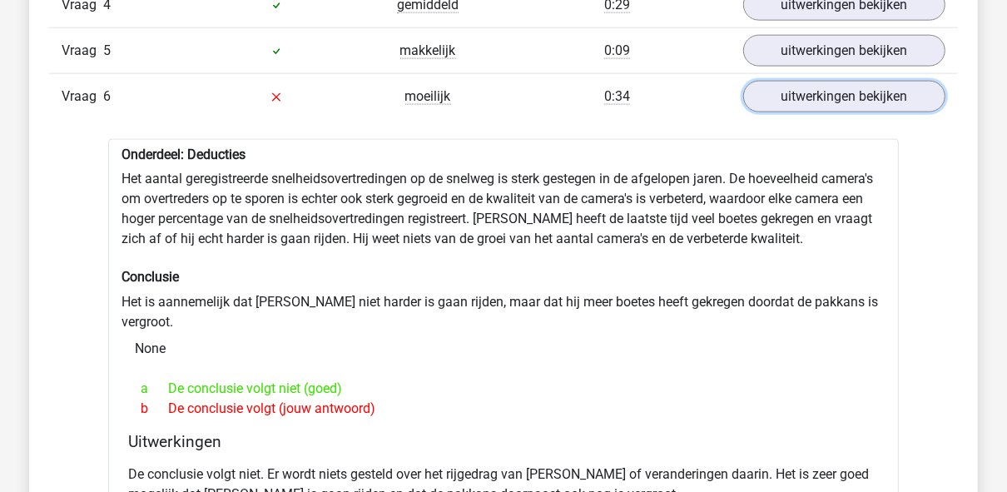
scroll to position [1597, 0]
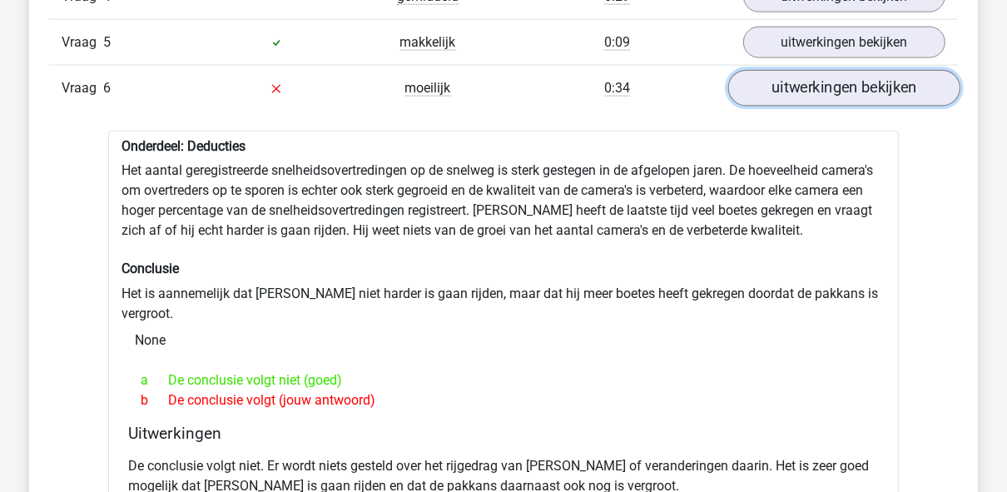
click at [903, 85] on link "uitwerkingen bekijken" at bounding box center [844, 88] width 232 height 37
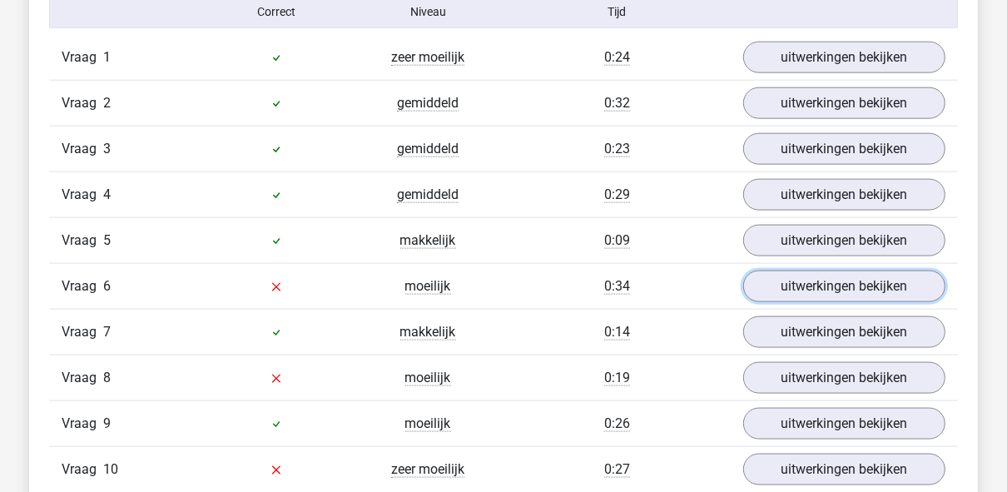
scroll to position [1398, 0]
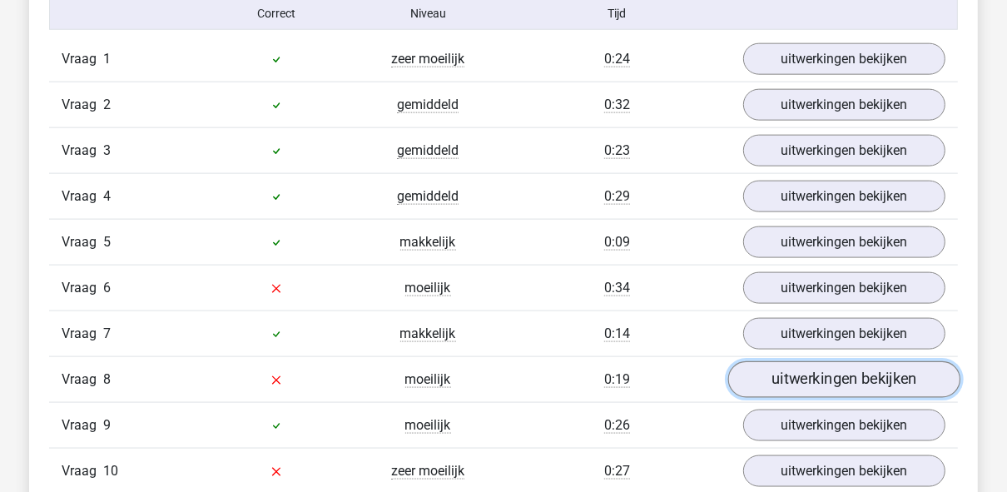
click at [826, 379] on link "uitwerkingen bekijken" at bounding box center [844, 379] width 232 height 37
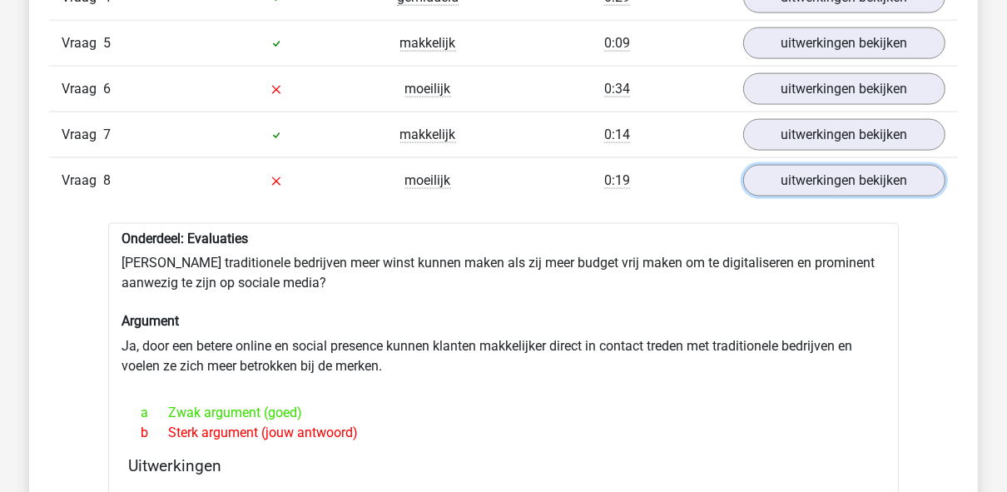
scroll to position [1597, 0]
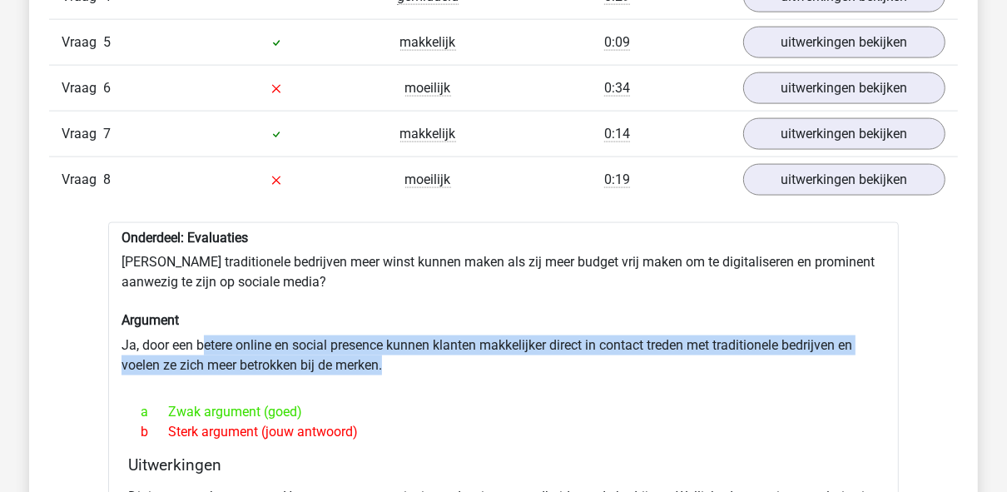
drag, startPoint x: 205, startPoint y: 338, endPoint x: 471, endPoint y: 357, distance: 266.1
click at [471, 357] on div "Onderdeel: Evaluaties Zouden traditionele bedrijven meer winst kunnen maken als…" at bounding box center [503, 423] width 790 height 402
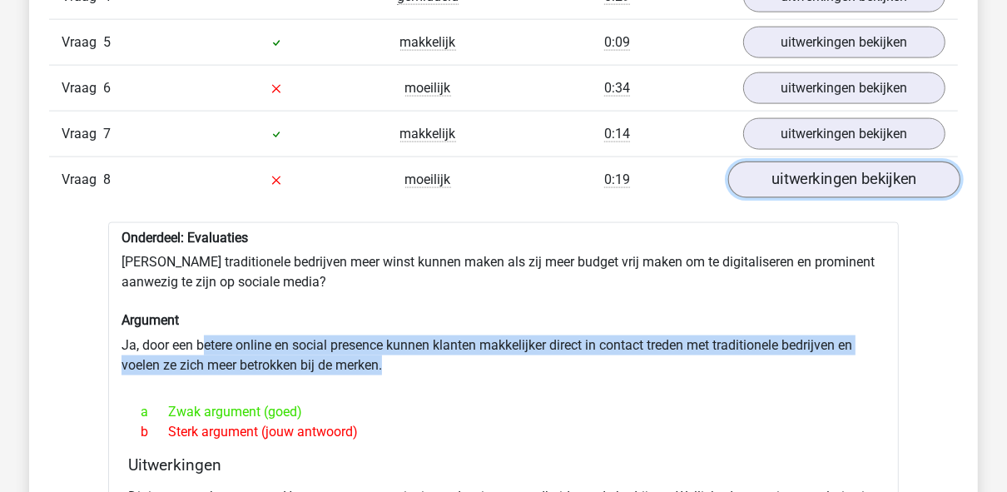
click at [807, 175] on link "uitwerkingen bekijken" at bounding box center [844, 179] width 232 height 37
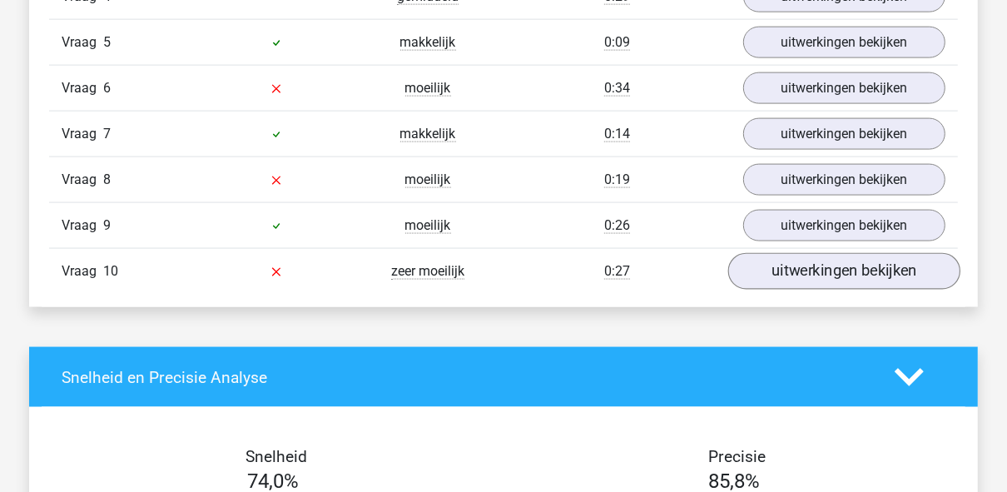
click at [878, 299] on div "Kies premium seyma seyma.unlu@antwerpen.be" at bounding box center [503, 244] width 1007 height 3683
click at [878, 265] on link "uitwerkingen bekijken" at bounding box center [844, 271] width 232 height 37
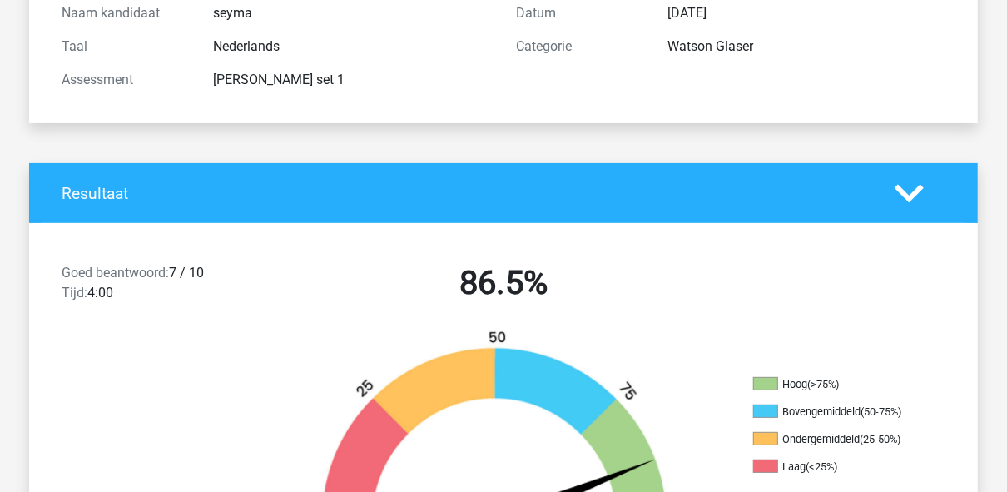
scroll to position [0, 0]
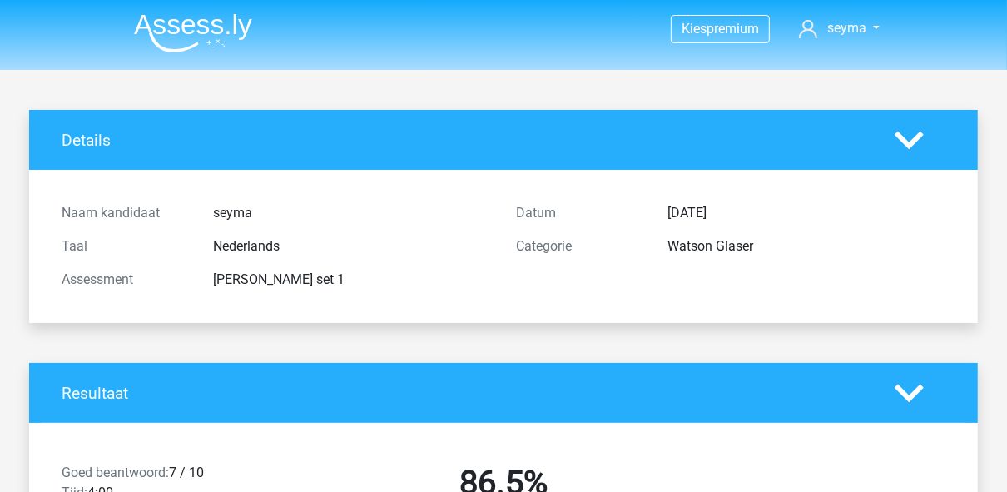
click at [194, 17] on img at bounding box center [193, 32] width 118 height 39
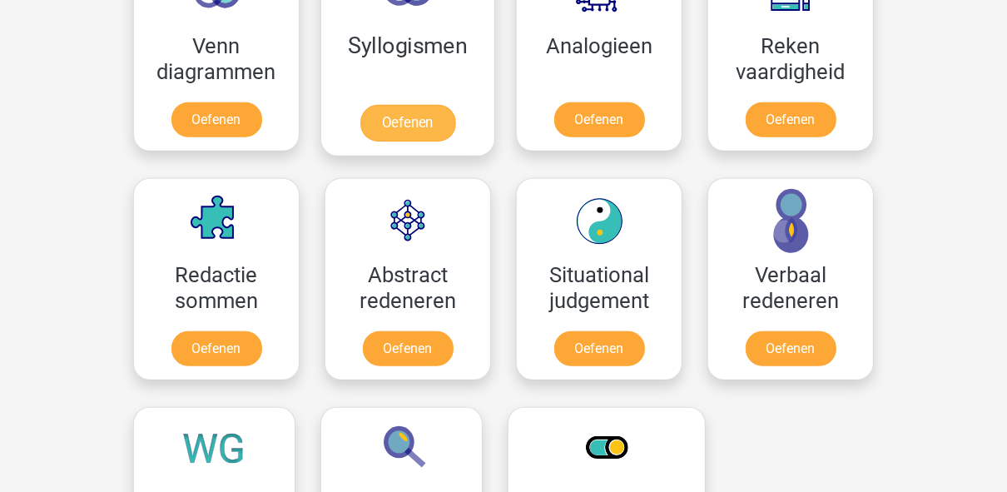
scroll to position [1065, 0]
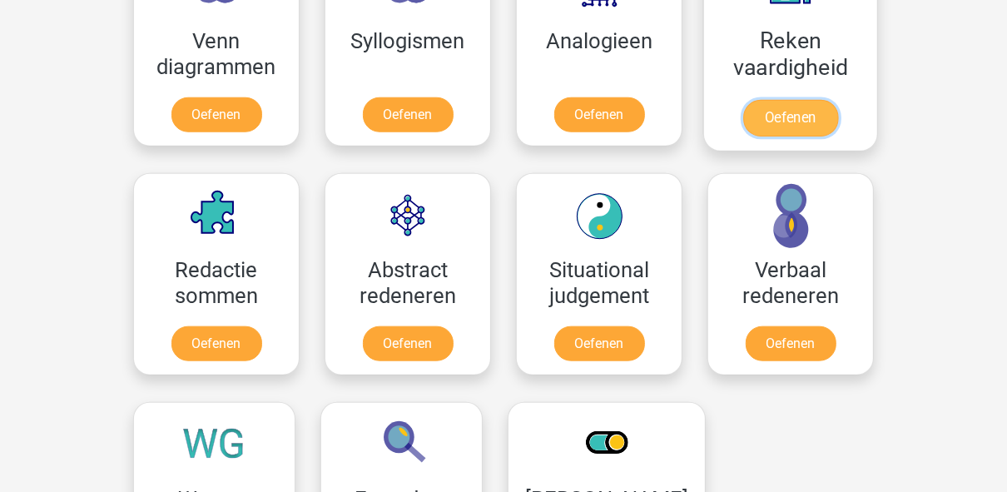
click at [779, 100] on link "Oefenen" at bounding box center [790, 118] width 95 height 37
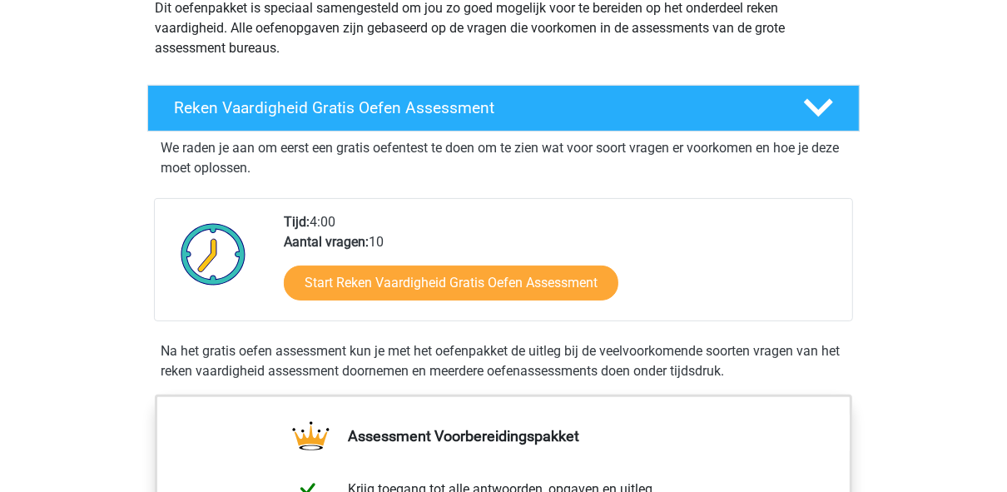
scroll to position [266, 0]
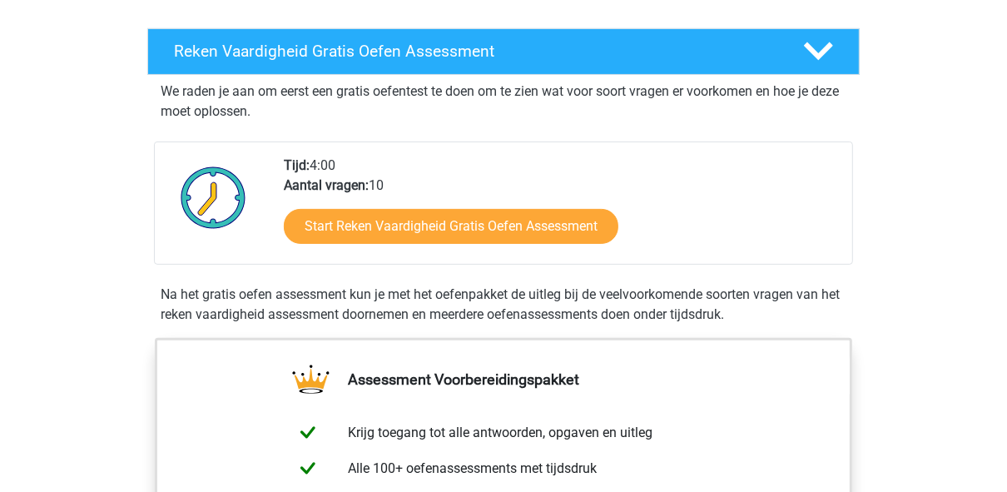
click at [504, 250] on div "Start Reken Vaardigheid Gratis Oefen Assessment" at bounding box center [561, 229] width 555 height 68
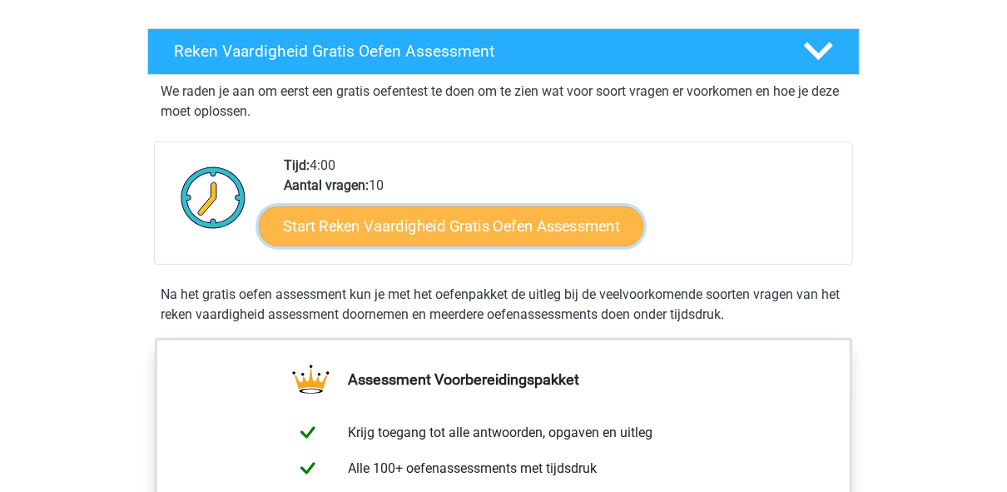
click at [504, 236] on link "Start Reken Vaardigheid Gratis Oefen Assessment" at bounding box center [451, 225] width 384 height 40
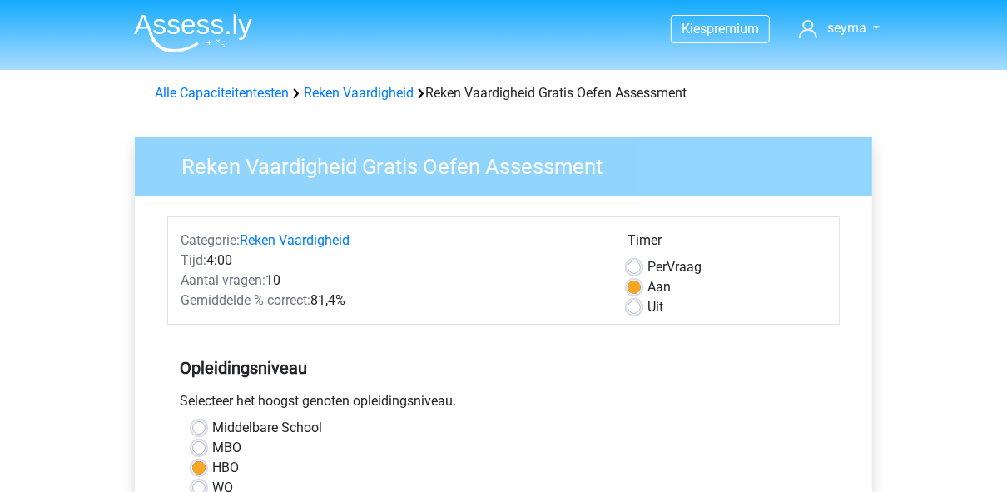
click at [248, 432] on label "Middelbare School" at bounding box center [267, 428] width 110 height 20
click at [205, 432] on input "Middelbare School" at bounding box center [198, 426] width 13 height 17
radio input "true"
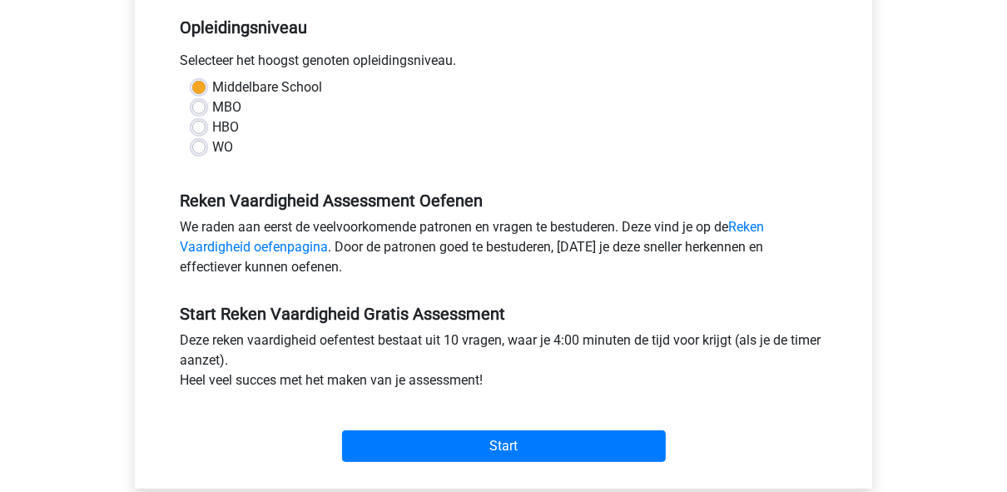
scroll to position [532, 0]
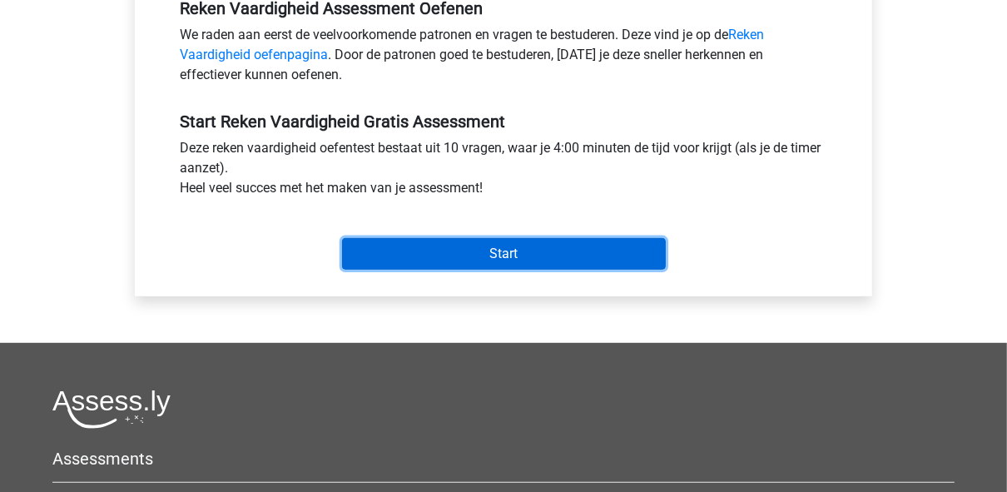
click at [526, 262] on input "Start" at bounding box center [504, 254] width 324 height 32
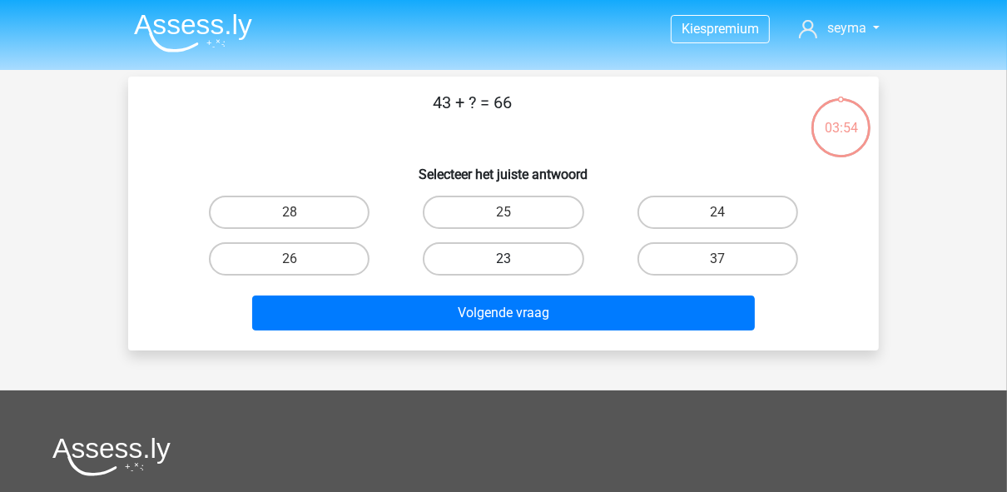
click at [528, 260] on label "23" at bounding box center [503, 258] width 161 height 33
click at [514, 260] on input "23" at bounding box center [508, 264] width 11 height 11
radio input "true"
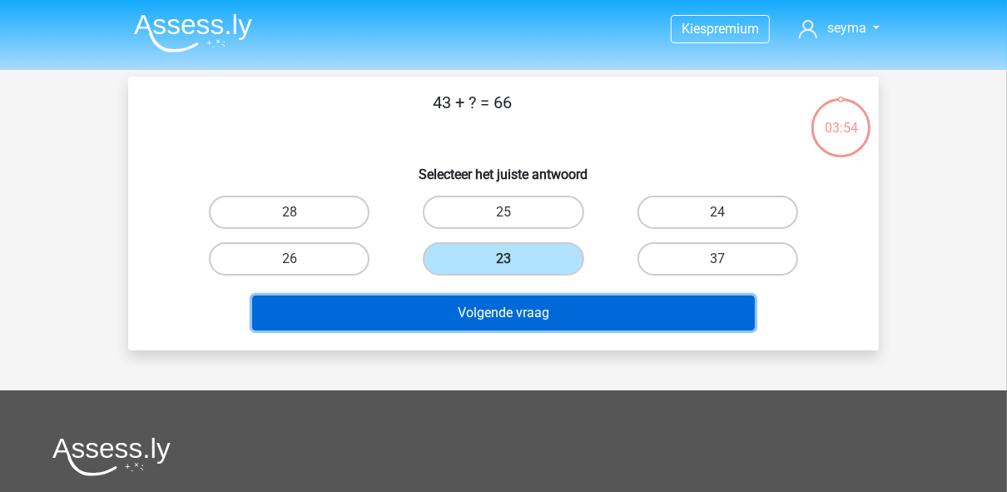
click at [543, 313] on button "Volgende vraag" at bounding box center [503, 312] width 503 height 35
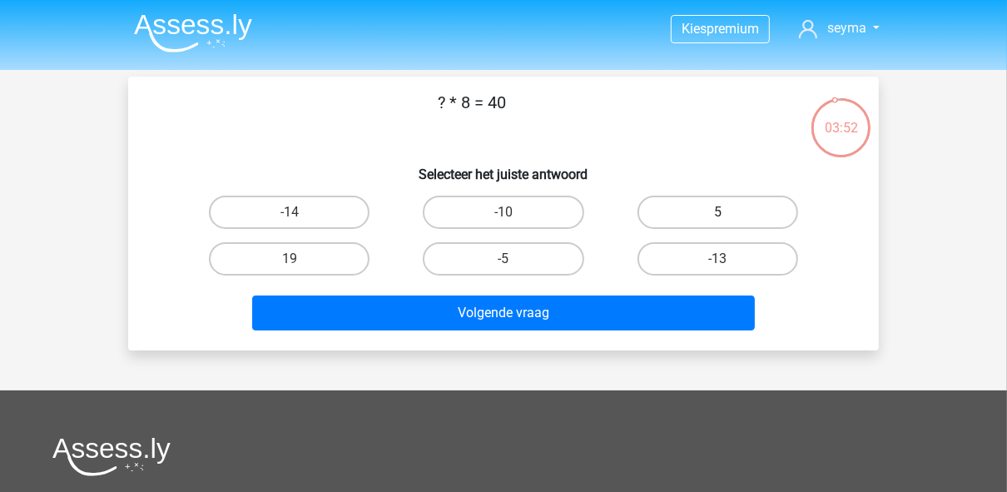
click at [708, 215] on label "5" at bounding box center [717, 211] width 161 height 33
click at [717, 215] on input "5" at bounding box center [722, 217] width 11 height 11
radio input "true"
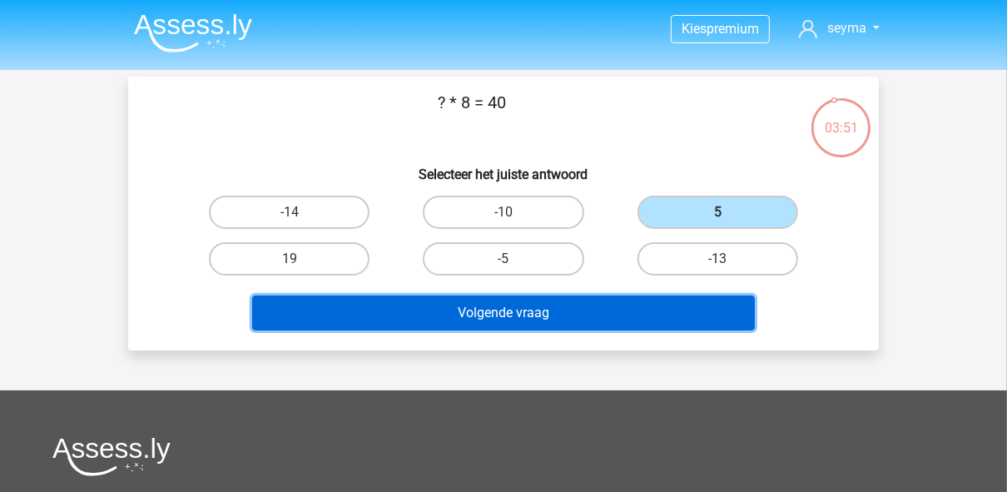
click at [616, 320] on button "Volgende vraag" at bounding box center [503, 312] width 503 height 35
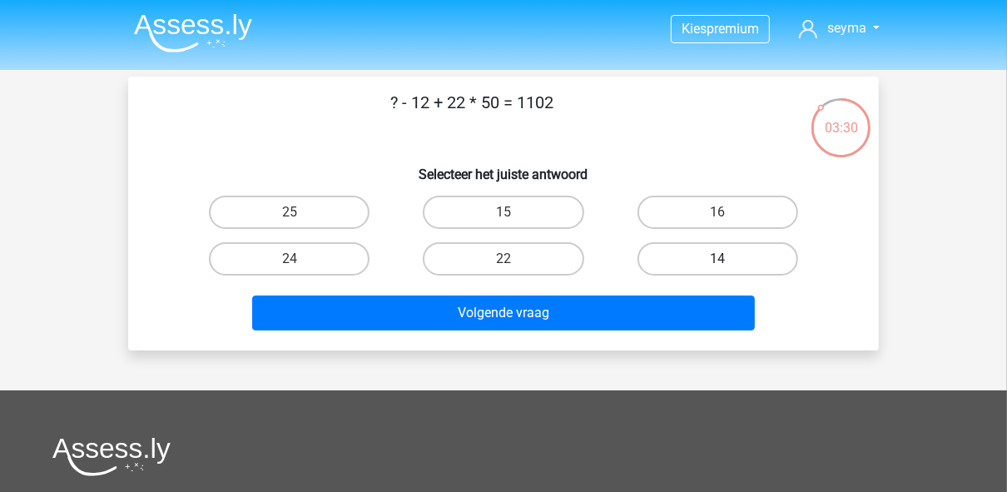
click at [735, 258] on label "14" at bounding box center [717, 258] width 161 height 33
click at [728, 259] on input "14" at bounding box center [722, 264] width 11 height 11
radio input "true"
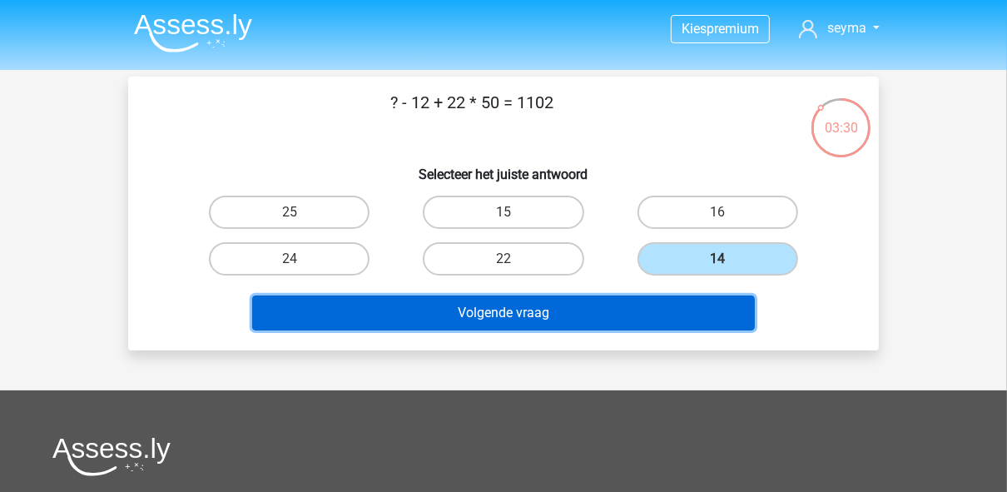
click at [700, 301] on button "Volgende vraag" at bounding box center [503, 312] width 503 height 35
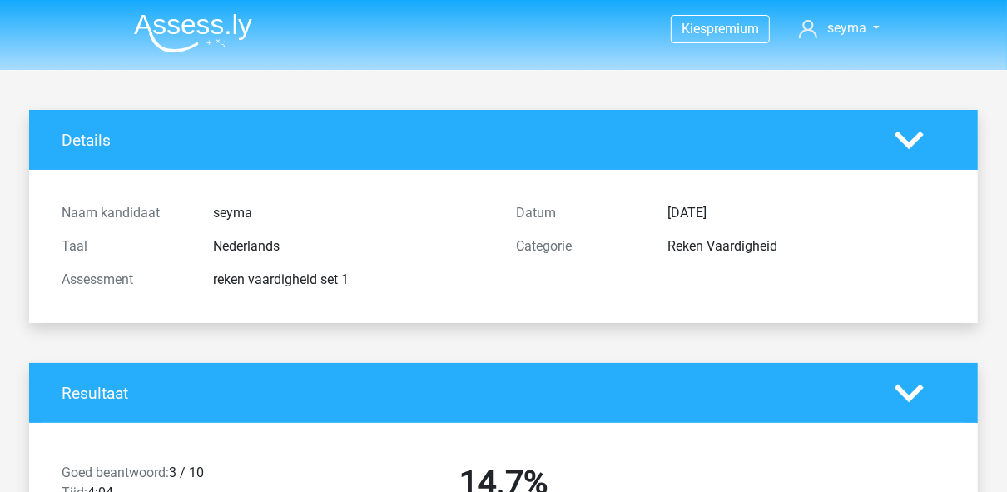
drag, startPoint x: 37, startPoint y: 299, endPoint x: 326, endPoint y: 319, distance: 289.4
click at [37, 299] on div "Details Naam kandidaat seyma Taal Nederlands Assessment reken vaardigheid set 1…" at bounding box center [503, 216] width 948 height 213
click at [226, 20] on img at bounding box center [193, 32] width 118 height 39
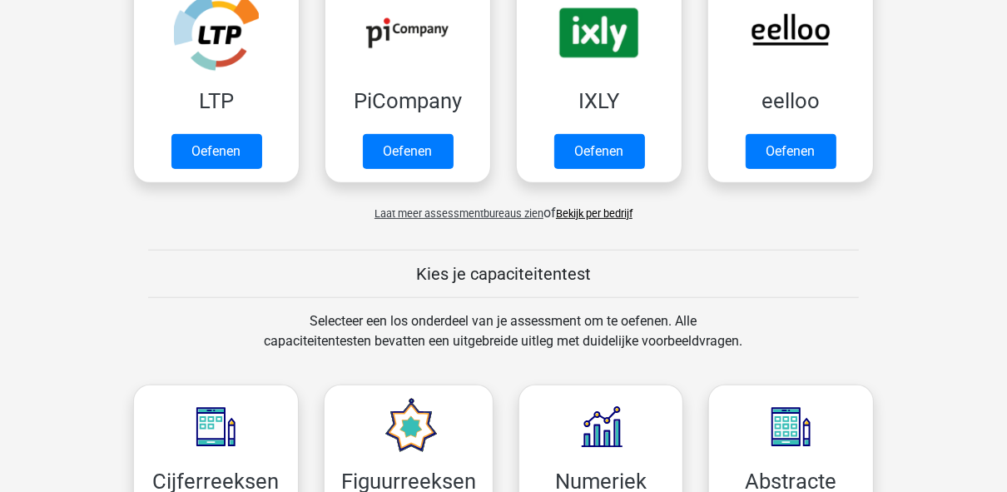
scroll to position [599, 0]
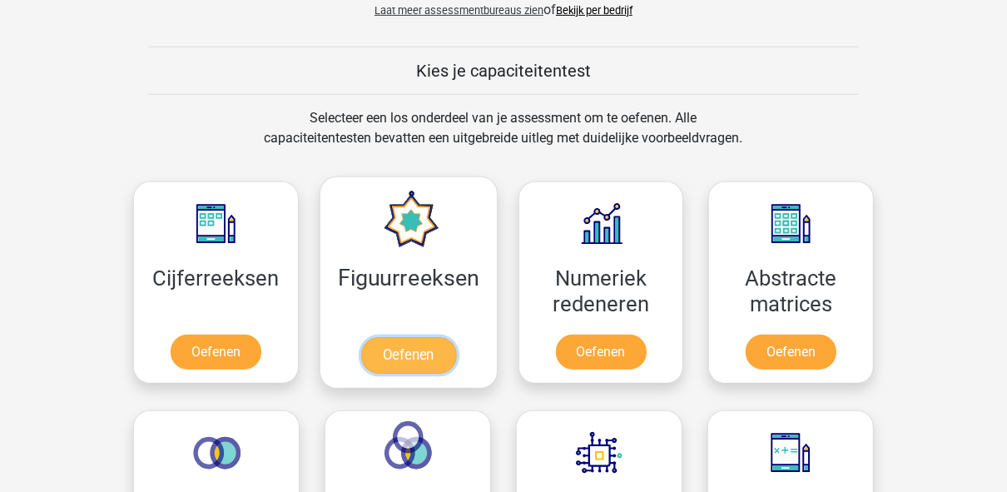
click at [389, 337] on link "Oefenen" at bounding box center [407, 355] width 95 height 37
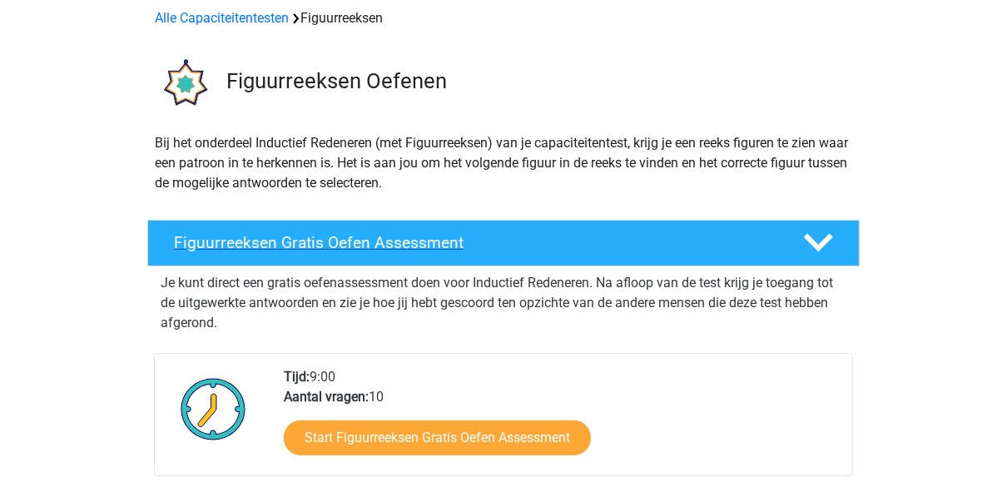
scroll to position [333, 0]
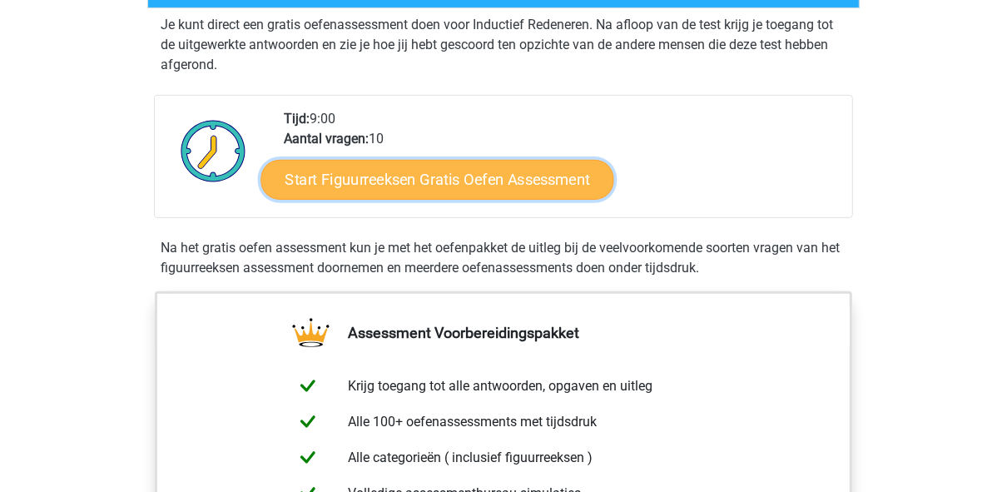
click at [446, 171] on link "Start Figuurreeksen Gratis Oefen Assessment" at bounding box center [437, 179] width 353 height 40
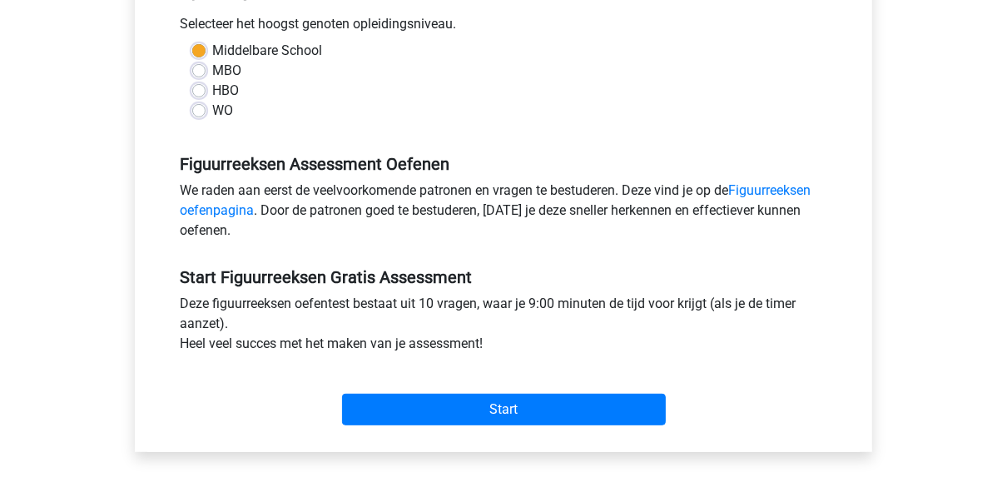
scroll to position [532, 0]
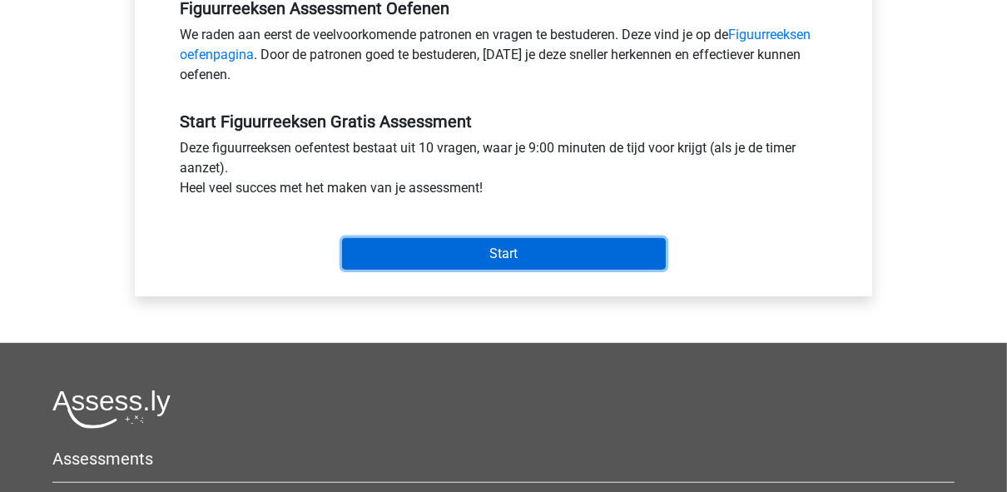
click at [541, 243] on input "Start" at bounding box center [504, 254] width 324 height 32
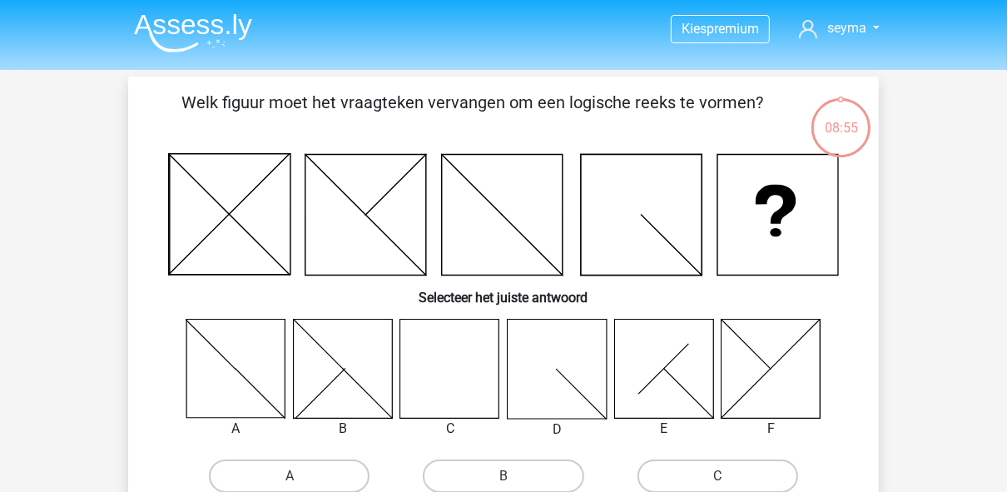
click at [423, 375] on icon at bounding box center [449, 368] width 99 height 99
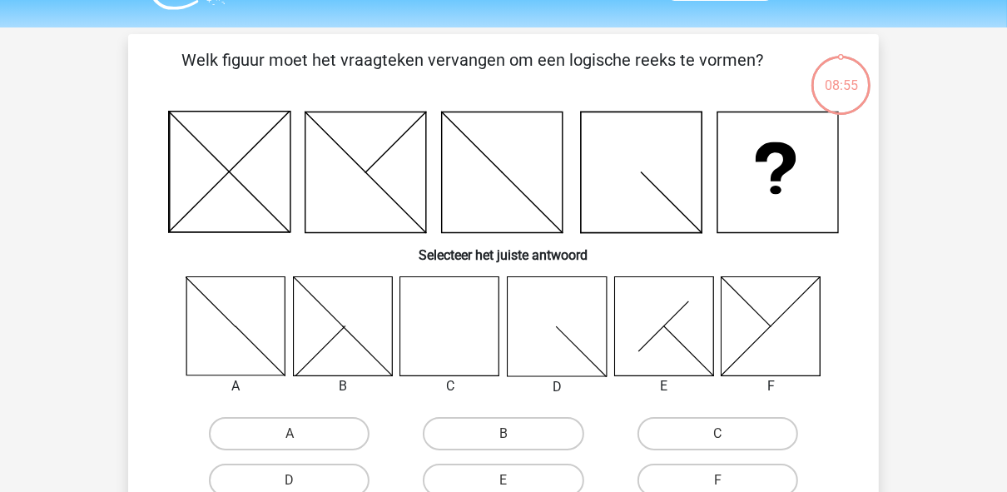
scroll to position [67, 0]
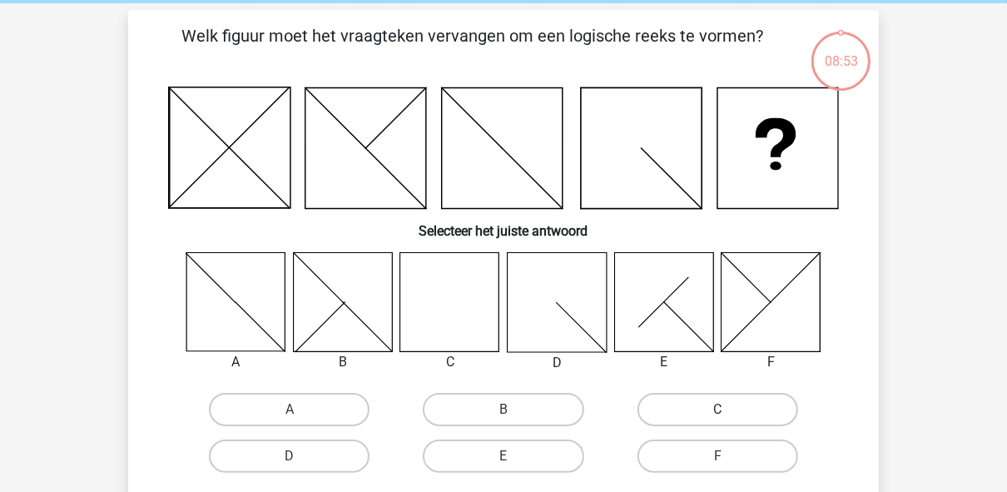
click at [751, 406] on label "C" at bounding box center [717, 409] width 161 height 33
click at [728, 409] on input "C" at bounding box center [722, 414] width 11 height 11
radio input "true"
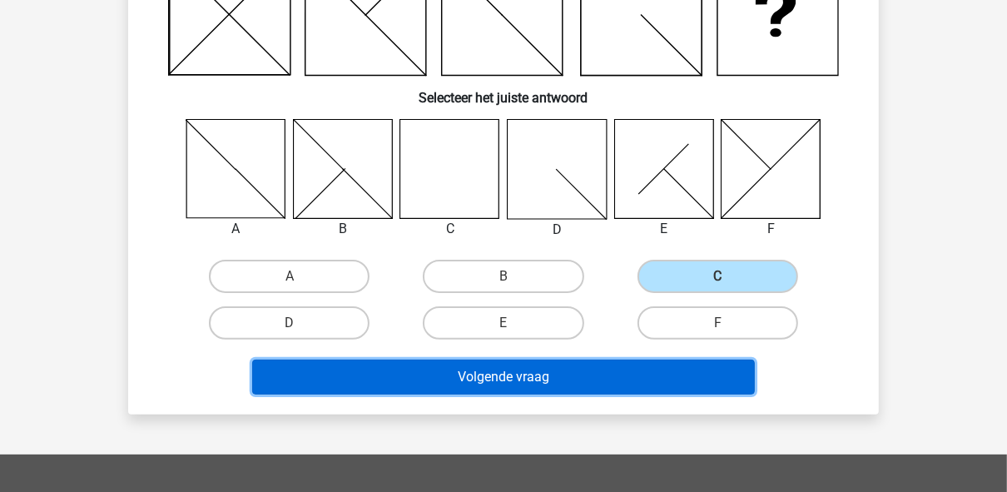
click at [548, 381] on button "Volgende vraag" at bounding box center [503, 376] width 503 height 35
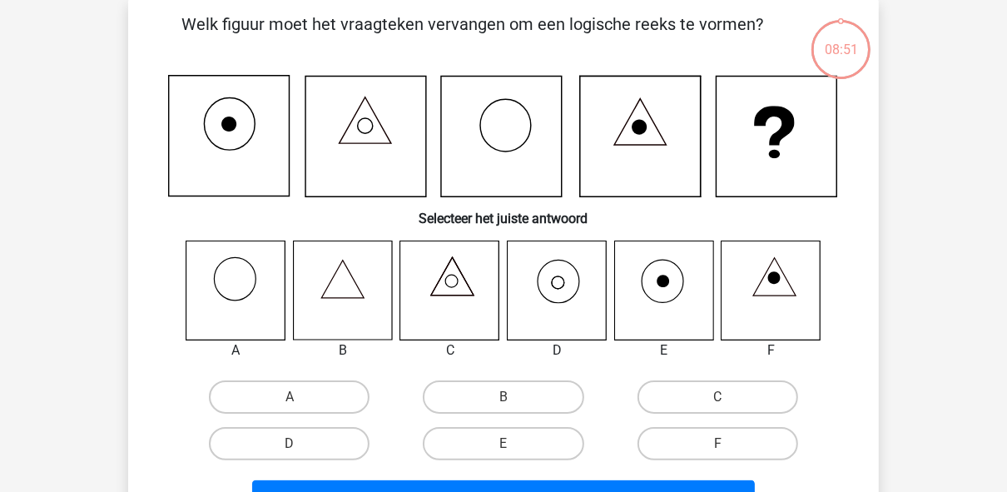
scroll to position [77, 0]
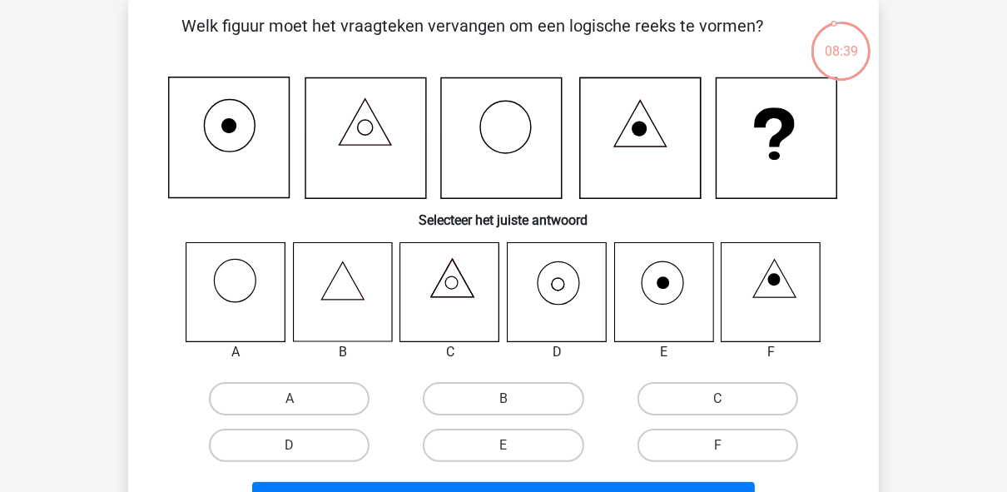
click at [674, 286] on icon at bounding box center [663, 291] width 99 height 99
click at [466, 447] on label "E" at bounding box center [503, 444] width 161 height 33
click at [503, 447] on input "E" at bounding box center [508, 450] width 11 height 11
radio input "true"
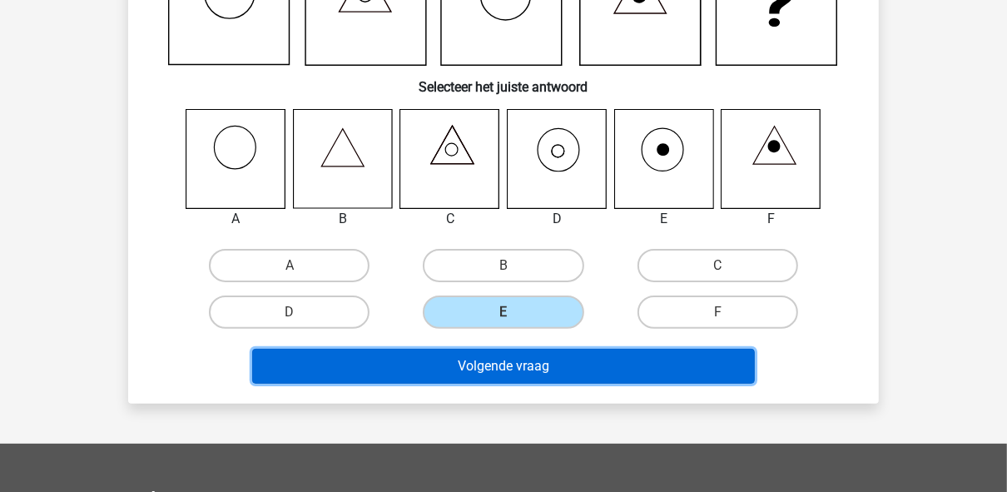
click at [525, 378] on button "Volgende vraag" at bounding box center [503, 366] width 503 height 35
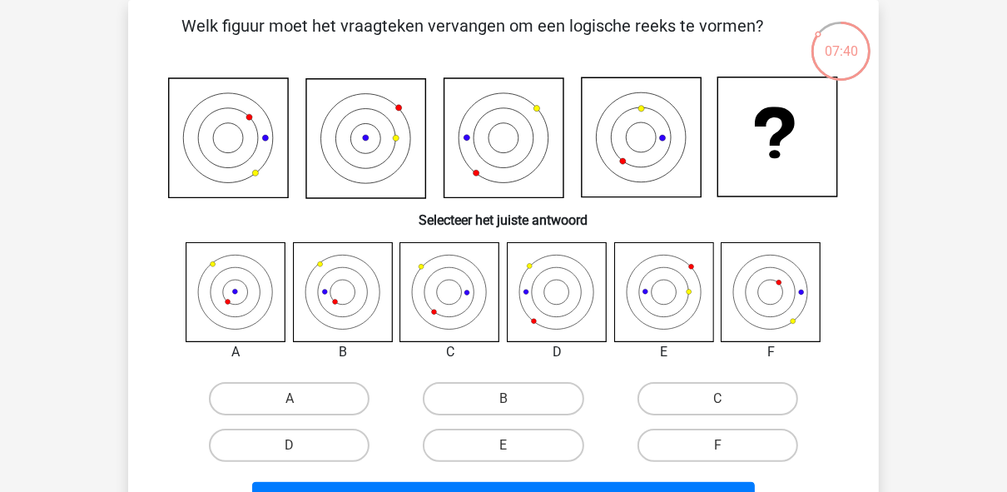
click at [571, 272] on icon at bounding box center [556, 291] width 99 height 99
click at [291, 453] on input "D" at bounding box center [295, 450] width 11 height 11
radio input "true"
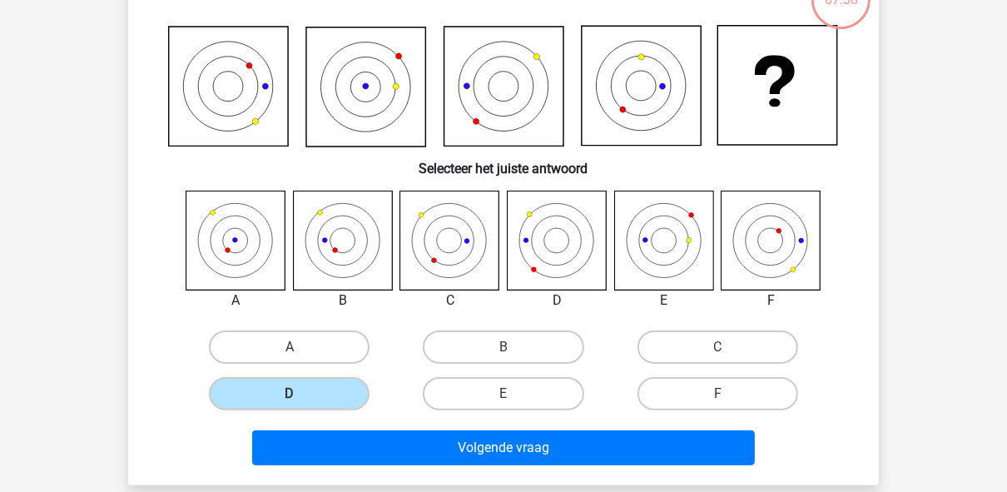
scroll to position [210, 0]
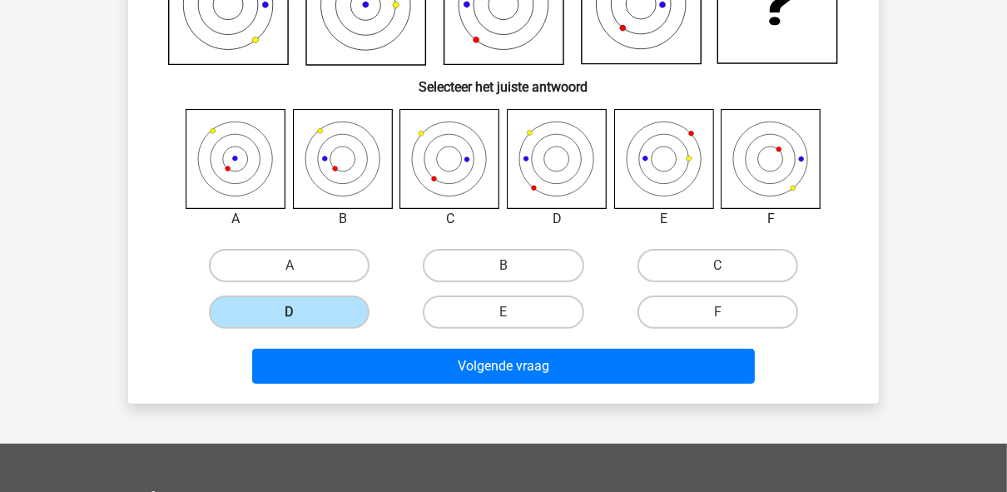
click at [371, 398] on div "Welk figuur moet het vraagteken vervangen om een logische reeks te vormen? Sele…" at bounding box center [503, 135] width 750 height 537
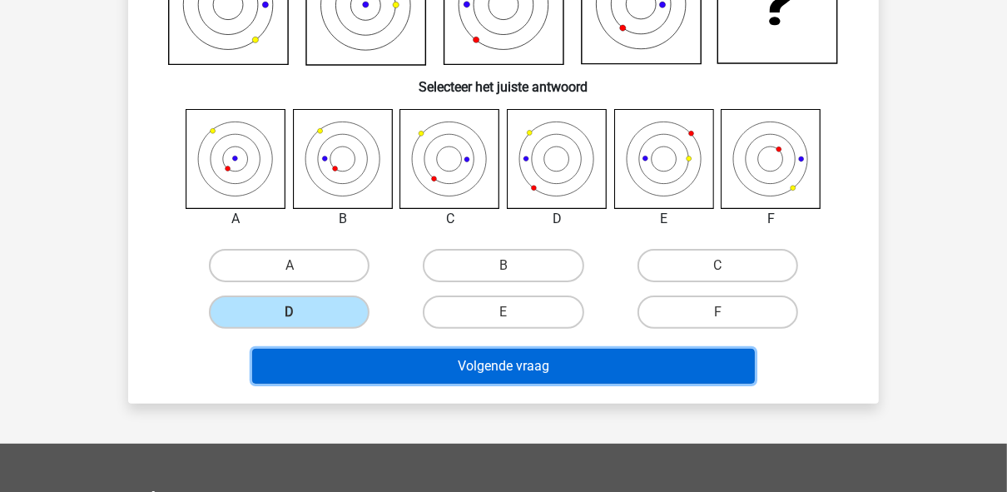
click at [389, 369] on button "Volgende vraag" at bounding box center [503, 366] width 503 height 35
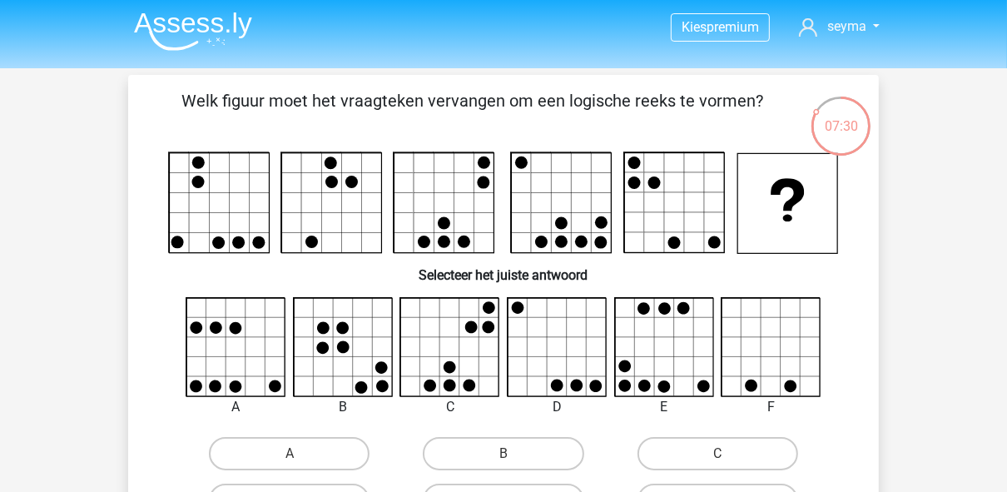
scroll to position [0, 0]
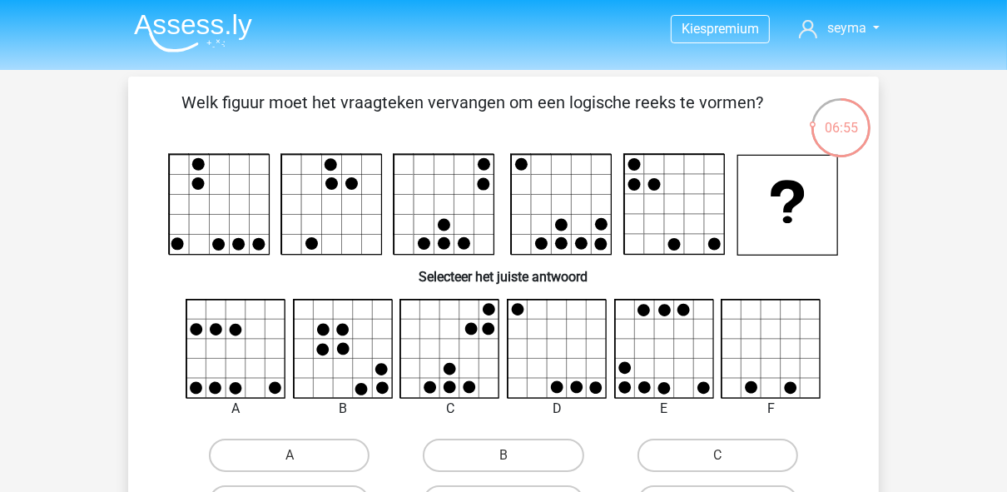
click at [483, 329] on icon at bounding box center [489, 328] width 12 height 12
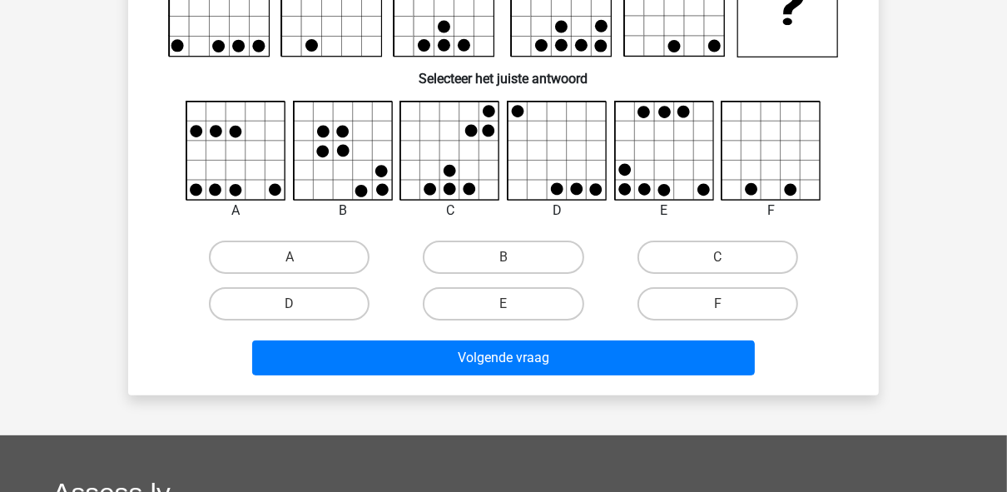
scroll to position [200, 0]
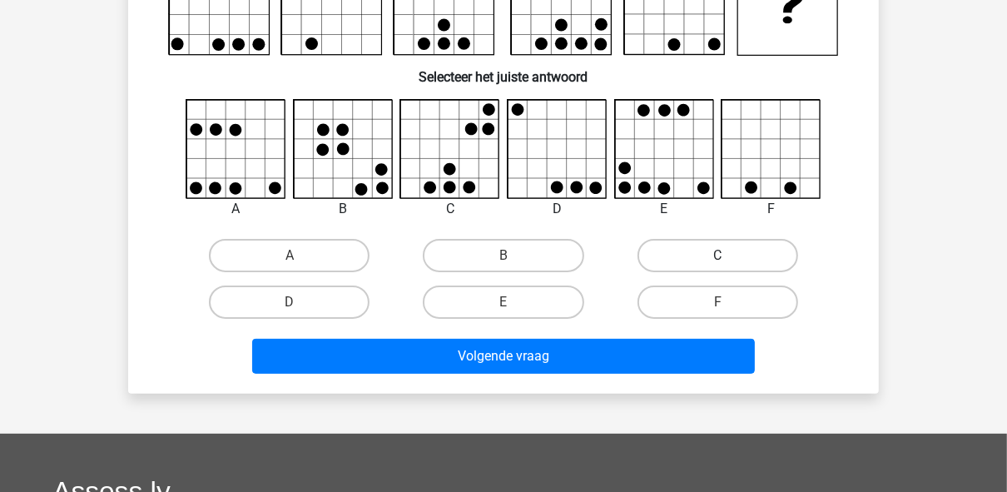
click at [715, 263] on label "C" at bounding box center [717, 255] width 161 height 33
click at [717, 263] on input "C" at bounding box center [722, 260] width 11 height 11
radio input "true"
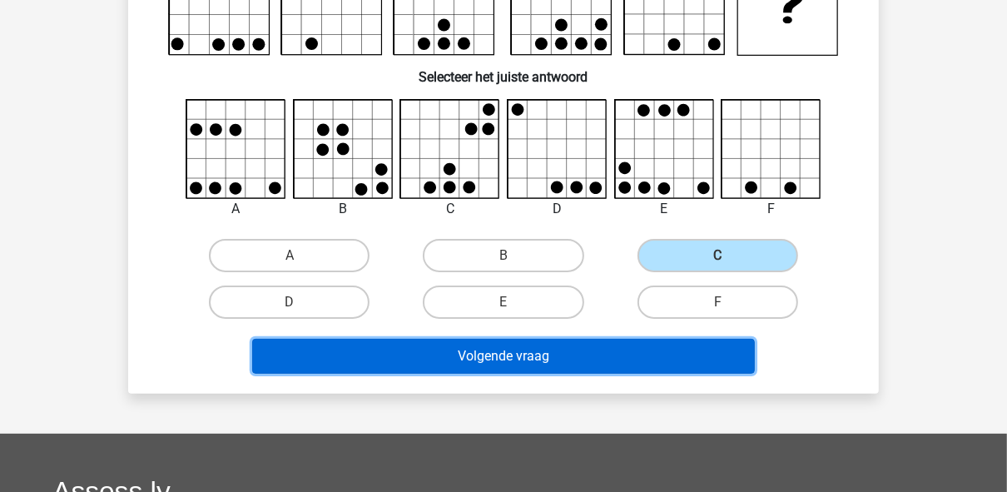
click at [637, 359] on button "Volgende vraag" at bounding box center [503, 356] width 503 height 35
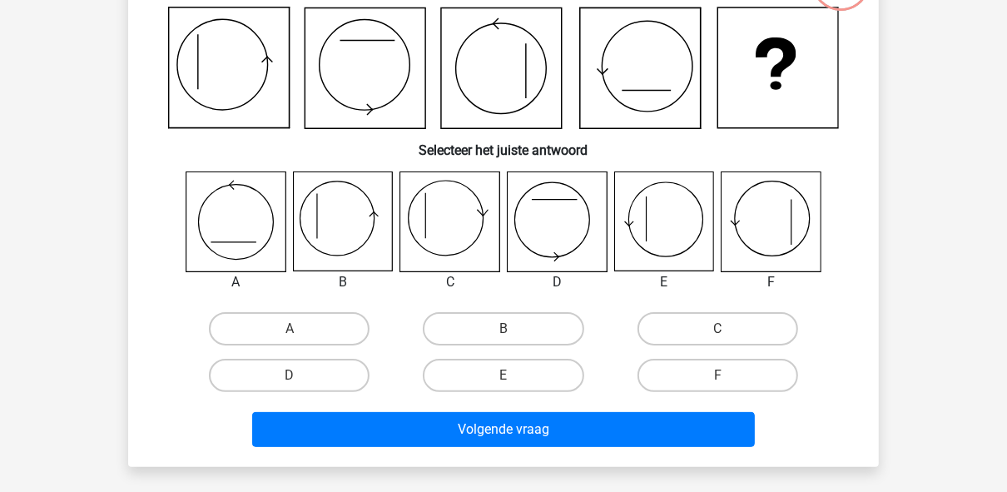
scroll to position [77, 0]
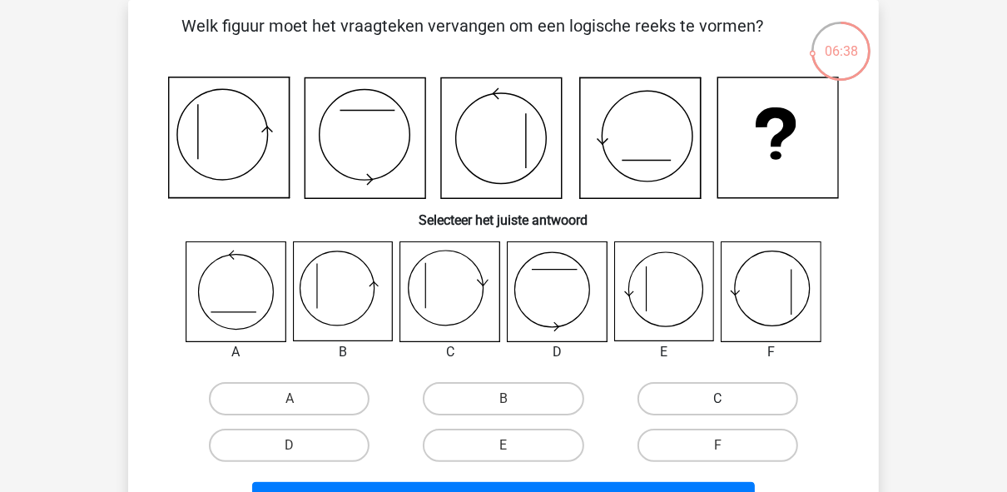
click at [745, 406] on label "C" at bounding box center [717, 398] width 161 height 33
click at [728, 406] on input "C" at bounding box center [722, 403] width 11 height 11
radio input "true"
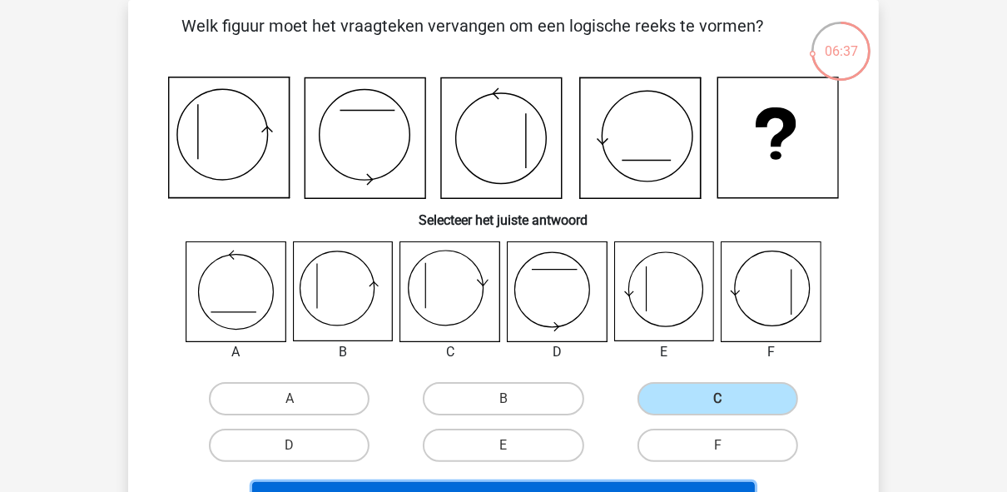
click at [621, 487] on button "Volgende vraag" at bounding box center [503, 499] width 503 height 35
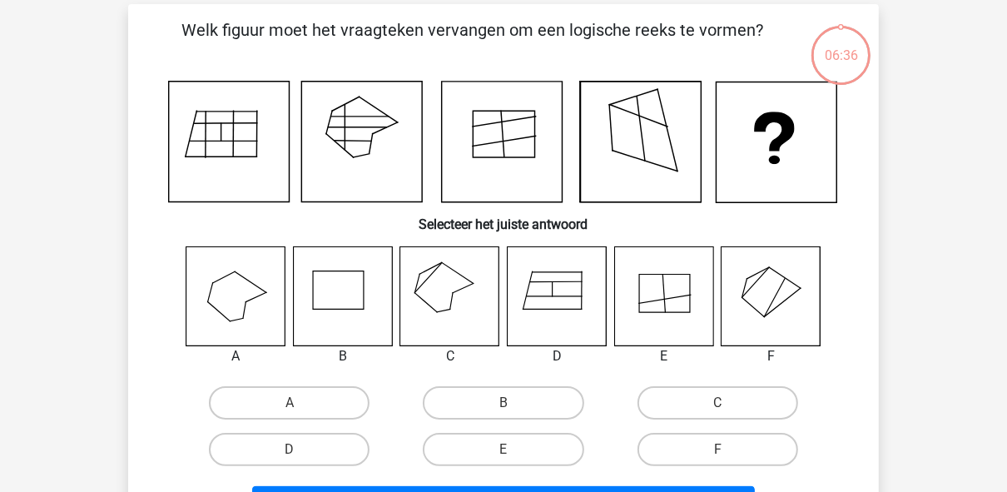
scroll to position [10, 0]
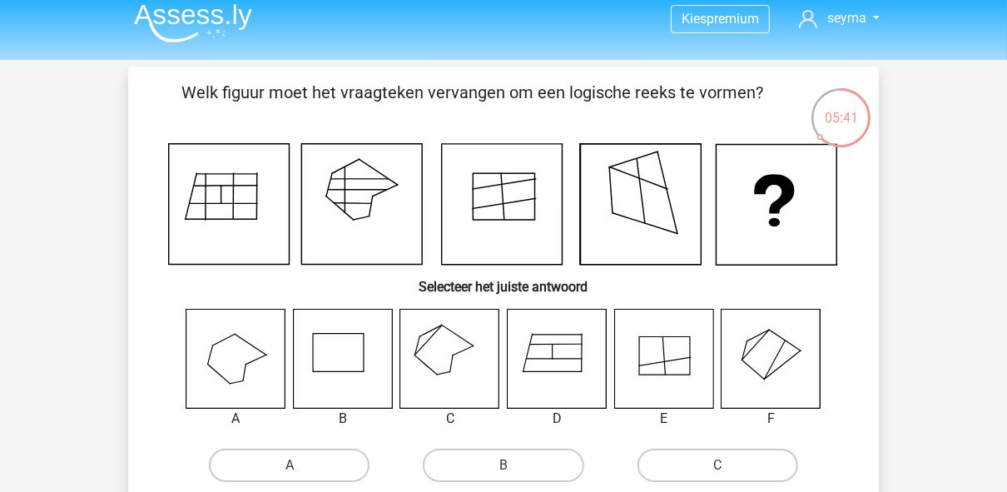
click at [568, 370] on icon at bounding box center [556, 358] width 99 height 99
click at [773, 364] on icon at bounding box center [770, 358] width 99 height 99
click at [745, 462] on label "C" at bounding box center [717, 464] width 161 height 33
click at [728, 465] on input "C" at bounding box center [722, 470] width 11 height 11
radio input "true"
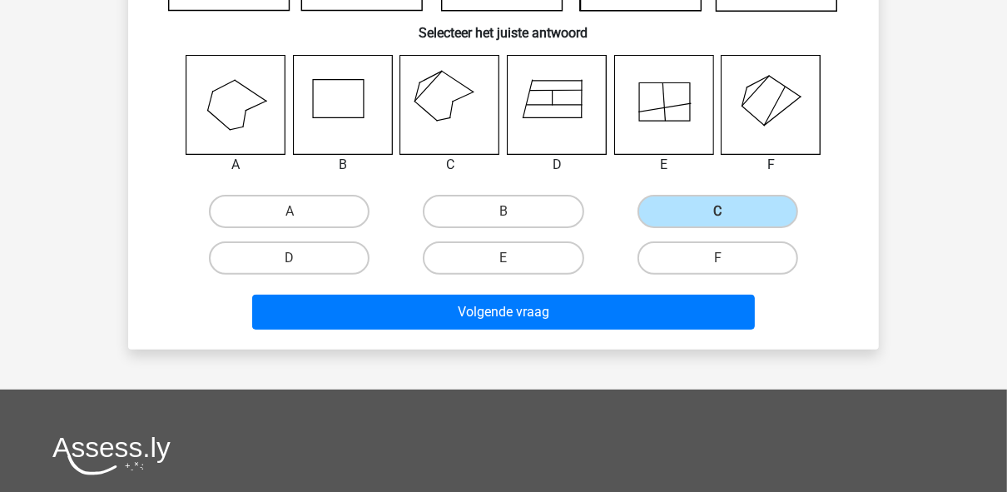
scroll to position [276, 0]
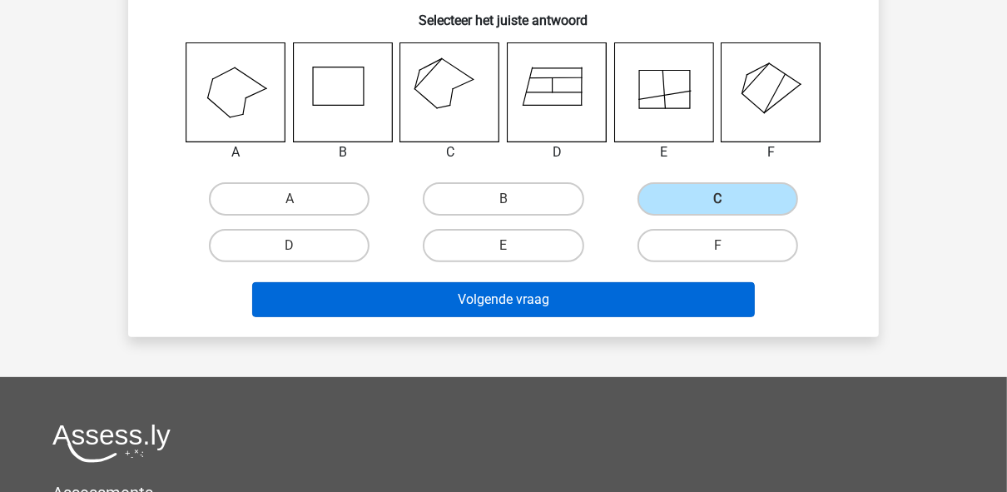
drag, startPoint x: 641, startPoint y: 351, endPoint x: 641, endPoint y: 309, distance: 41.6
click at [641, 350] on div "Kies premium seyma seyma.unlu@antwerpen.be" at bounding box center [503, 270] width 1007 height 1092
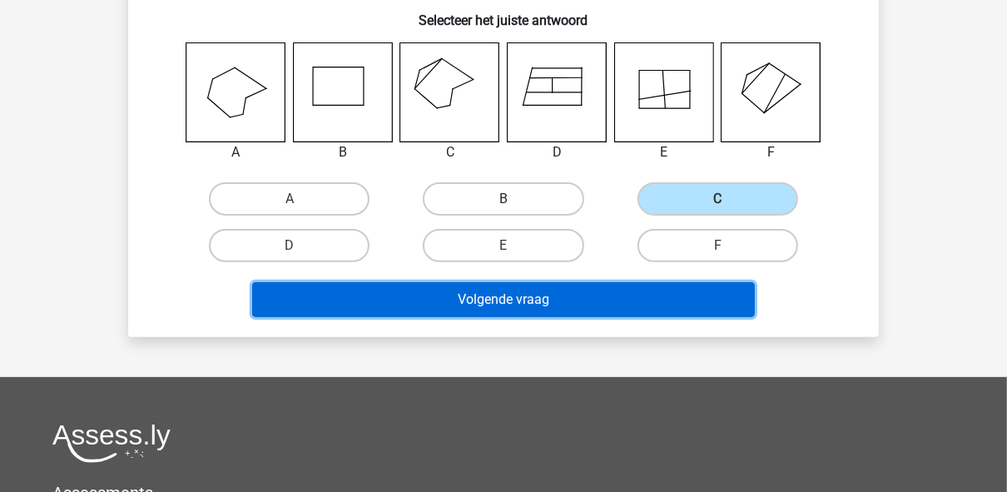
drag, startPoint x: 641, startPoint y: 309, endPoint x: 481, endPoint y: 182, distance: 204.9
click at [488, 180] on div "Welk figuur moet het vraagteken vervangen om een logische reeks te vormen? Sele…" at bounding box center [503, 69] width 737 height 510
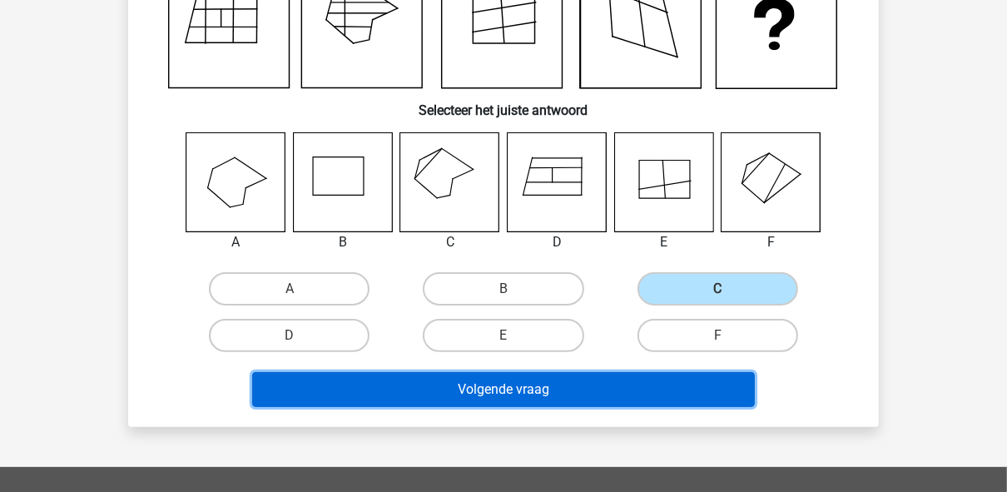
scroll to position [77, 0]
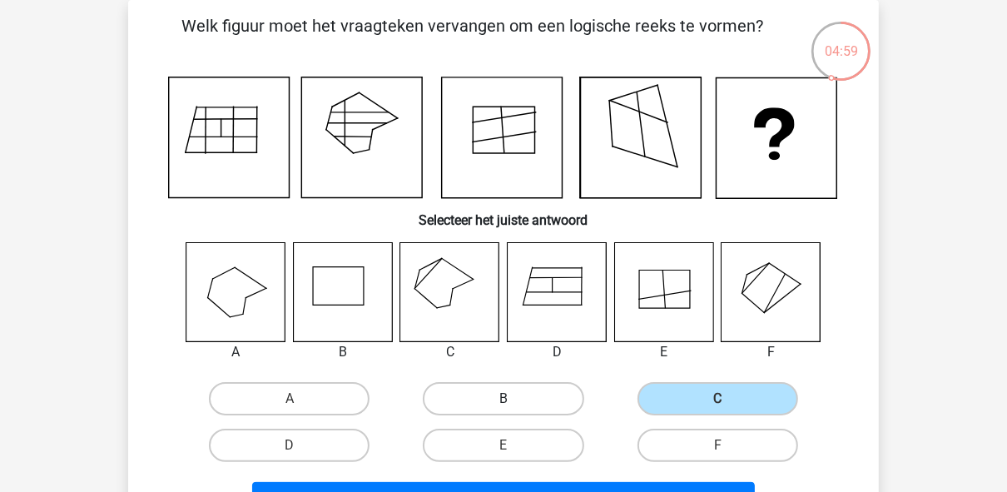
click at [499, 395] on label "B" at bounding box center [503, 398] width 161 height 33
click at [503, 398] on input "B" at bounding box center [508, 403] width 11 height 11
radio input "true"
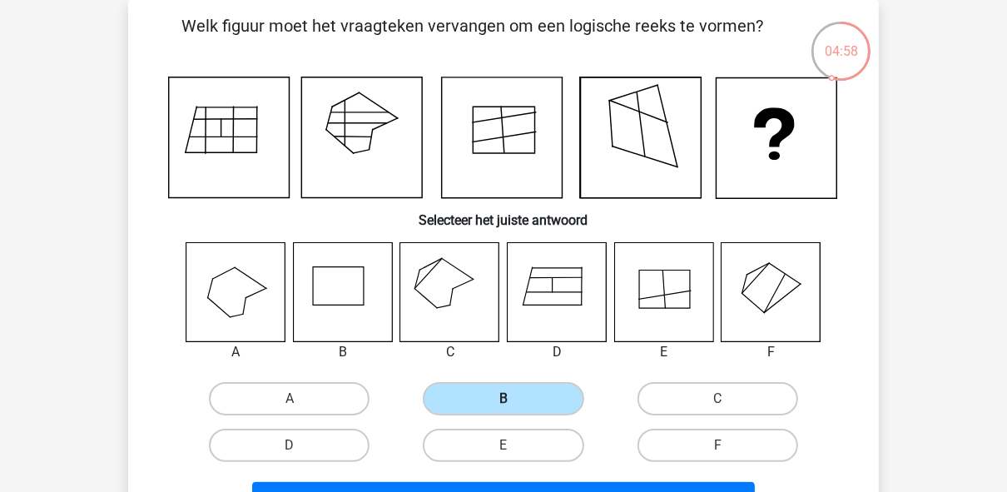
click at [516, 408] on label "B" at bounding box center [503, 398] width 161 height 33
click at [514, 408] on input "B" at bounding box center [508, 403] width 11 height 11
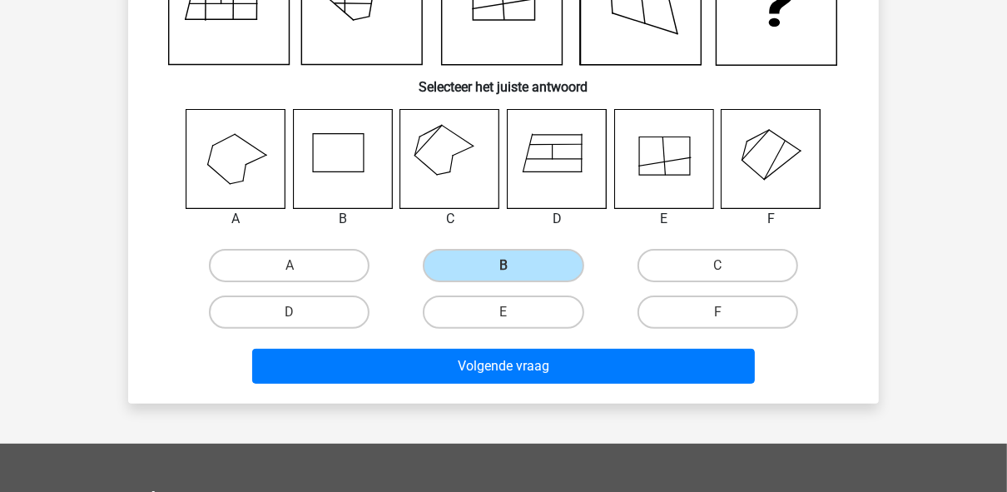
click at [527, 395] on div "Welk figuur moet het vraagteken vervangen om een logische reeks te vormen? Sele…" at bounding box center [503, 135] width 750 height 537
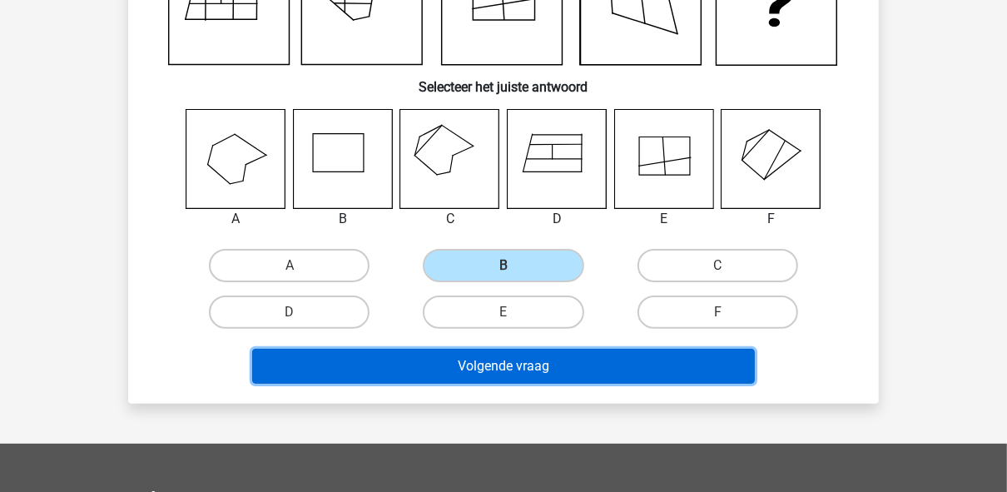
click at [527, 372] on button "Volgende vraag" at bounding box center [503, 366] width 503 height 35
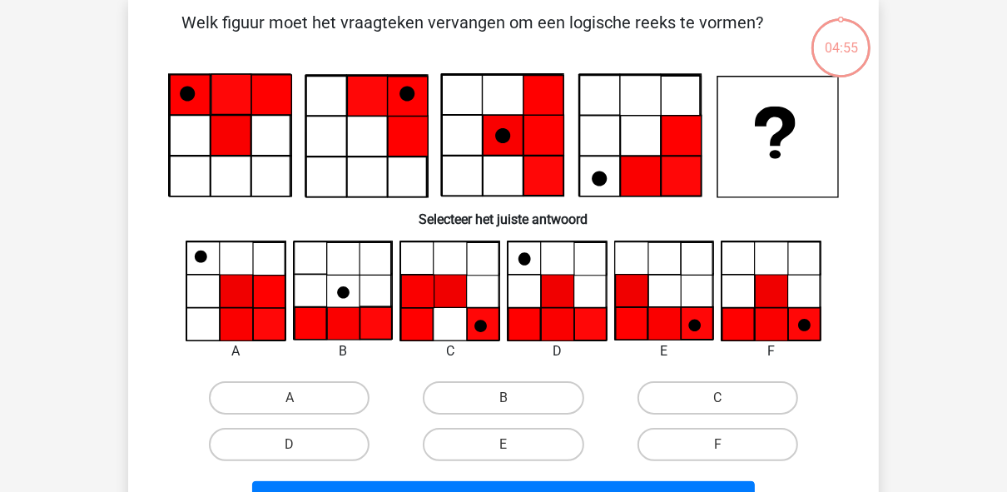
scroll to position [77, 0]
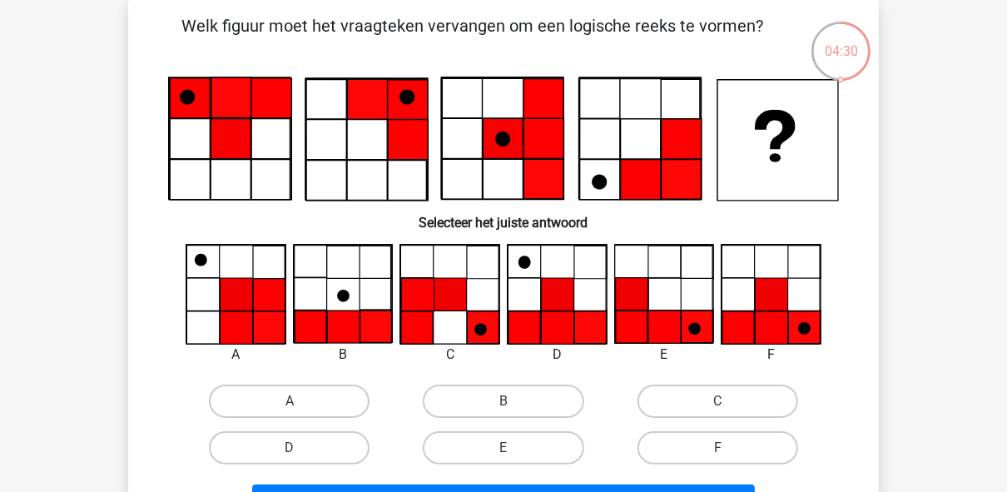
click at [565, 298] on icon at bounding box center [557, 294] width 32 height 32
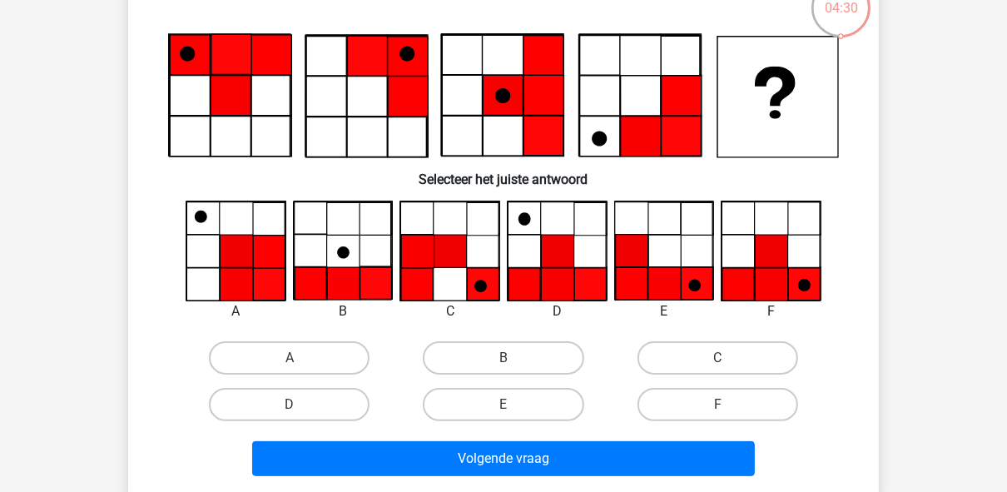
scroll to position [143, 0]
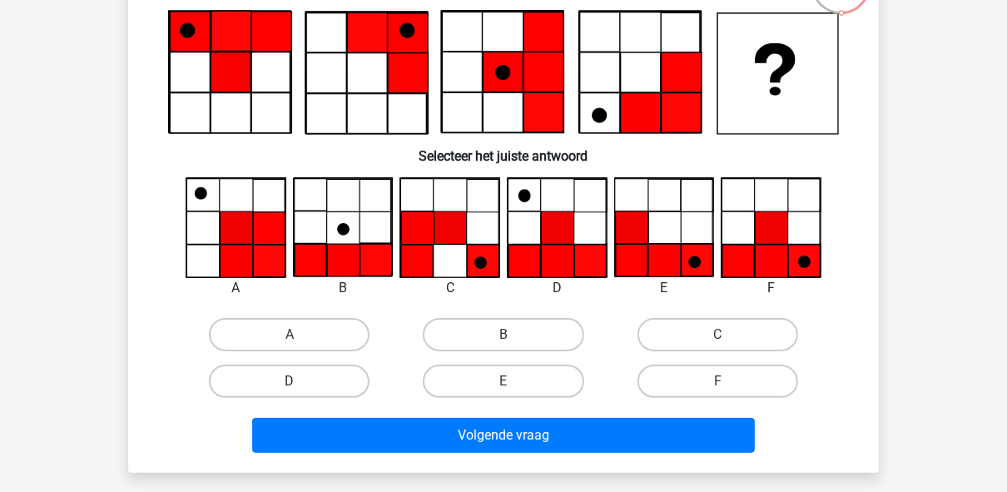
click at [303, 378] on label "D" at bounding box center [289, 380] width 161 height 33
click at [300, 381] on input "D" at bounding box center [295, 386] width 11 height 11
radio input "true"
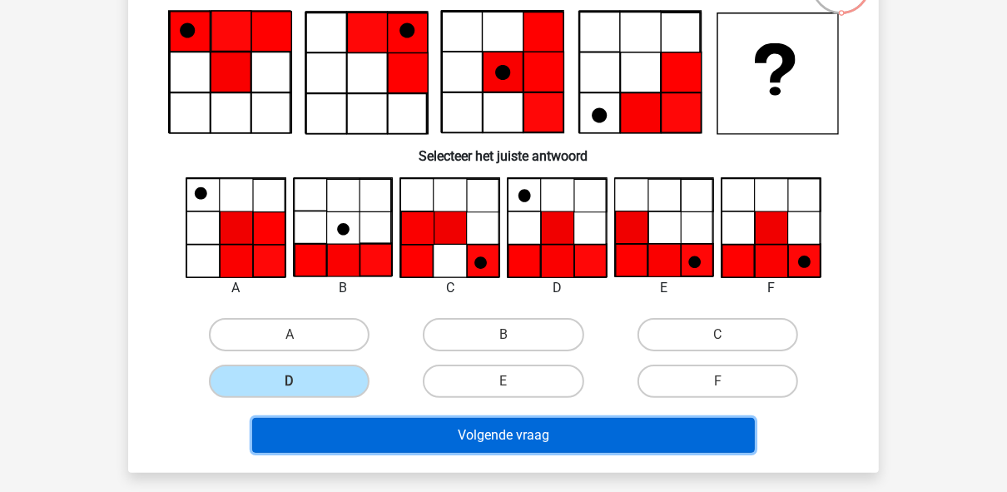
click at [389, 439] on button "Volgende vraag" at bounding box center [503, 435] width 503 height 35
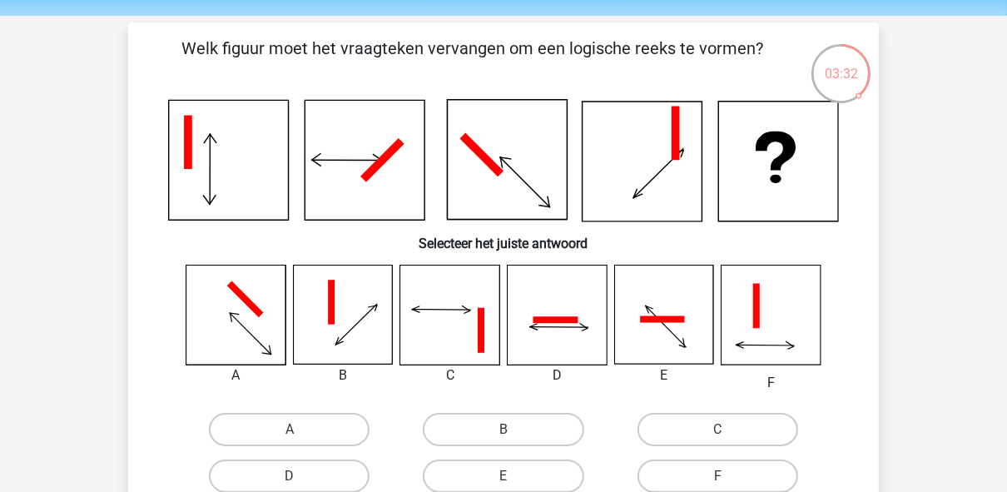
scroll to position [77, 0]
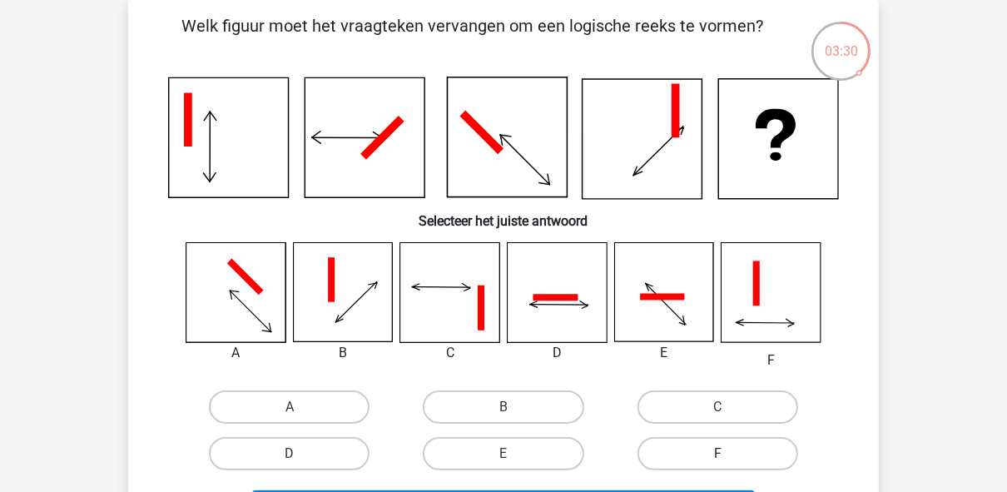
click at [687, 452] on label "F" at bounding box center [717, 453] width 161 height 33
click at [717, 453] on input "F" at bounding box center [722, 458] width 11 height 11
radio input "true"
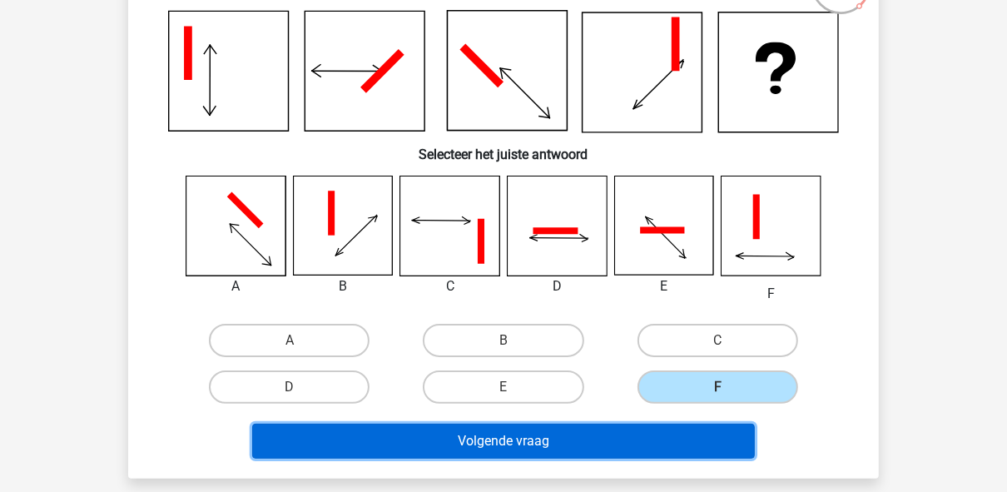
click at [691, 433] on button "Volgende vraag" at bounding box center [503, 440] width 503 height 35
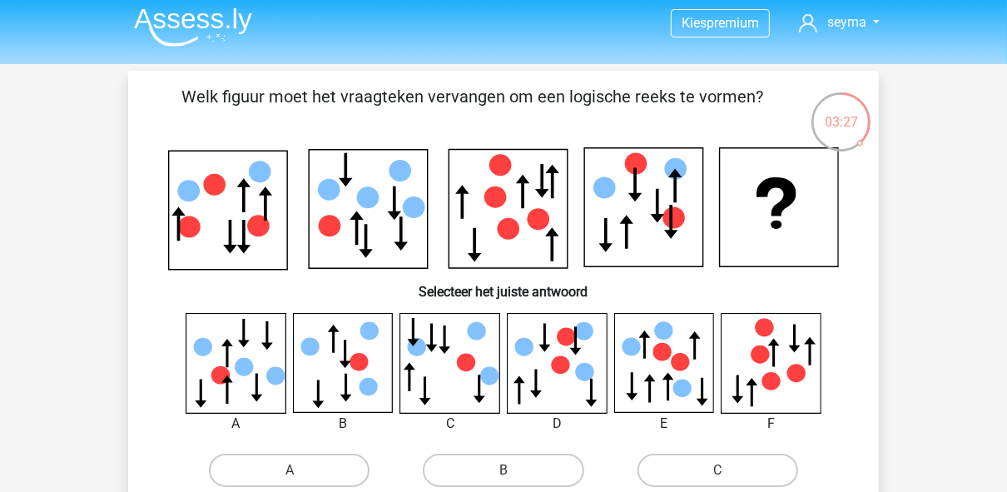
scroll to position [0, 0]
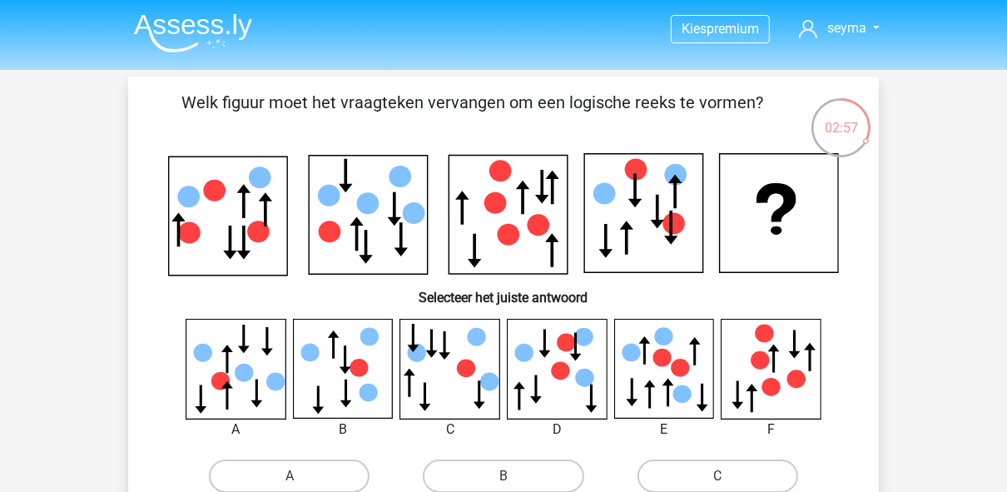
drag, startPoint x: 439, startPoint y: 296, endPoint x: 450, endPoint y: 342, distance: 47.0
click at [439, 298] on h6 "Selecteer het juiste antwoord" at bounding box center [503, 290] width 697 height 29
click at [450, 342] on icon at bounding box center [449, 368] width 99 height 99
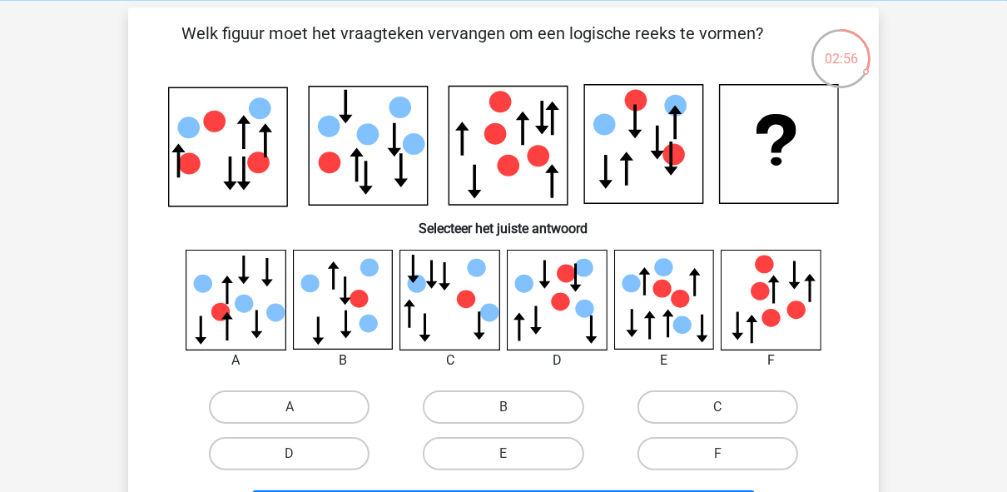
scroll to position [200, 0]
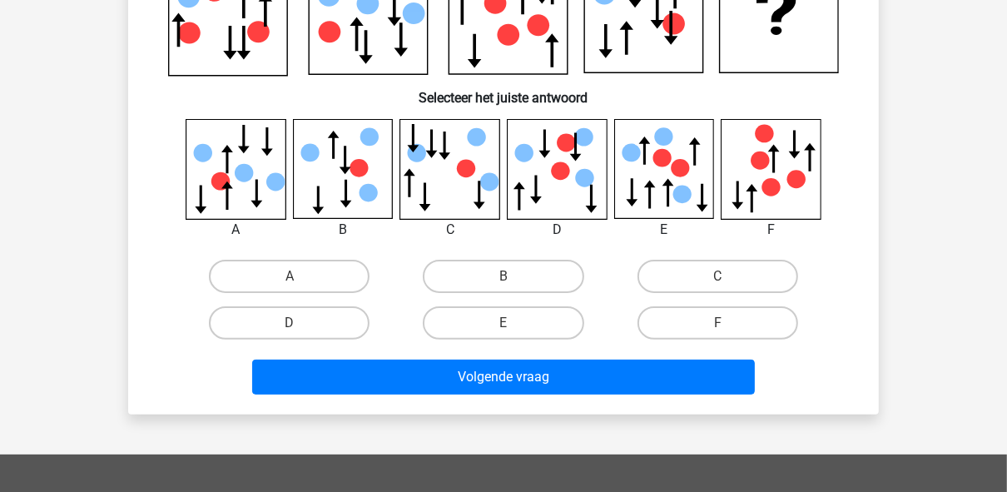
click at [307, 296] on div "A" at bounding box center [289, 276] width 214 height 47
click at [309, 279] on label "A" at bounding box center [289, 276] width 161 height 33
click at [300, 279] on input "A" at bounding box center [295, 281] width 11 height 11
radio input "true"
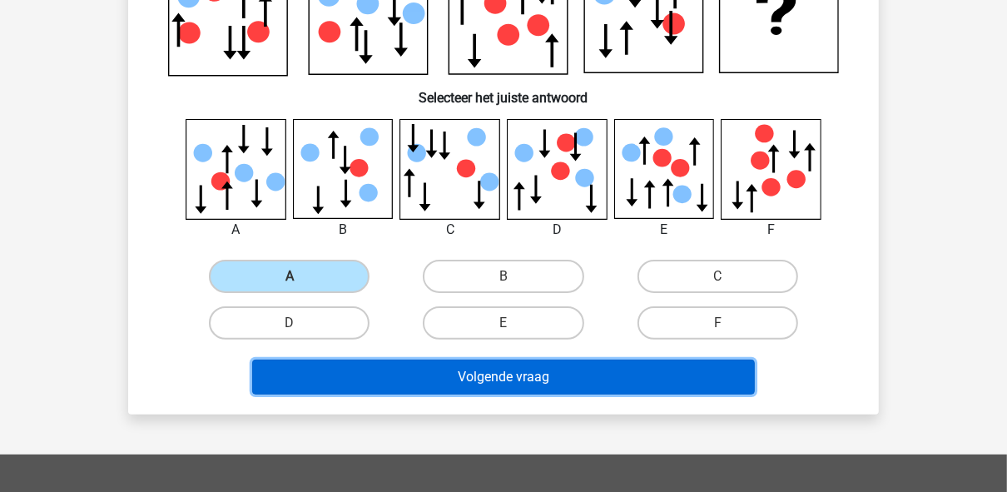
click at [405, 391] on button "Volgende vraag" at bounding box center [503, 376] width 503 height 35
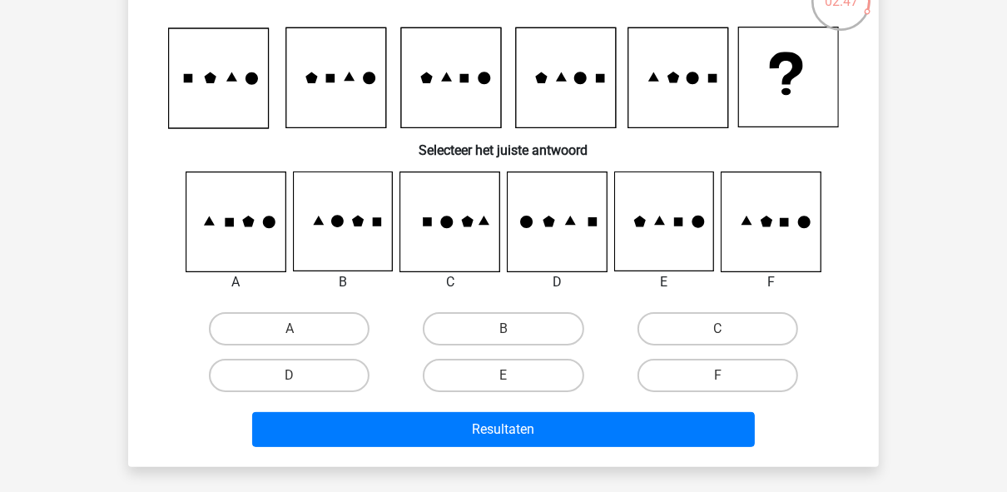
scroll to position [133, 0]
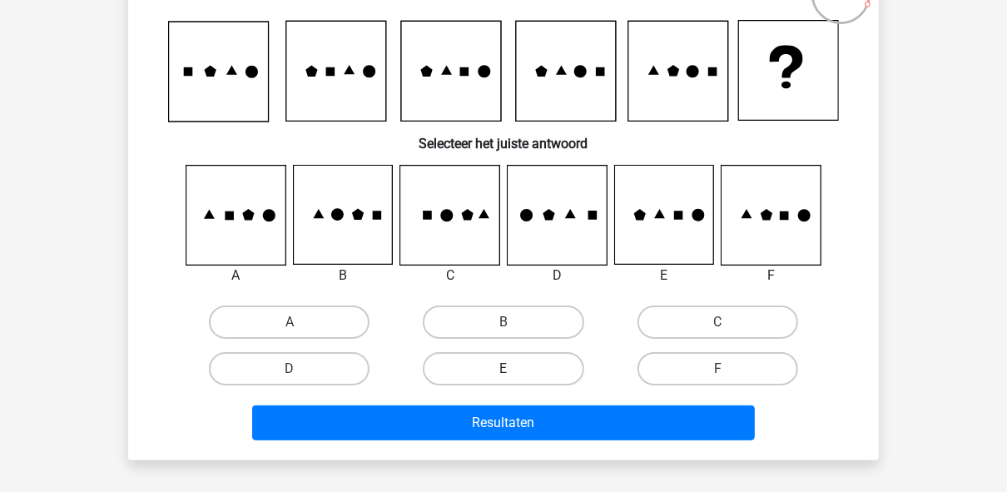
click at [520, 354] on label "E" at bounding box center [503, 368] width 161 height 33
click at [514, 369] on input "E" at bounding box center [508, 374] width 11 height 11
radio input "true"
drag, startPoint x: 553, startPoint y: 400, endPoint x: 557, endPoint y: 414, distance: 14.5
click at [554, 401] on div "Resultaten" at bounding box center [503, 419] width 697 height 55
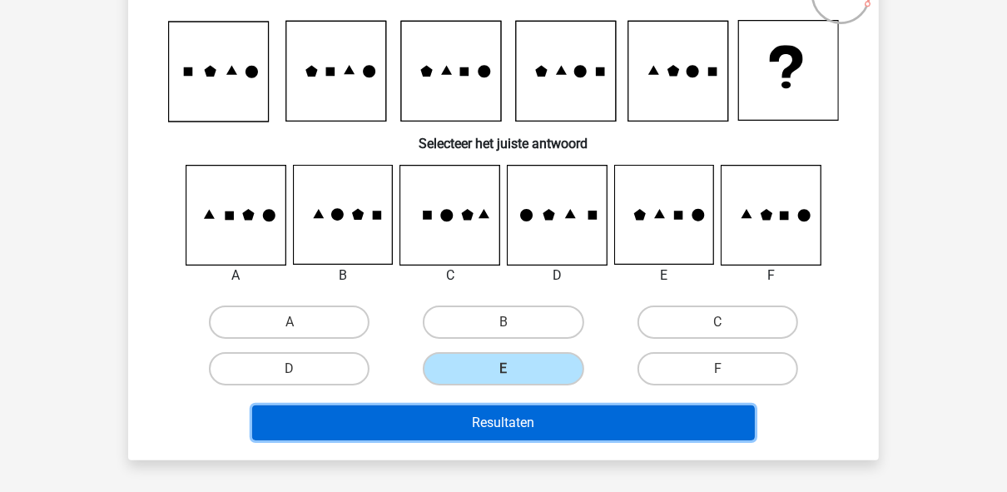
click at [561, 425] on button "Resultaten" at bounding box center [503, 422] width 503 height 35
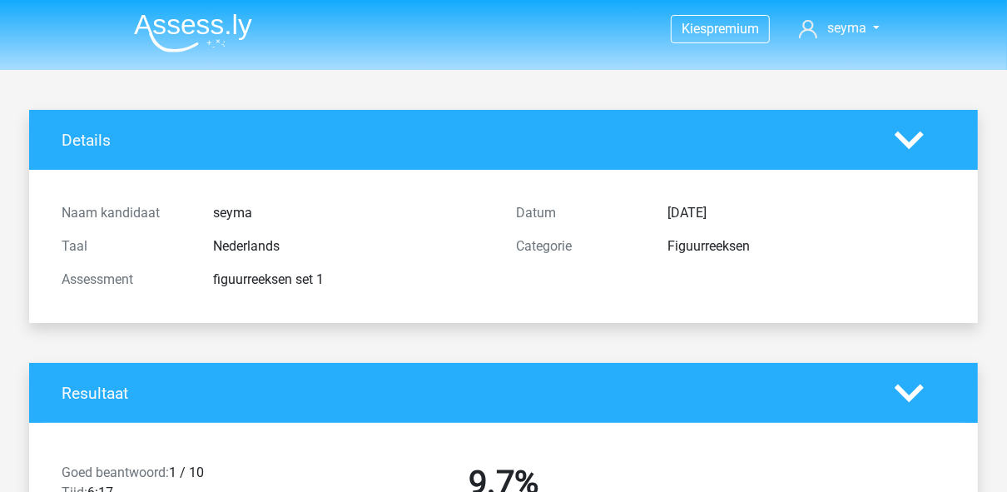
click at [186, 15] on img at bounding box center [193, 32] width 118 height 39
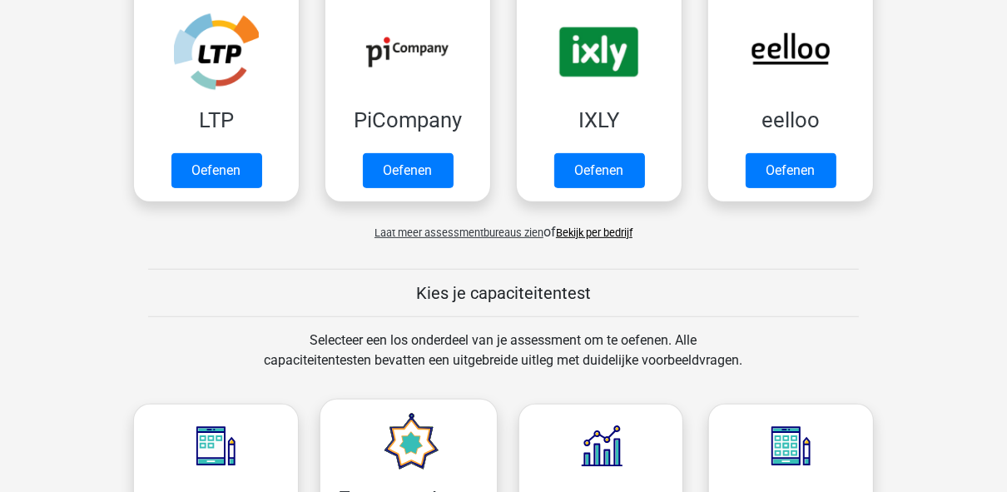
scroll to position [466, 0]
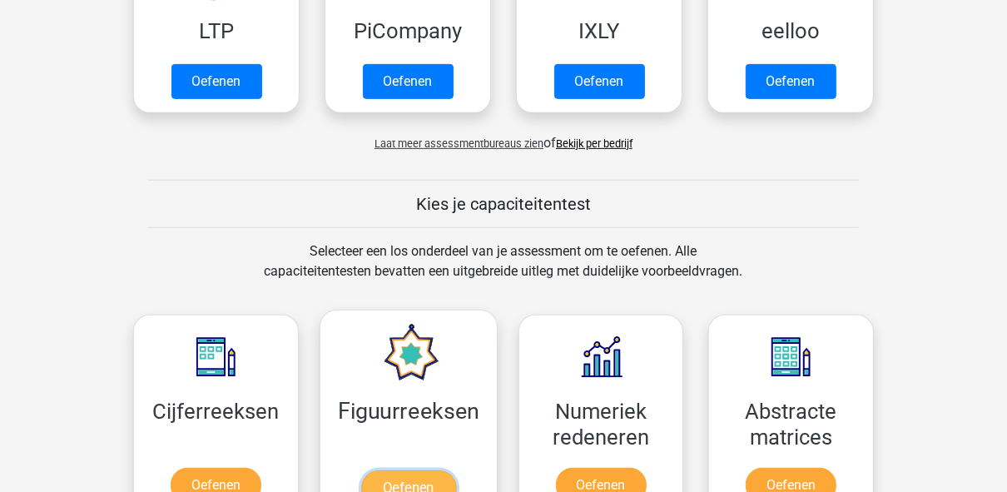
click at [446, 470] on link "Oefenen" at bounding box center [407, 488] width 95 height 37
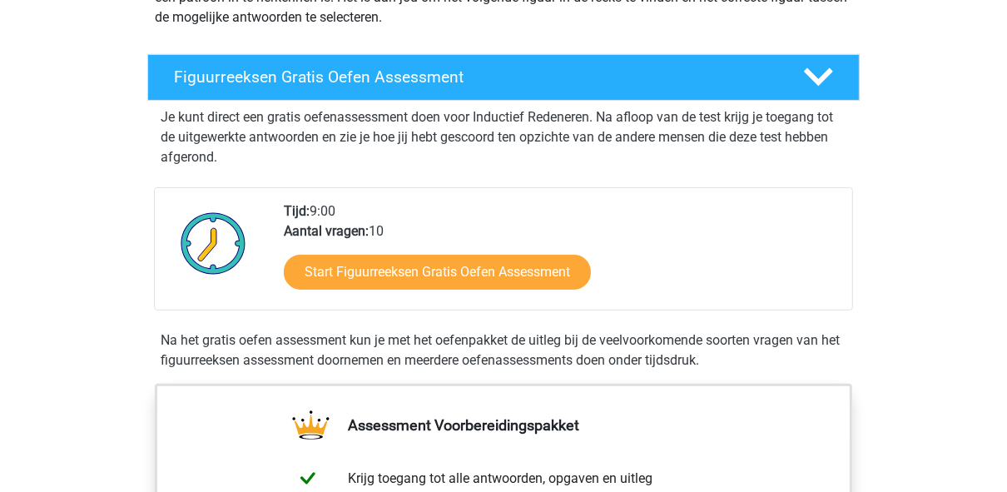
scroll to position [266, 0]
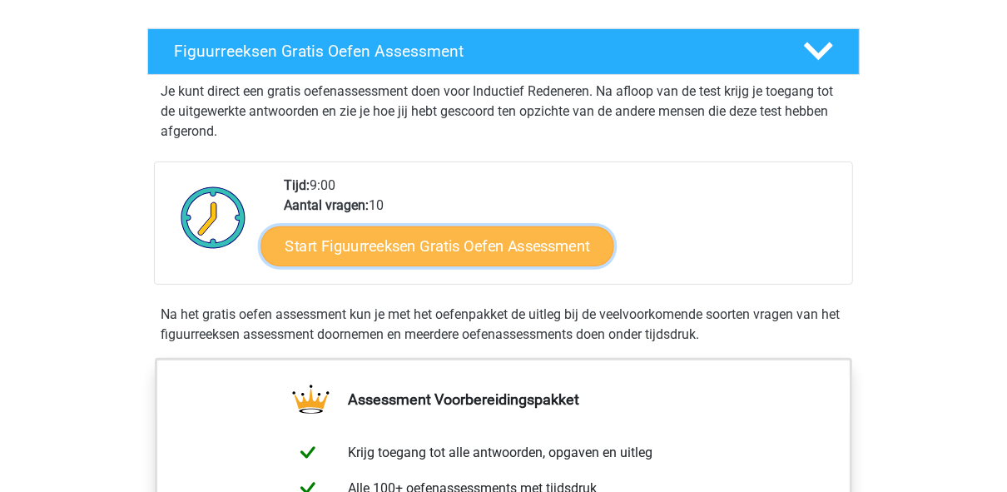
click at [430, 240] on link "Start Figuurreeksen Gratis Oefen Assessment" at bounding box center [437, 245] width 353 height 40
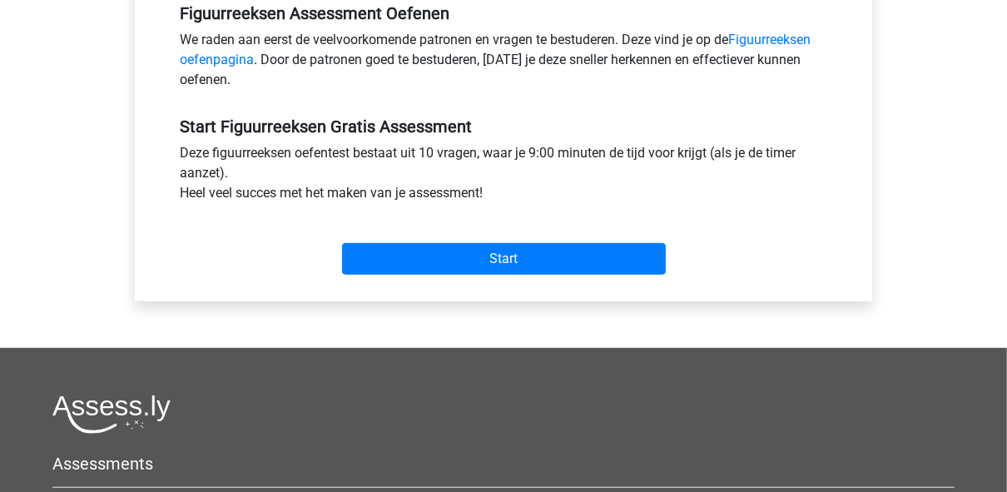
scroll to position [532, 0]
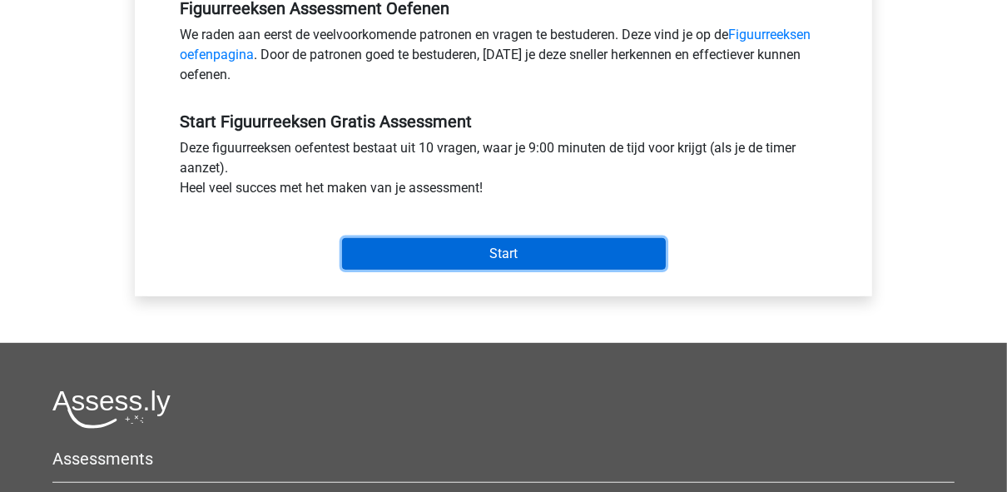
click at [473, 246] on input "Start" at bounding box center [504, 254] width 324 height 32
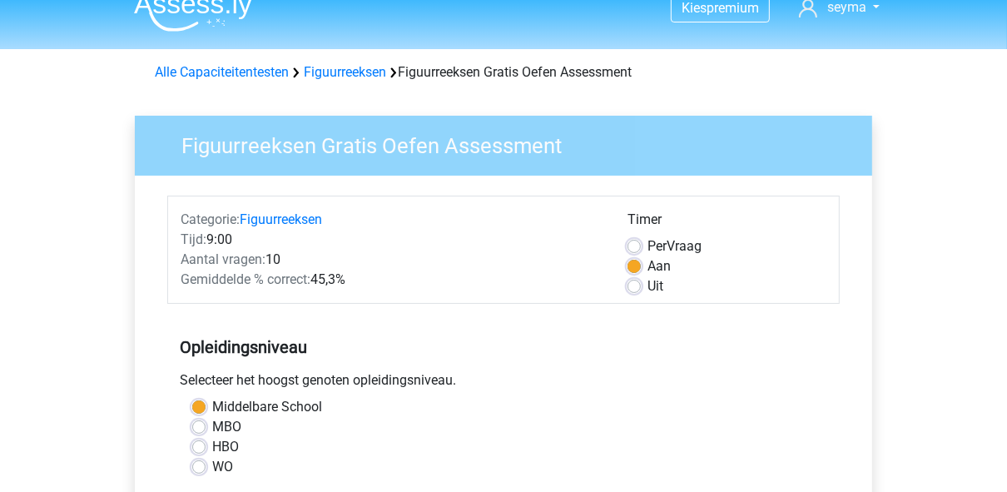
scroll to position [0, 0]
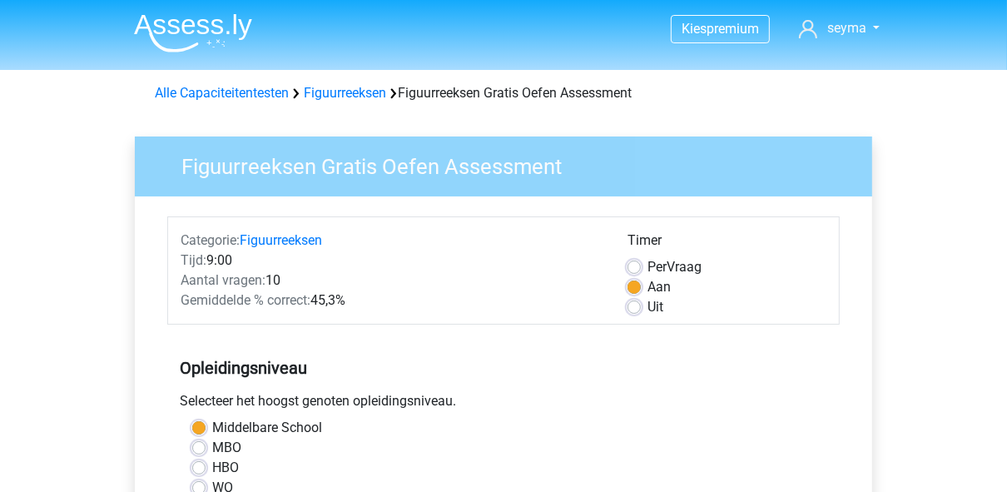
click at [215, 450] on label "MBO" at bounding box center [226, 448] width 29 height 20
click at [205, 450] on input "MBO" at bounding box center [198, 446] width 13 height 17
radio input "true"
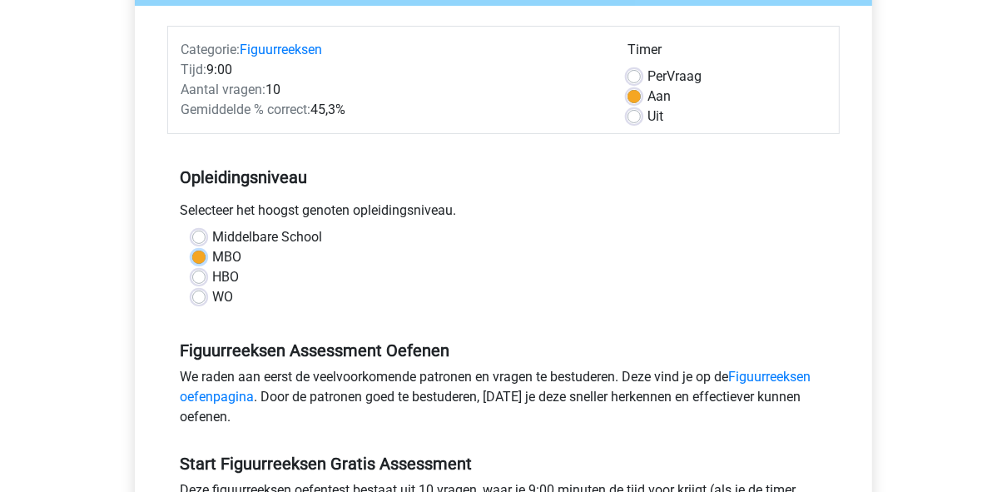
scroll to position [399, 0]
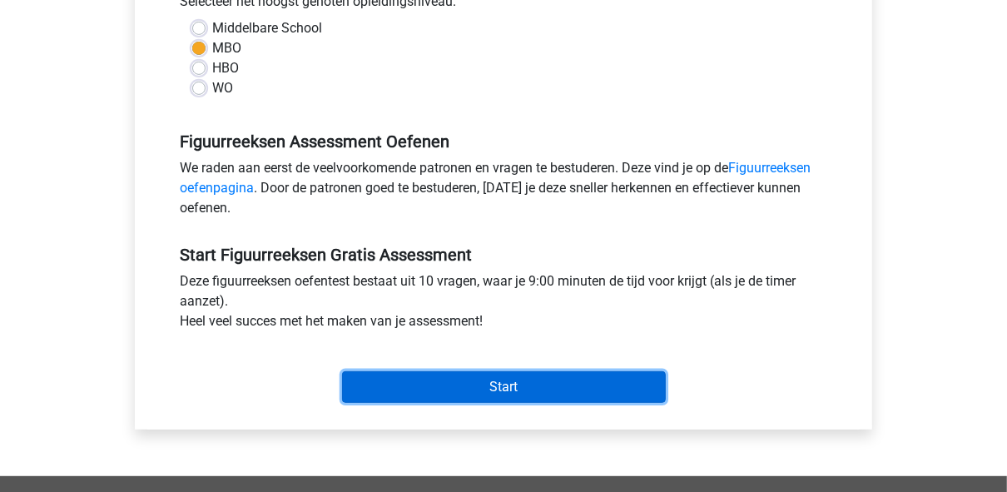
click at [498, 379] on input "Start" at bounding box center [504, 387] width 324 height 32
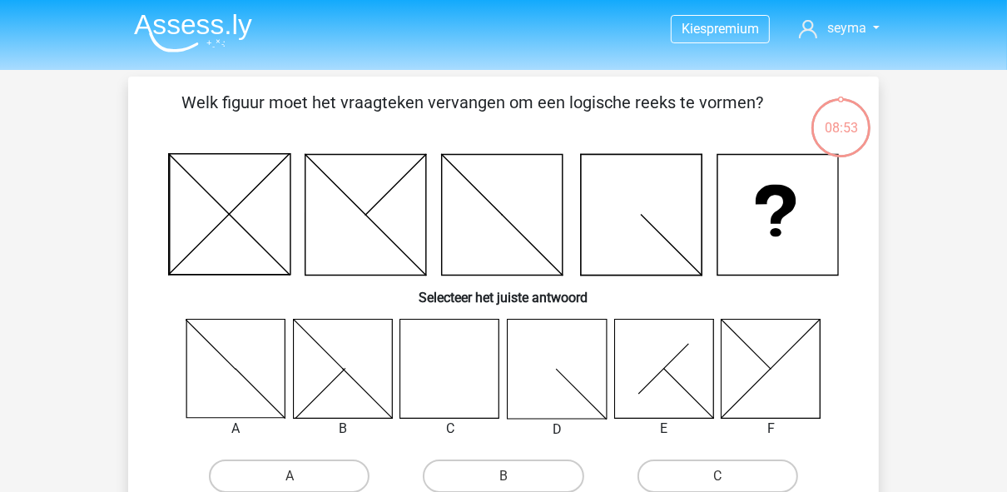
click at [484, 358] on icon at bounding box center [449, 368] width 99 height 99
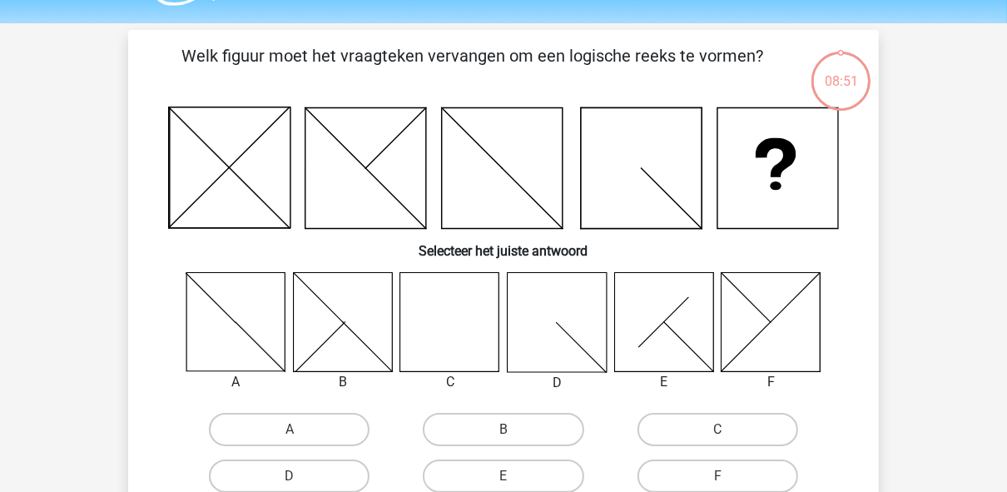
scroll to position [67, 0]
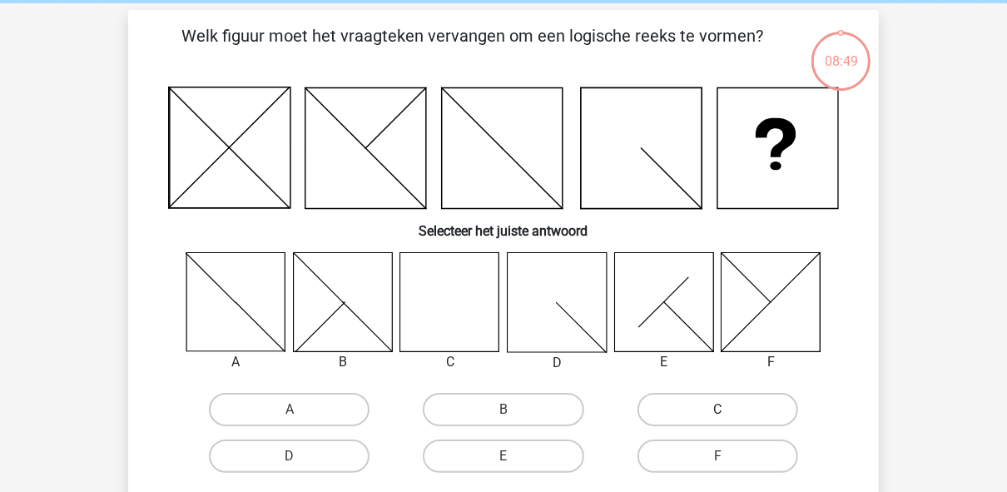
click at [707, 408] on label "C" at bounding box center [717, 409] width 161 height 33
click at [717, 409] on input "C" at bounding box center [722, 414] width 11 height 11
radio input "true"
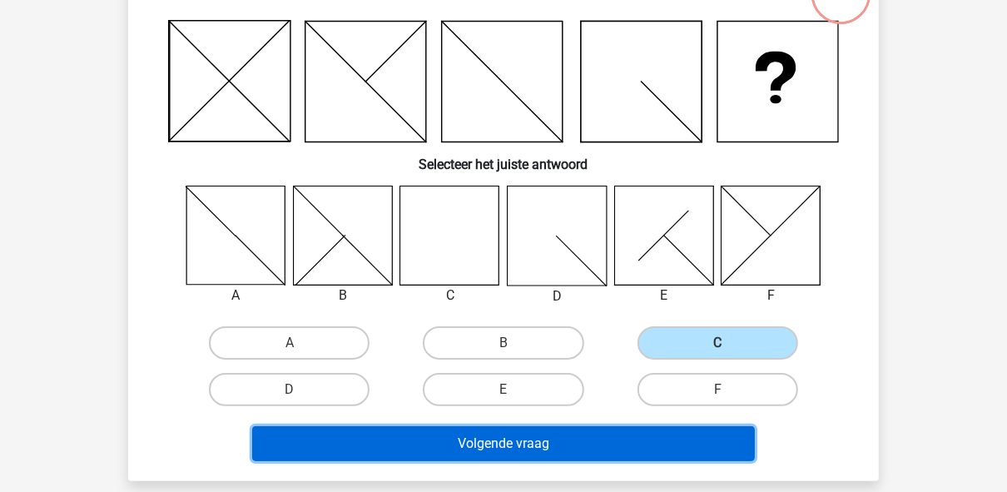
click at [631, 441] on button "Volgende vraag" at bounding box center [503, 443] width 503 height 35
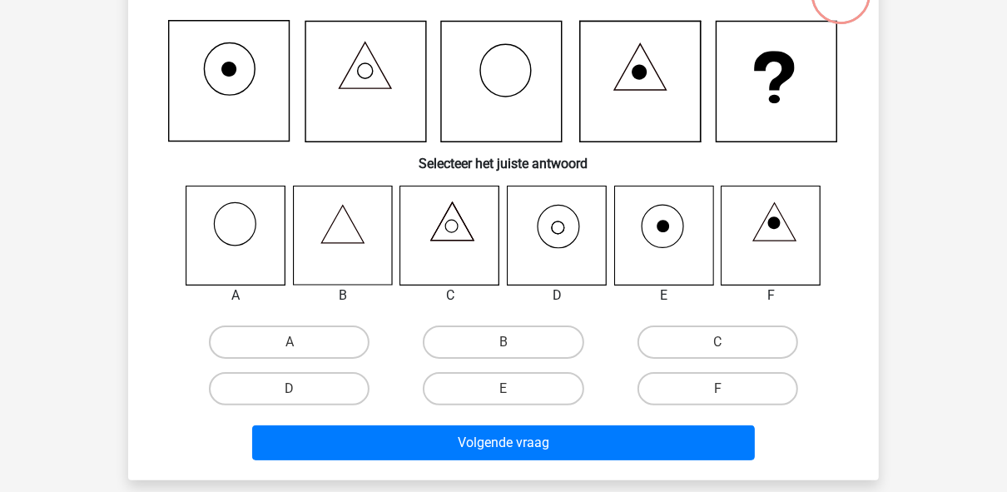
scroll to position [77, 0]
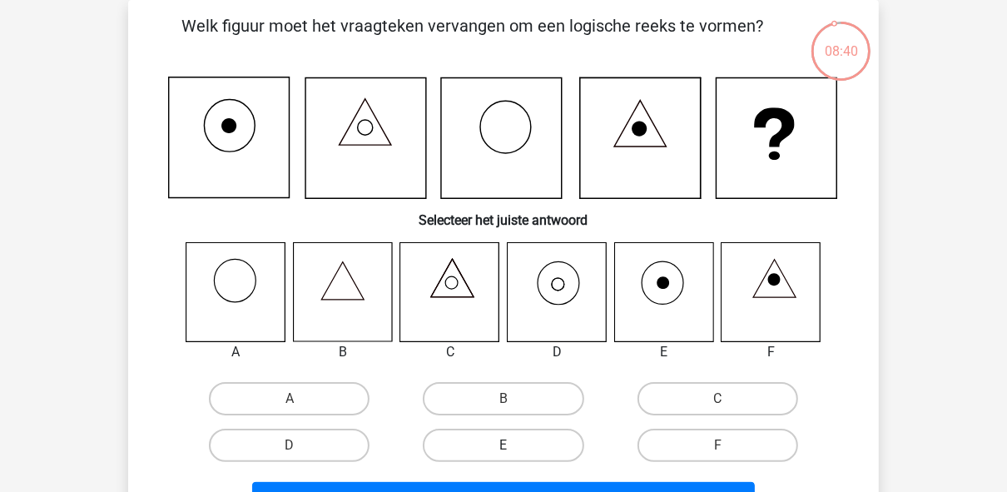
click at [499, 441] on label "E" at bounding box center [503, 444] width 161 height 33
click at [503, 445] on input "E" at bounding box center [508, 450] width 11 height 11
radio input "true"
click at [583, 282] on icon at bounding box center [556, 291] width 99 height 99
click at [346, 450] on label "D" at bounding box center [289, 444] width 161 height 33
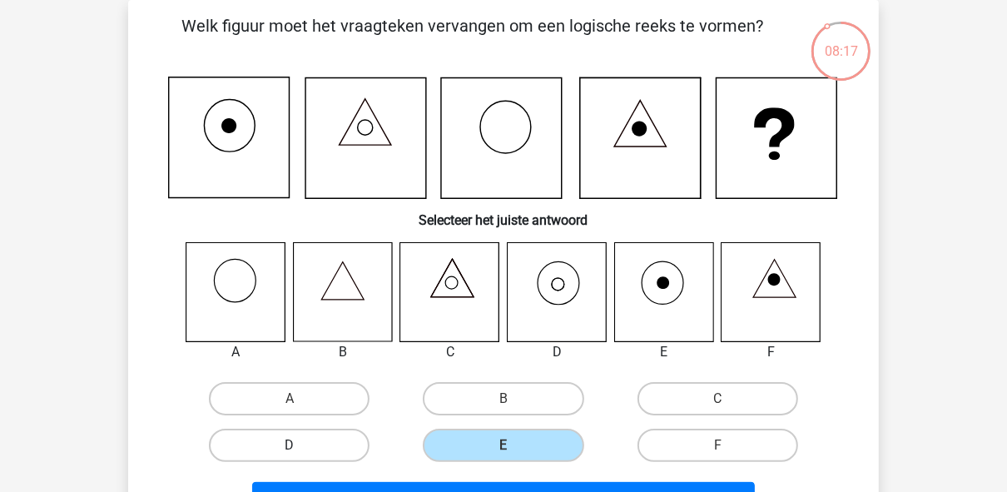
click at [300, 450] on input "D" at bounding box center [295, 450] width 11 height 11
radio input "true"
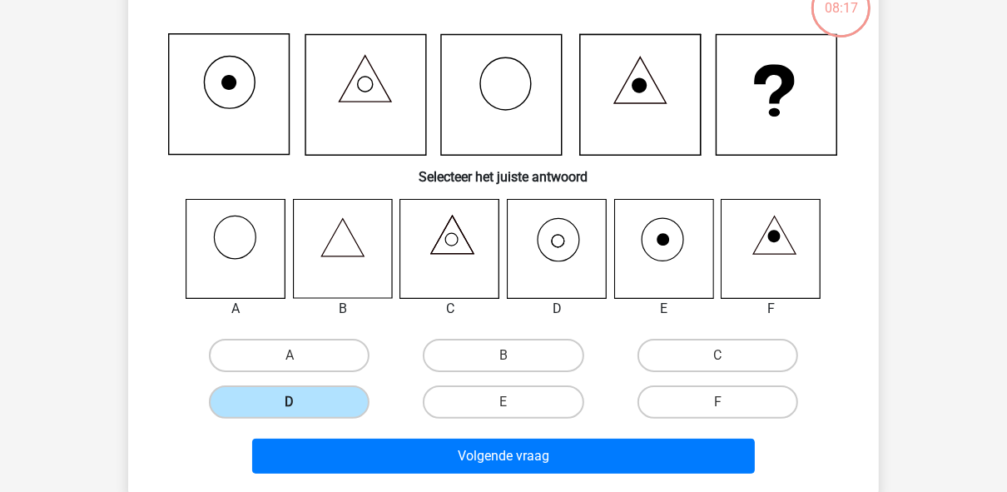
scroll to position [143, 0]
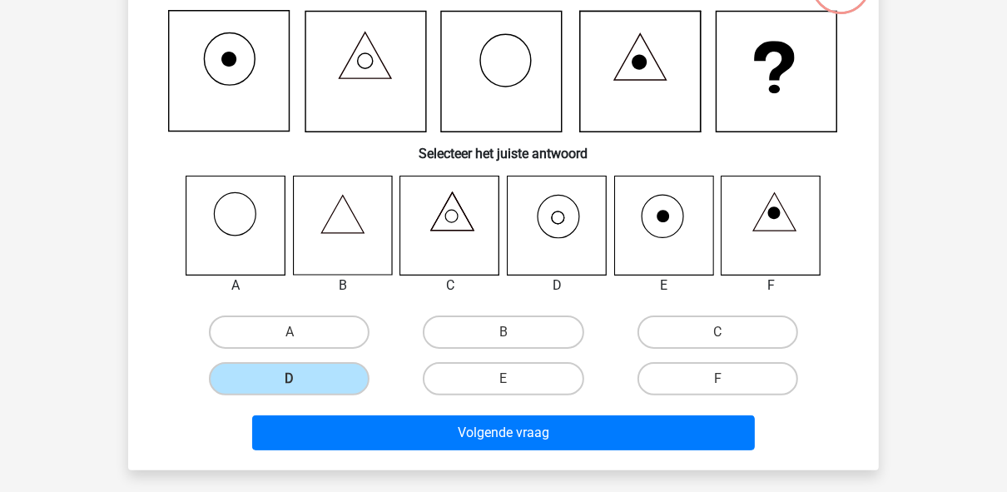
click at [437, 460] on div "Welk figuur moet het vraagteken vervangen om een logische reeks te vormen? Sele…" at bounding box center [503, 201] width 750 height 537
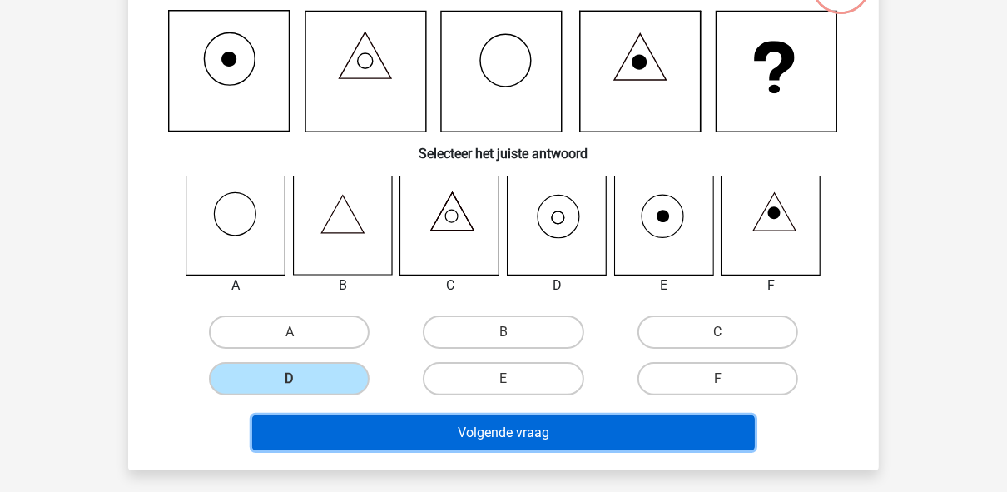
drag, startPoint x: 438, startPoint y: 441, endPoint x: 391, endPoint y: 338, distance: 113.2
click at [391, 338] on div "Welk figuur moet het vraagteken vervangen om een logische reeks te vormen? Sele…" at bounding box center [503, 202] width 737 height 510
click at [435, 446] on button "Volgende vraag" at bounding box center [503, 432] width 503 height 35
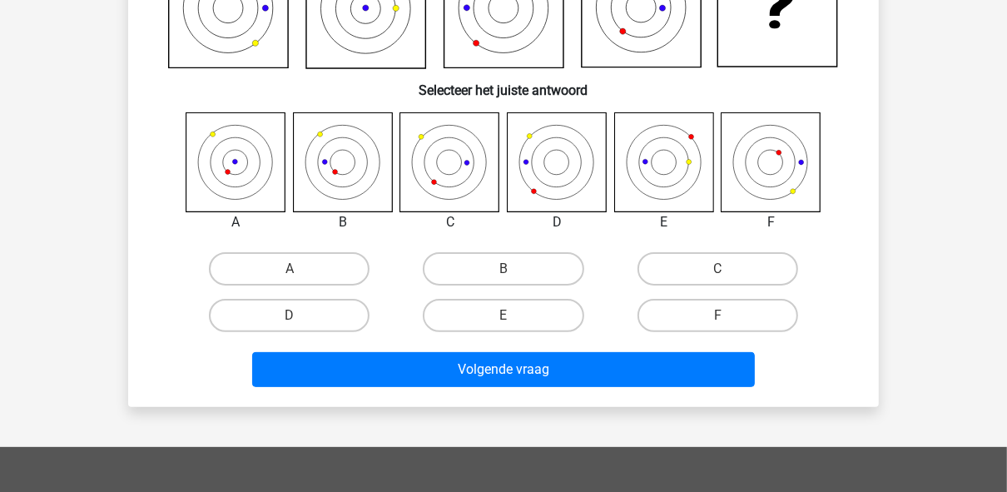
scroll to position [210, 0]
